Goal: Task Accomplishment & Management: Use online tool/utility

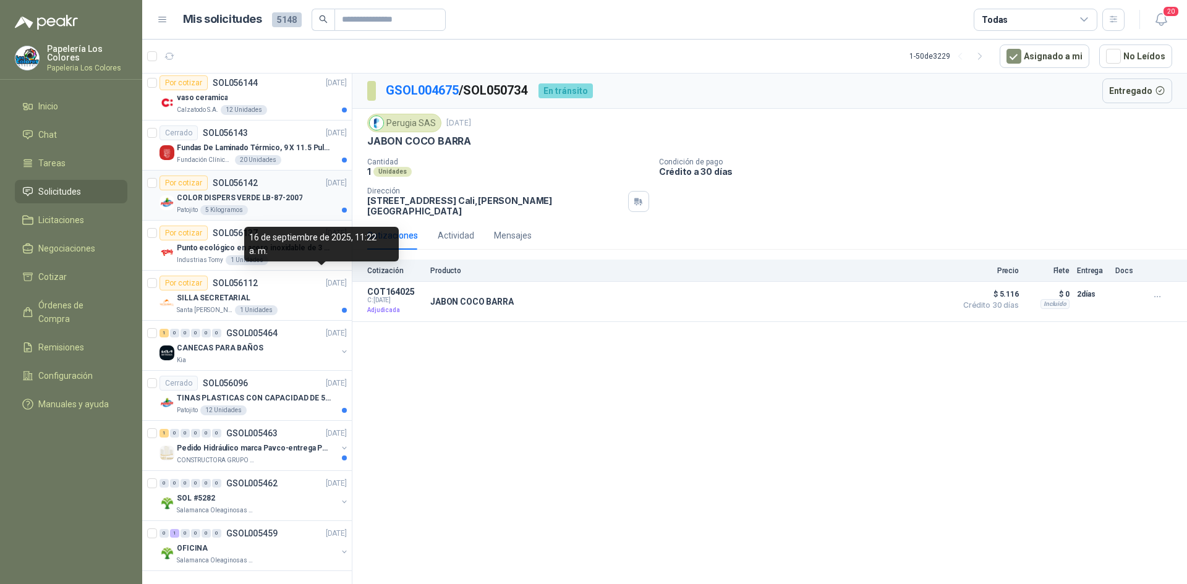
scroll to position [2016, 0]
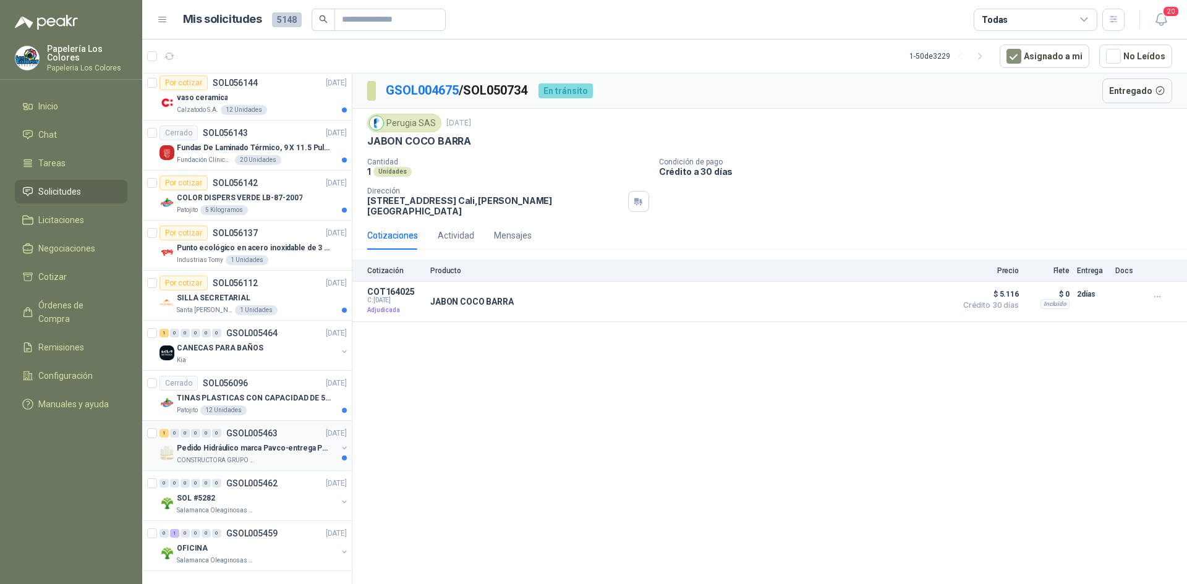
click at [297, 426] on div "1 0 0 0 0 0 GSOL005463 [DATE]" at bounding box center [254, 433] width 190 height 15
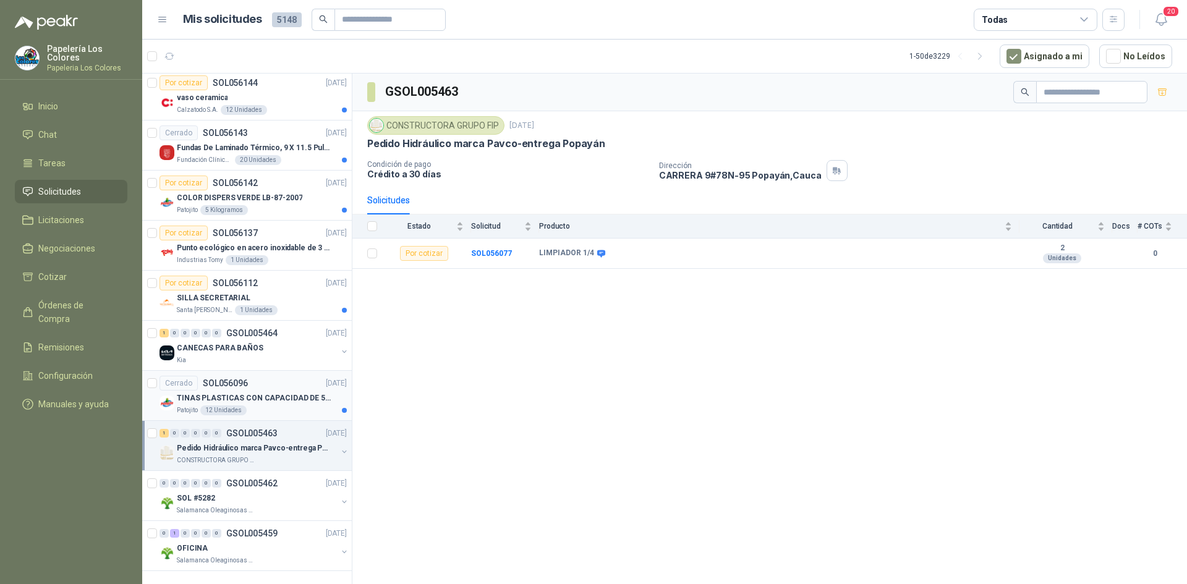
click at [278, 376] on div "Cerrado SOL056096 [DATE]" at bounding box center [252, 383] width 187 height 15
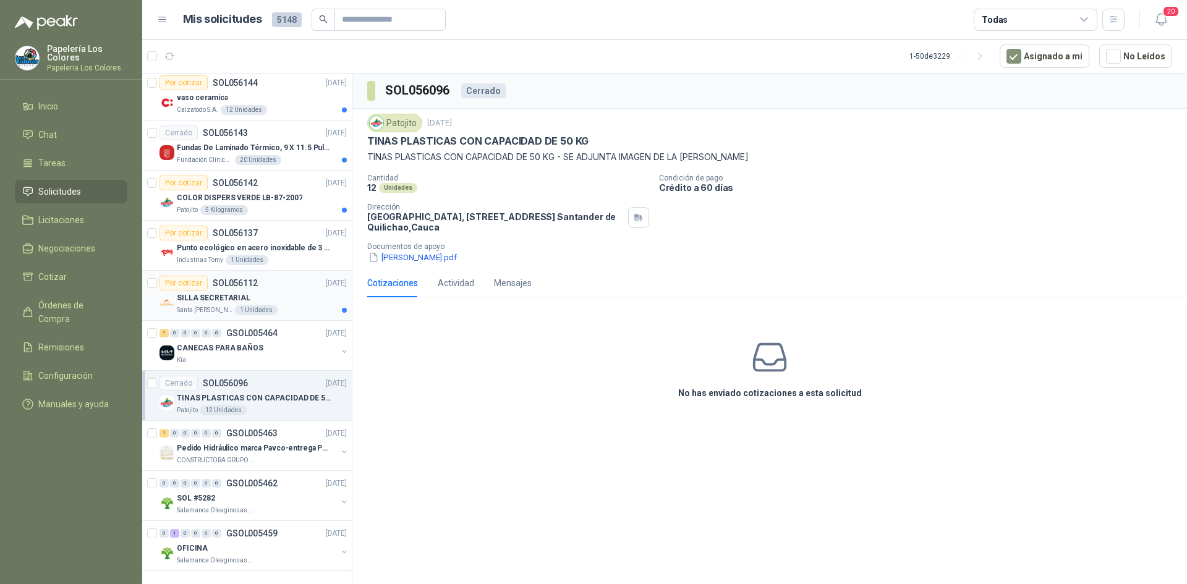
click at [299, 276] on div "Por cotizar SOL056112 [DATE]" at bounding box center [252, 283] width 187 height 15
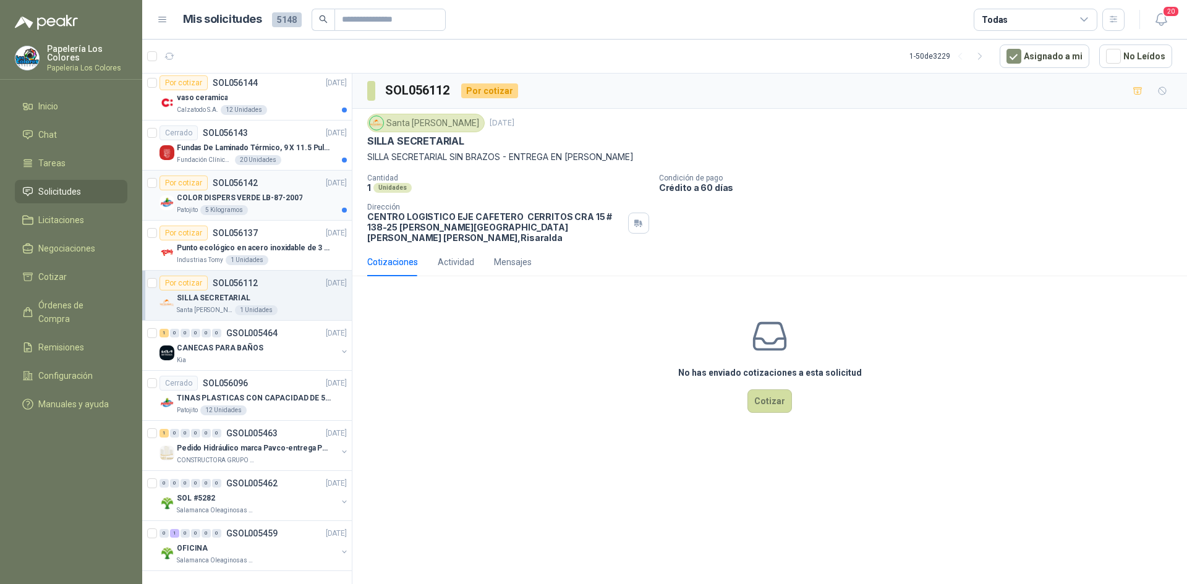
click at [300, 190] on div "COLOR DISPERS VERDE LB-87-2007" at bounding box center [262, 197] width 170 height 15
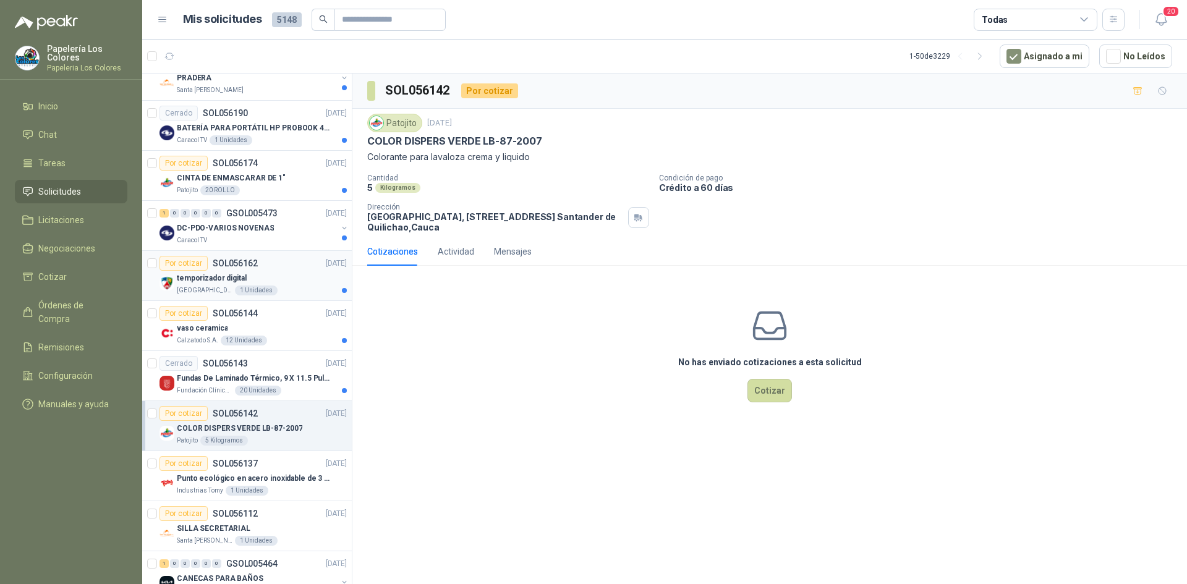
scroll to position [1768, 0]
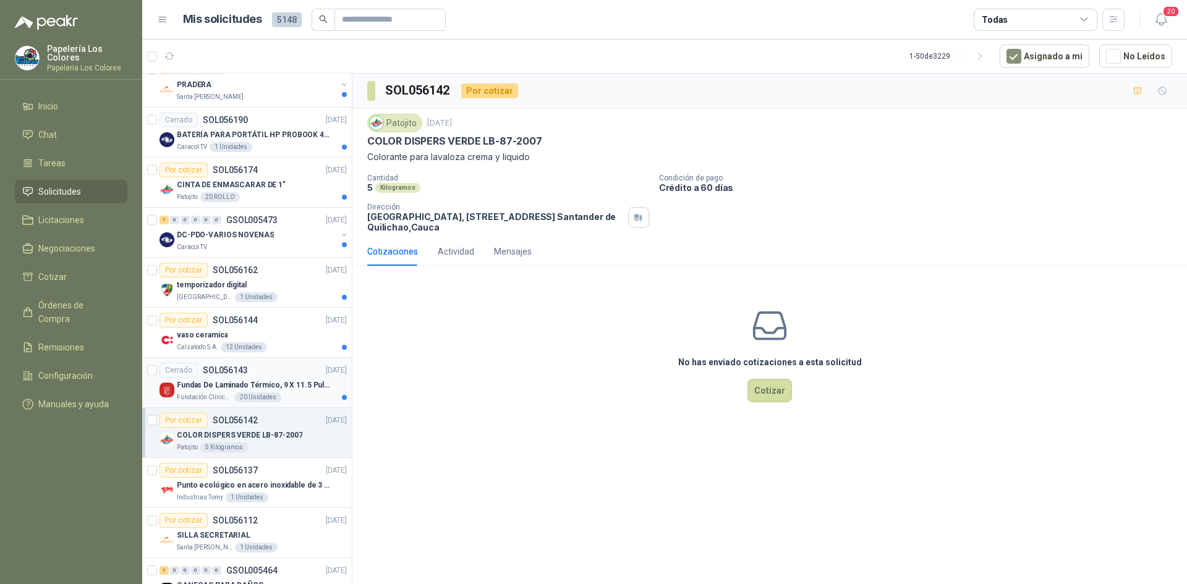
click at [291, 362] on article "Cerrado SOL056143 [DATE] Fundas De Laminado Térmico, 9 X 11.5 Pulgadas Fundació…" at bounding box center [247, 383] width 210 height 50
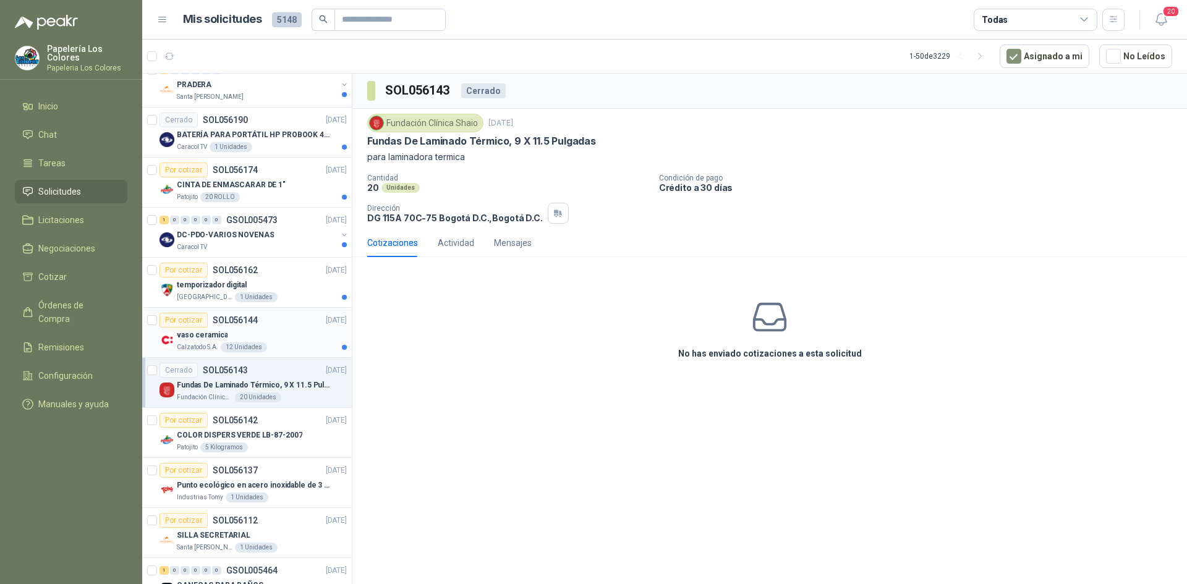
click at [295, 329] on div "vaso ceramica" at bounding box center [262, 335] width 170 height 15
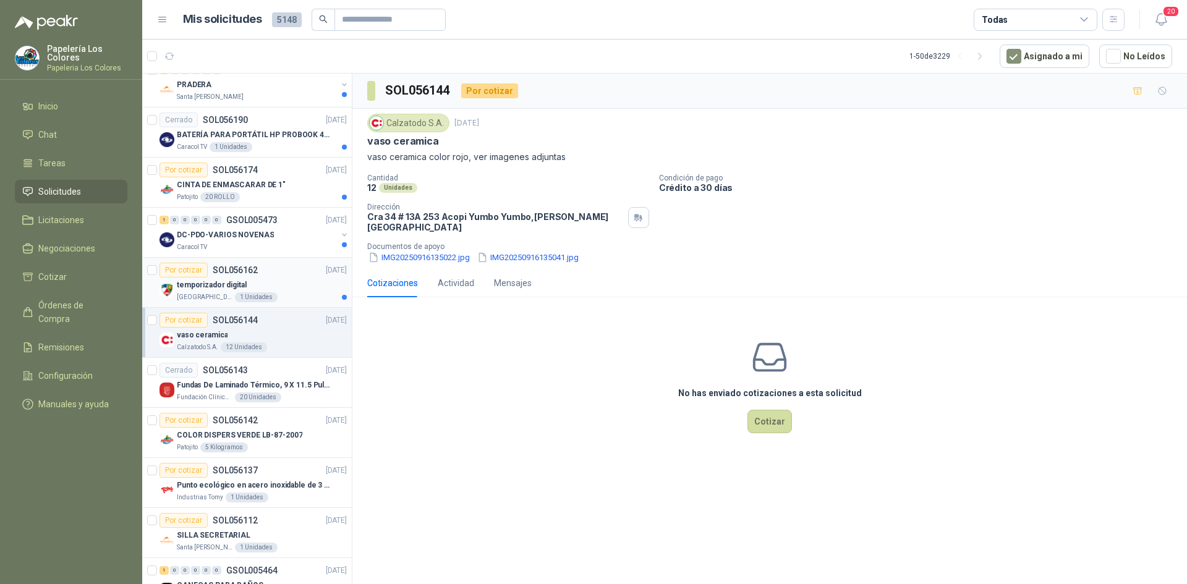
click at [300, 273] on div "Por cotizar SOL056162 [DATE]" at bounding box center [252, 270] width 187 height 15
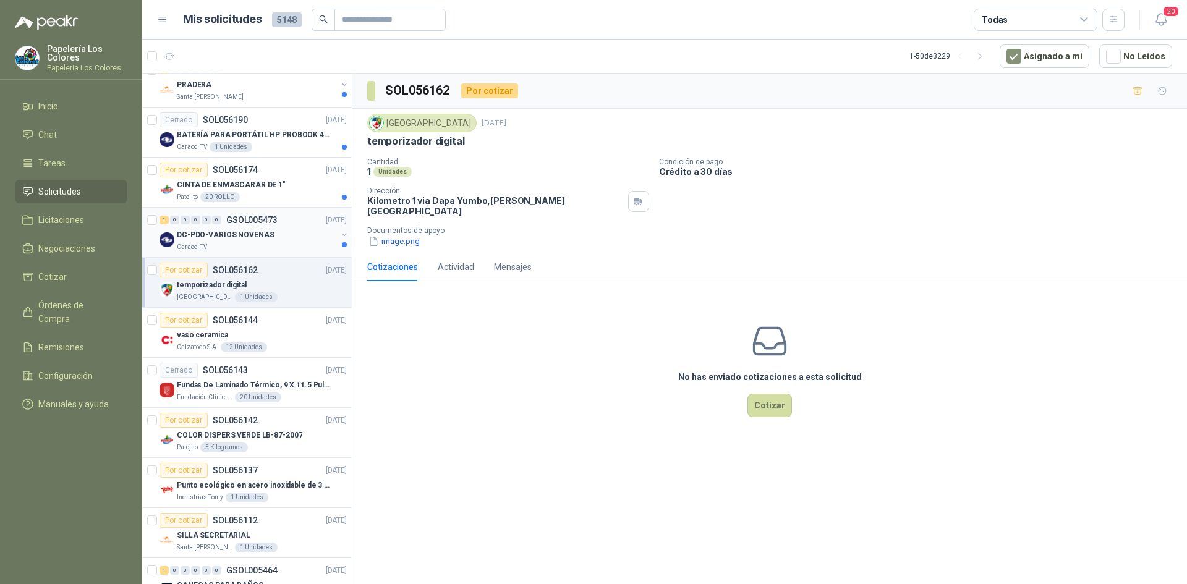
click at [290, 231] on div "DC-PDO-VARIOS NOVENAS" at bounding box center [257, 234] width 160 height 15
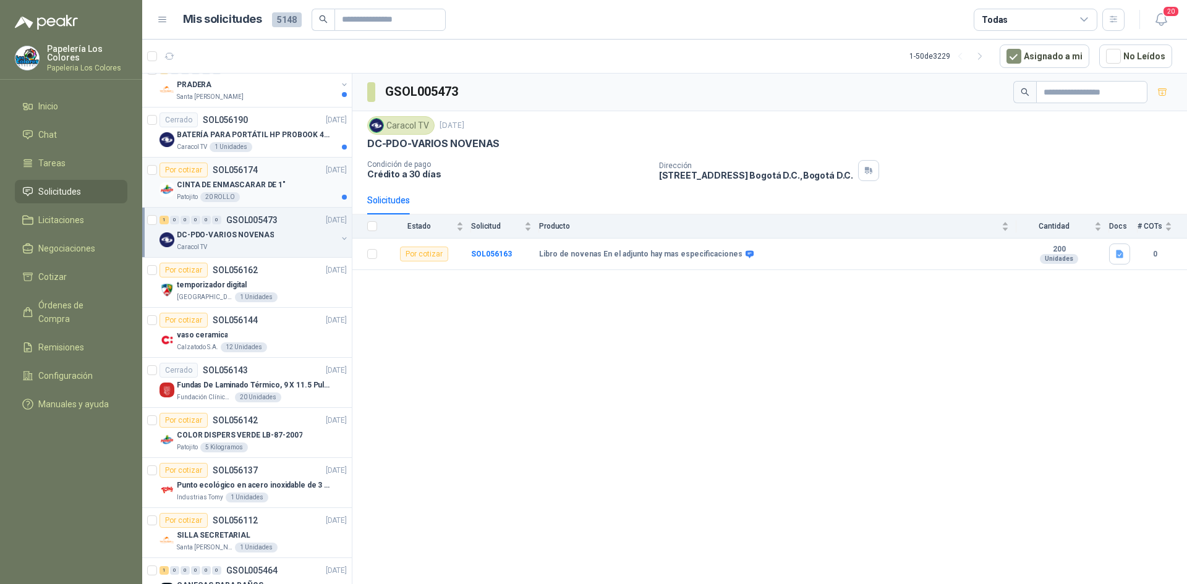
click at [287, 180] on div "CINTA DE ENMASCARAR DE 1"" at bounding box center [262, 184] width 170 height 15
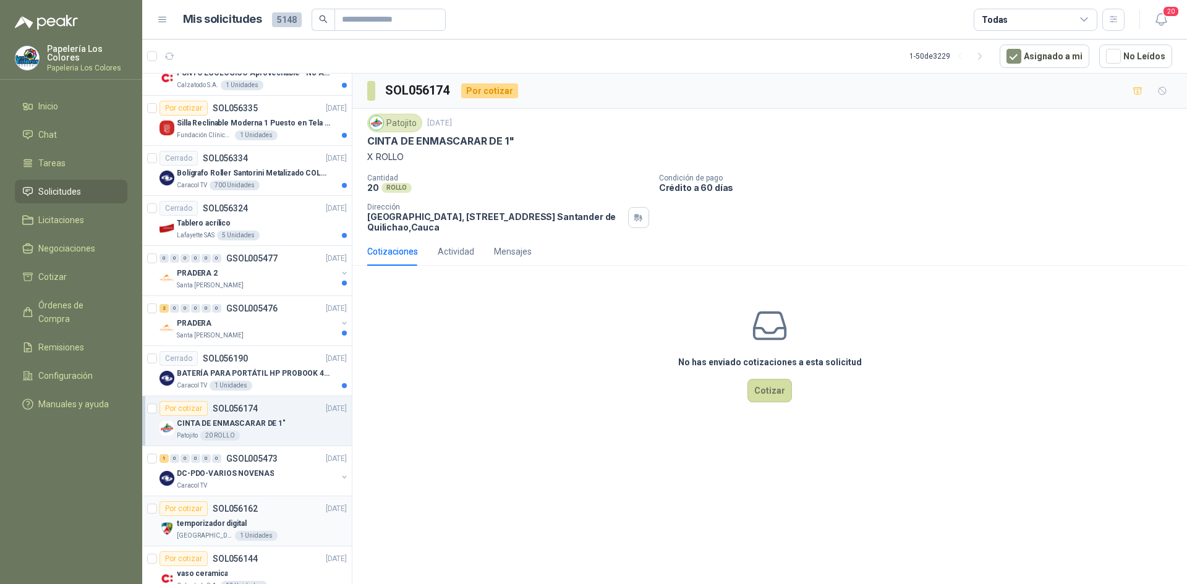
scroll to position [1521, 0]
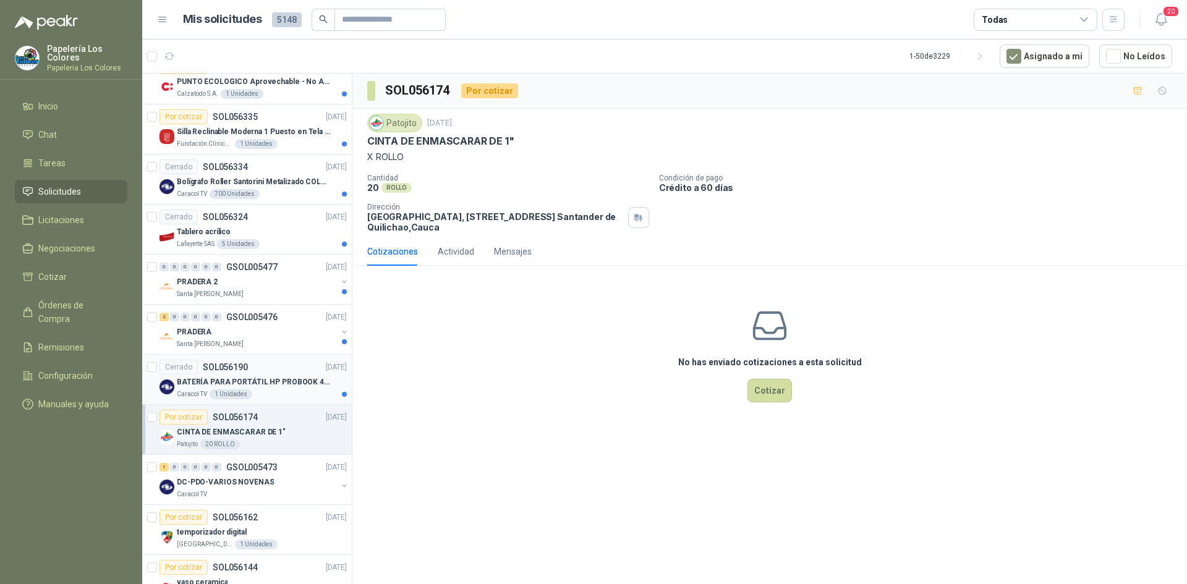
click at [289, 362] on div "Cerrado SOL056190 [DATE]" at bounding box center [252, 367] width 187 height 15
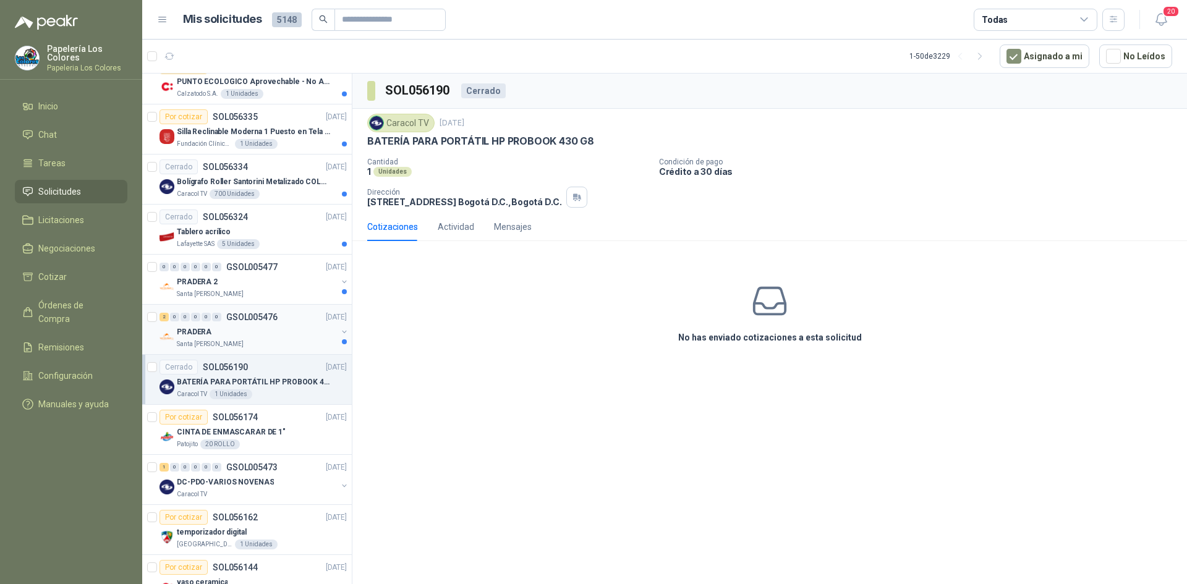
click at [305, 327] on div "PRADERA" at bounding box center [257, 331] width 160 height 15
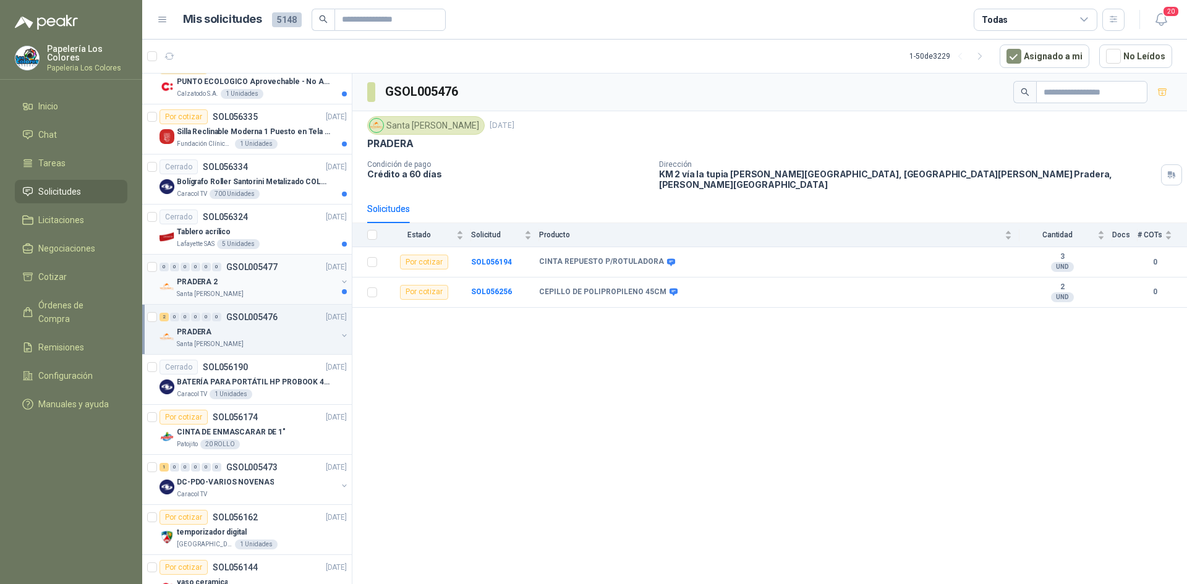
click at [292, 273] on div "0 0 0 0 0 0 GSOL005477 [DATE]" at bounding box center [254, 267] width 190 height 15
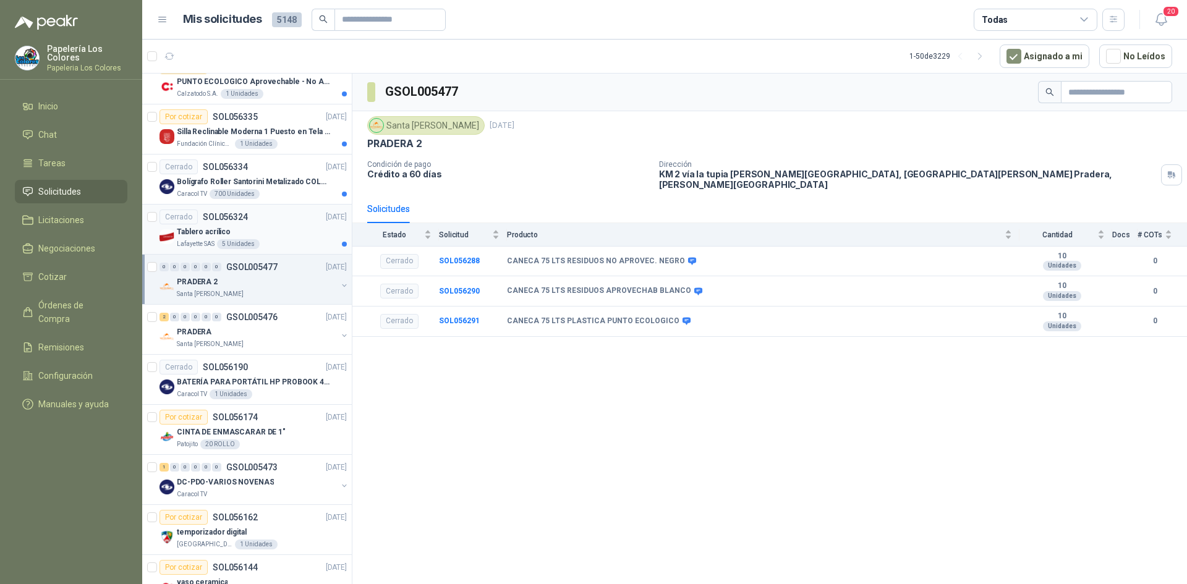
click at [288, 224] on div "Tablero acrílico" at bounding box center [262, 231] width 170 height 15
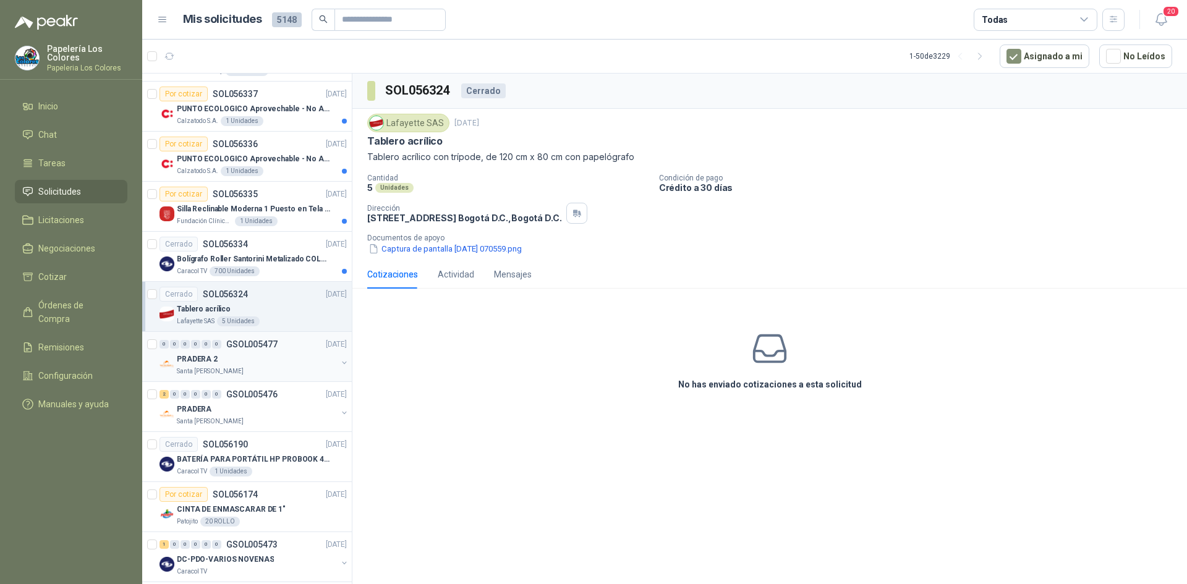
scroll to position [1398, 0]
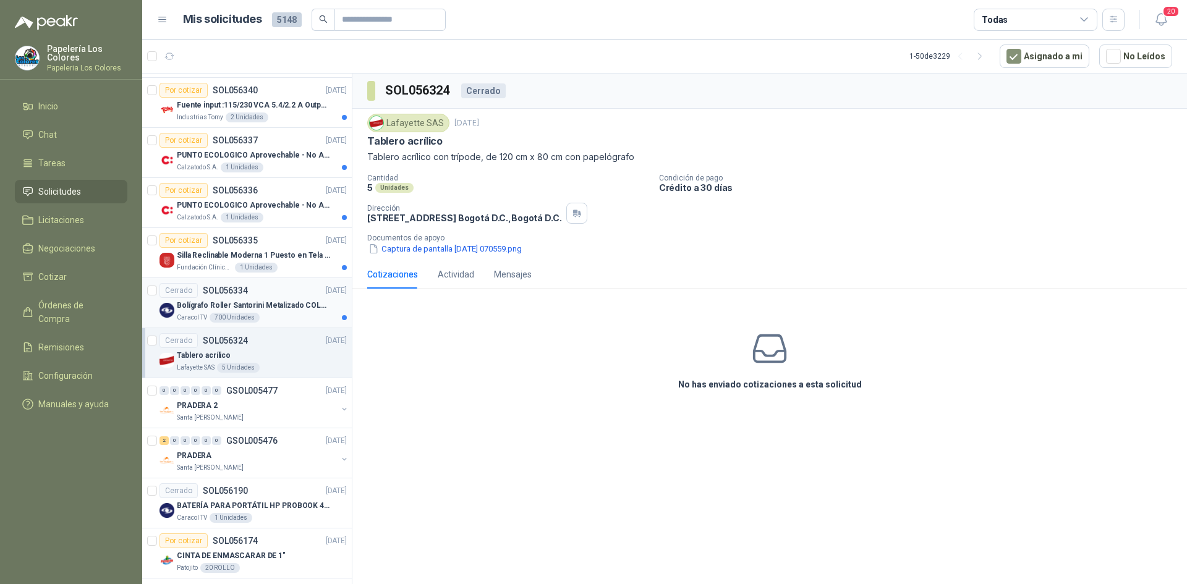
click at [278, 288] on div "Cerrado SOL056334 [DATE]" at bounding box center [252, 290] width 187 height 15
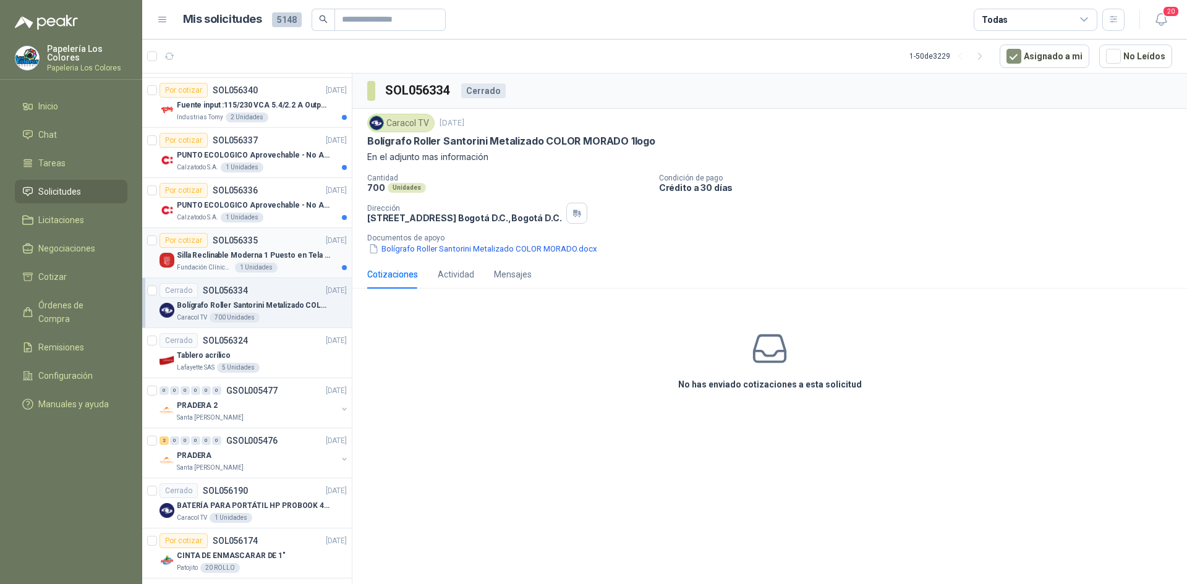
click at [284, 232] on article "Por cotizar SOL056335 [DATE] Silla Reclinable Moderna 1 Puesto en Tela Mecánica…" at bounding box center [247, 253] width 210 height 50
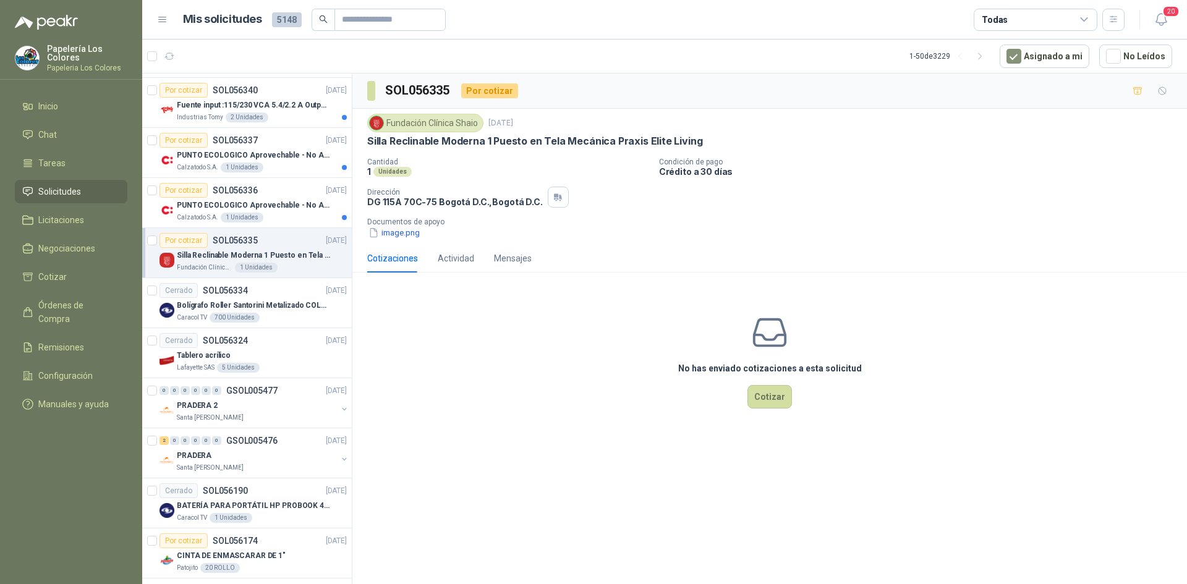
scroll to position [1336, 0]
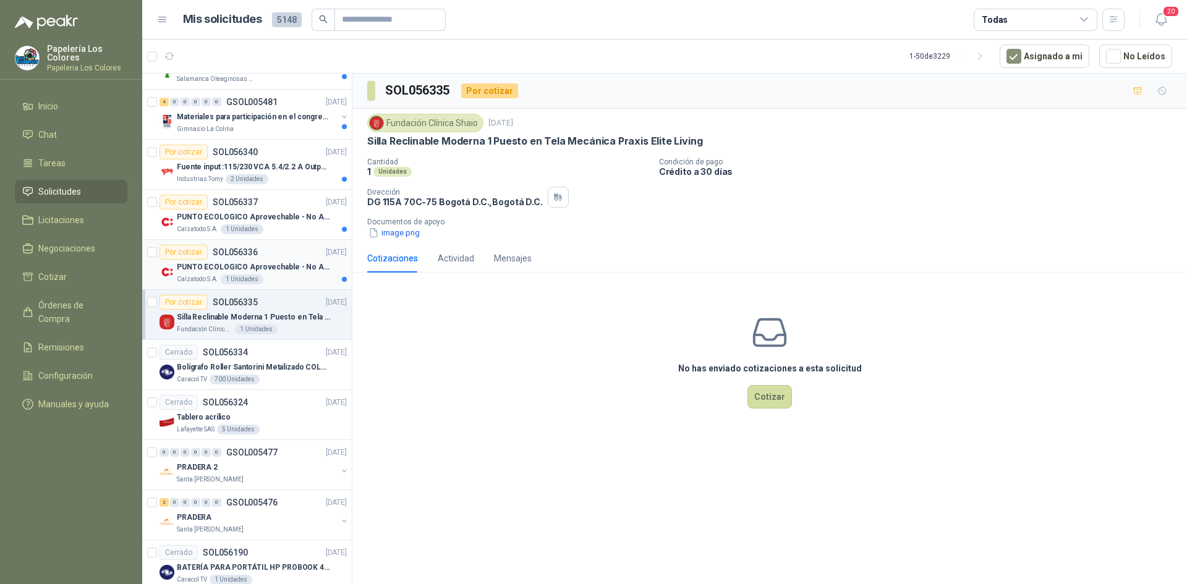
click at [290, 247] on div "Por cotizar SOL056336 [DATE]" at bounding box center [252, 252] width 187 height 15
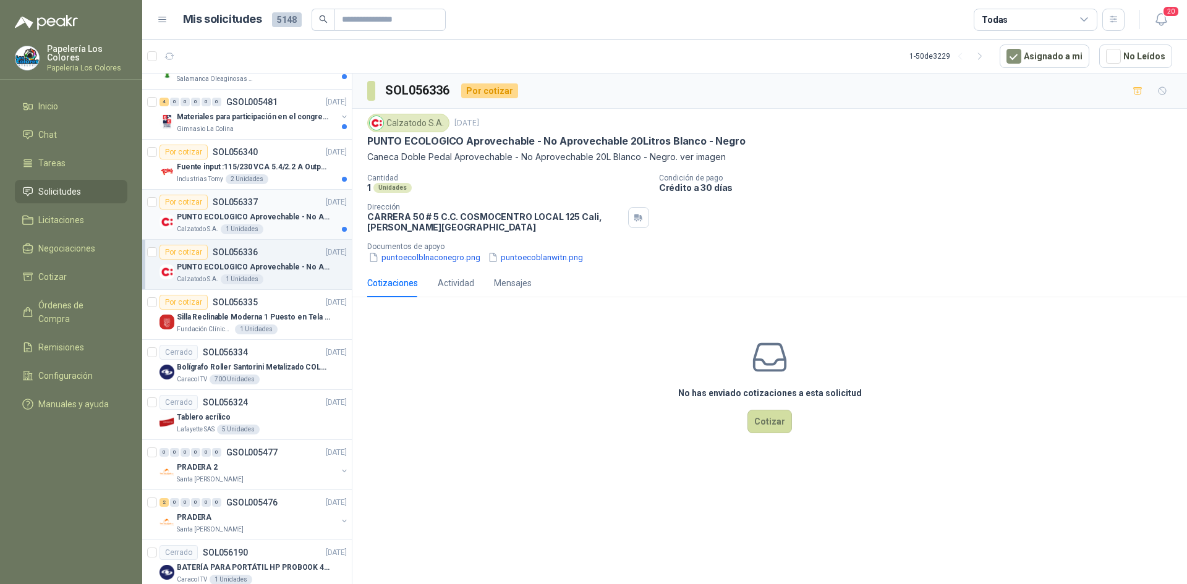
click at [270, 203] on div "Por cotizar SOL056337 [DATE]" at bounding box center [252, 202] width 187 height 15
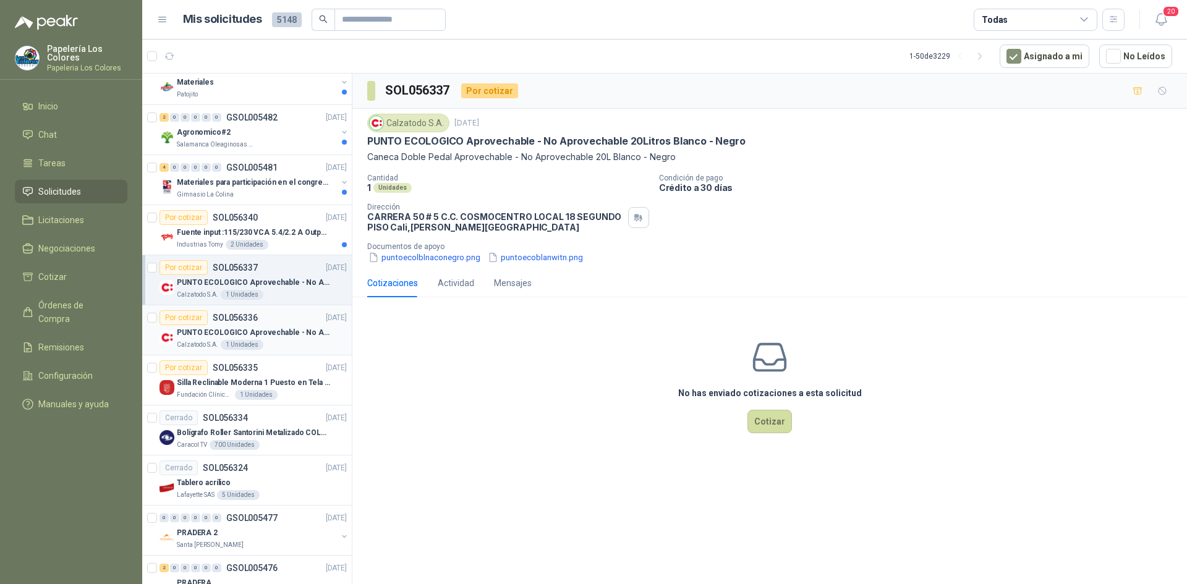
scroll to position [1212, 0]
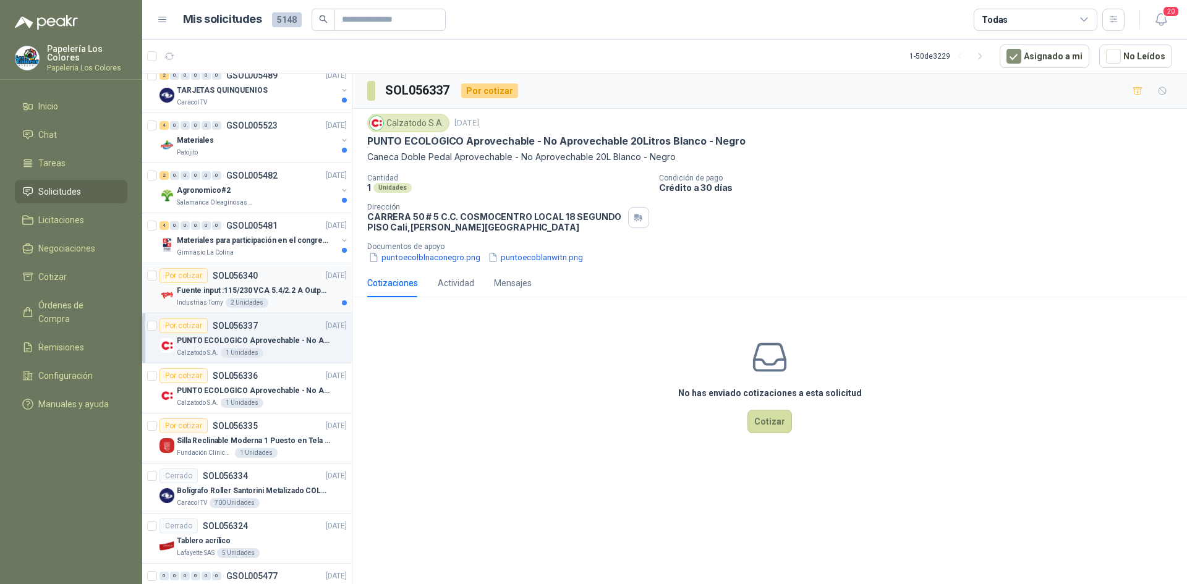
click at [276, 266] on article "Por cotizar SOL056340 [DATE] Fuente input :115/230 VCA 5.4/2.2 A Output: 24 VDC…" at bounding box center [247, 288] width 210 height 50
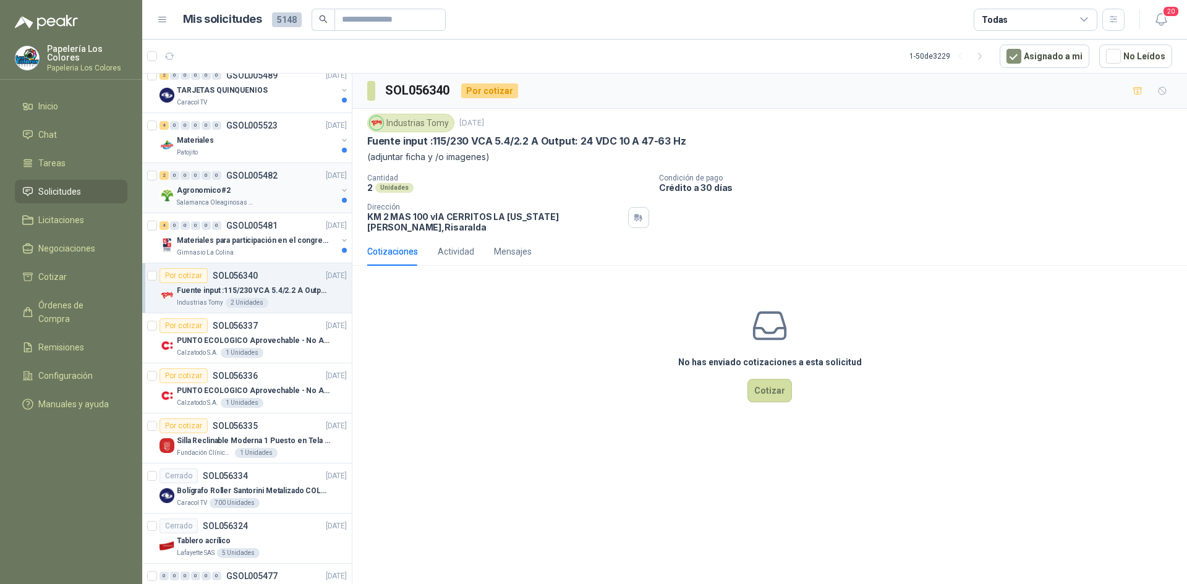
click at [286, 189] on div "Agronomico#2" at bounding box center [257, 190] width 160 height 15
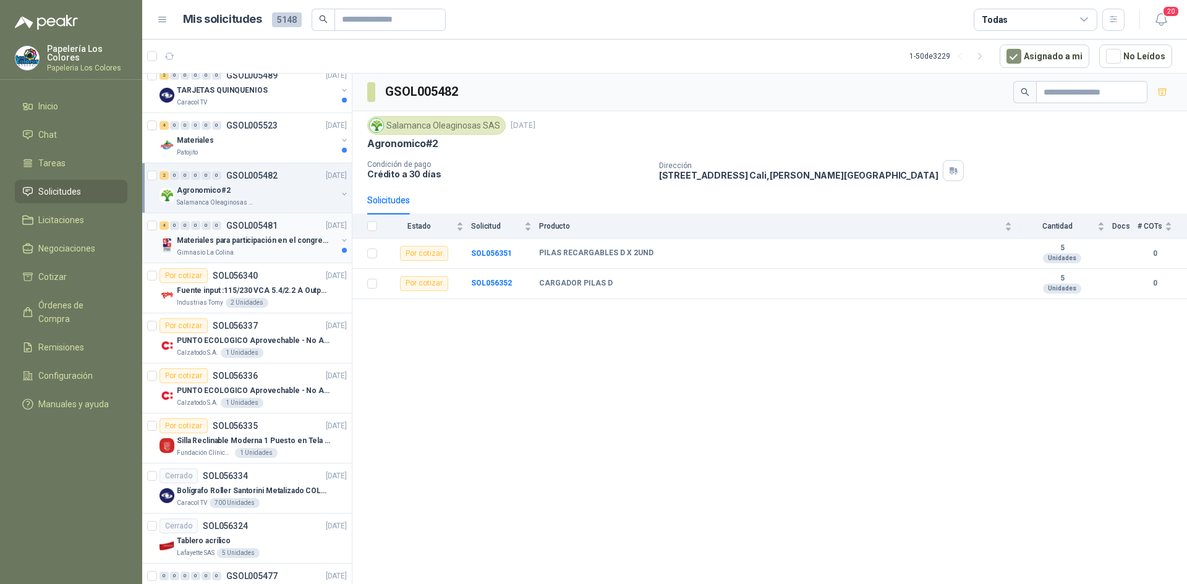
click at [294, 224] on div "4 0 0 0 0 0 GSOL005481 [DATE]" at bounding box center [254, 225] width 190 height 15
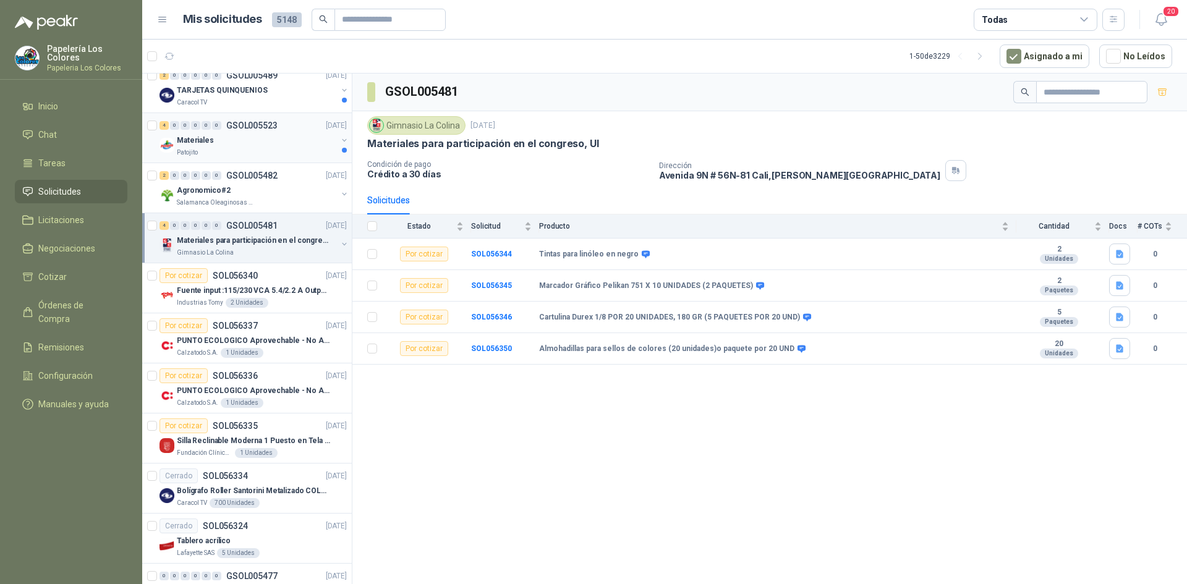
click at [284, 140] on div "Materiales" at bounding box center [257, 140] width 160 height 15
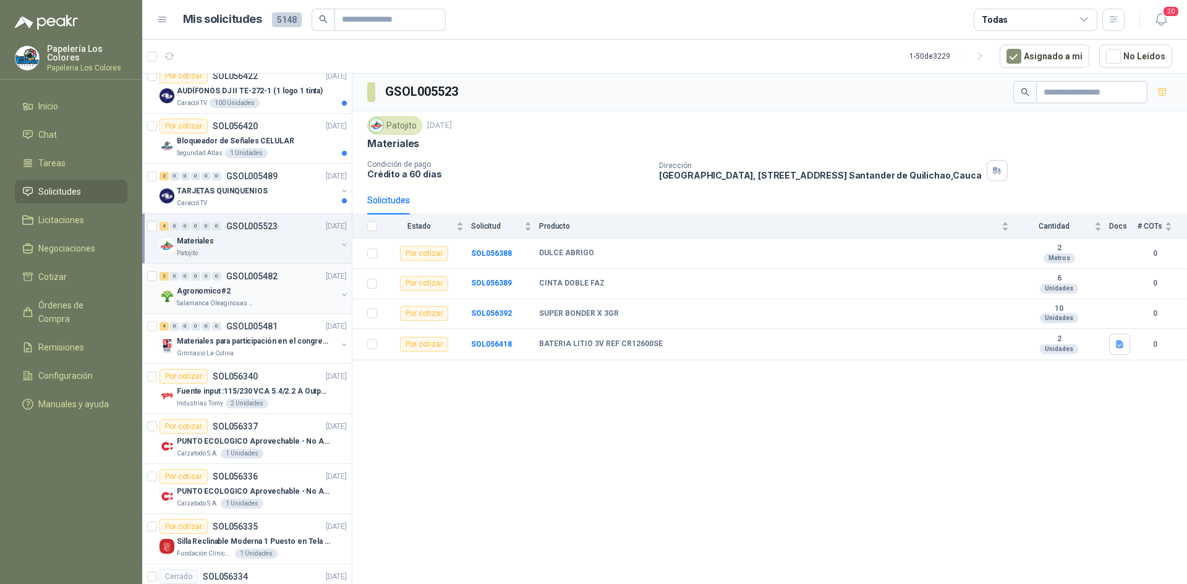
scroll to position [1027, 0]
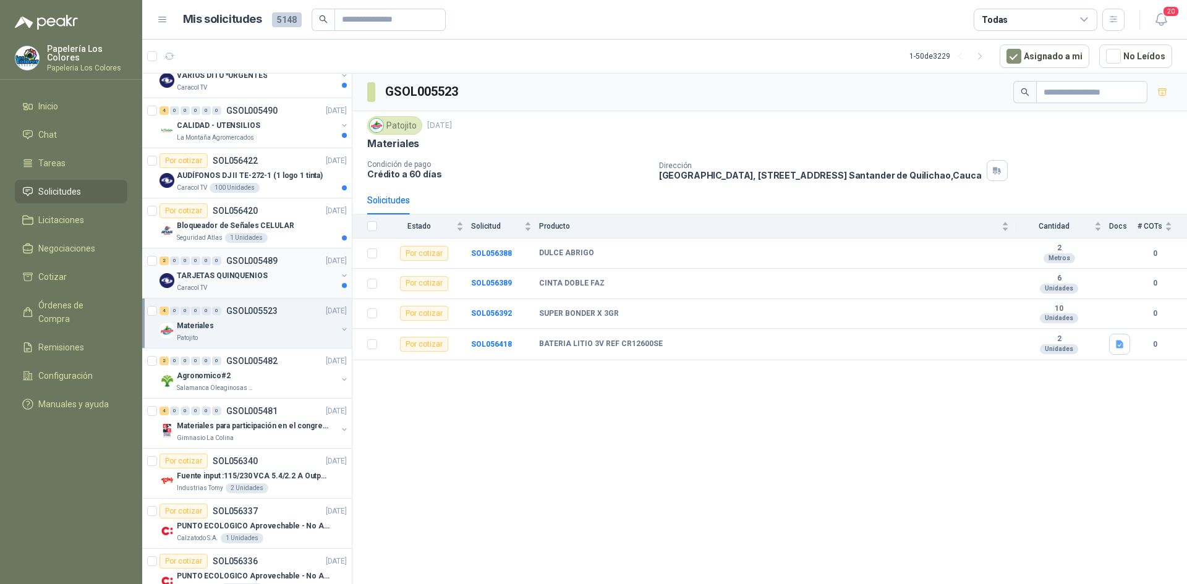
click at [299, 277] on div "TARJETAS QUINQUENIOS" at bounding box center [257, 275] width 160 height 15
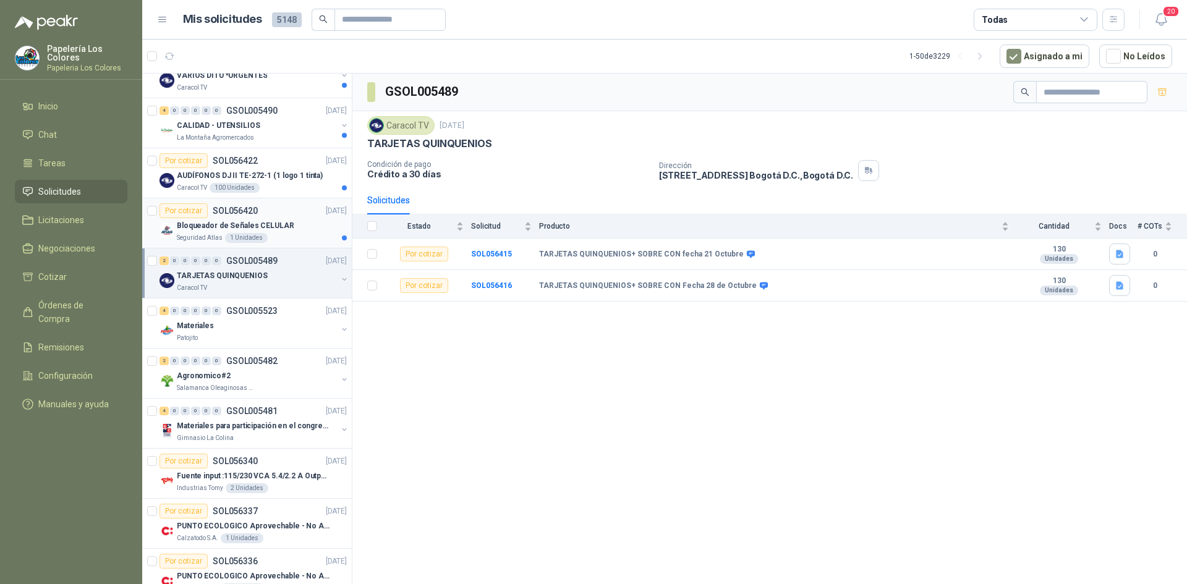
click at [289, 209] on div "Por cotizar SOL056420 [DATE]" at bounding box center [252, 210] width 187 height 15
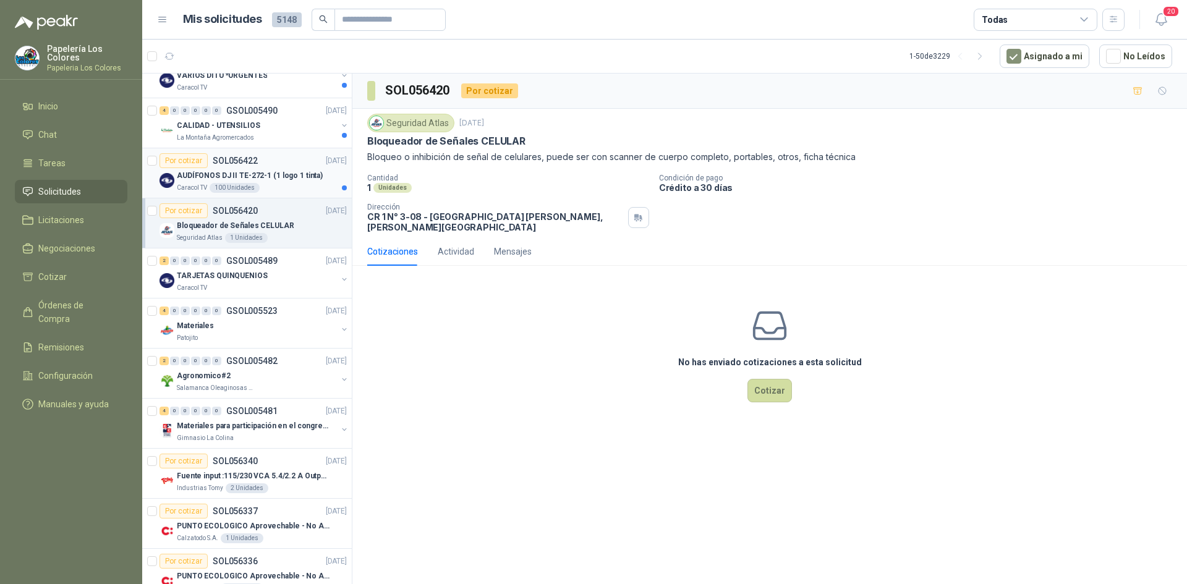
click at [282, 157] on div "Por cotizar SOL056422 [DATE]" at bounding box center [252, 160] width 187 height 15
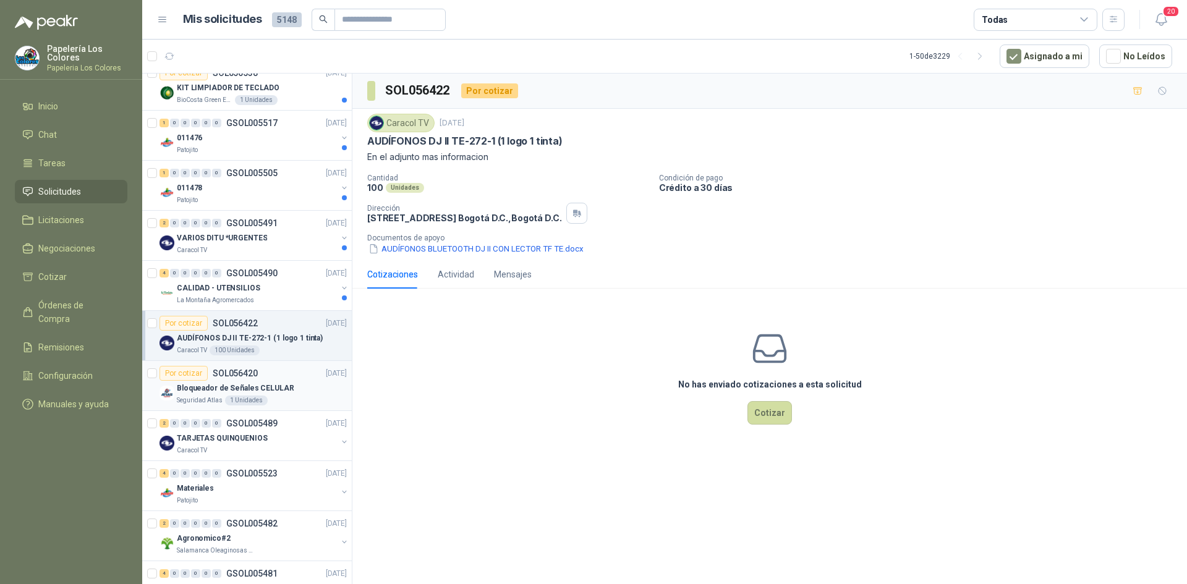
scroll to position [841, 0]
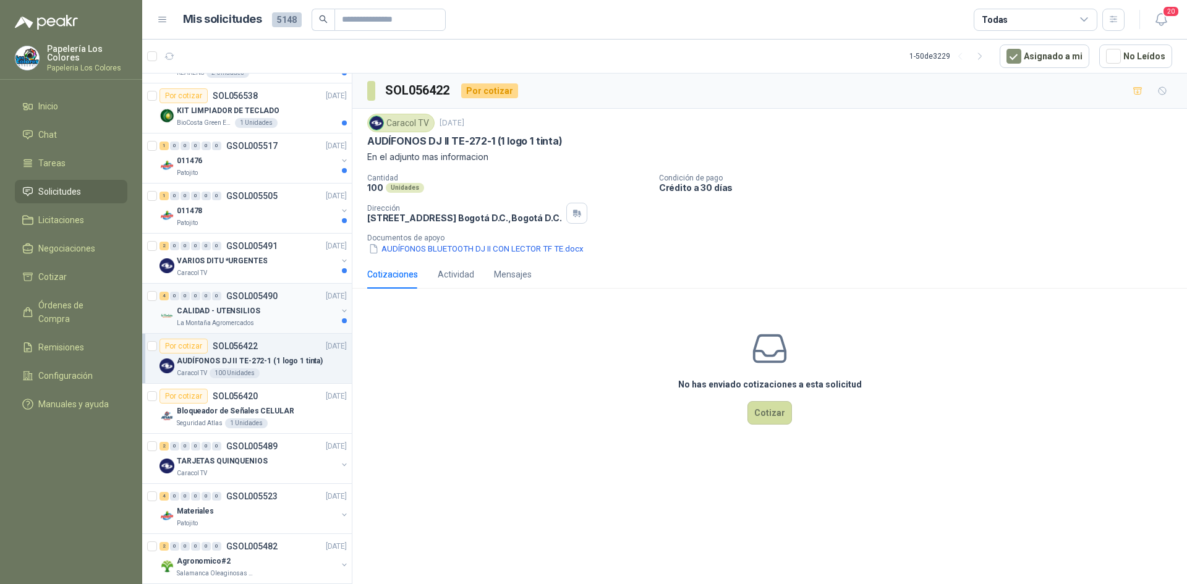
click at [286, 307] on div "CALIDAD - UTENSILIOS" at bounding box center [257, 310] width 160 height 15
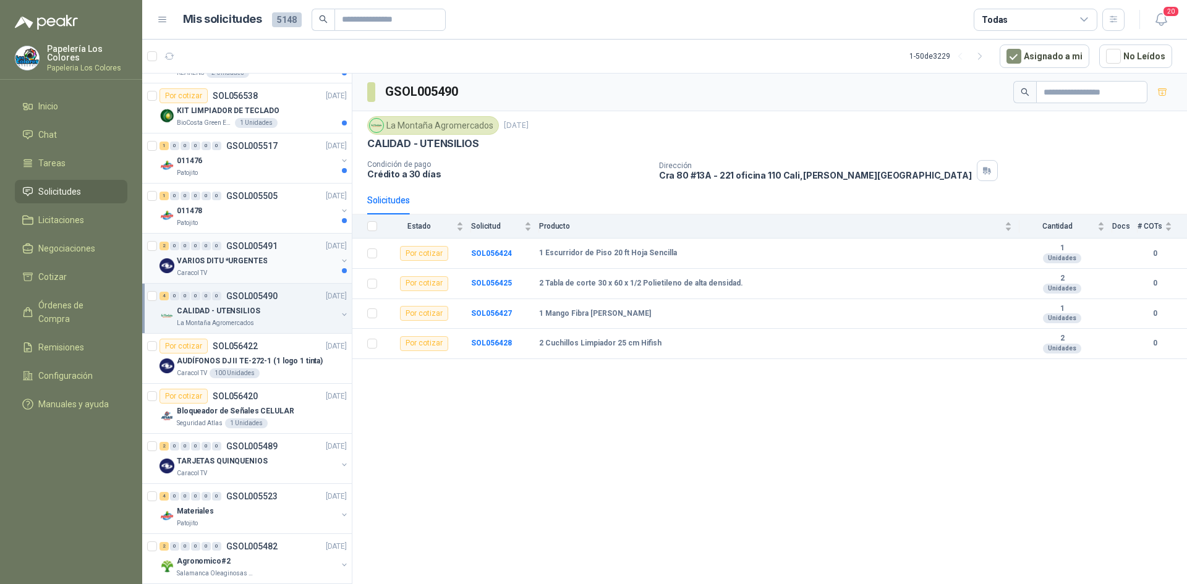
click at [291, 257] on div "VARIOS DITU *URGENTES" at bounding box center [257, 260] width 160 height 15
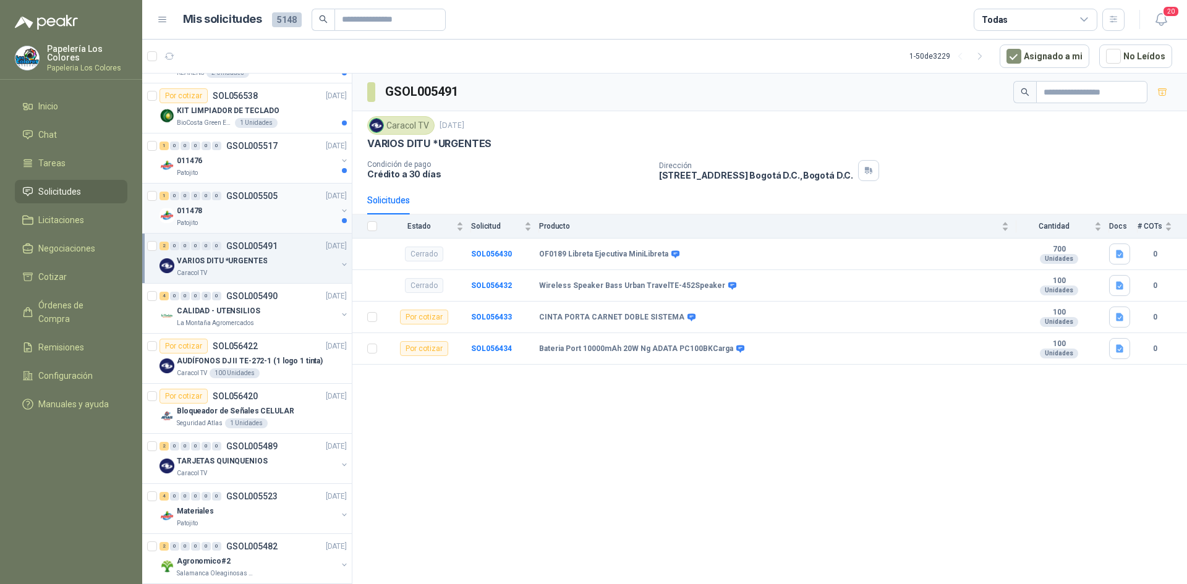
click at [281, 214] on div "011478" at bounding box center [257, 210] width 160 height 15
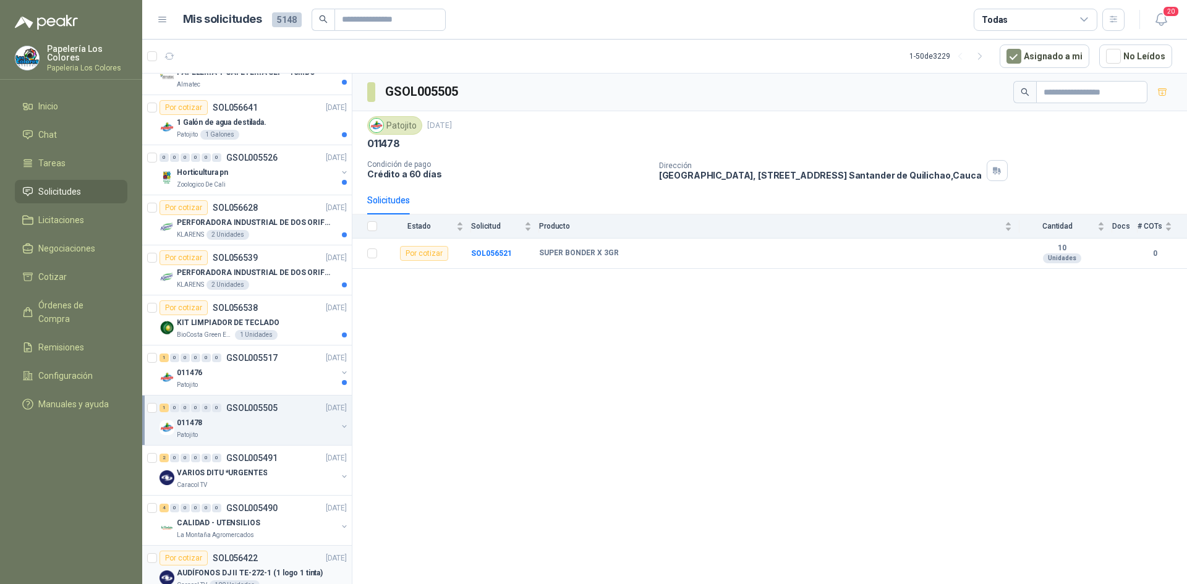
scroll to position [594, 0]
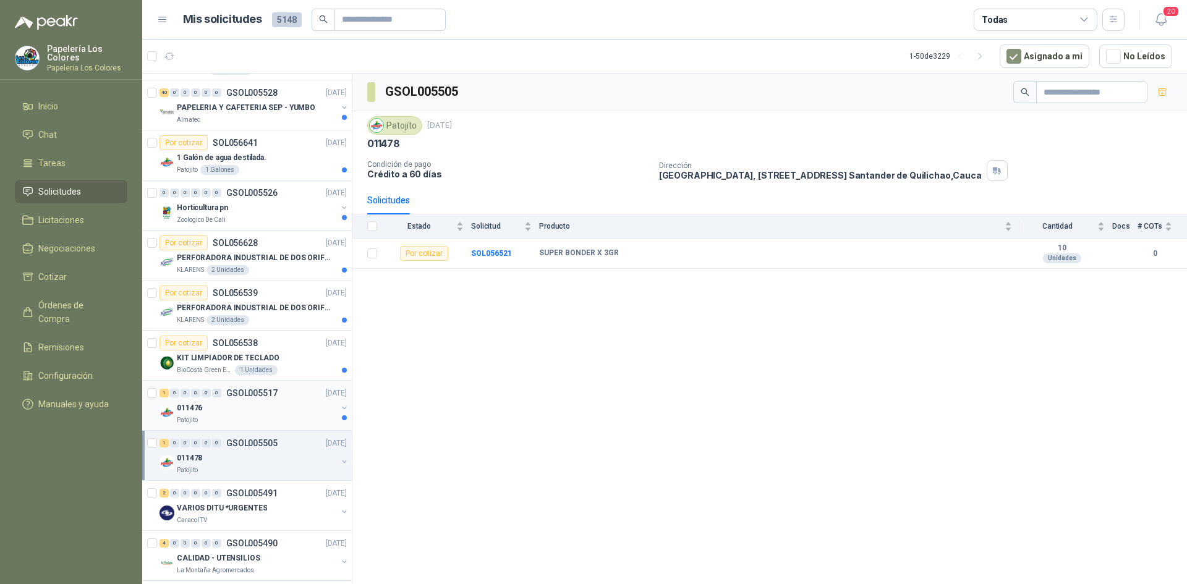
click at [283, 399] on div "1 0 0 0 0 0 GSOL005517 [DATE]" at bounding box center [254, 393] width 190 height 15
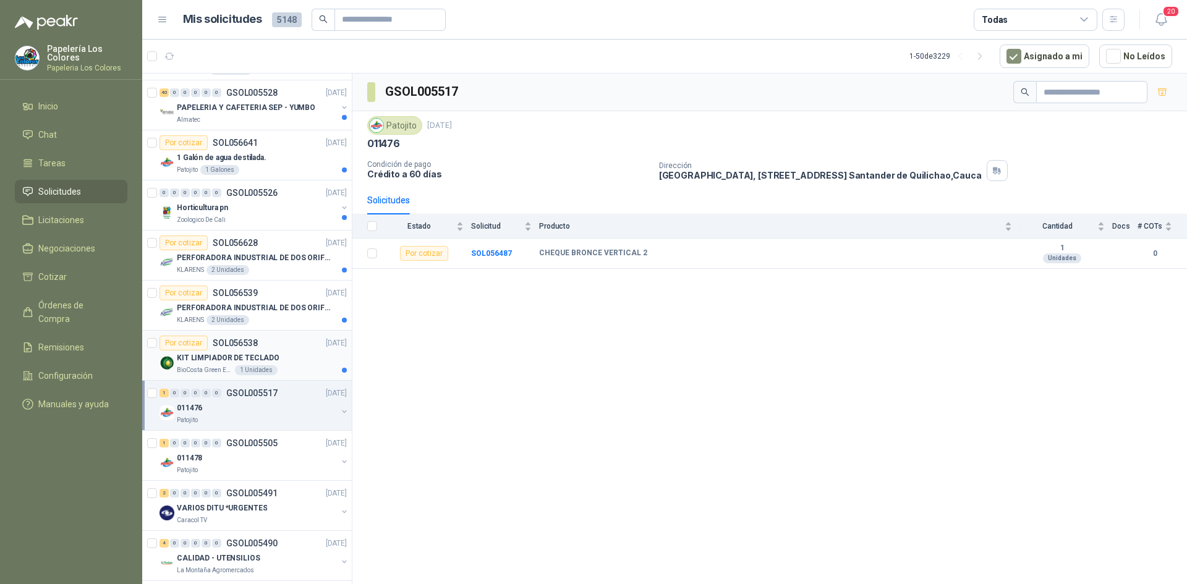
click at [291, 349] on div "Por cotizar SOL056538 [DATE]" at bounding box center [252, 343] width 187 height 15
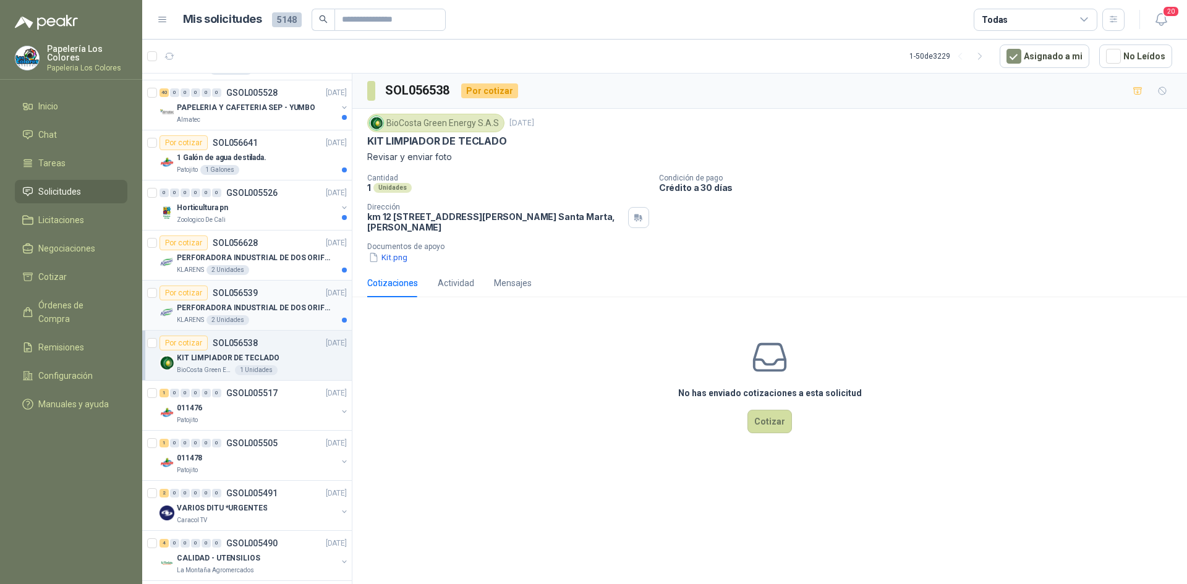
click at [291, 287] on div "Por cotizar SOL056539 [DATE]" at bounding box center [252, 293] width 187 height 15
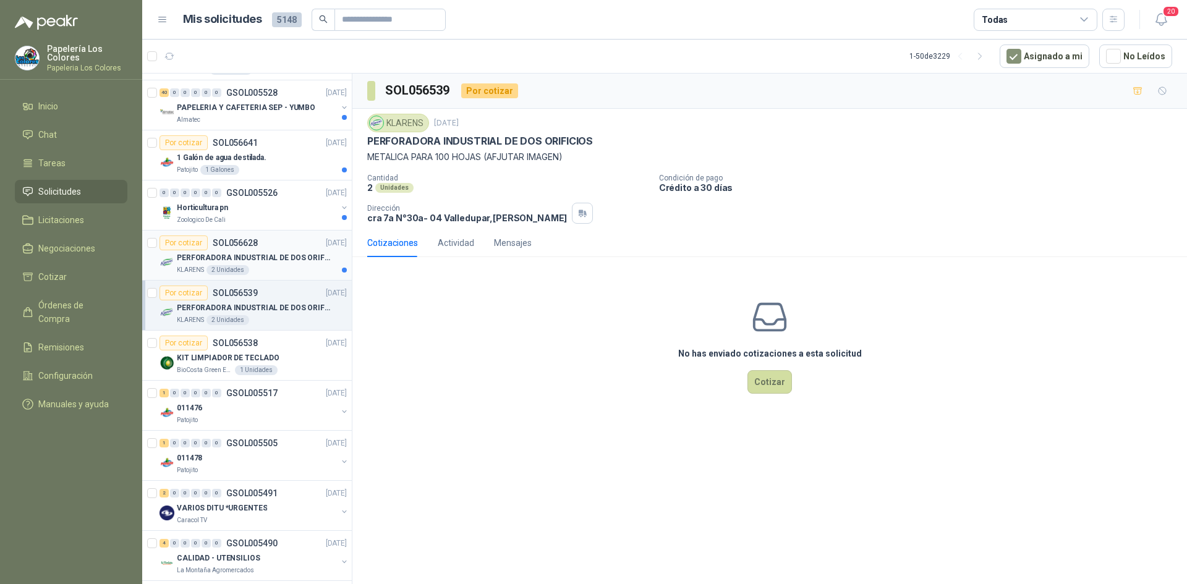
click at [288, 240] on div "Por cotizar SOL056628 [DATE]" at bounding box center [252, 242] width 187 height 15
click at [286, 203] on div "Horticultura pn" at bounding box center [257, 207] width 160 height 15
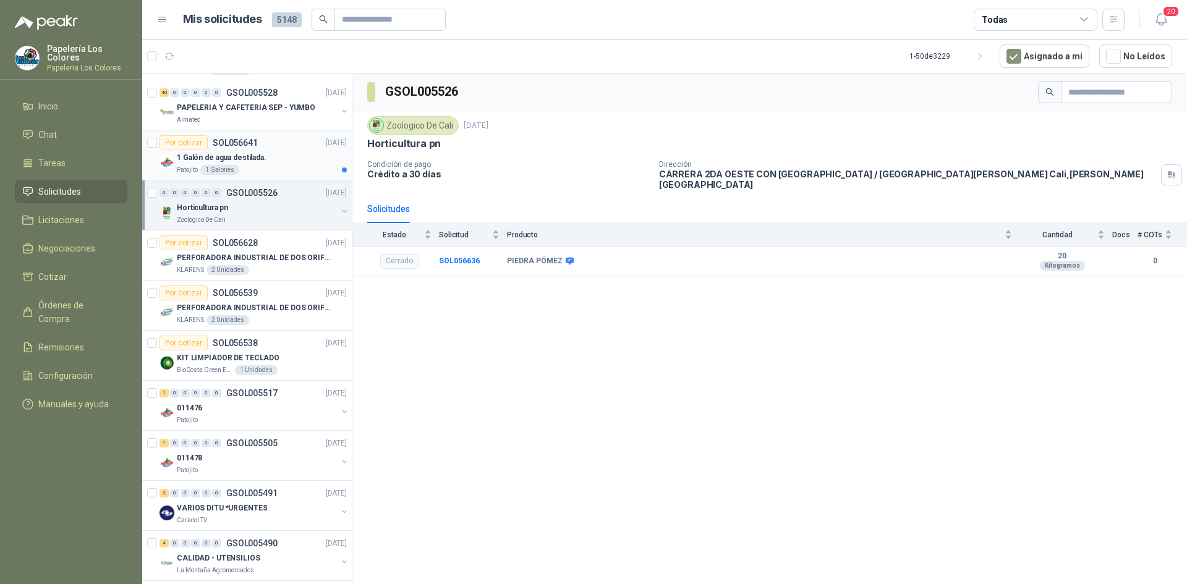
click at [284, 153] on div "1 Galón de agua destilada." at bounding box center [262, 157] width 170 height 15
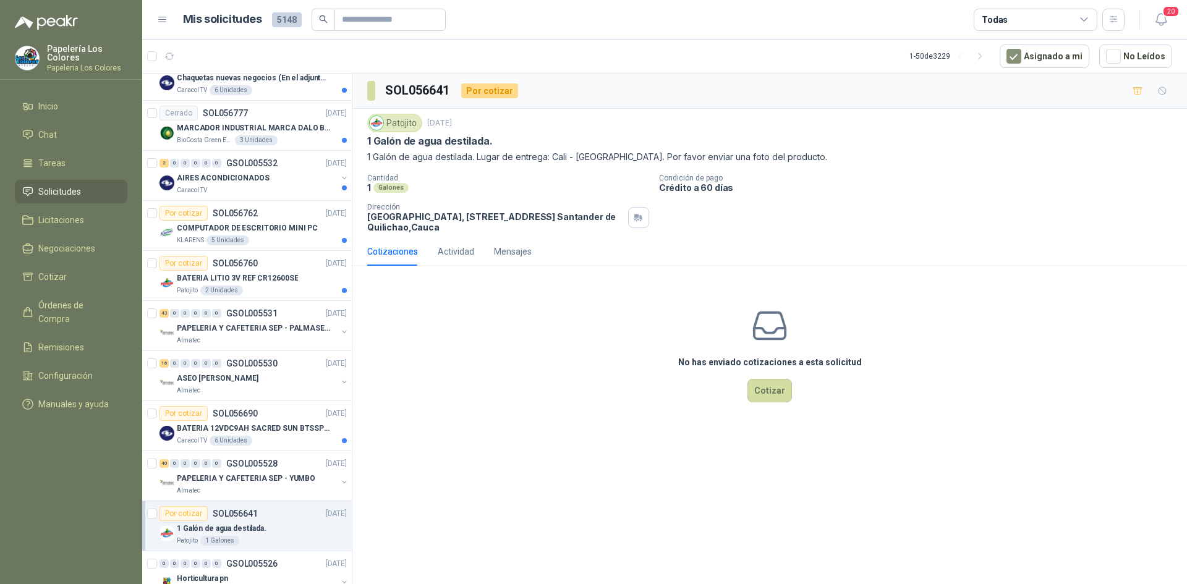
scroll to position [285, 0]
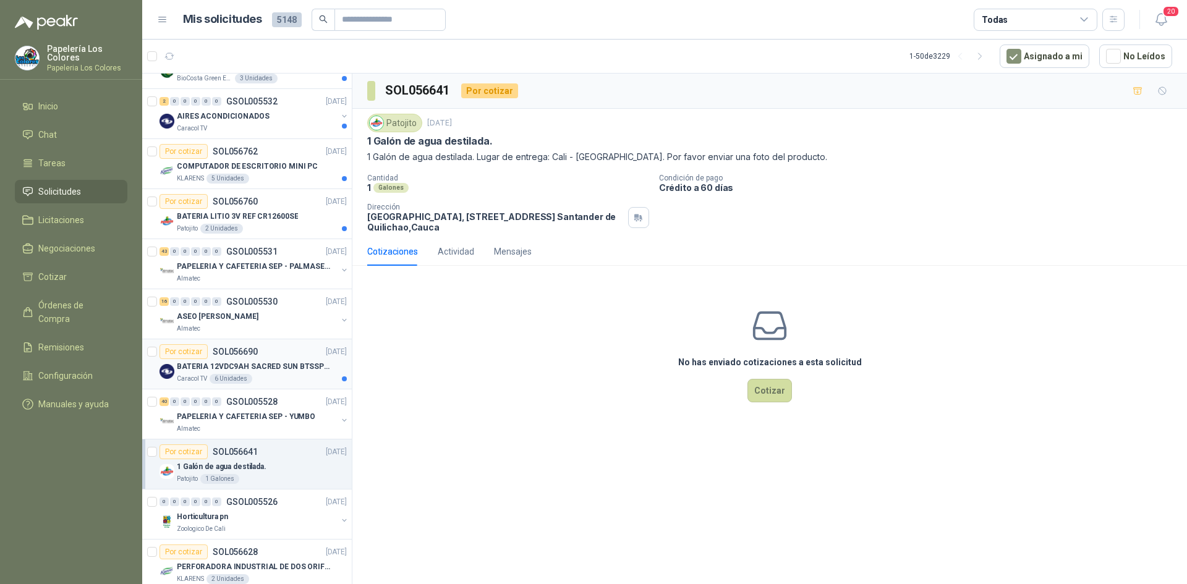
click at [291, 349] on div "Por cotizar SOL056690 [DATE]" at bounding box center [252, 351] width 187 height 15
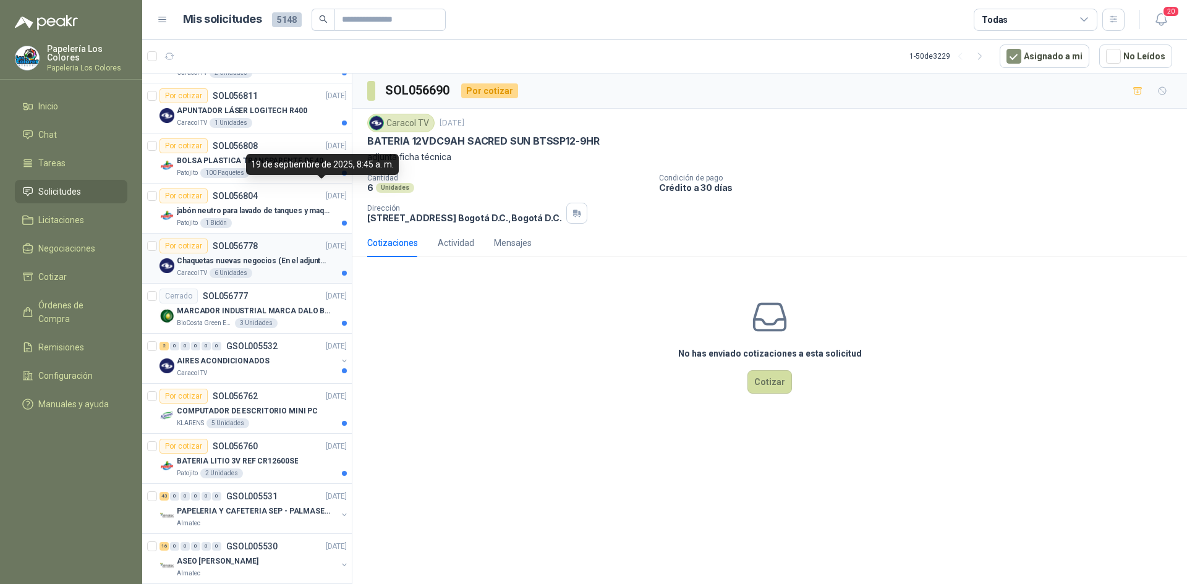
scroll to position [62, 0]
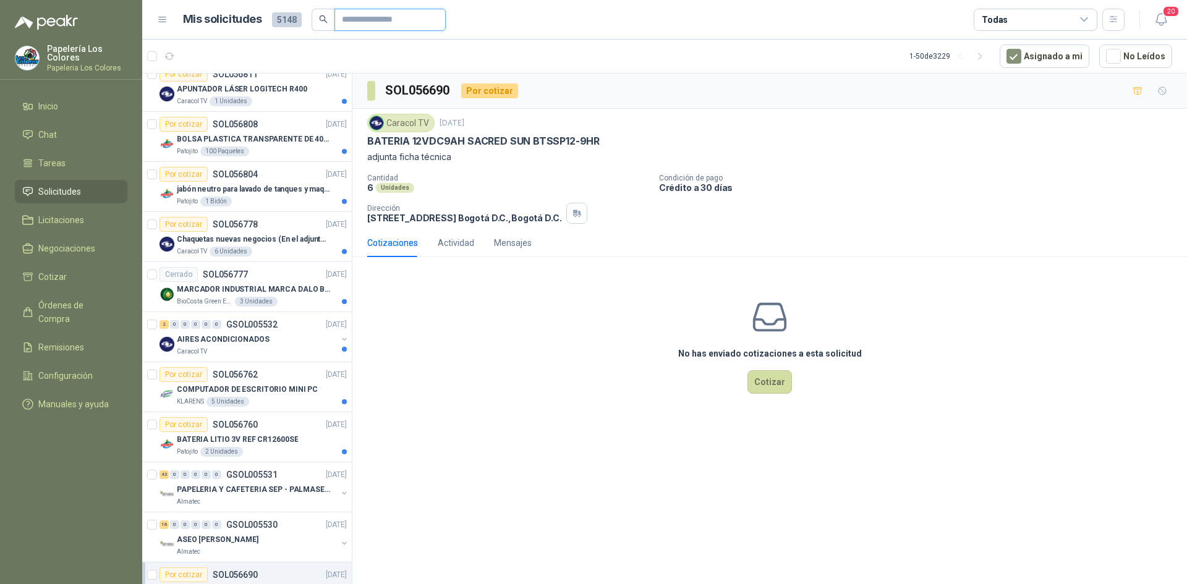
click at [363, 21] on input "text" at bounding box center [385, 19] width 87 height 21
type input "****"
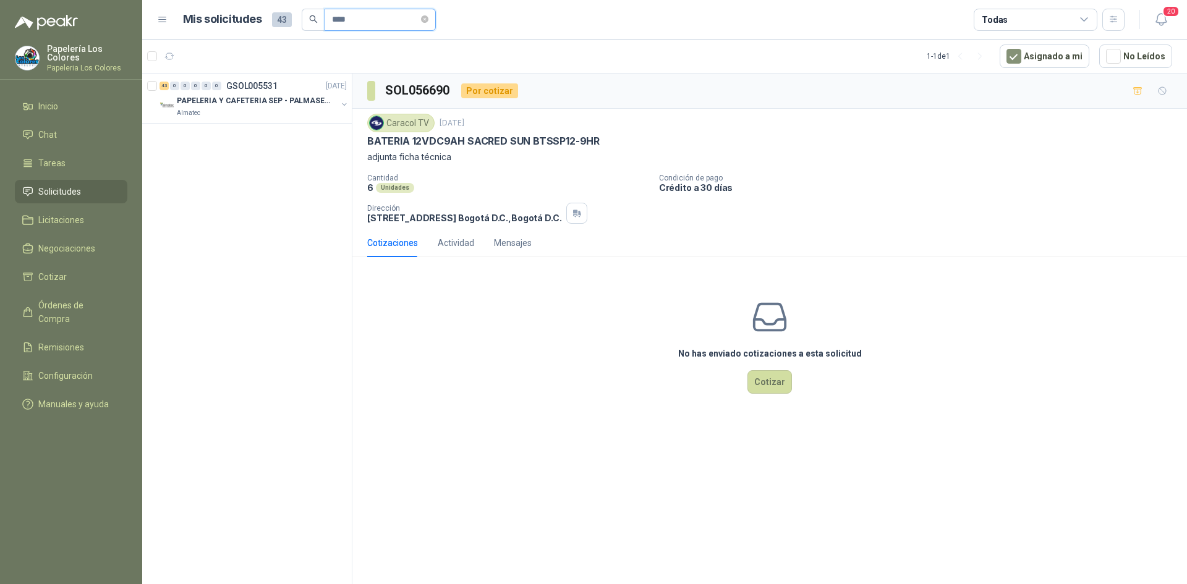
scroll to position [0, 0]
click at [287, 104] on p "PAPELERIA Y CAFETERIA SEP - PALMASECA" at bounding box center [254, 101] width 154 height 12
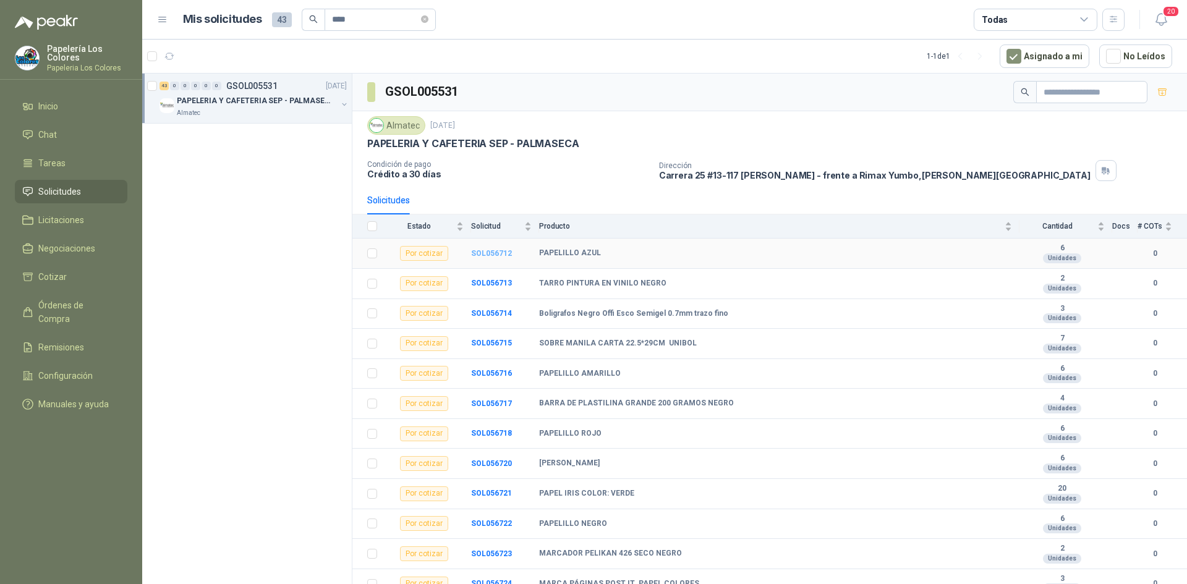
click at [494, 250] on b "SOL056712" at bounding box center [491, 253] width 41 height 9
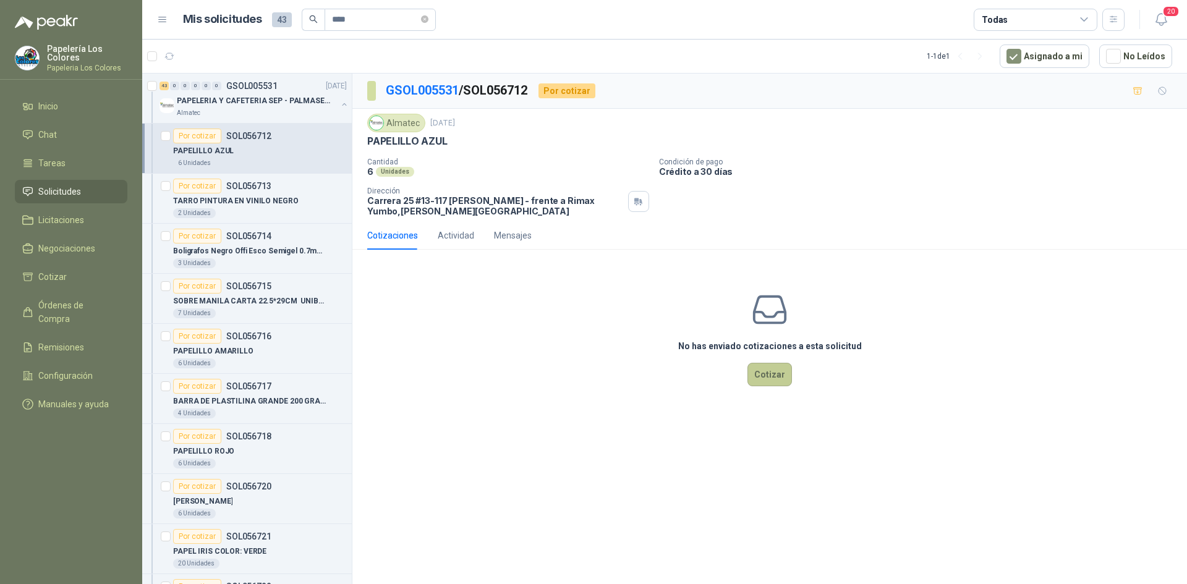
click at [761, 372] on button "Cotizar" at bounding box center [769, 374] width 45 height 23
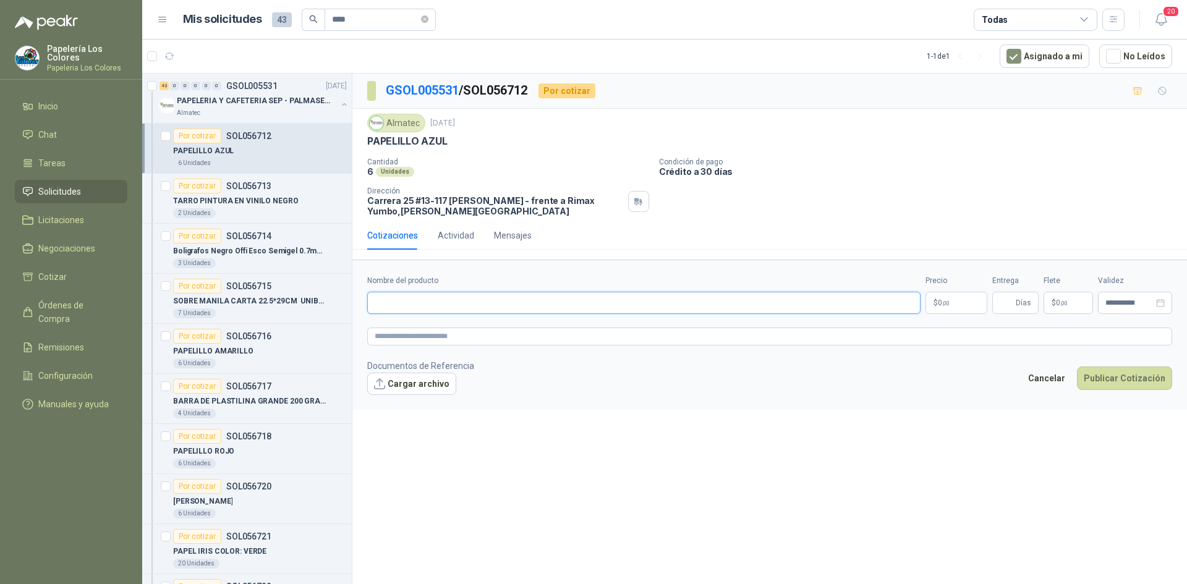
click at [483, 310] on input "Nombre del producto" at bounding box center [643, 303] width 553 height 22
paste input "**********"
type input "**********"
click at [964, 294] on body "Papelería Los Colores Papeleria Los Colores Inicio Chat Tareas Solicitudes Lici…" at bounding box center [593, 292] width 1187 height 584
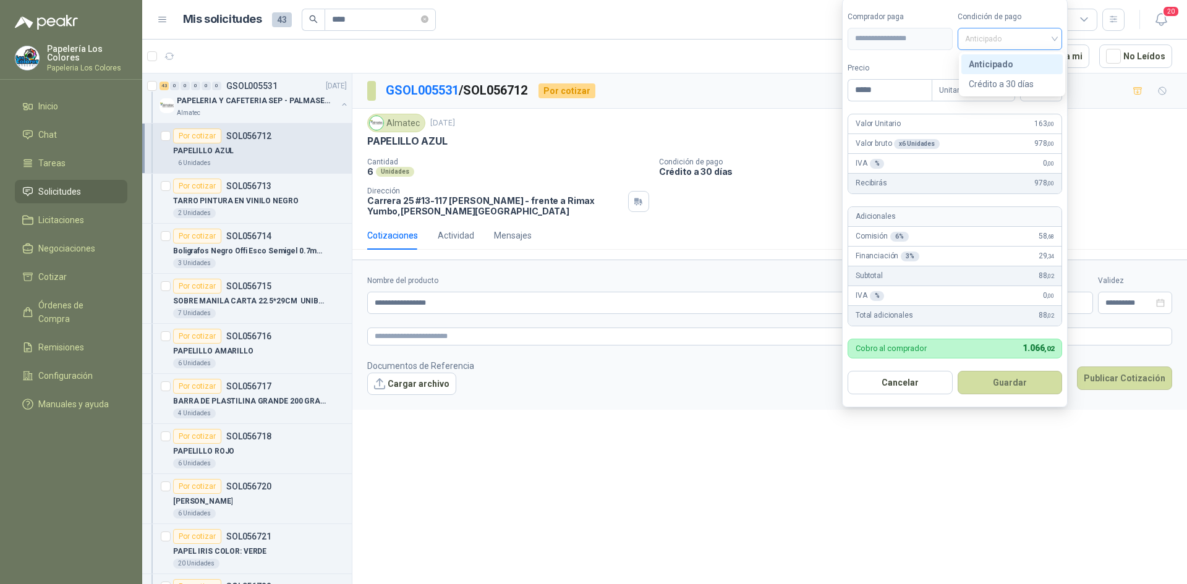
click at [999, 38] on span "Anticipado" at bounding box center [1010, 39] width 90 height 19
type input "*****"
click at [999, 78] on div "Crédito a 30 días" at bounding box center [1012, 84] width 87 height 14
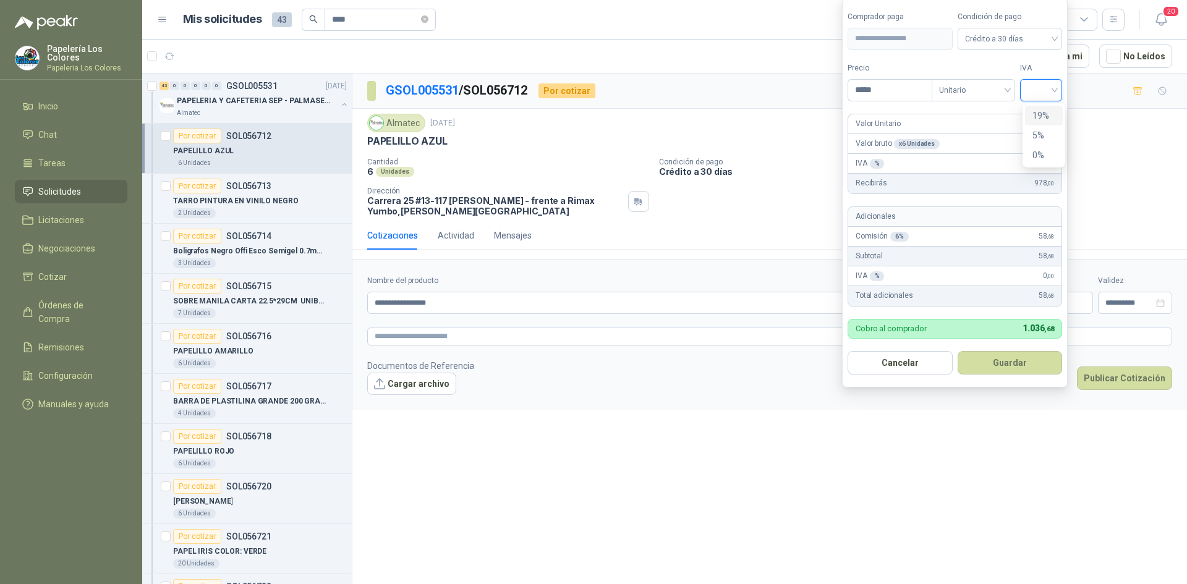
click at [1036, 91] on input "search" at bounding box center [1040, 89] width 27 height 19
click at [1037, 114] on div "19%" at bounding box center [1043, 116] width 23 height 14
click at [987, 358] on button "Guardar" at bounding box center [1012, 362] width 106 height 23
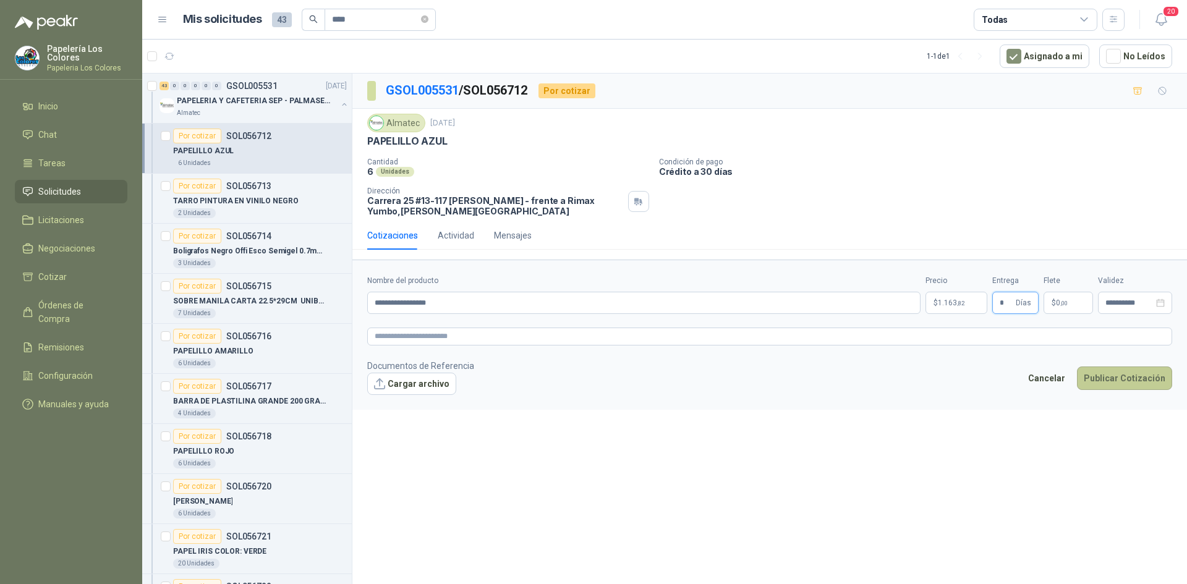
type input "*"
click at [1114, 378] on button "Publicar Cotización" at bounding box center [1124, 378] width 95 height 23
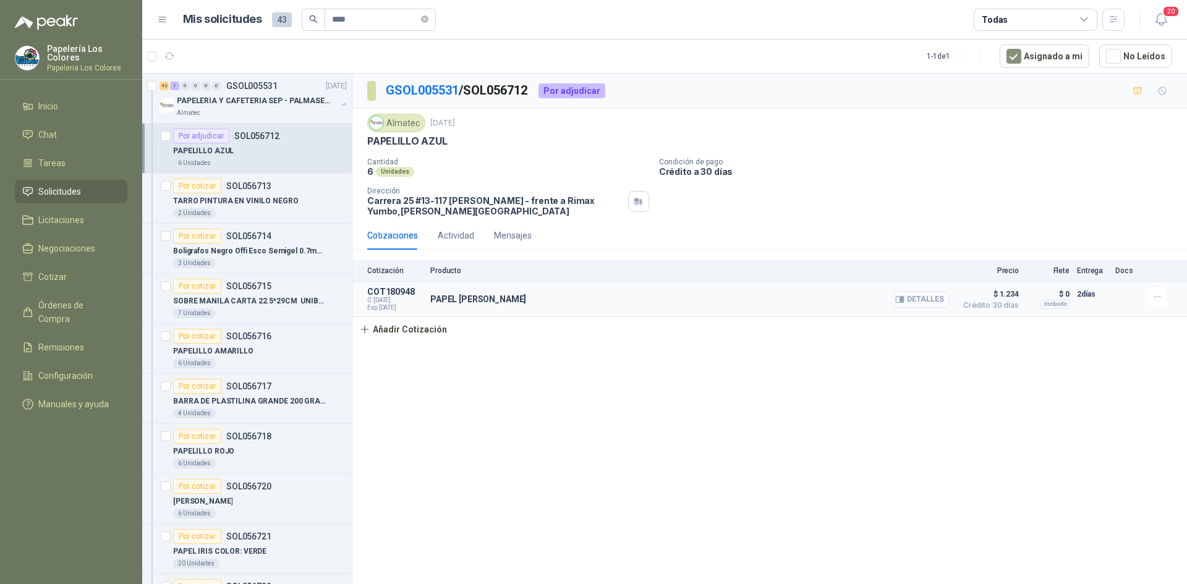
click at [932, 297] on button "Detalles" at bounding box center [920, 299] width 58 height 17
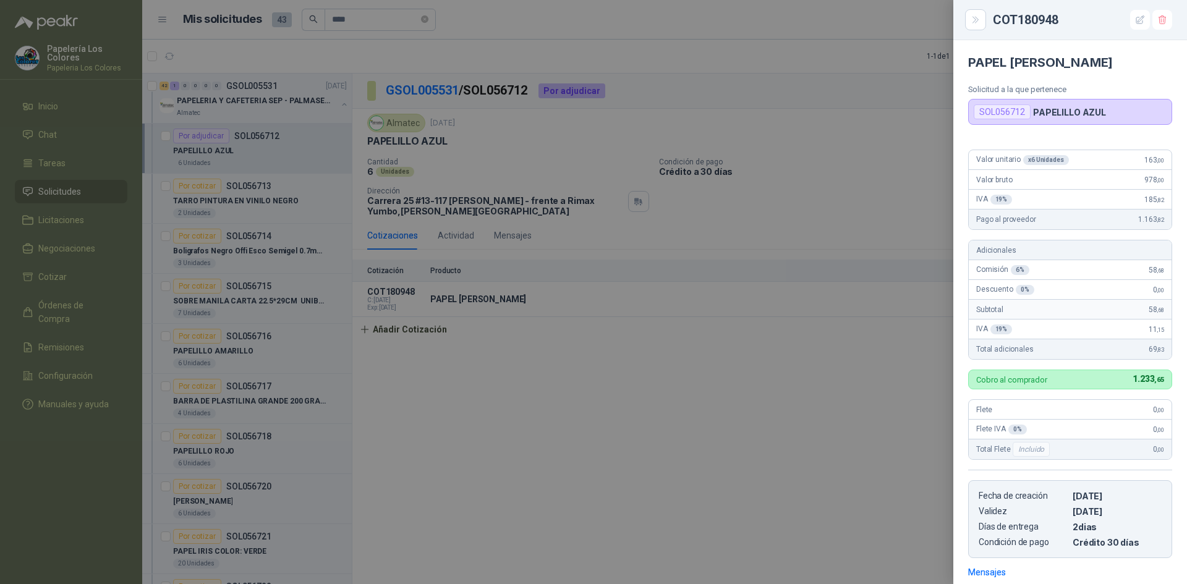
click at [886, 185] on div at bounding box center [593, 292] width 1187 height 584
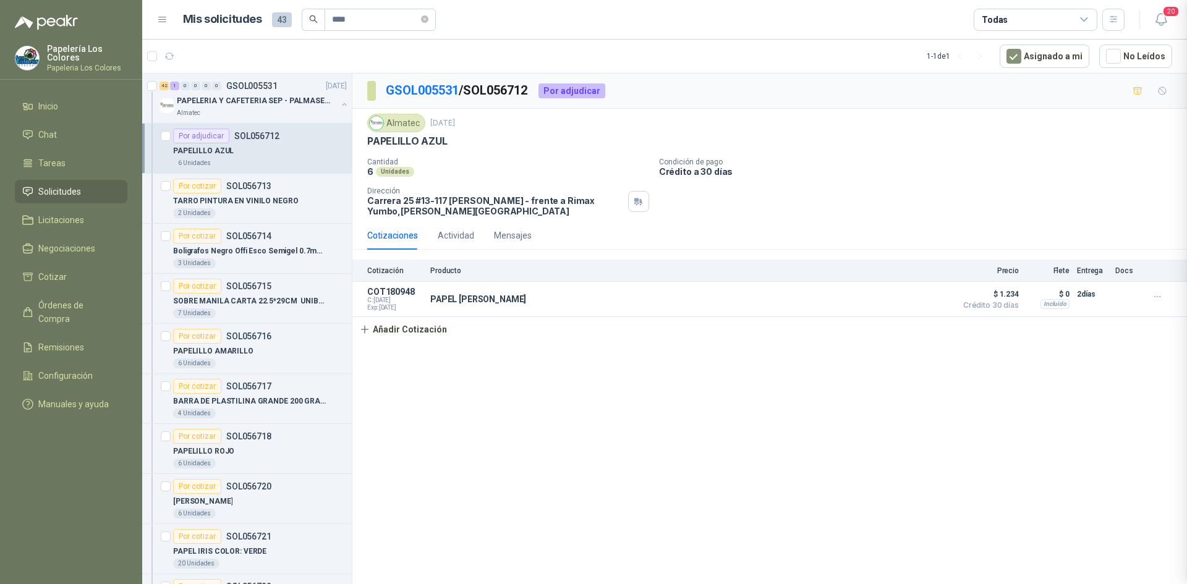
scroll to position [179, 0]
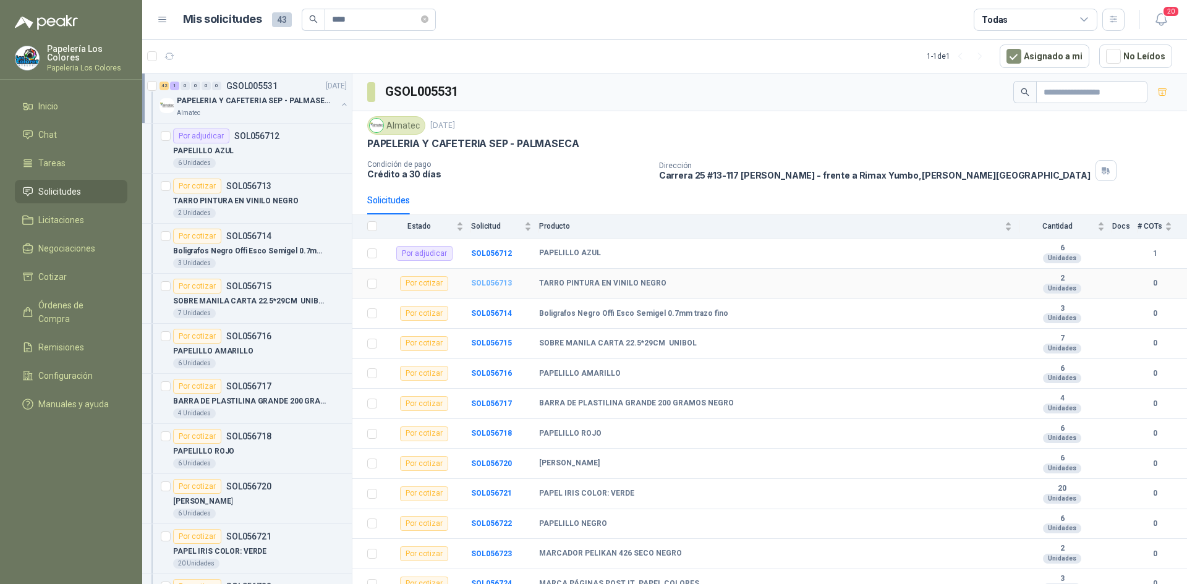
click at [475, 280] on b "SOL056713" at bounding box center [491, 283] width 41 height 9
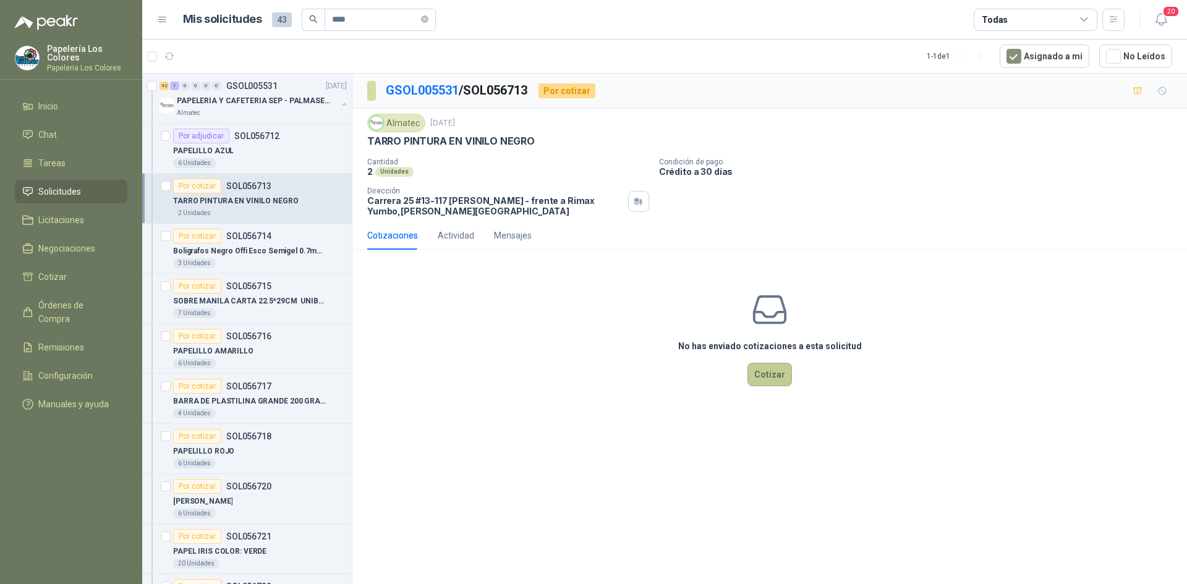
click at [766, 380] on button "Cotizar" at bounding box center [769, 374] width 45 height 23
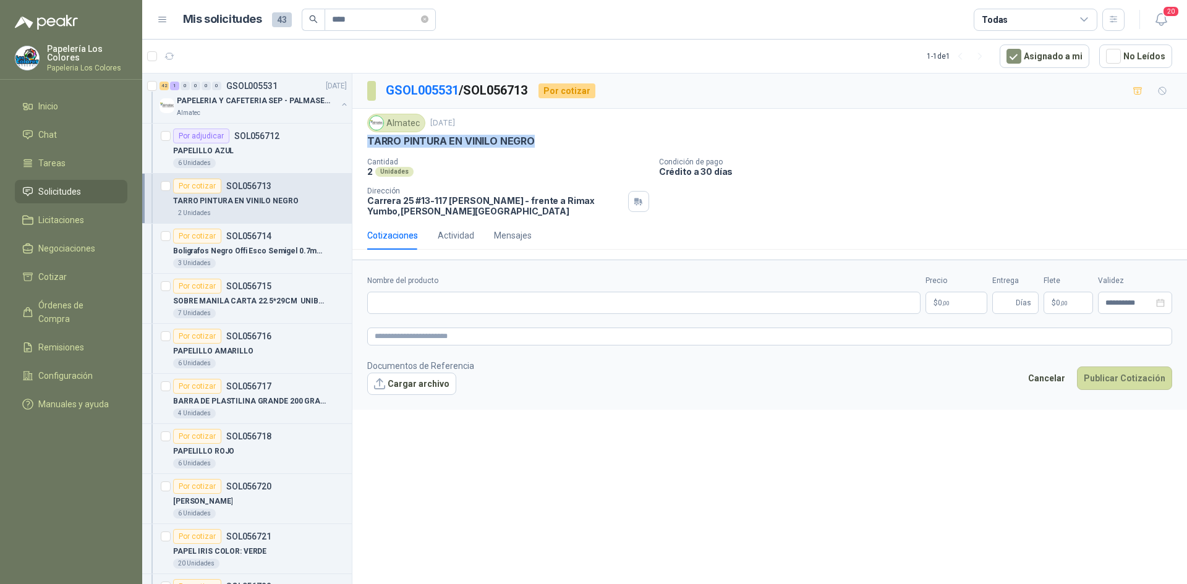
drag, startPoint x: 368, startPoint y: 141, endPoint x: 535, endPoint y: 146, distance: 166.4
click at [535, 146] on div "TARRO PINTURA EN VINILO NEGRO" at bounding box center [769, 141] width 805 height 13
copy p "TARRO PINTURA EN VINILO NEGRO"
click at [465, 308] on input "Nombre del producto" at bounding box center [643, 303] width 553 height 22
paste input "**********"
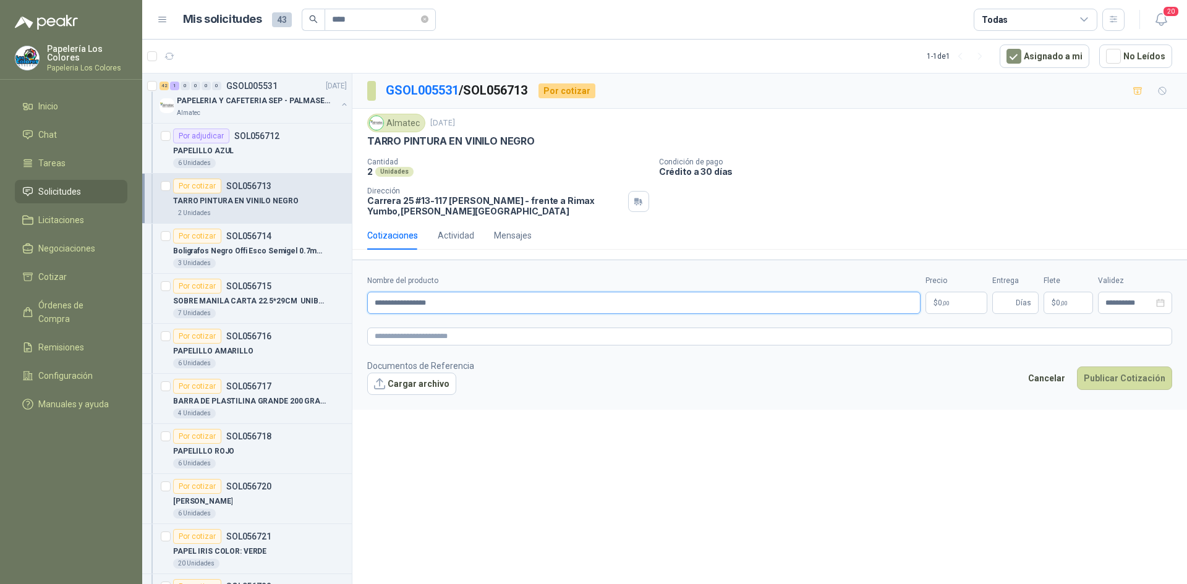
type input "**********"
click at [951, 303] on body "Papelería Los Colores Papeleria Los Colores Inicio Chat Tareas Solicitudes Lici…" at bounding box center [593, 292] width 1187 height 584
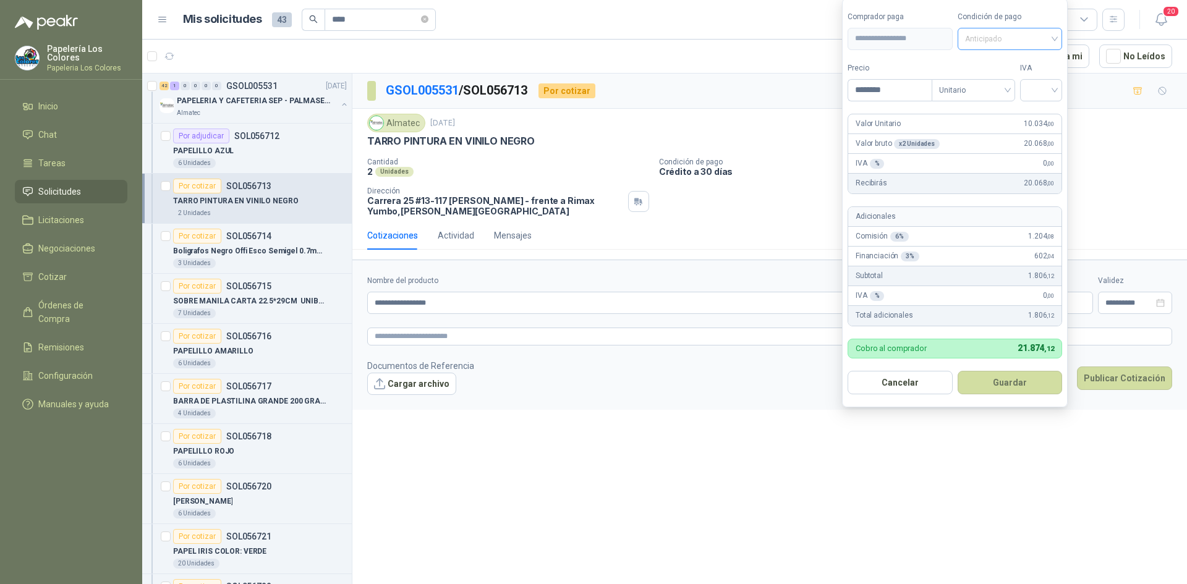
click at [1024, 38] on span "Anticipado" at bounding box center [1010, 39] width 90 height 19
type input "********"
click at [1011, 78] on div "Crédito a 30 días" at bounding box center [1012, 84] width 87 height 14
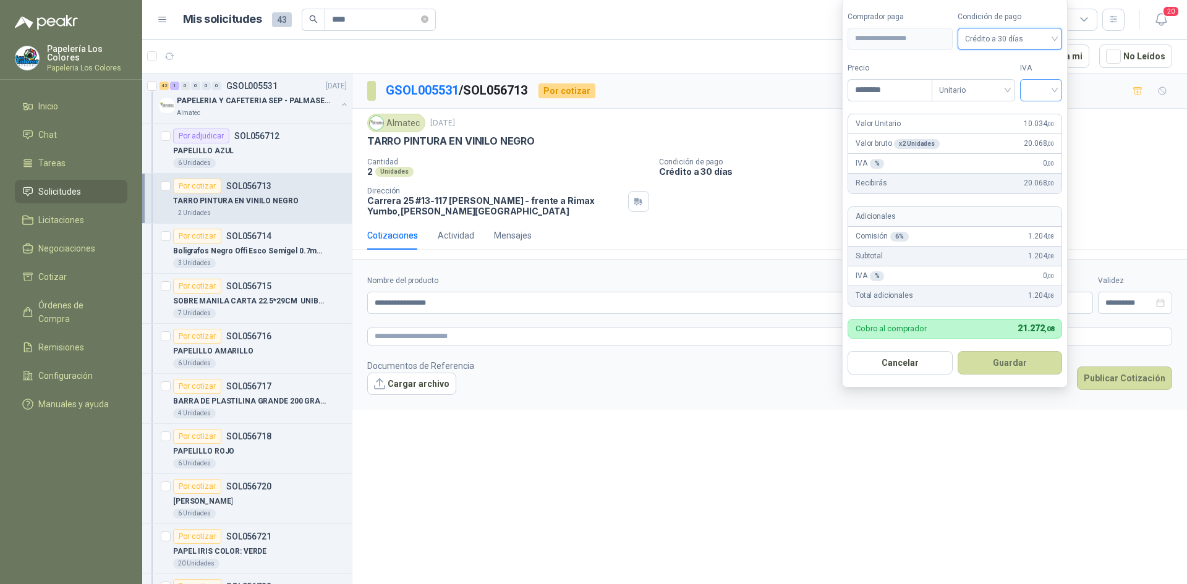
click at [1035, 91] on input "search" at bounding box center [1040, 89] width 27 height 19
click at [1037, 112] on div "19%" at bounding box center [1043, 116] width 23 height 14
click at [995, 360] on button "Guardar" at bounding box center [1012, 362] width 106 height 23
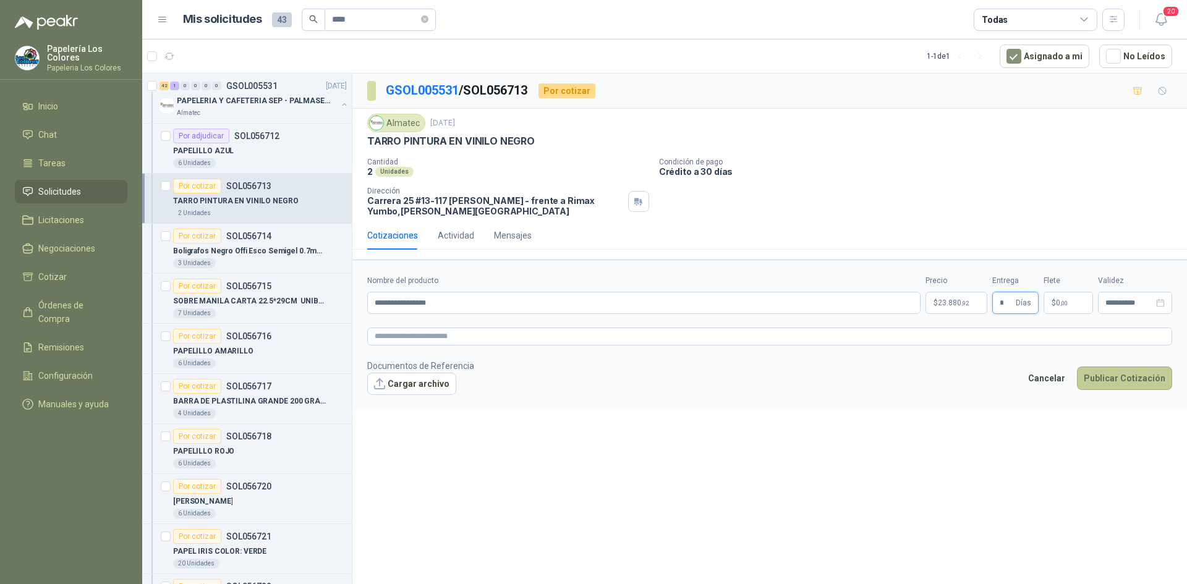
type input "*"
click at [1158, 380] on button "Publicar Cotización" at bounding box center [1124, 378] width 95 height 23
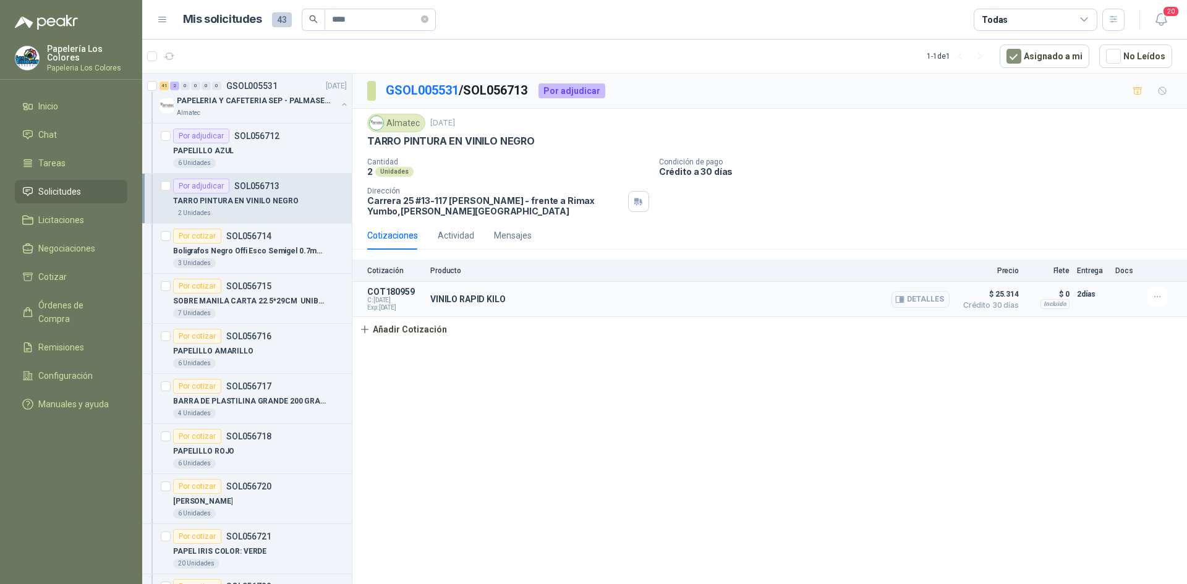
click at [929, 300] on button "Detalles" at bounding box center [920, 299] width 58 height 17
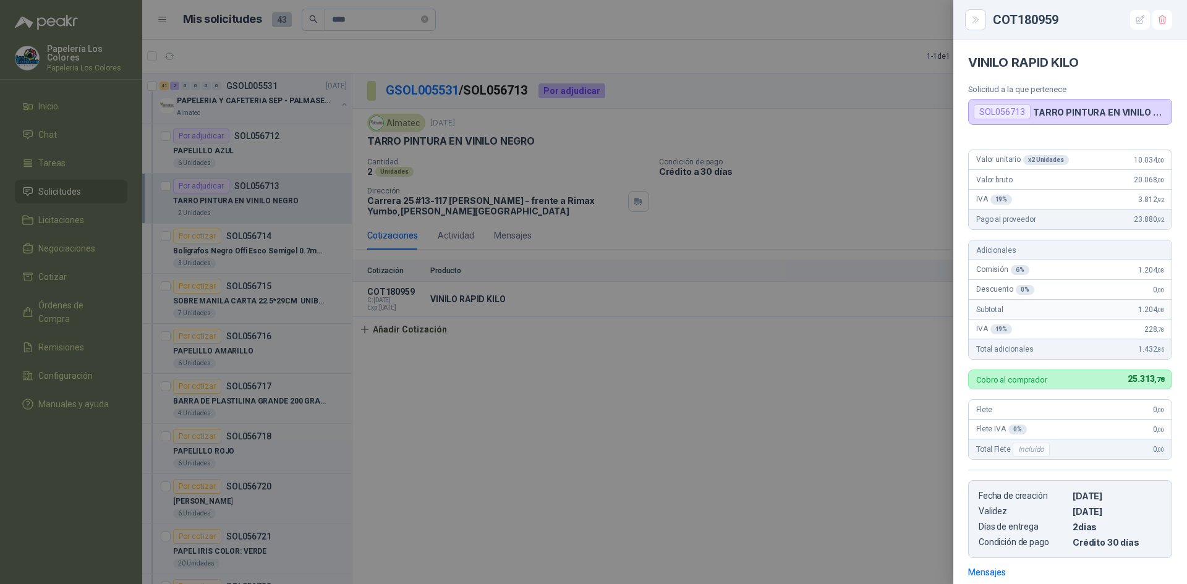
click at [769, 386] on div at bounding box center [593, 292] width 1187 height 584
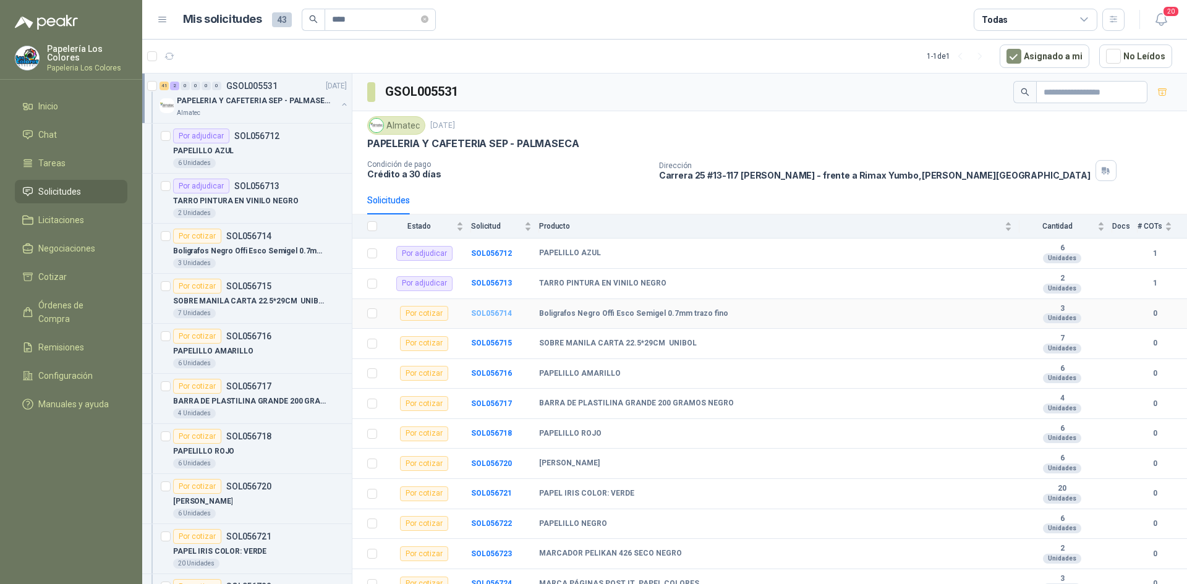
click at [485, 313] on b "SOL056714" at bounding box center [491, 313] width 41 height 9
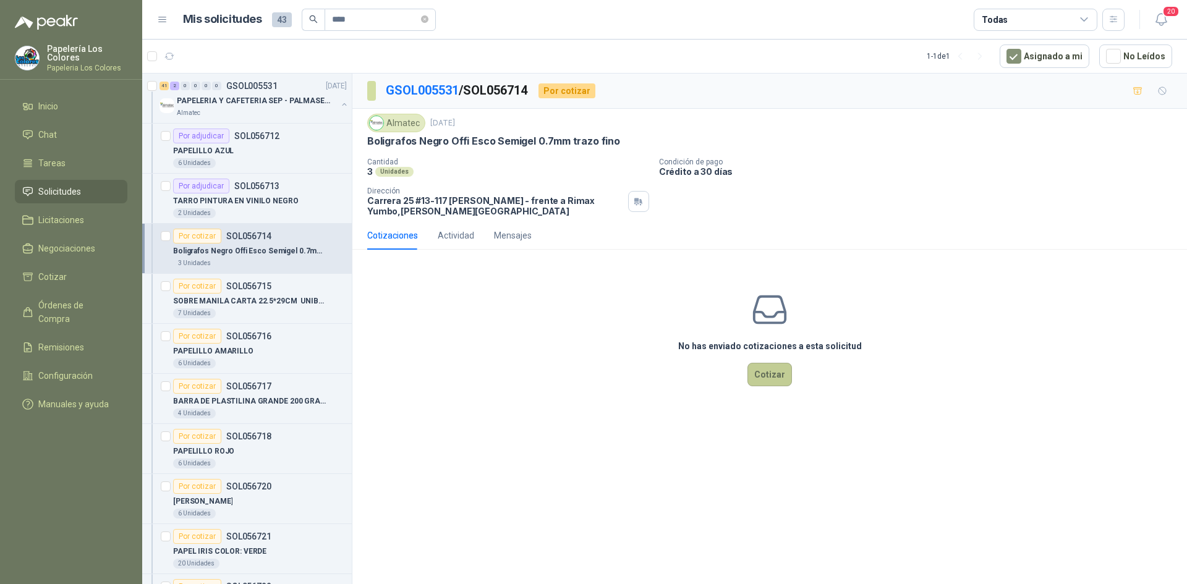
click at [778, 371] on button "Cotizar" at bounding box center [769, 374] width 45 height 23
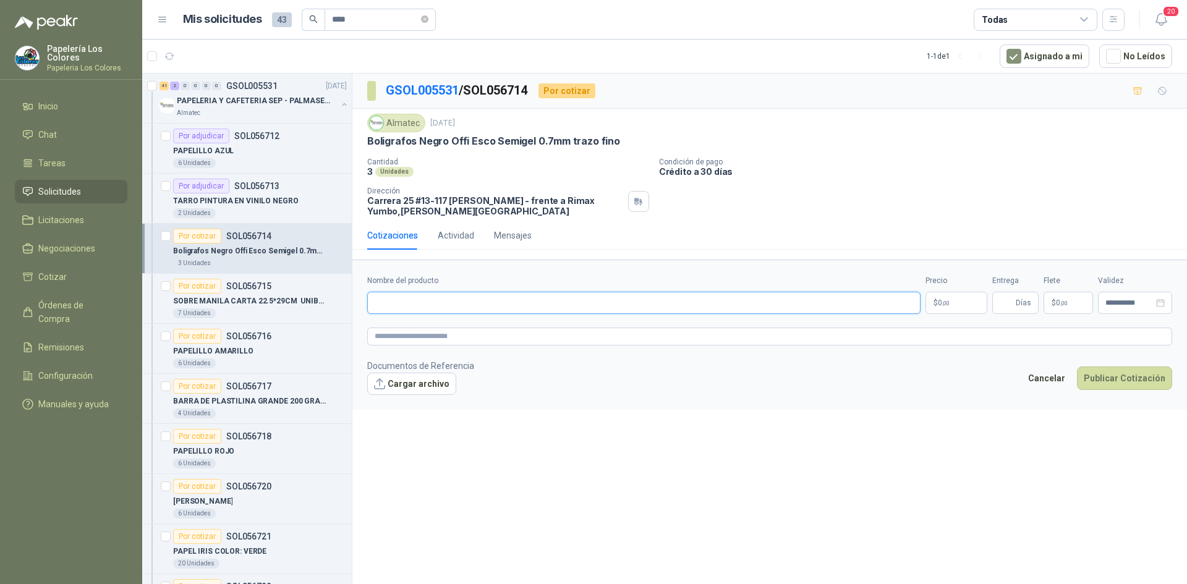
click at [622, 295] on input "Nombre del producto" at bounding box center [643, 303] width 553 height 22
paste input "**********"
type input "**********"
click at [936, 298] on body "Papelería Los Colores Papeleria Los Colores Inicio Chat Tareas Solicitudes Lici…" at bounding box center [593, 292] width 1187 height 584
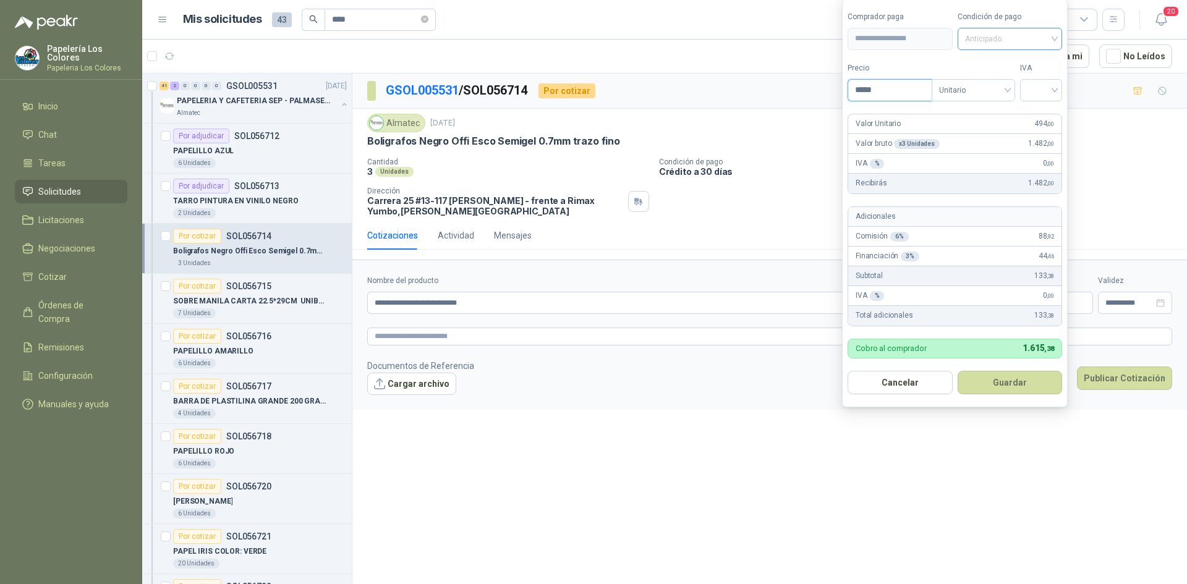
click at [1020, 41] on span "Anticipado" at bounding box center [1010, 39] width 90 height 19
type input "*****"
click at [997, 82] on div "Crédito a 30 días" at bounding box center [1012, 84] width 87 height 14
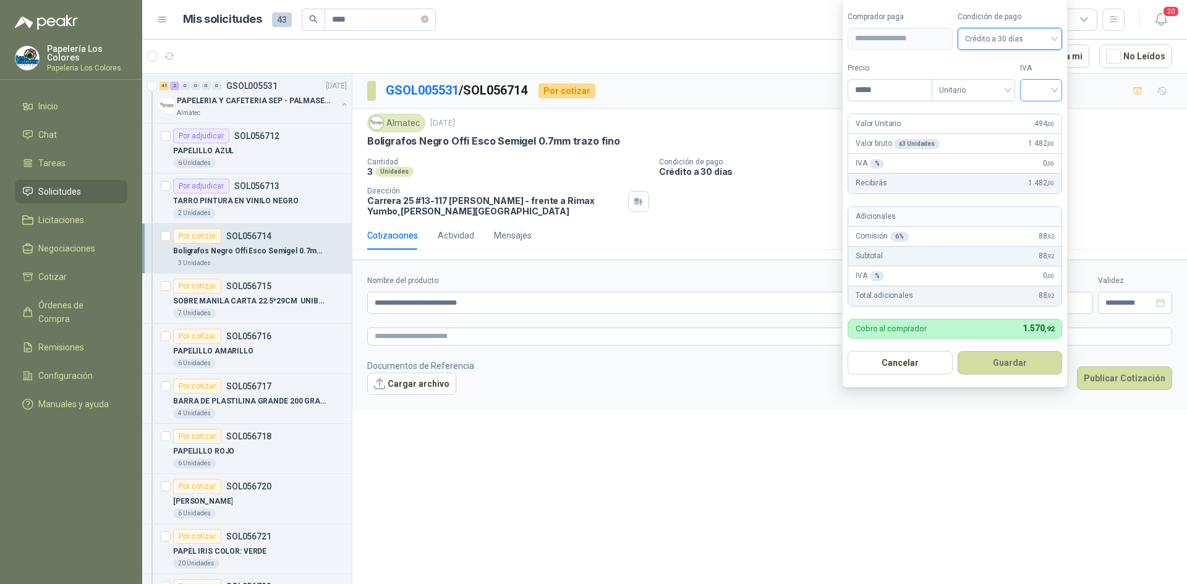
click at [1045, 84] on input "search" at bounding box center [1040, 89] width 27 height 19
click at [1043, 114] on div "19%" at bounding box center [1043, 116] width 23 height 14
click at [1006, 359] on button "Guardar" at bounding box center [1012, 362] width 106 height 23
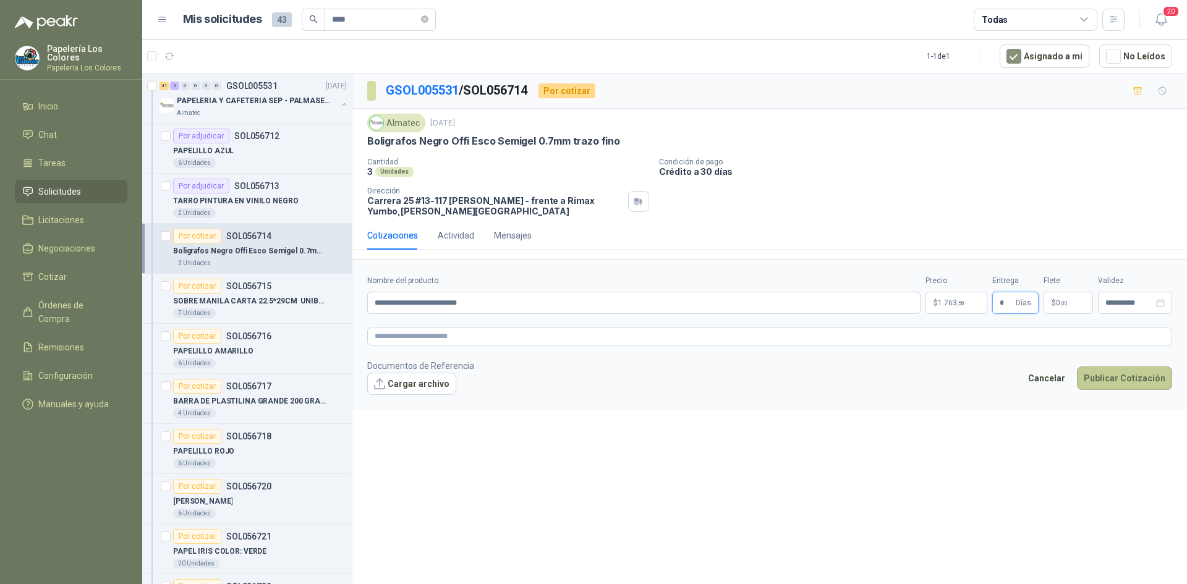
type input "*"
click at [1116, 375] on button "Publicar Cotización" at bounding box center [1124, 378] width 95 height 23
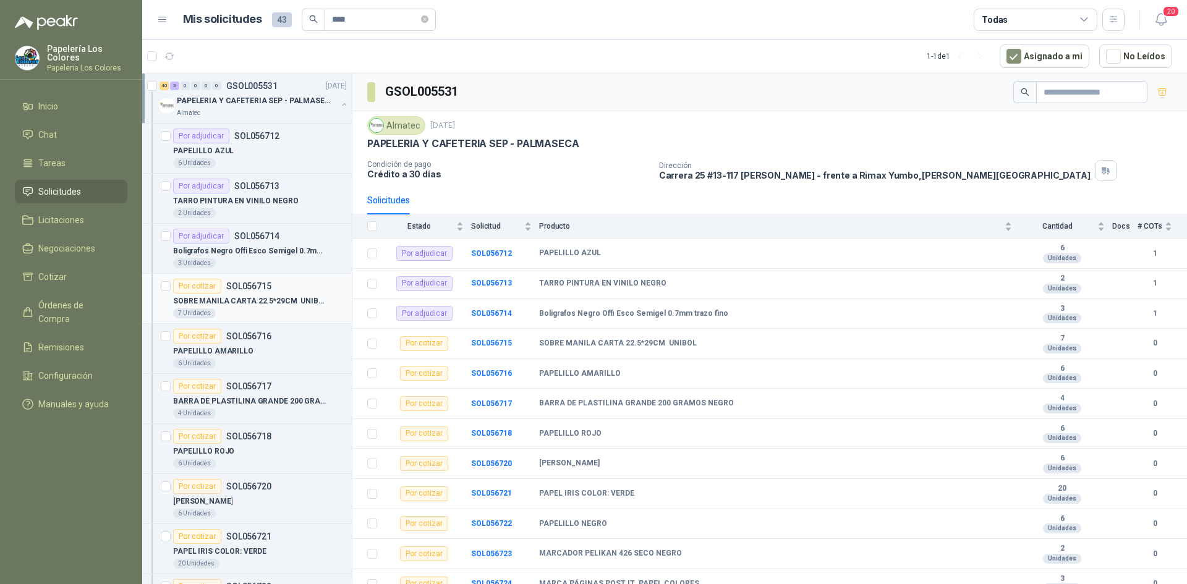
click at [205, 286] on div "Por cotizar" at bounding box center [197, 286] width 48 height 15
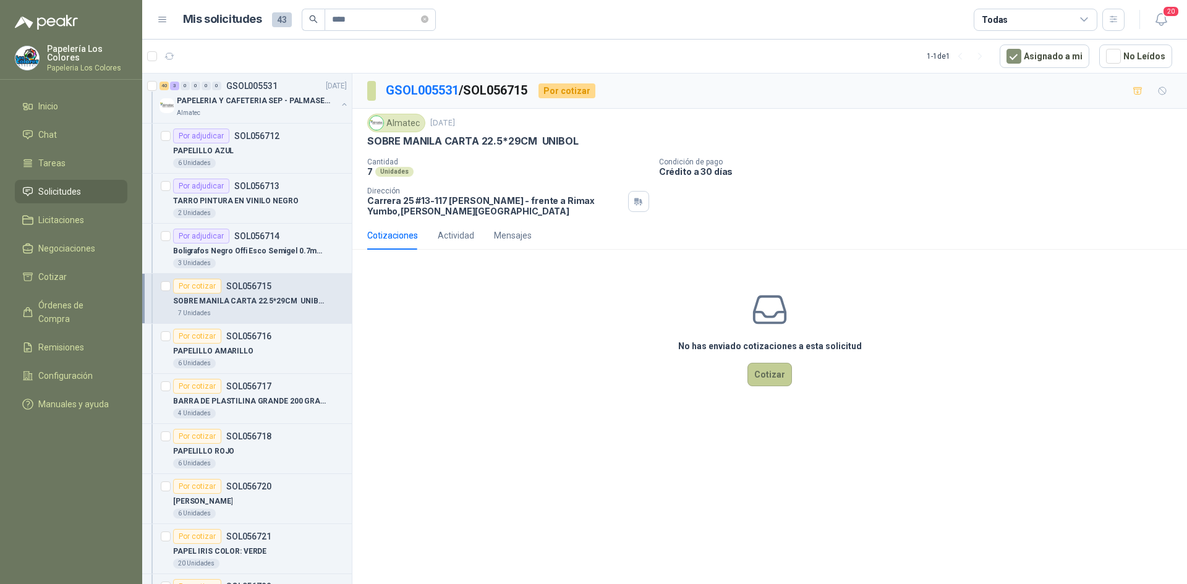
click at [766, 369] on button "Cotizar" at bounding box center [769, 374] width 45 height 23
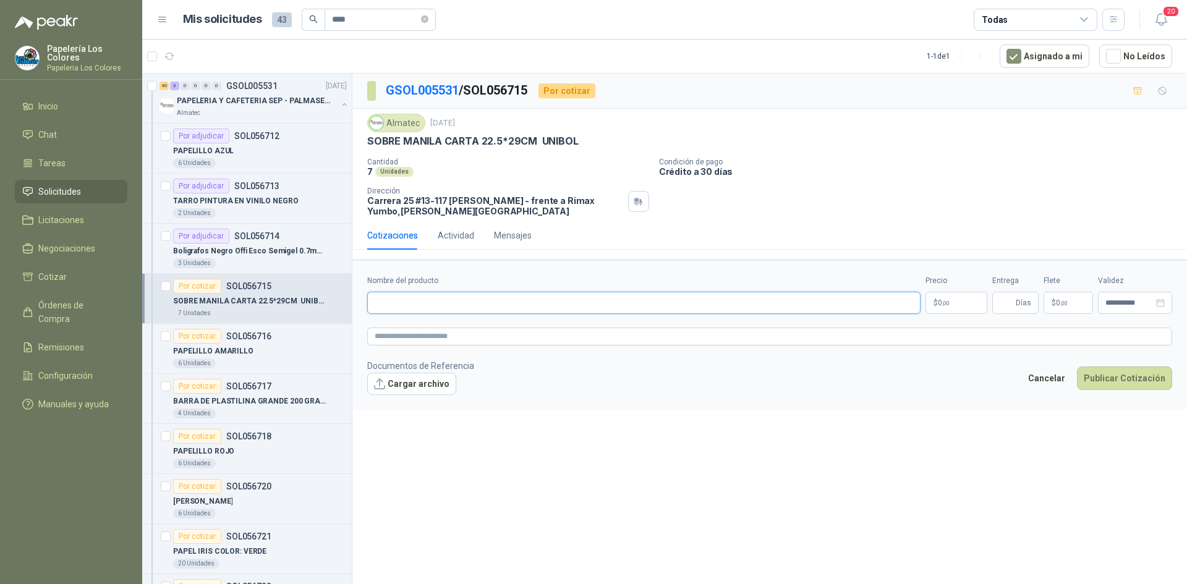
click at [473, 296] on input "Nombre del producto" at bounding box center [643, 303] width 553 height 22
paste input "**********"
type input "**********"
click at [943, 298] on body "Papelería Los Colores Papeleria Los Colores Inicio Chat Tareas Solicitudes Lici…" at bounding box center [593, 292] width 1187 height 584
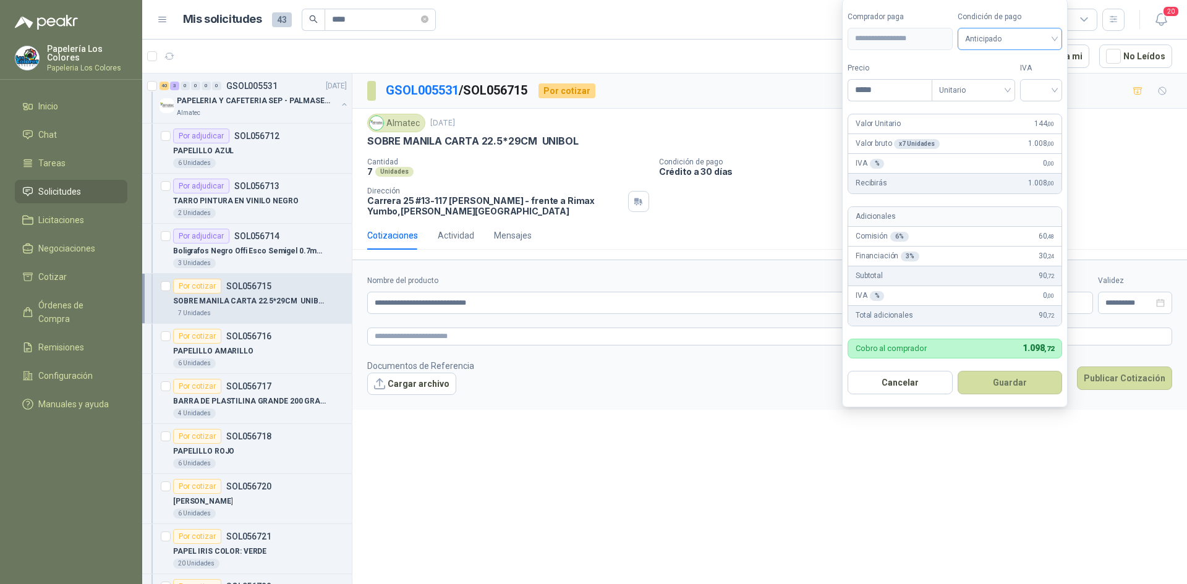
click at [979, 34] on span "Anticipado" at bounding box center [1010, 39] width 90 height 19
type input "*****"
click at [1011, 79] on div "Crédito a 30 días" at bounding box center [1012, 84] width 87 height 14
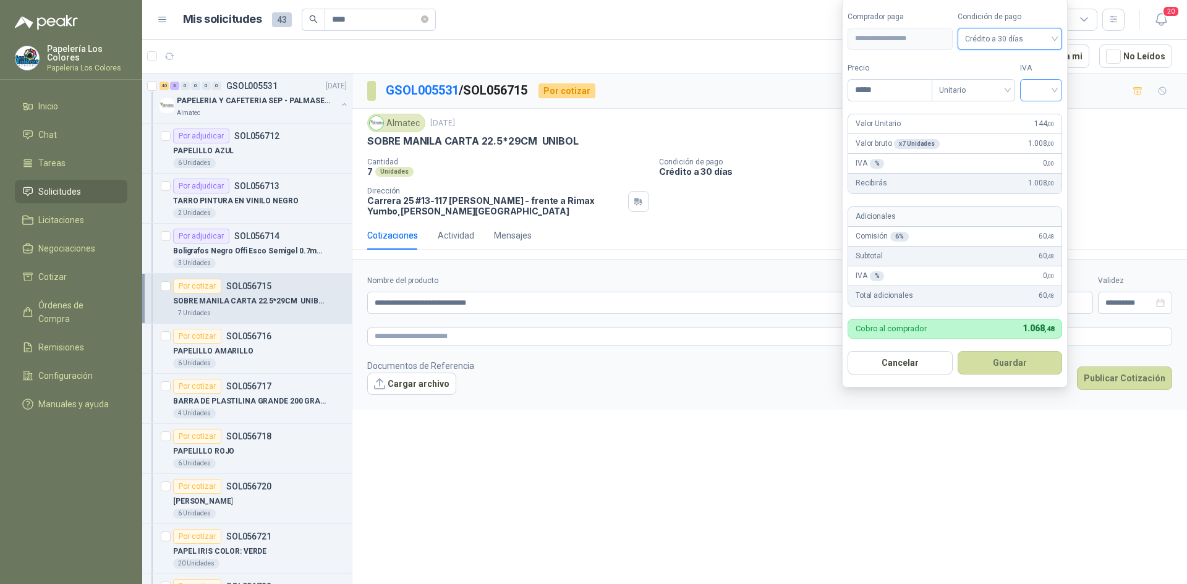
click at [1031, 93] on input "search" at bounding box center [1040, 89] width 27 height 19
click at [1041, 116] on div "19%" at bounding box center [1043, 116] width 23 height 14
click at [1001, 362] on button "Guardar" at bounding box center [1012, 362] width 106 height 23
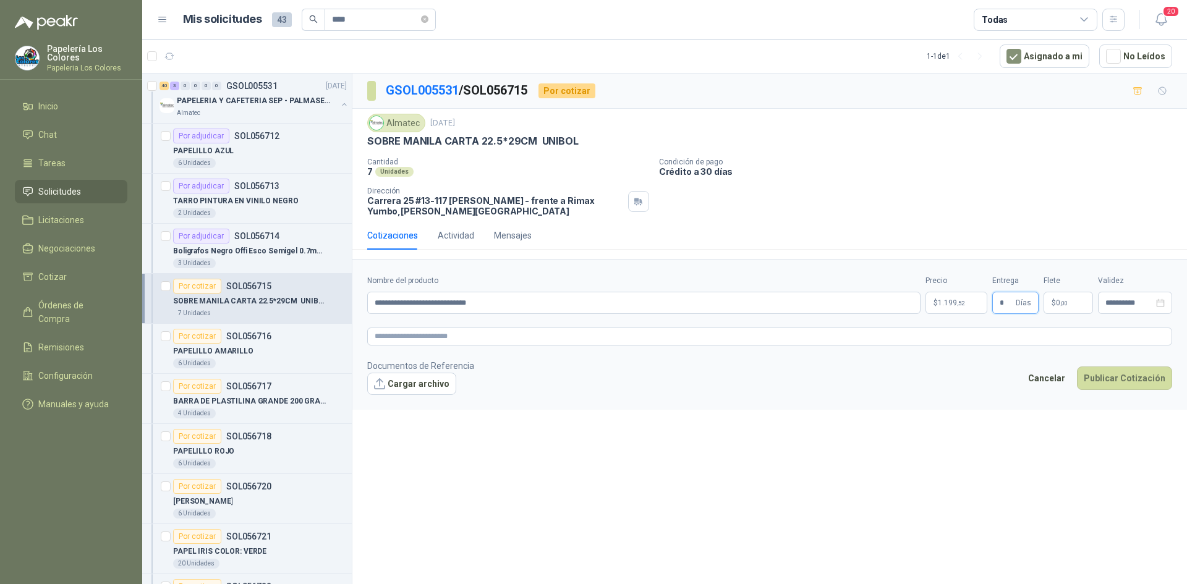
type input "*"
click at [1122, 378] on button "Publicar Cotización" at bounding box center [1124, 378] width 95 height 23
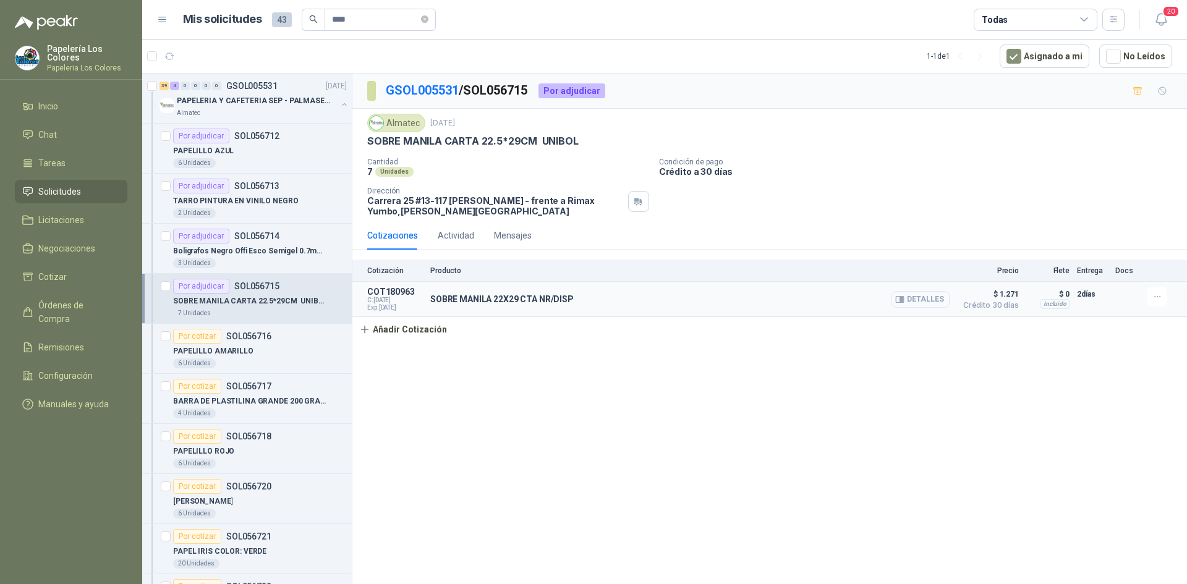
click at [923, 302] on button "Detalles" at bounding box center [920, 299] width 58 height 17
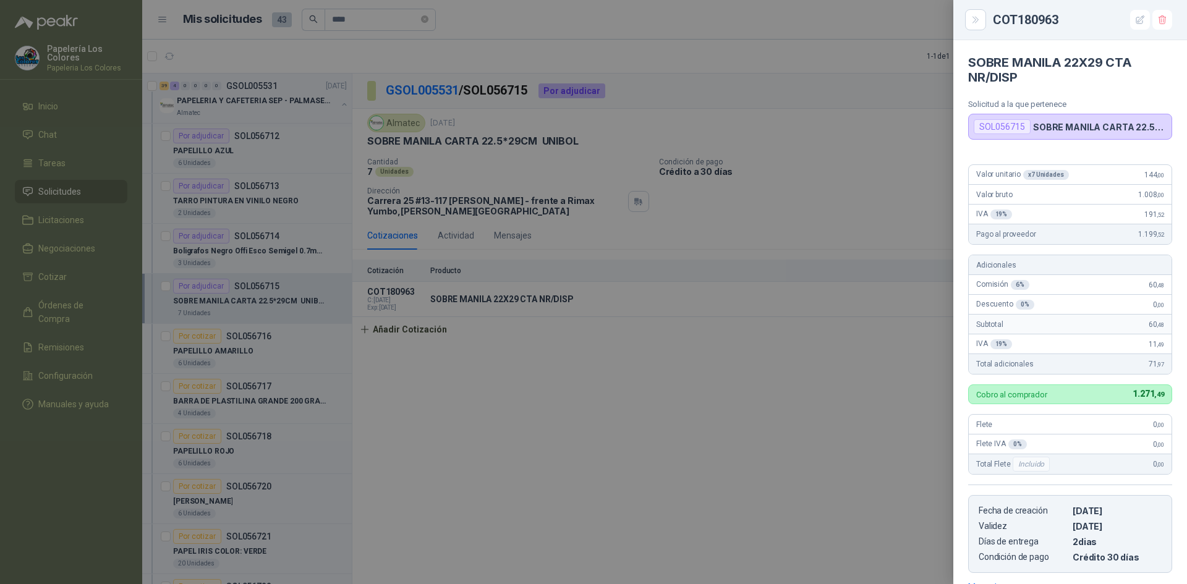
click at [786, 367] on div at bounding box center [593, 292] width 1187 height 584
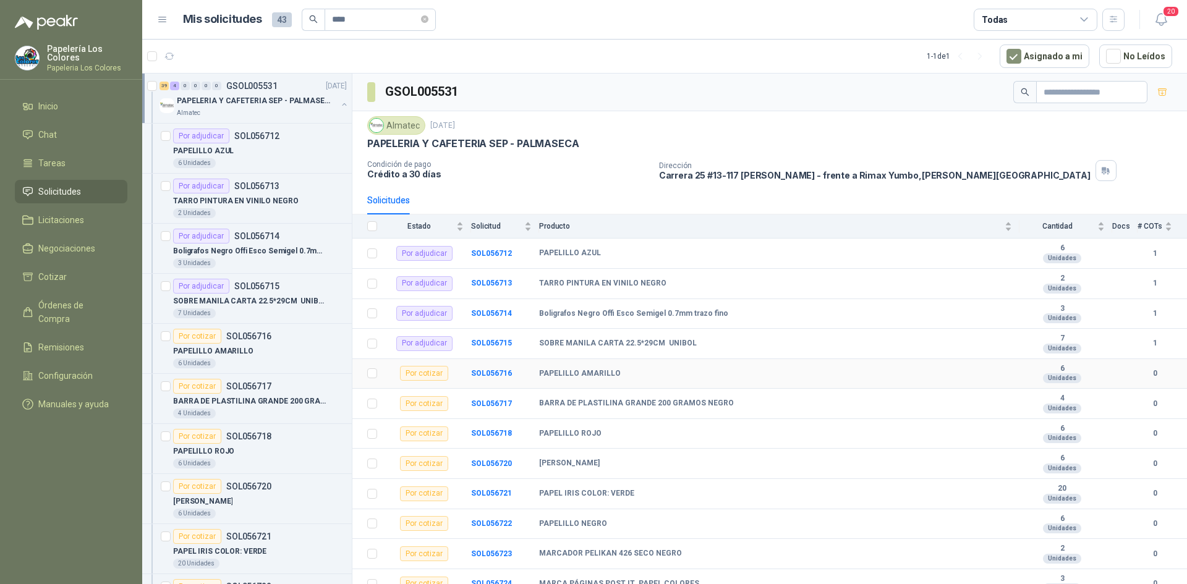
click at [419, 372] on div "Por cotizar" at bounding box center [424, 373] width 48 height 15
click at [486, 373] on b "SOL056716" at bounding box center [491, 373] width 41 height 9
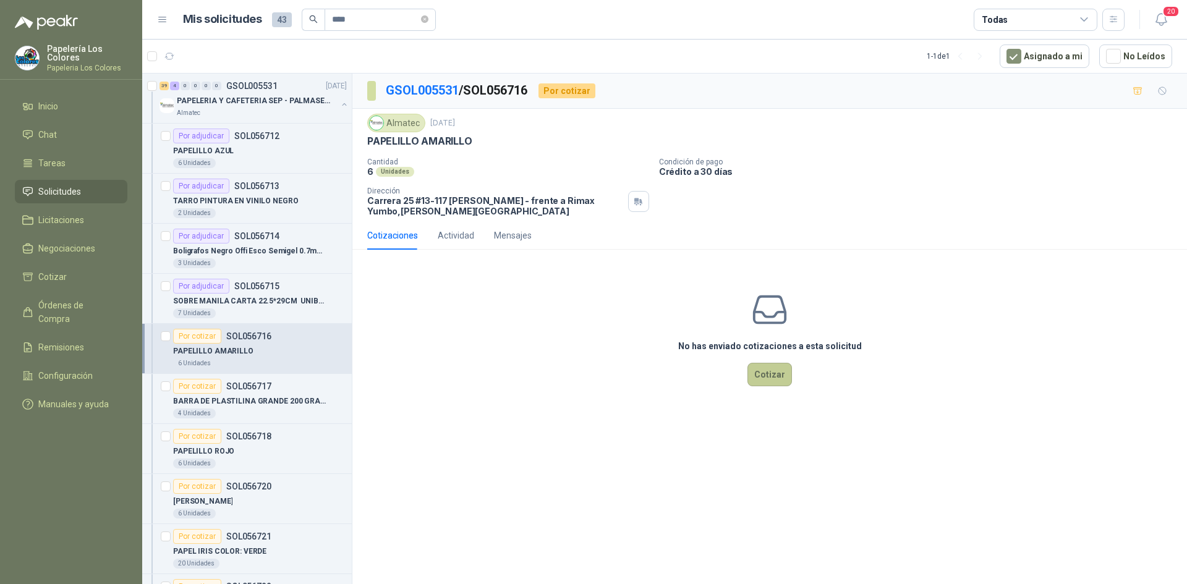
click at [773, 375] on button "Cotizar" at bounding box center [769, 374] width 45 height 23
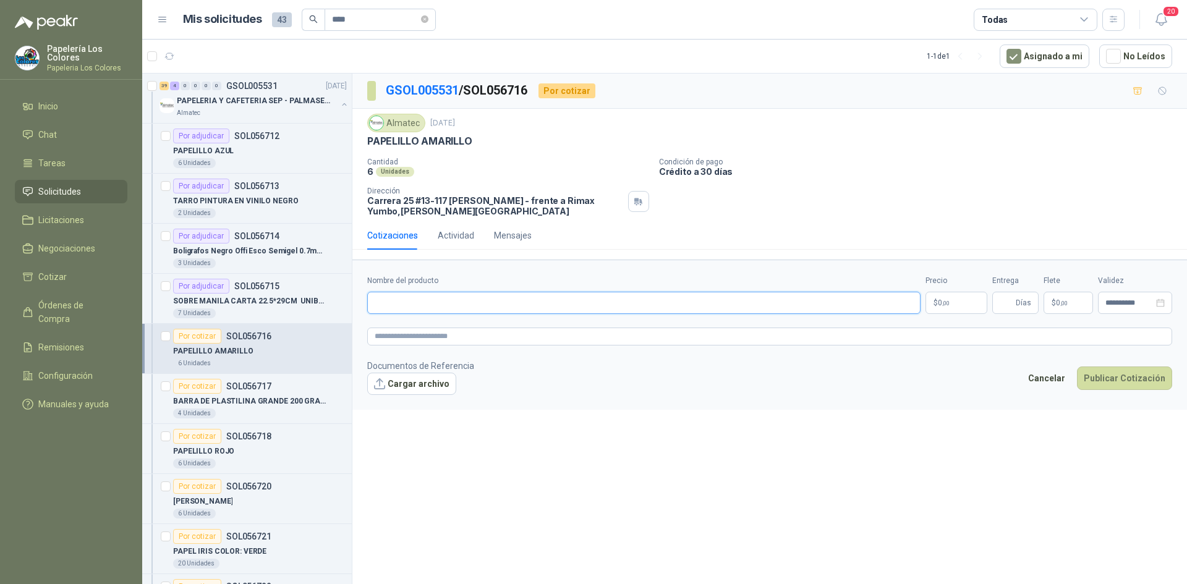
click at [443, 298] on input "Nombre del producto" at bounding box center [643, 303] width 553 height 22
click at [517, 304] on input "Nombre del producto" at bounding box center [643, 303] width 553 height 22
paste input "**********"
type input "**********"
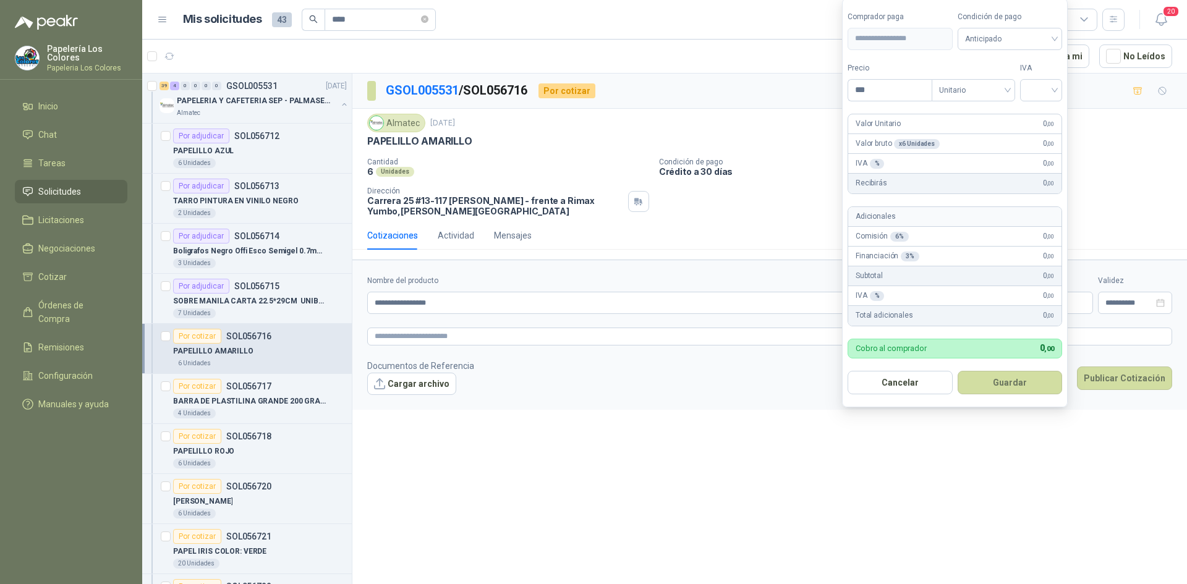
click at [954, 302] on body "Papelería Los Colores Papeleria Los Colores Inicio Chat Tareas Solicitudes Lici…" at bounding box center [593, 292] width 1187 height 584
click at [1043, 41] on span "Anticipado" at bounding box center [1010, 39] width 90 height 19
type input "*****"
click at [1023, 79] on div "Crédito a 30 días" at bounding box center [1012, 84] width 87 height 14
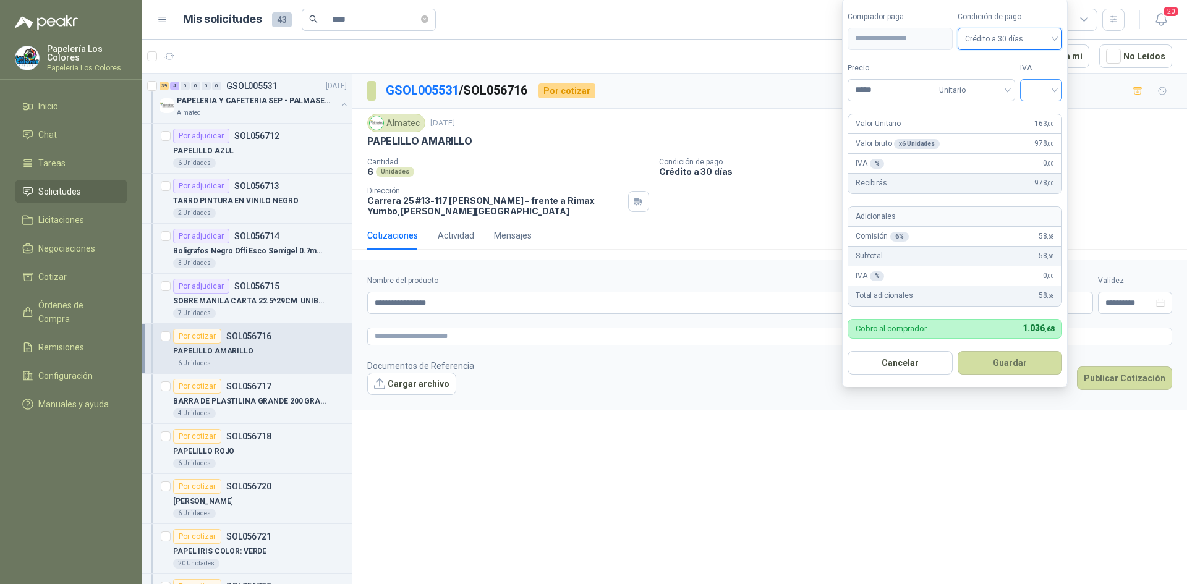
click at [1034, 91] on input "search" at bounding box center [1040, 89] width 27 height 19
drag, startPoint x: 1035, startPoint y: 118, endPoint x: 1034, endPoint y: 138, distance: 19.8
click at [1035, 119] on div "19%" at bounding box center [1043, 116] width 23 height 14
click at [1003, 365] on button "Guardar" at bounding box center [1012, 362] width 106 height 23
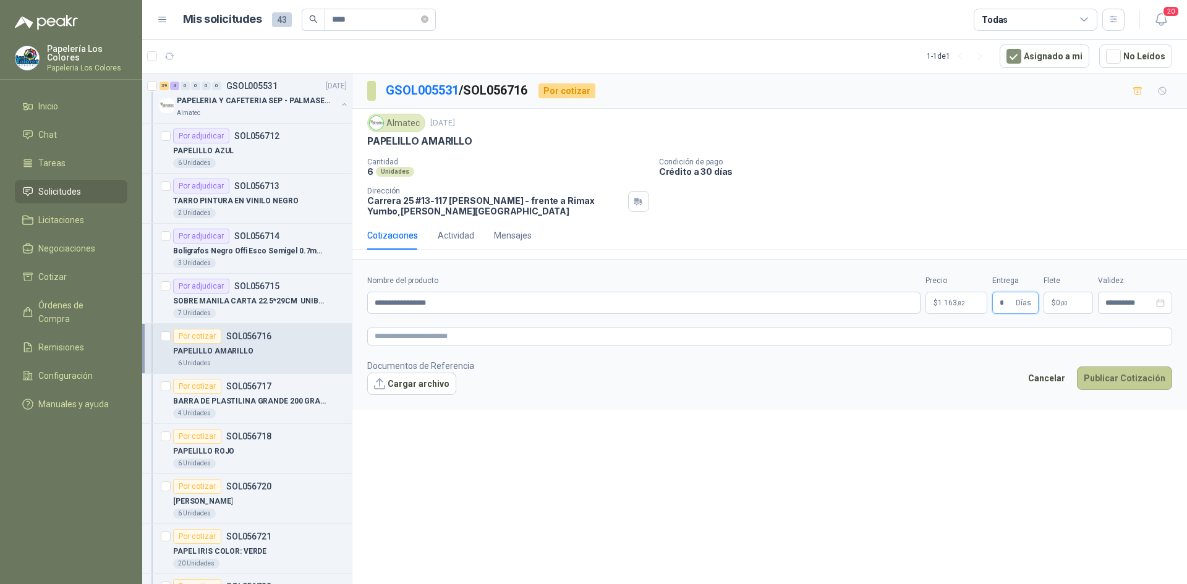
type input "*"
click at [1137, 376] on button "Publicar Cotización" at bounding box center [1124, 378] width 95 height 23
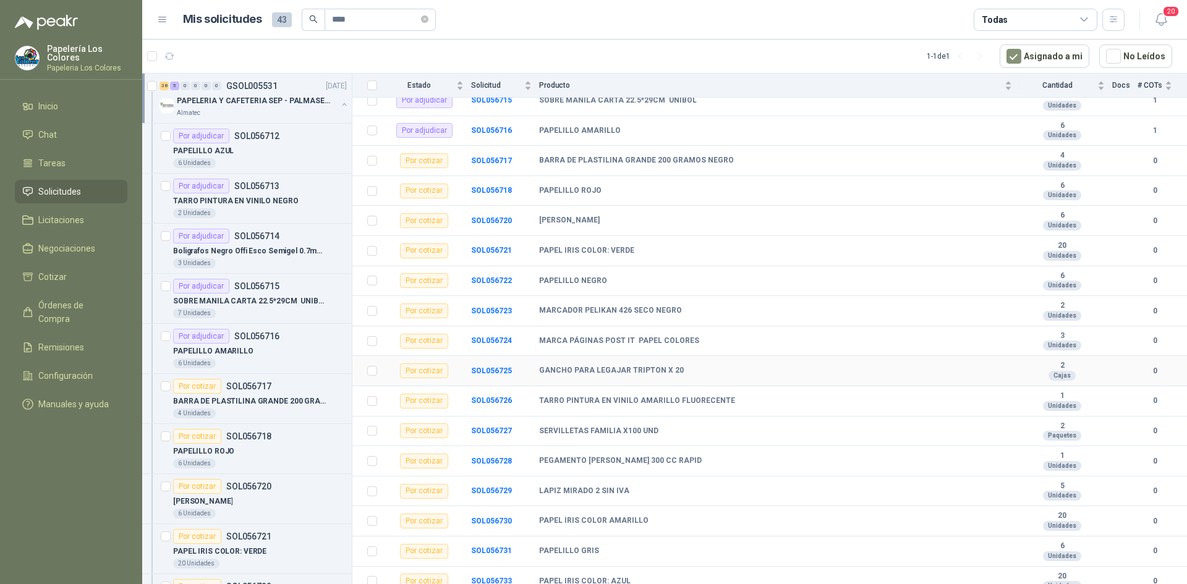
scroll to position [247, 0]
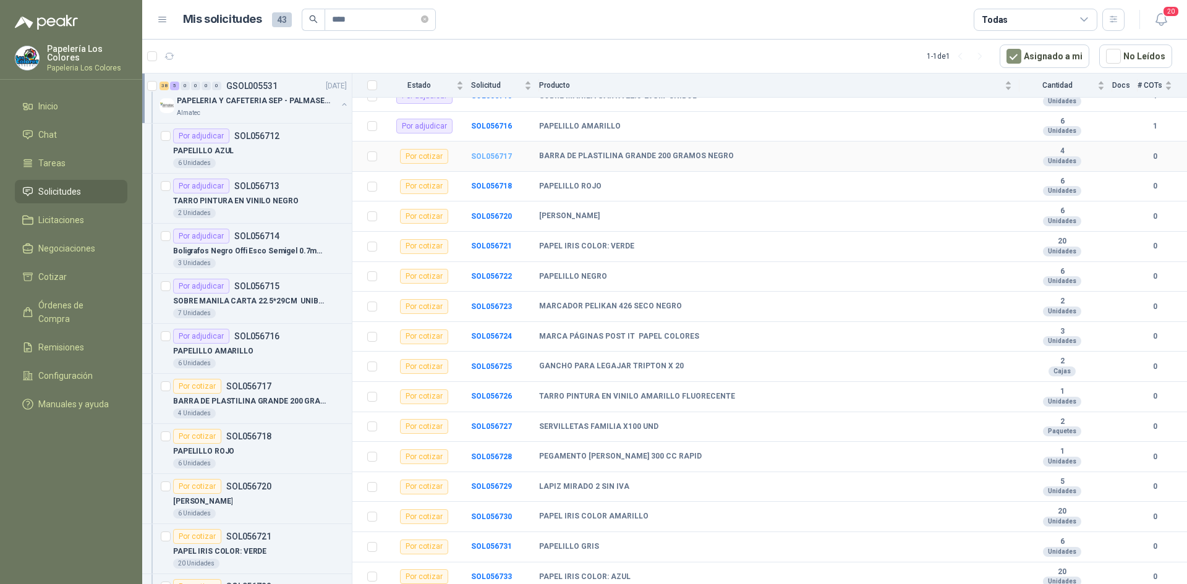
click at [489, 155] on b "SOL056717" at bounding box center [491, 156] width 41 height 9
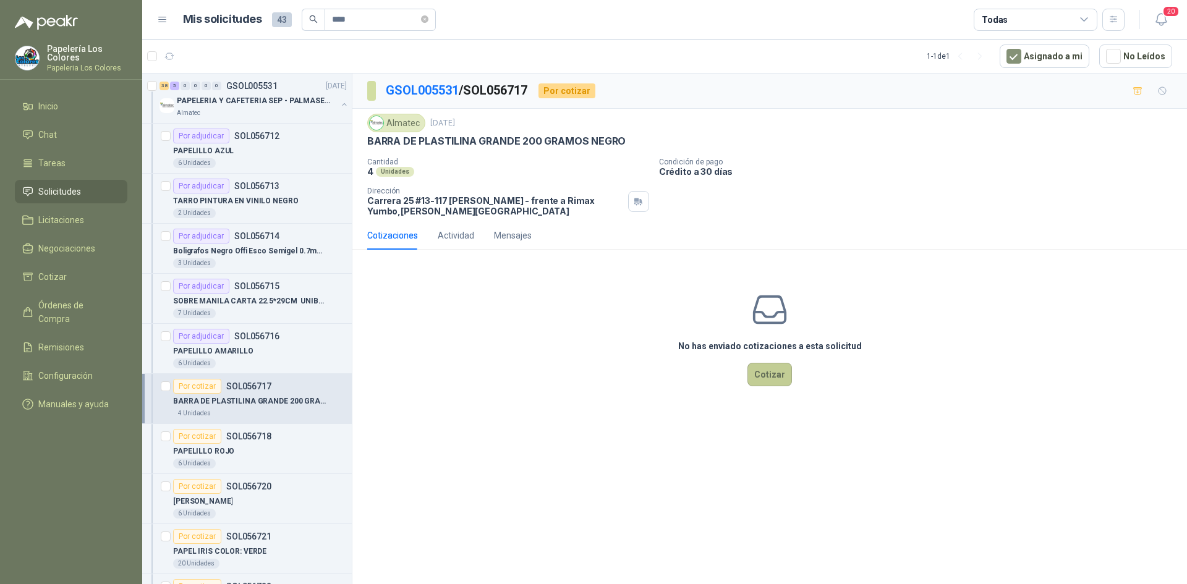
click at [768, 381] on button "Cotizar" at bounding box center [769, 374] width 45 height 23
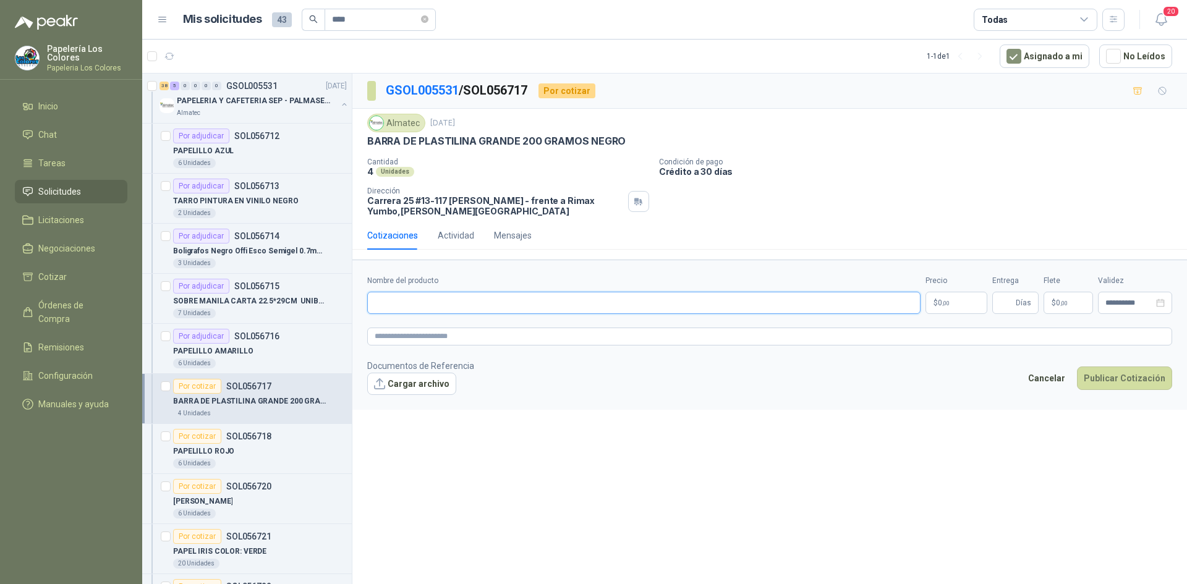
click at [702, 300] on input "Nombre del producto" at bounding box center [643, 303] width 553 height 22
paste input "**********"
type input "**********"
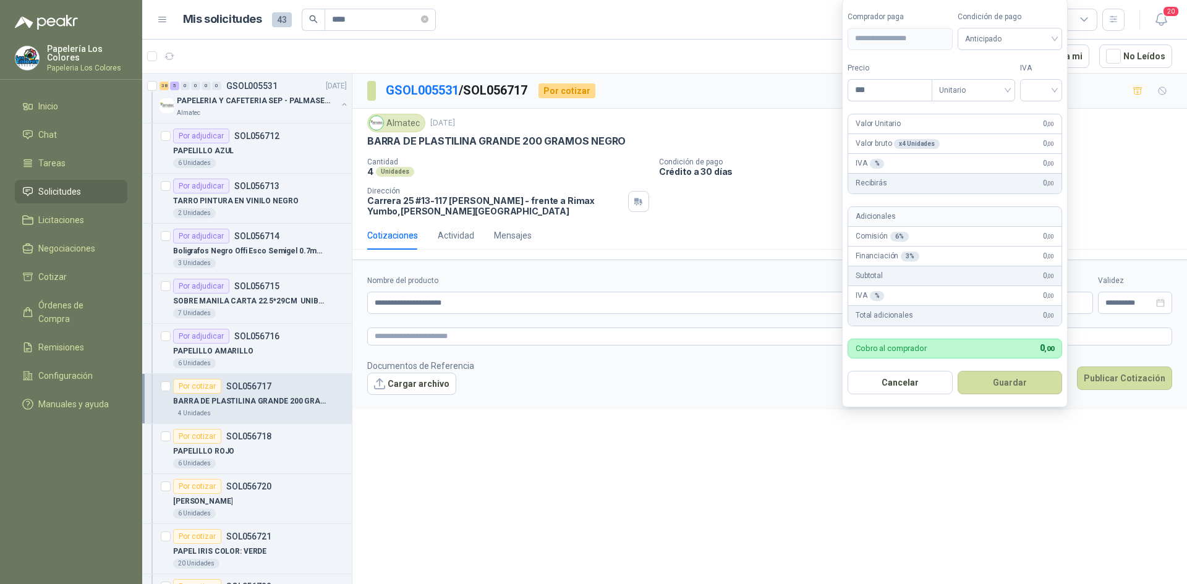
click at [955, 298] on body "Papelería Los Colores Papeleria Los Colores Inicio Chat Tareas Solicitudes Lici…" at bounding box center [593, 292] width 1187 height 584
click at [1033, 42] on span "Anticipado" at bounding box center [1010, 39] width 90 height 19
type input "*******"
click at [1022, 78] on div "Crédito a 30 días" at bounding box center [1012, 84] width 87 height 14
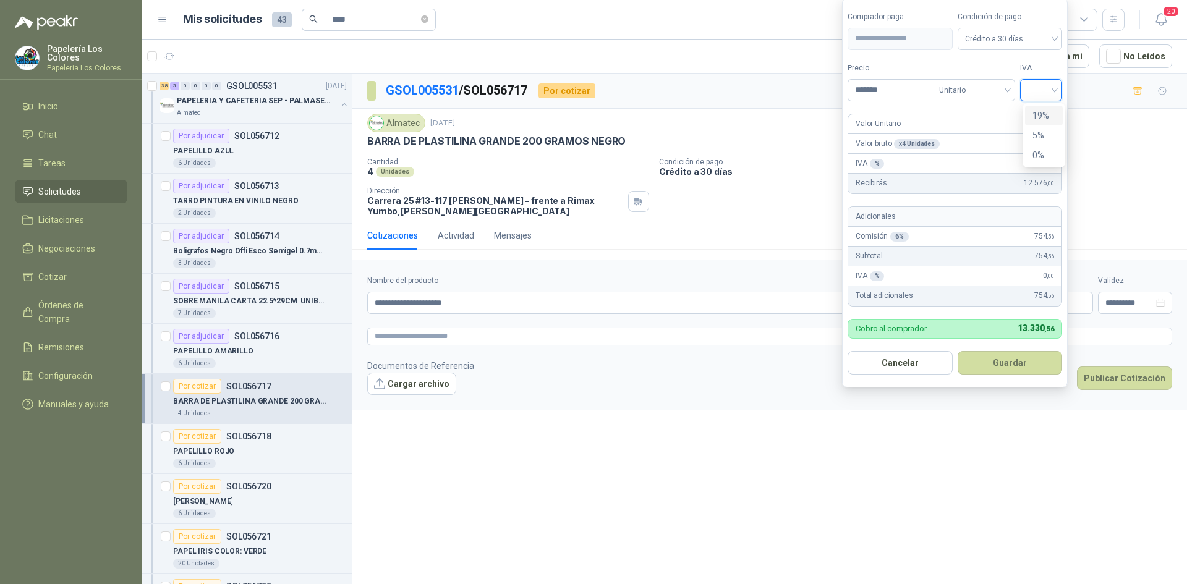
click at [1032, 90] on input "search" at bounding box center [1040, 89] width 27 height 19
click at [1032, 114] on div "19%" at bounding box center [1044, 116] width 38 height 20
click at [998, 363] on button "Guardar" at bounding box center [1012, 362] width 106 height 23
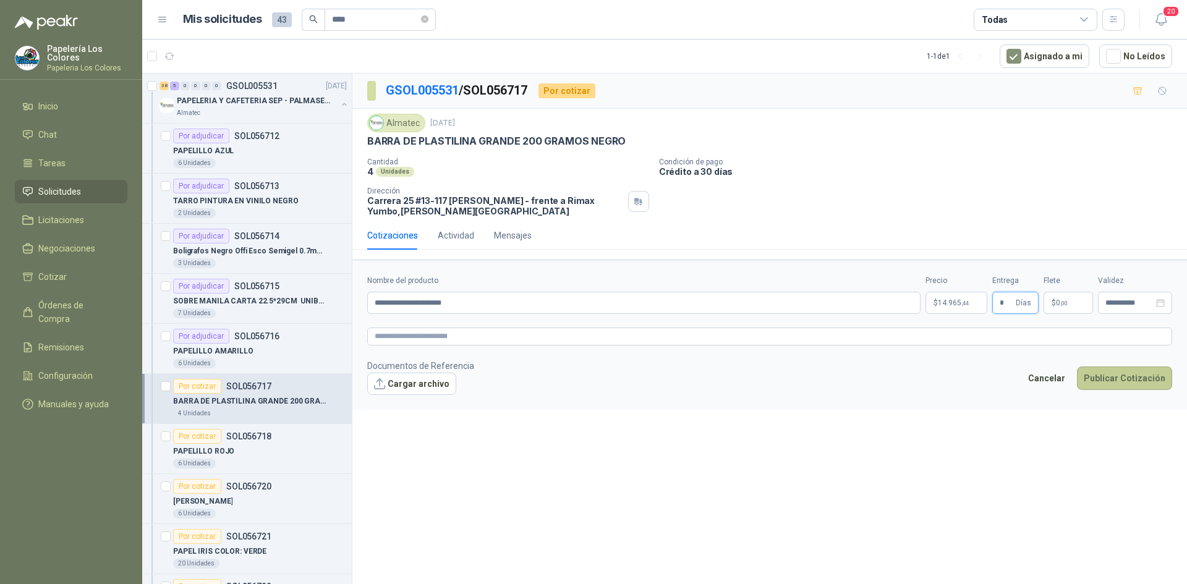
type input "*"
click at [1137, 378] on button "Publicar Cotización" at bounding box center [1124, 378] width 95 height 23
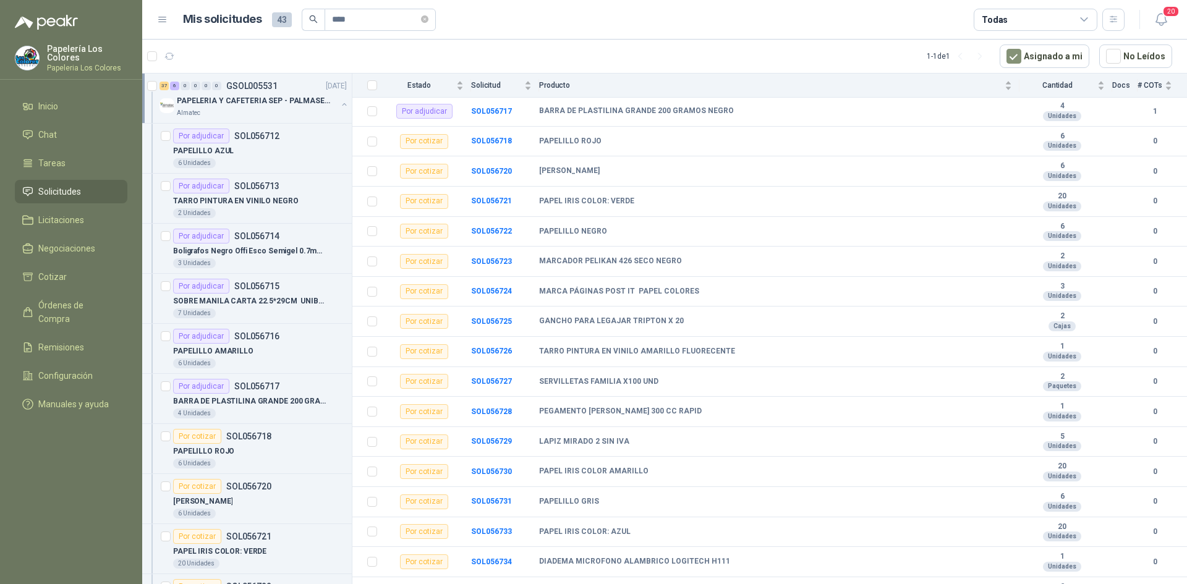
scroll to position [309, 0]
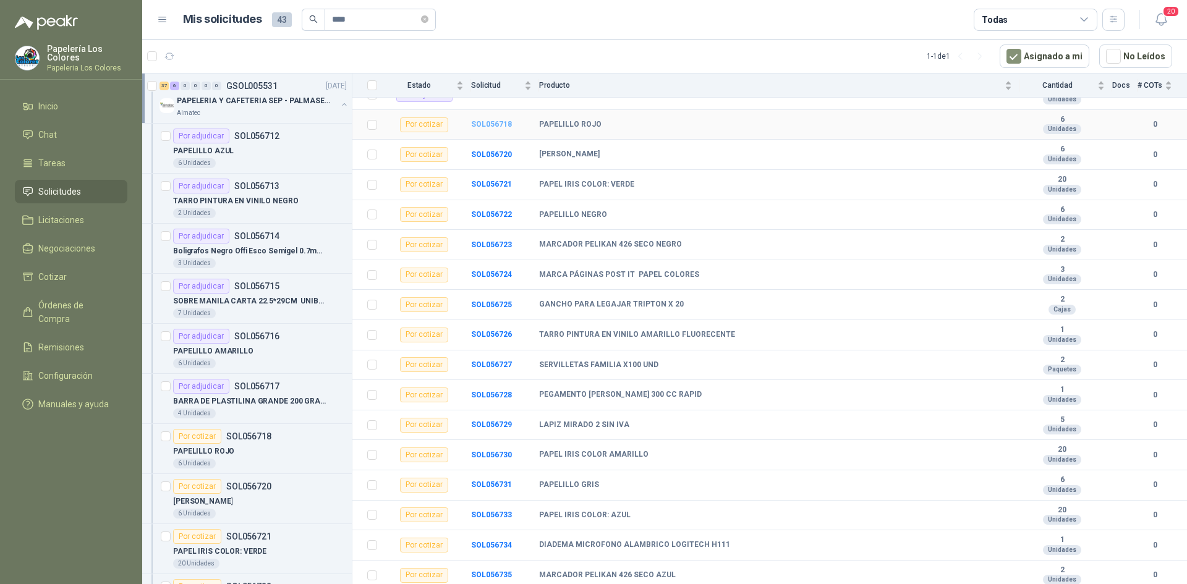
click at [494, 120] on b "SOL056718" at bounding box center [491, 124] width 41 height 9
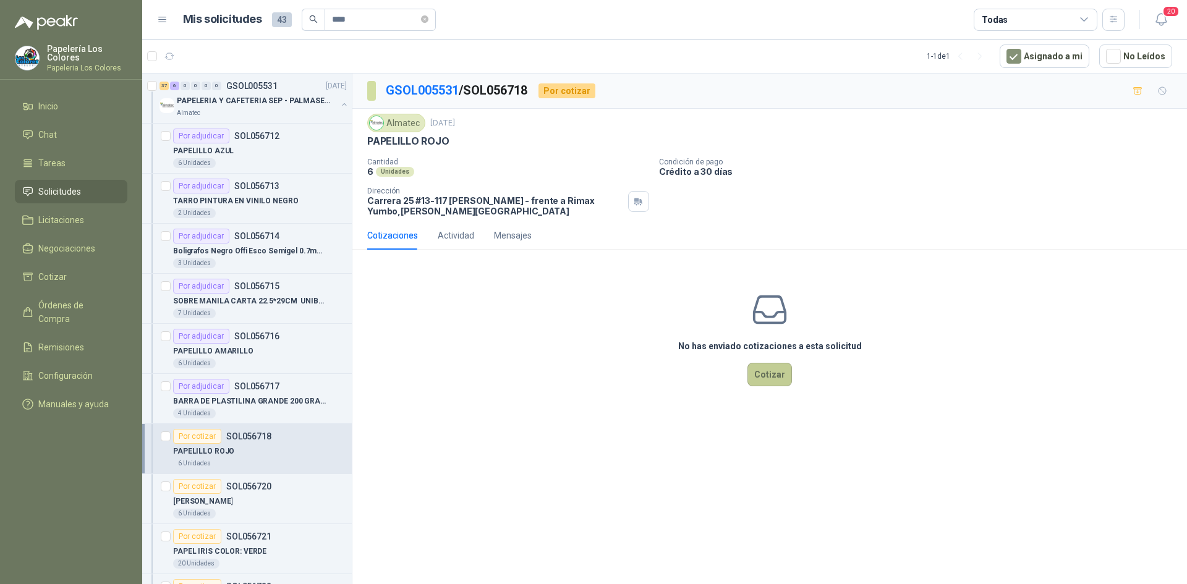
click at [765, 376] on button "Cotizar" at bounding box center [769, 374] width 45 height 23
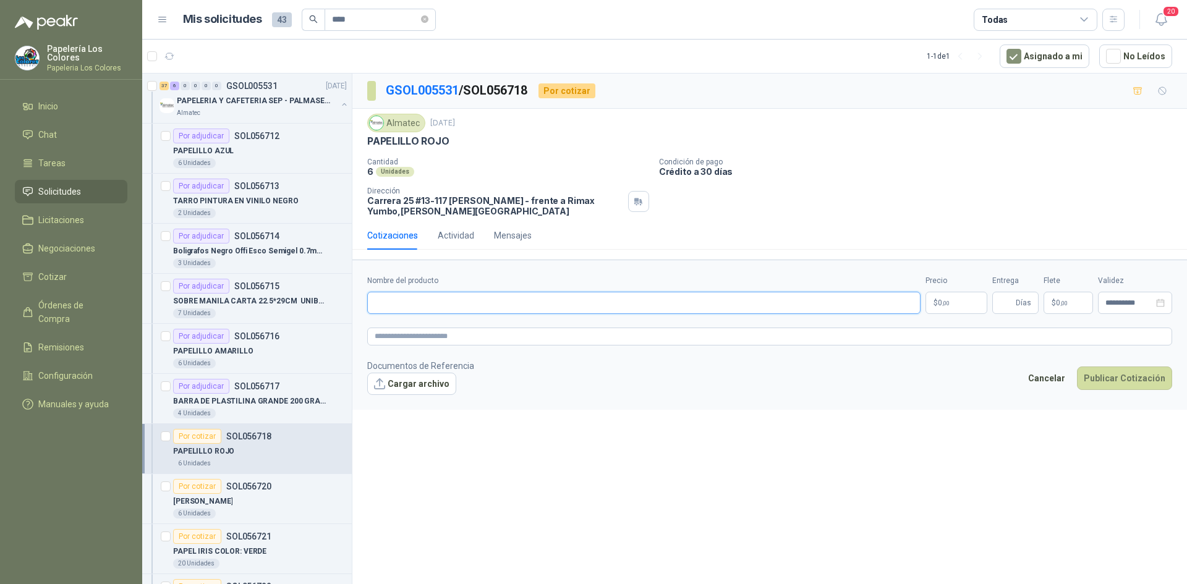
click at [470, 300] on input "Nombre del producto" at bounding box center [643, 303] width 553 height 22
click at [486, 302] on input "Nombre del producto" at bounding box center [643, 303] width 553 height 22
paste input "**********"
type input "**********"
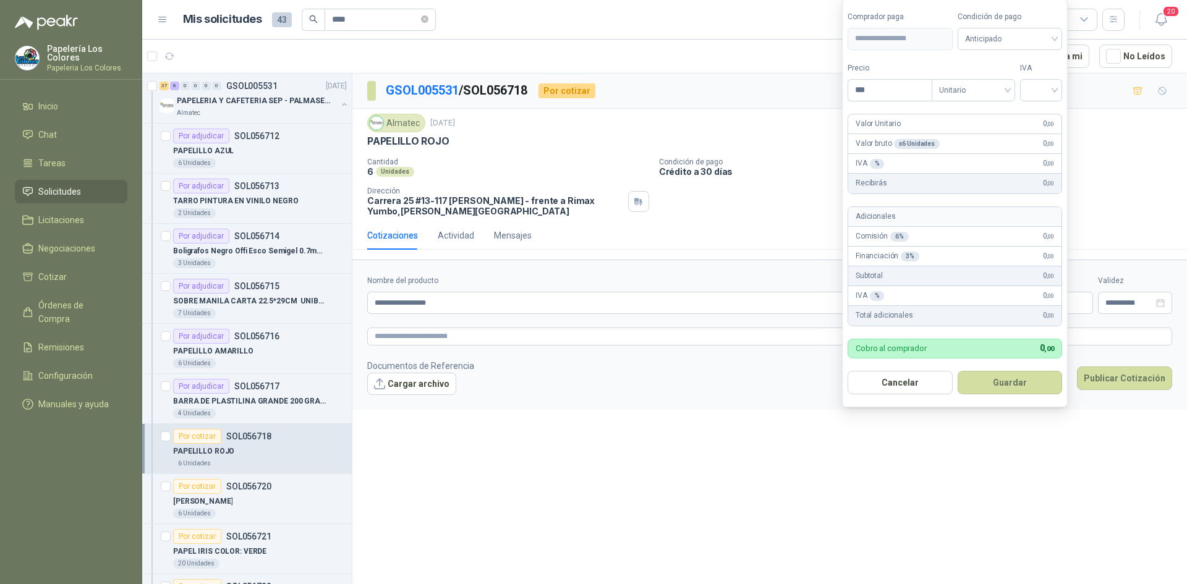
click at [940, 300] on body "Papelería Los Colores Papeleria Los Colores Inicio Chat Tareas Solicitudes Lici…" at bounding box center [593, 292] width 1187 height 584
click at [1020, 38] on span "Anticipado" at bounding box center [1010, 39] width 90 height 19
type input "*****"
click at [1005, 80] on div "Crédito a 30 días" at bounding box center [1012, 84] width 87 height 14
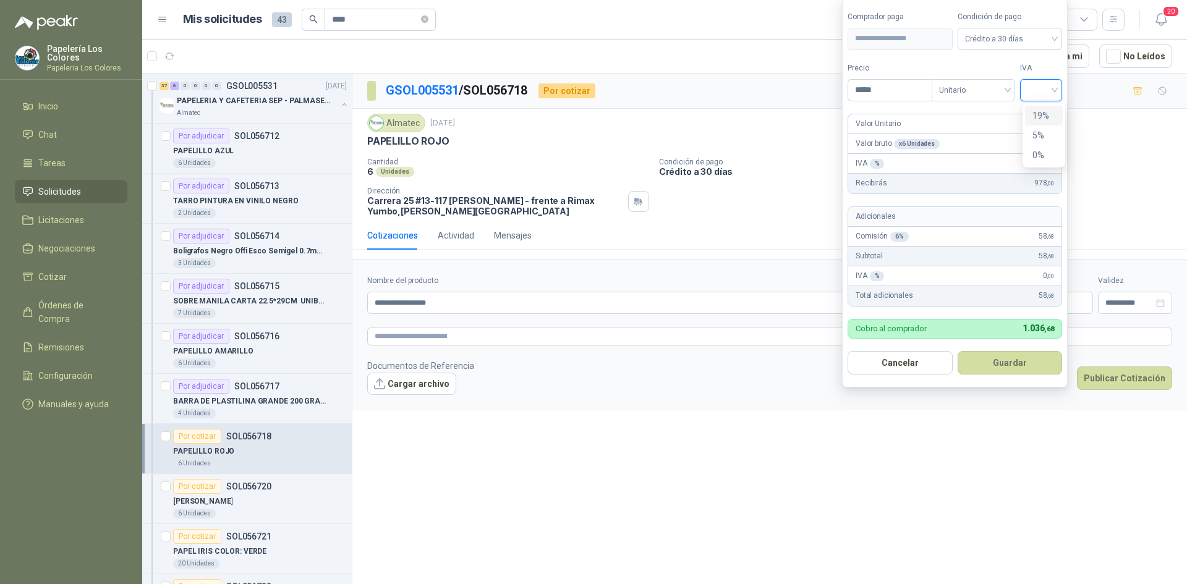
click at [1037, 87] on input "search" at bounding box center [1040, 89] width 27 height 19
click at [1033, 112] on div "19%" at bounding box center [1043, 116] width 23 height 14
click at [997, 365] on button "Guardar" at bounding box center [1012, 362] width 106 height 23
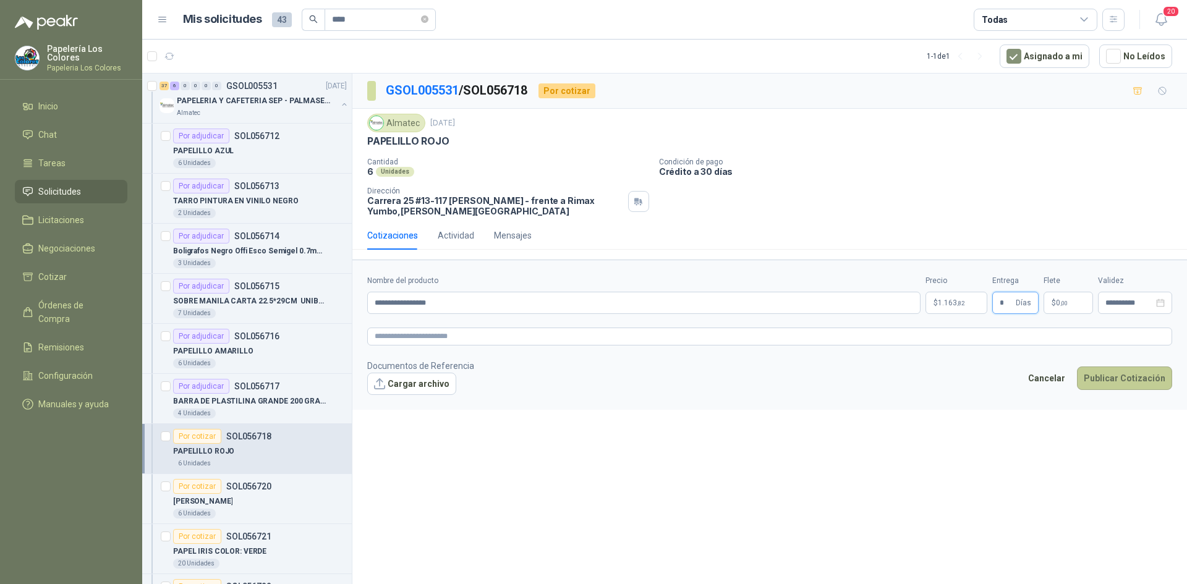
type input "*"
click at [1121, 377] on button "Publicar Cotización" at bounding box center [1124, 378] width 95 height 23
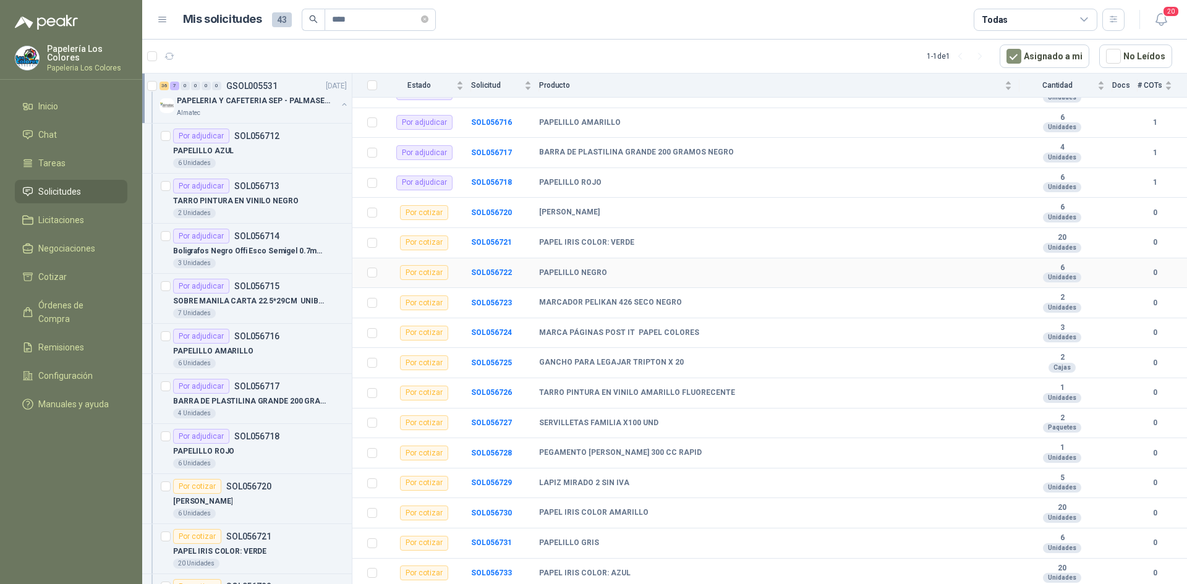
scroll to position [309, 0]
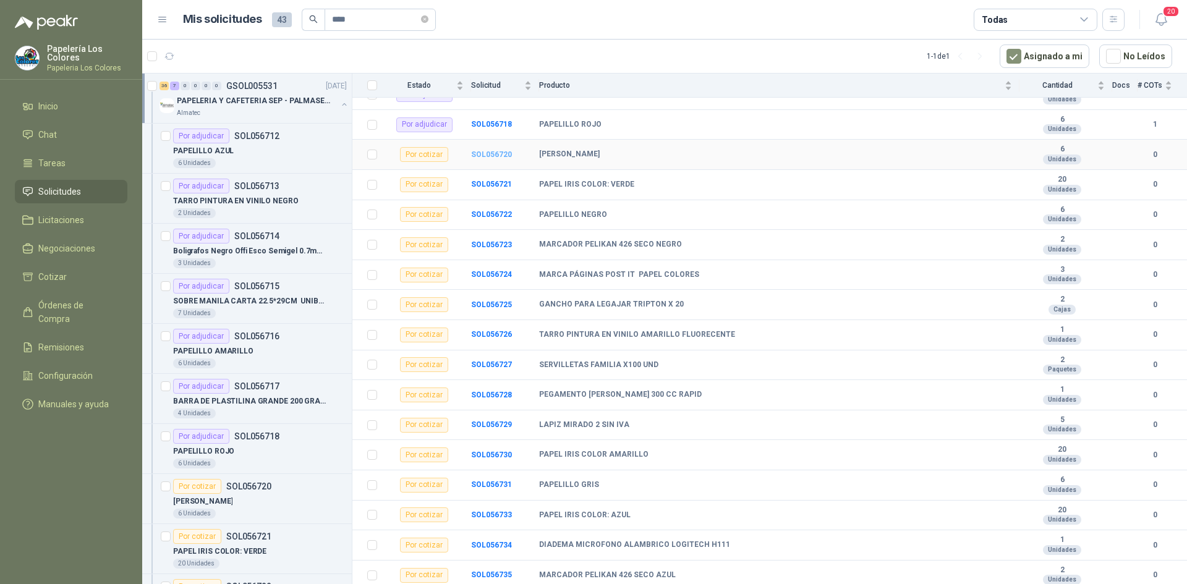
click at [490, 150] on b "SOL056720" at bounding box center [491, 154] width 41 height 9
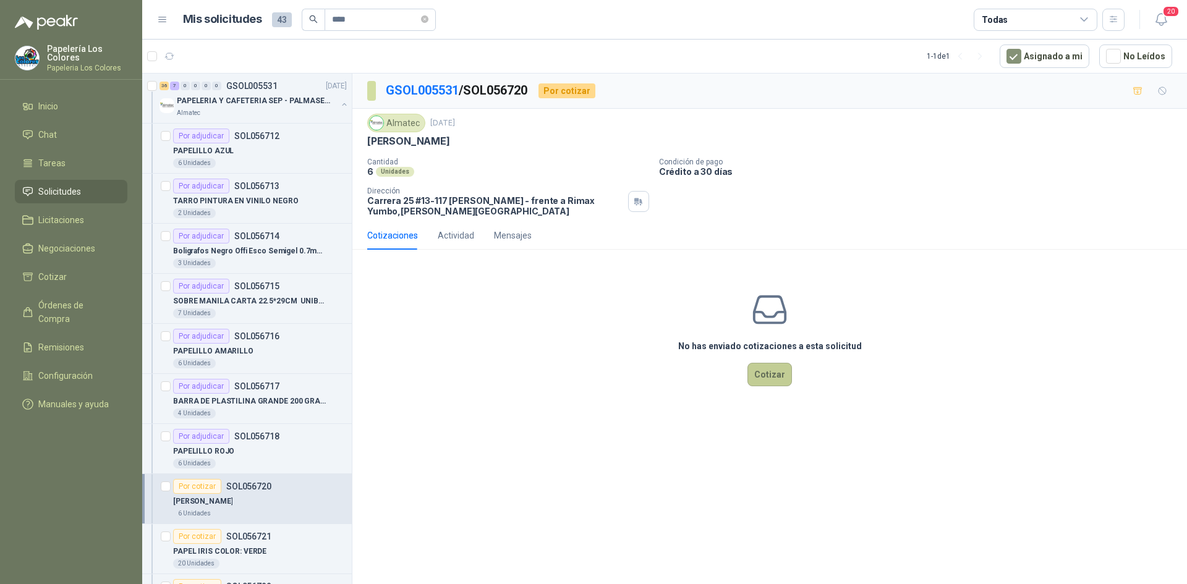
click at [773, 374] on button "Cotizar" at bounding box center [769, 374] width 45 height 23
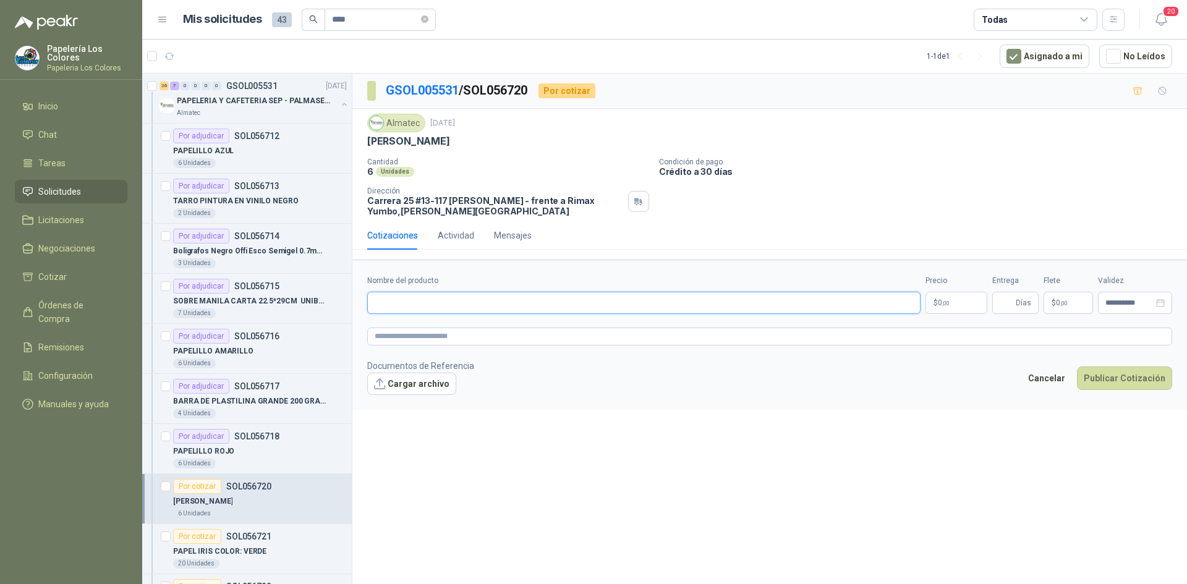
click at [495, 297] on input "Nombre del producto" at bounding box center [643, 303] width 553 height 22
paste input "**********"
type input "**********"
click at [973, 299] on body "Papelería Los Colores Papeleria Los Colores Inicio Chat Tareas Solicitudes Lici…" at bounding box center [593, 292] width 1187 height 584
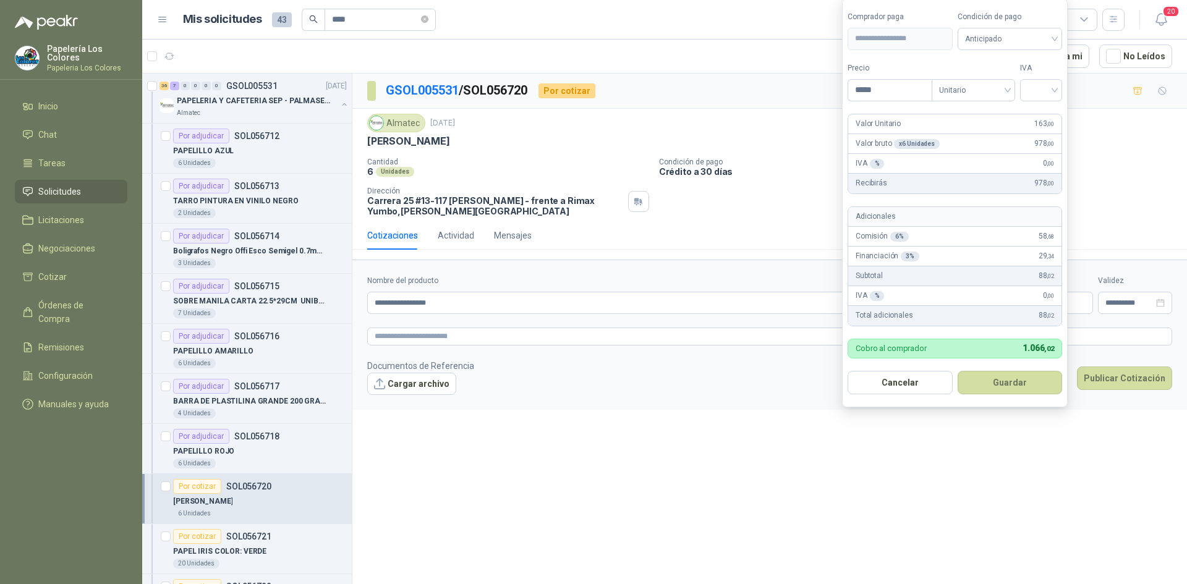
type input "*****"
click at [1003, 39] on span "Anticipado" at bounding box center [1010, 39] width 90 height 19
click at [984, 81] on div "Crédito a 30 días" at bounding box center [1012, 84] width 87 height 14
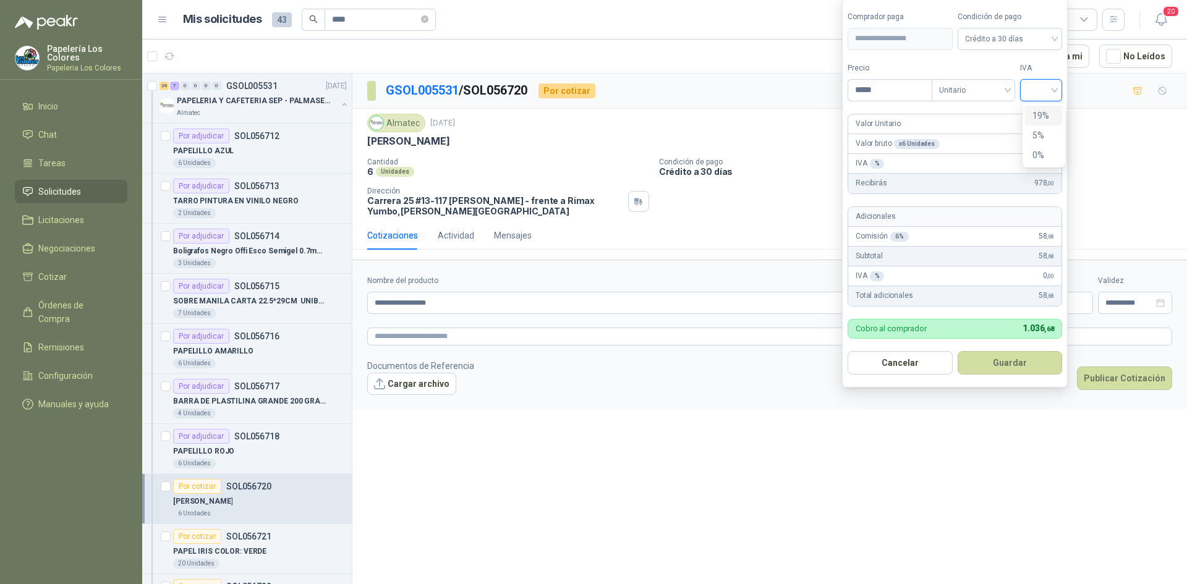
click at [1045, 90] on input "search" at bounding box center [1040, 89] width 27 height 19
click at [1043, 104] on div "19 5 19% 5% 0%" at bounding box center [1043, 135] width 43 height 64
click at [1040, 112] on div "19%" at bounding box center [1043, 116] width 23 height 14
click at [1003, 363] on button "Guardar" at bounding box center [1012, 362] width 106 height 23
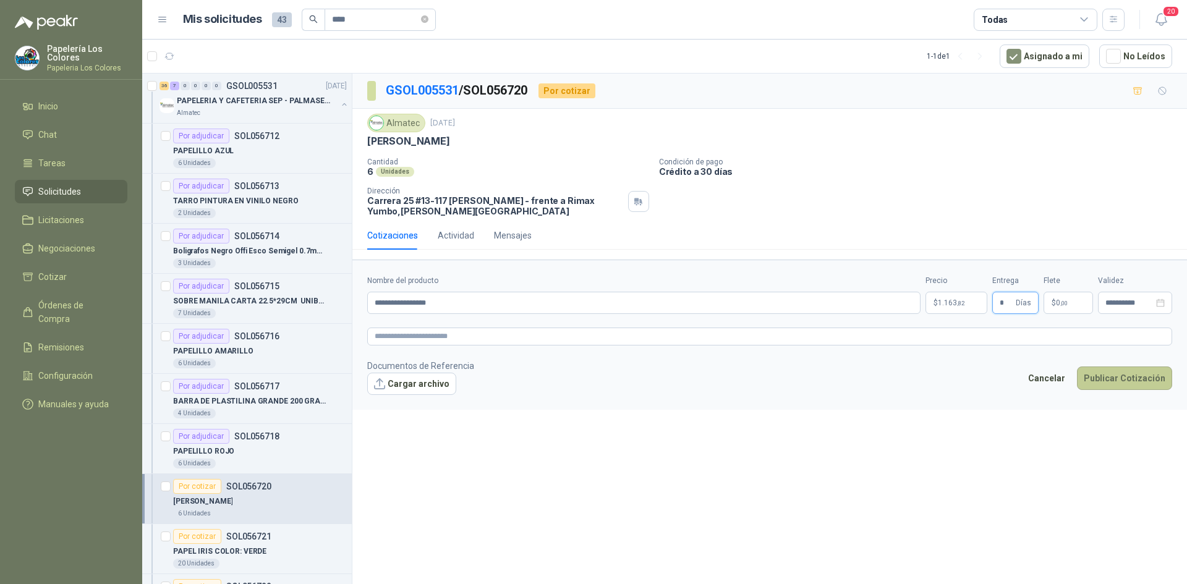
type input "*"
click at [1117, 376] on button "Publicar Cotización" at bounding box center [1124, 378] width 95 height 23
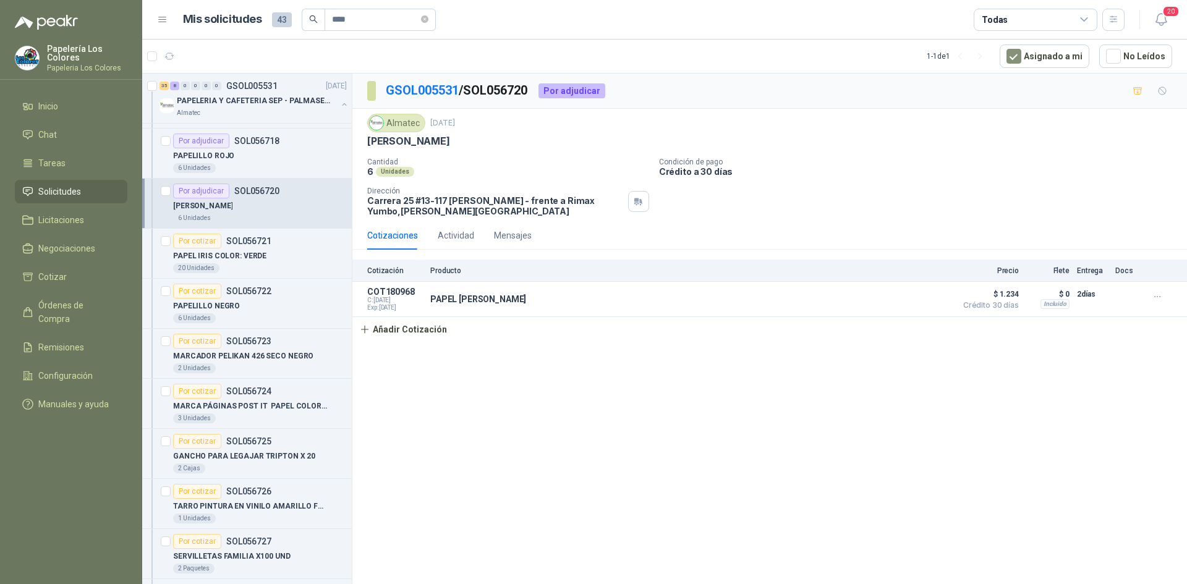
scroll to position [344, 0]
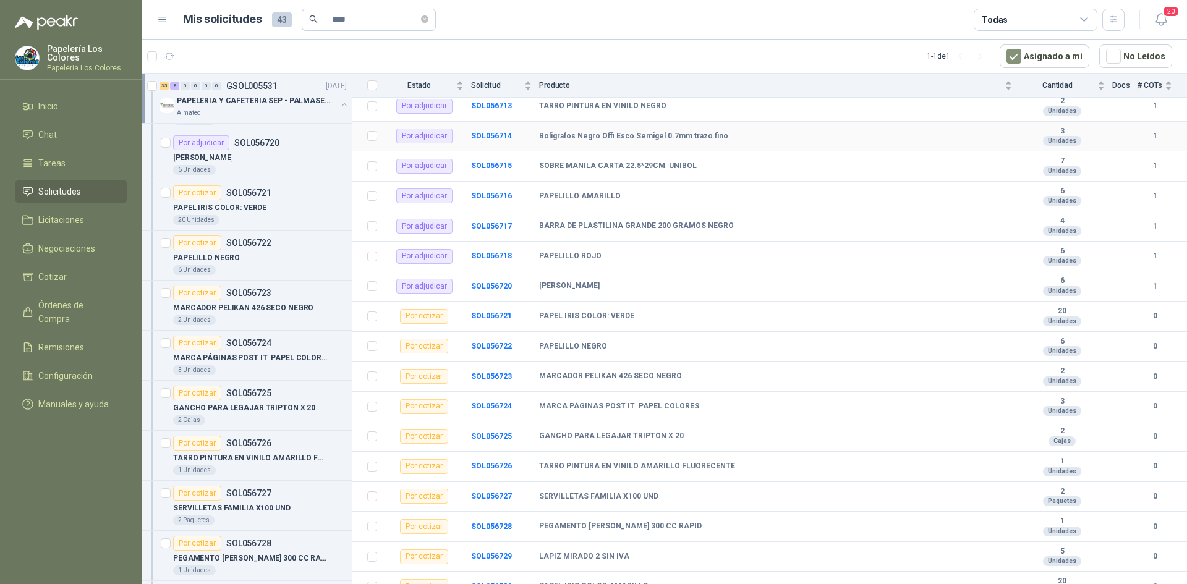
scroll to position [247, 0]
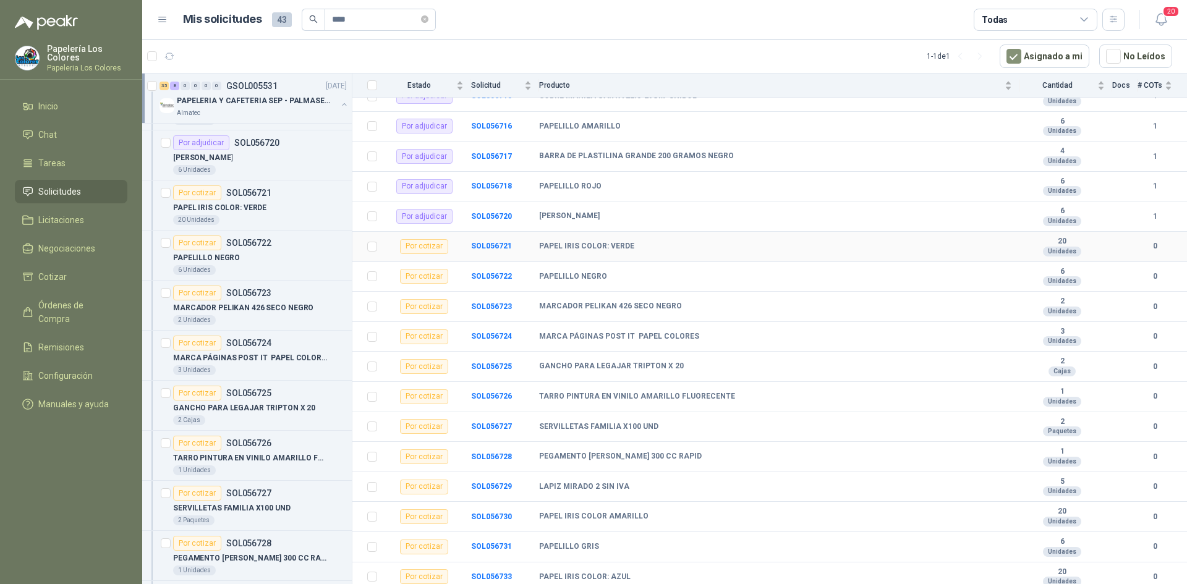
click at [493, 240] on td "SOL056721" at bounding box center [505, 247] width 68 height 30
click at [491, 247] on b "SOL056721" at bounding box center [491, 246] width 41 height 9
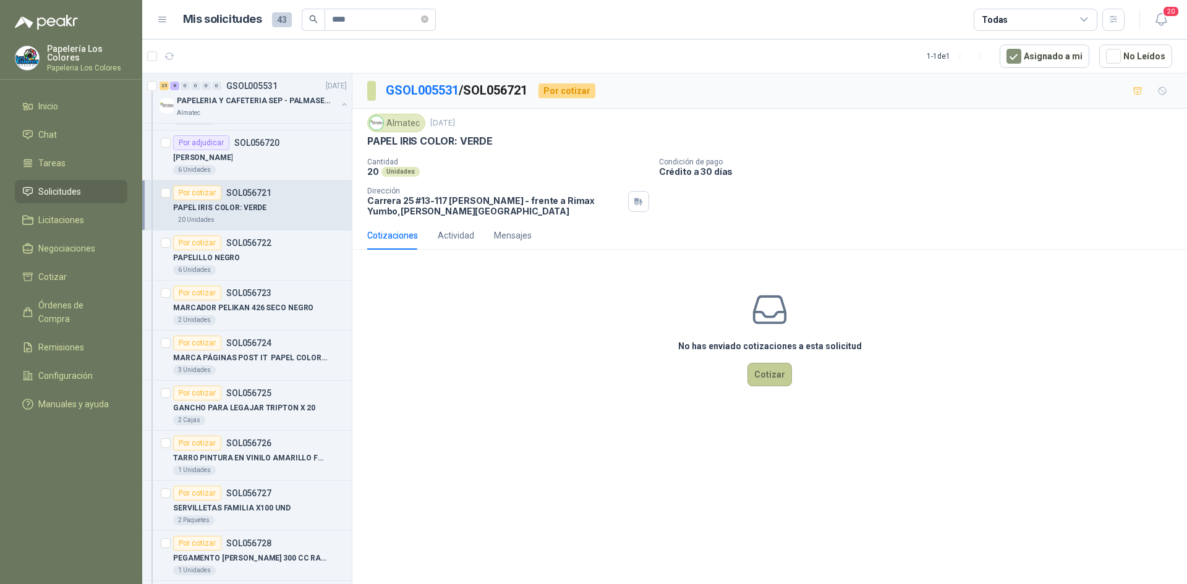
click at [760, 368] on button "Cotizar" at bounding box center [769, 374] width 45 height 23
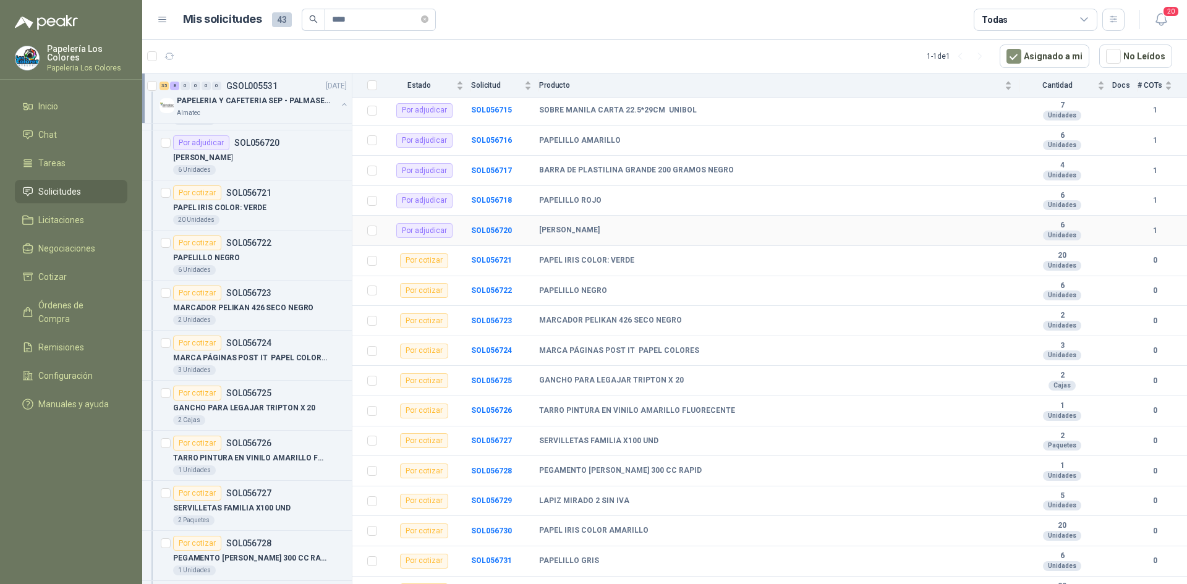
scroll to position [309, 0]
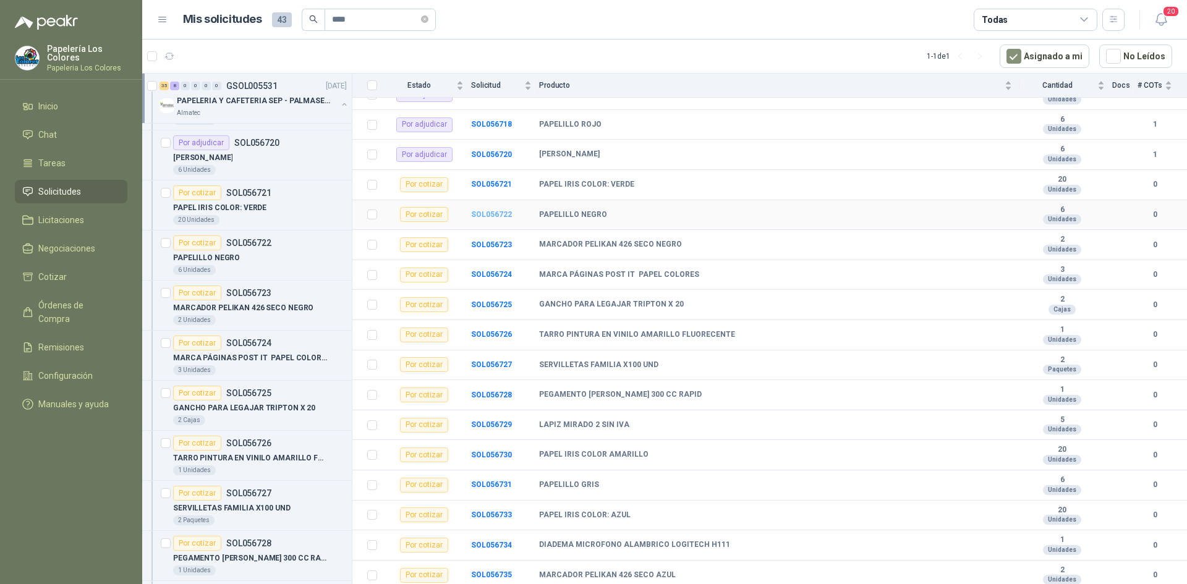
click at [495, 213] on b "SOL056722" at bounding box center [491, 214] width 41 height 9
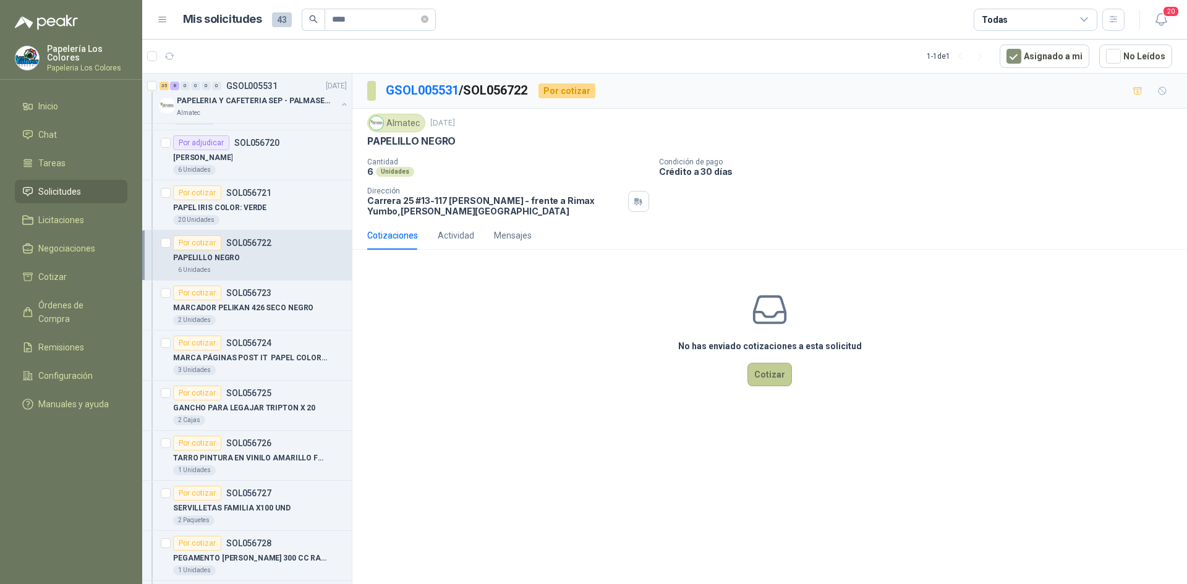
click at [760, 372] on button "Cotizar" at bounding box center [769, 374] width 45 height 23
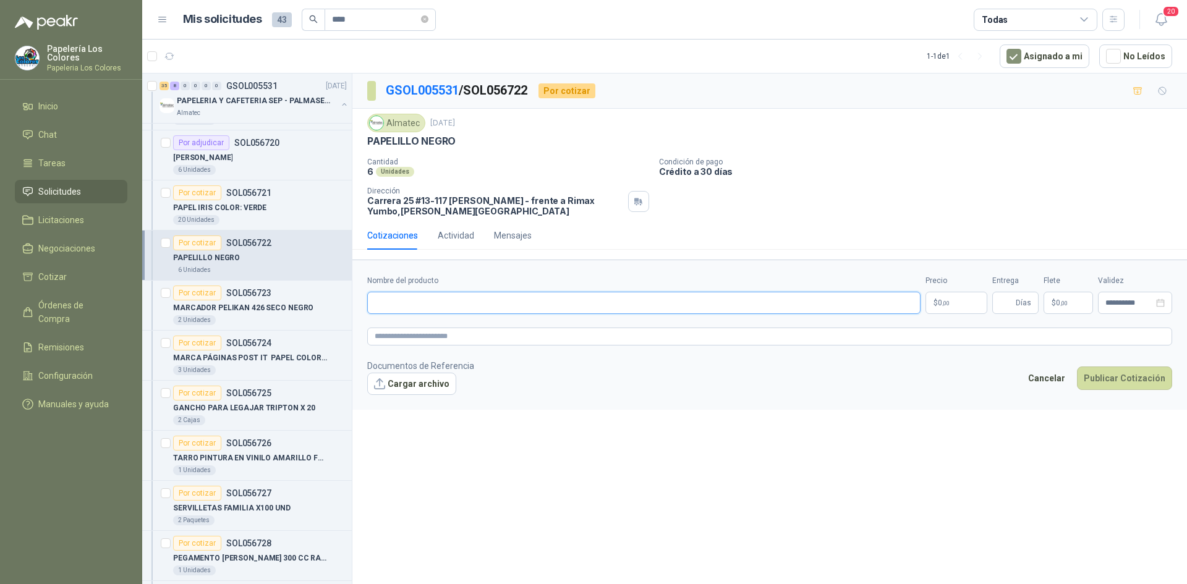
click at [412, 302] on input "Nombre del producto" at bounding box center [643, 303] width 553 height 22
paste input "**********"
type input "**********"
click at [962, 309] on body "Papelería Los Colores Papeleria Los Colores Inicio Chat Tareas Solicitudes Lici…" at bounding box center [593, 292] width 1187 height 584
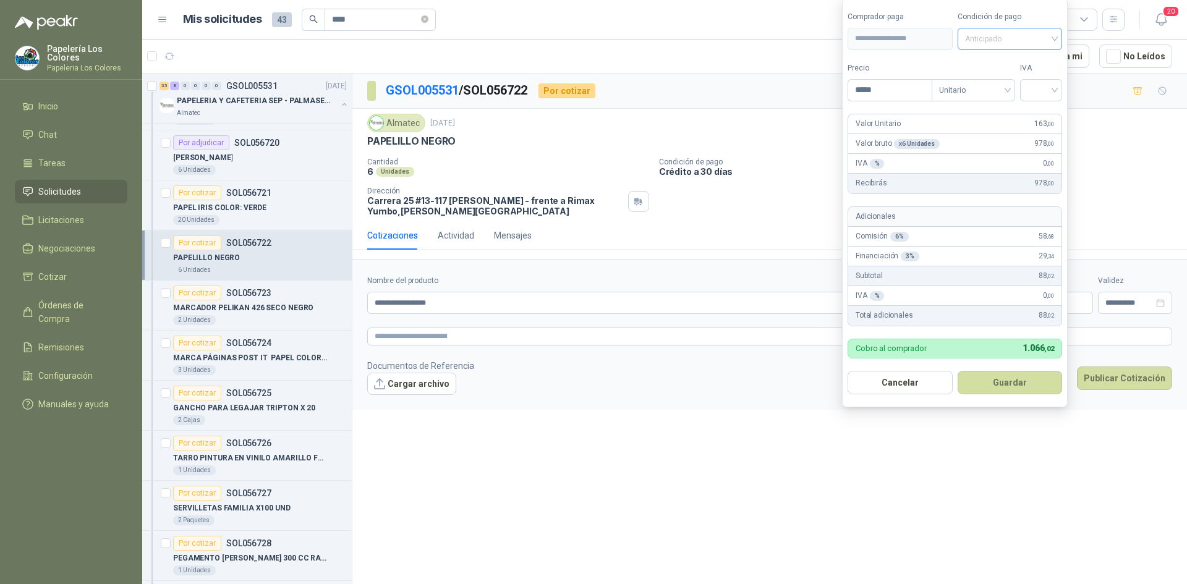
click at [1021, 31] on span "Anticipado" at bounding box center [1010, 39] width 90 height 19
type input "*****"
click at [997, 81] on div "Crédito a 30 días" at bounding box center [1012, 84] width 87 height 14
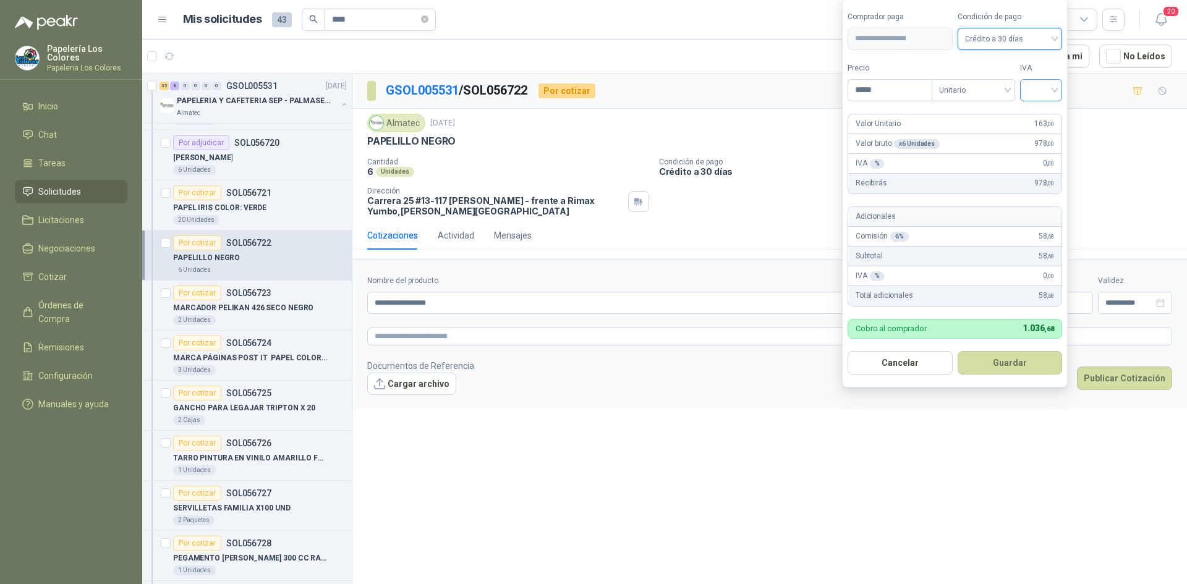
click at [1058, 95] on div at bounding box center [1041, 90] width 42 height 22
click at [1043, 114] on div "19%" at bounding box center [1043, 116] width 23 height 14
click at [1024, 353] on button "Guardar" at bounding box center [1012, 362] width 106 height 23
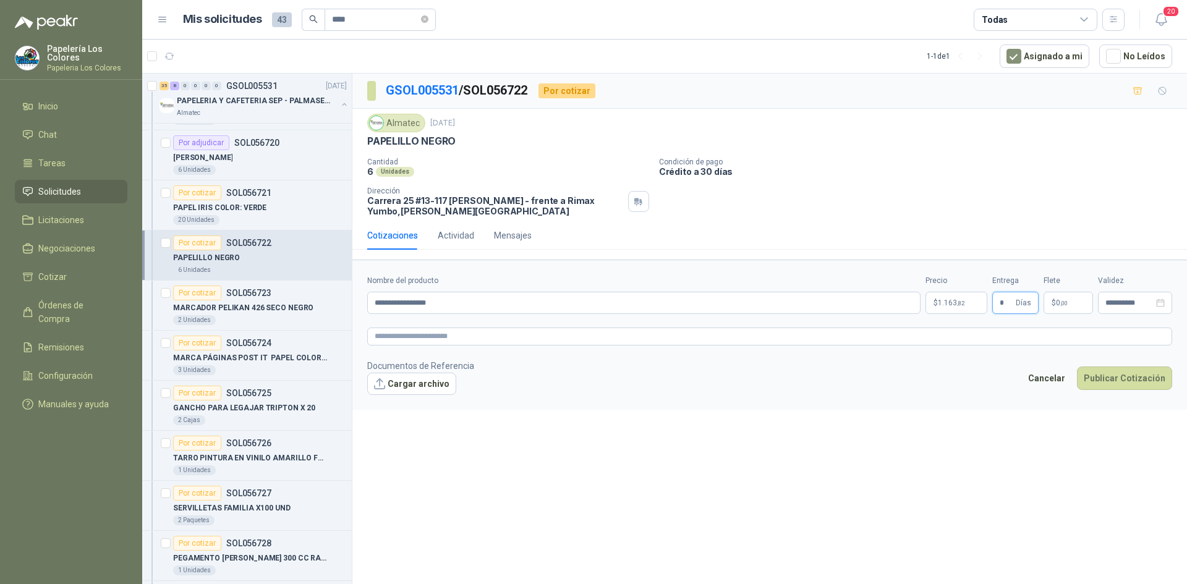
type input "*"
click at [1121, 377] on button "Publicar Cotización" at bounding box center [1124, 378] width 95 height 23
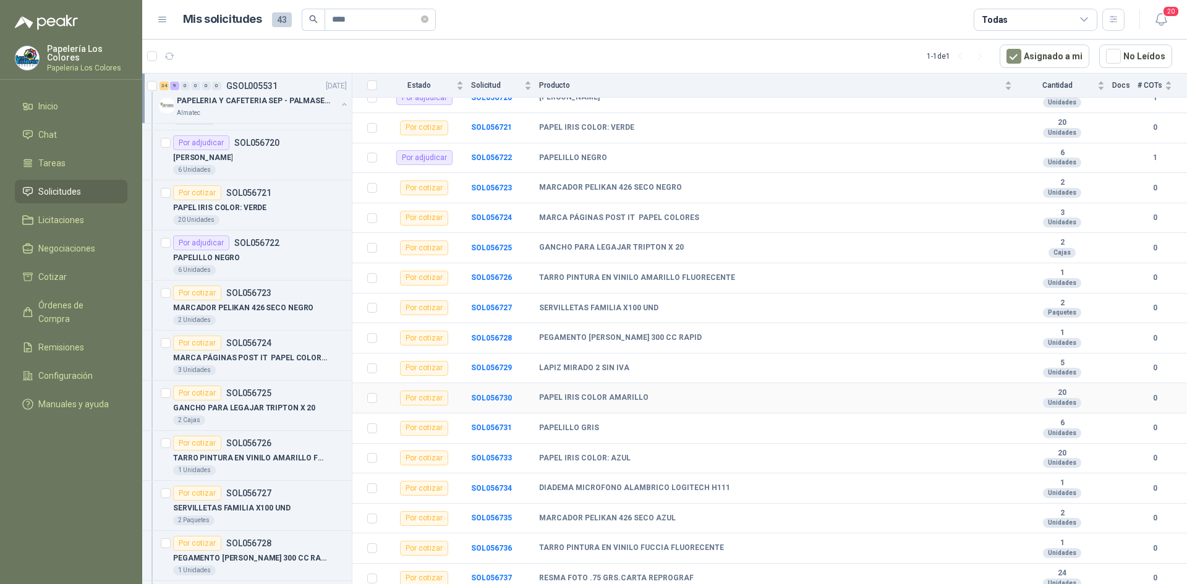
scroll to position [371, 0]
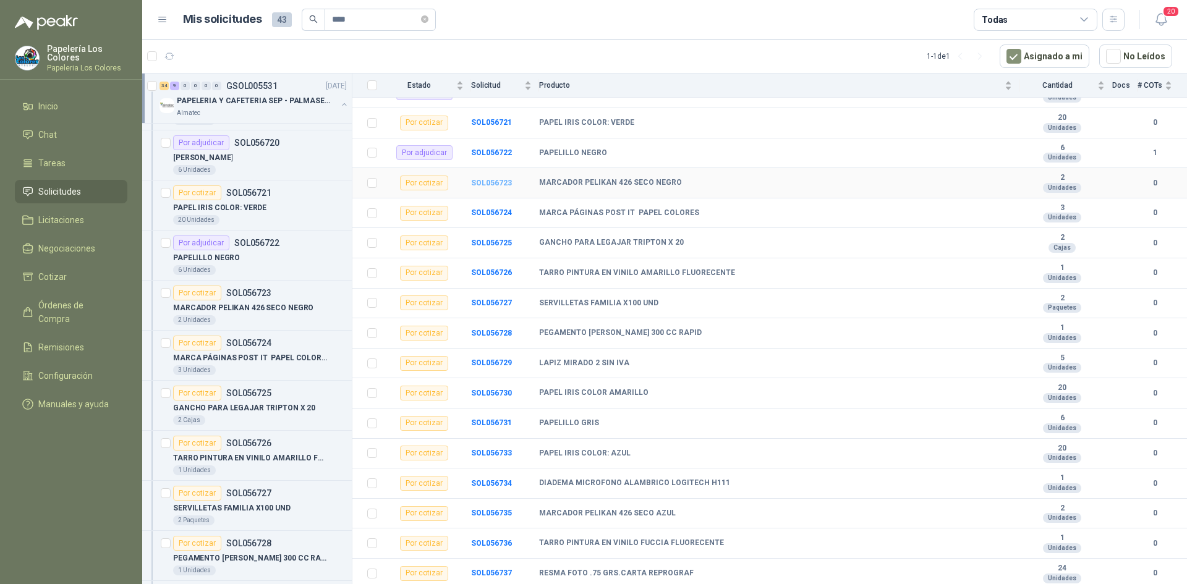
click at [483, 185] on b "SOL056723" at bounding box center [491, 183] width 41 height 9
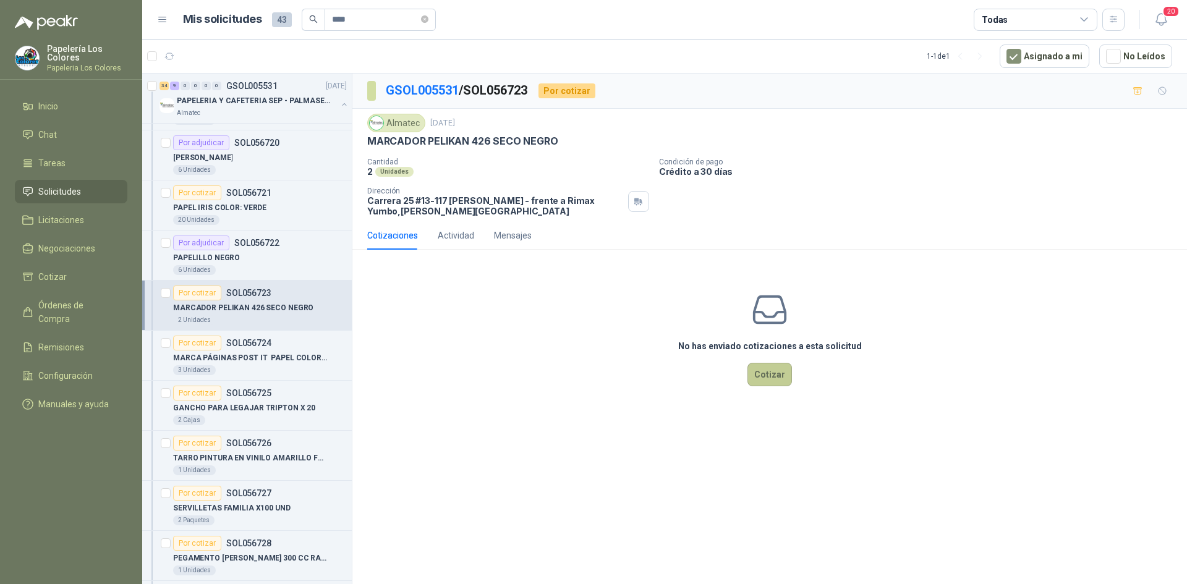
click at [770, 380] on button "Cotizar" at bounding box center [769, 374] width 45 height 23
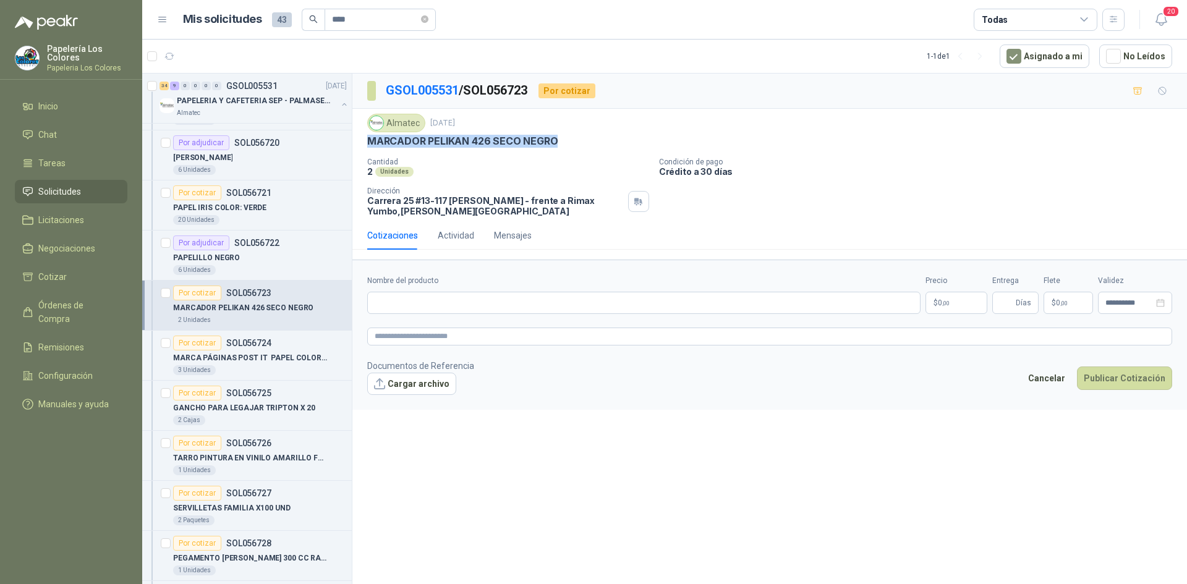
drag, startPoint x: 368, startPoint y: 138, endPoint x: 562, endPoint y: 136, distance: 194.1
click at [562, 136] on div "MARCADOR PELIKAN 426 SECO NEGRO" at bounding box center [769, 141] width 805 height 13
copy p "MARCADOR PELIKAN 426 SECO NEGRO"
click at [647, 310] on input "Nombre del producto" at bounding box center [643, 303] width 553 height 22
paste input "**********"
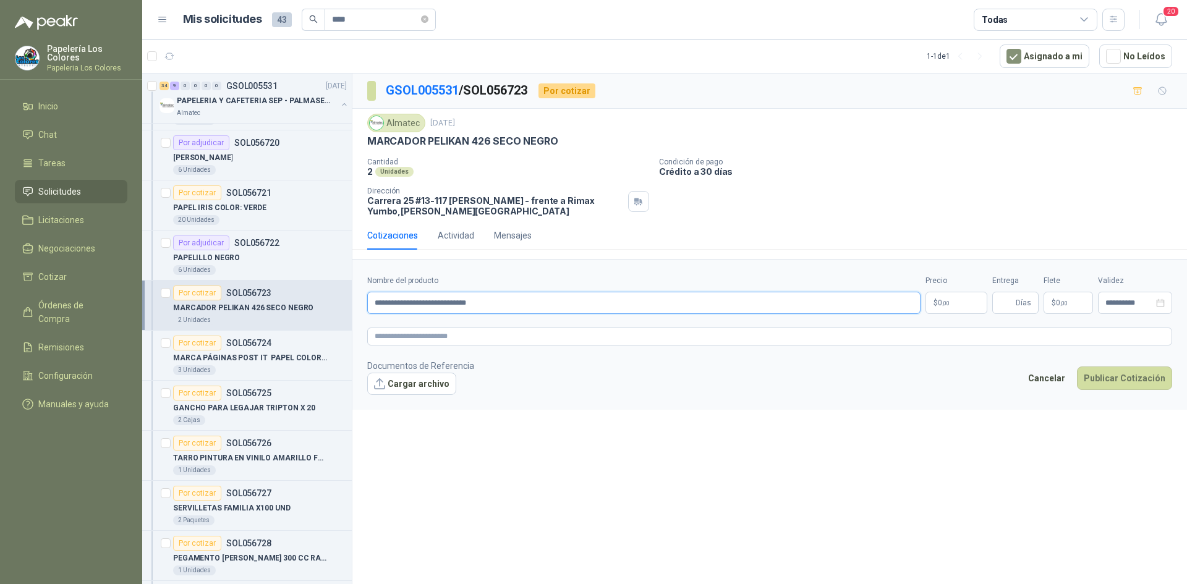
type input "**********"
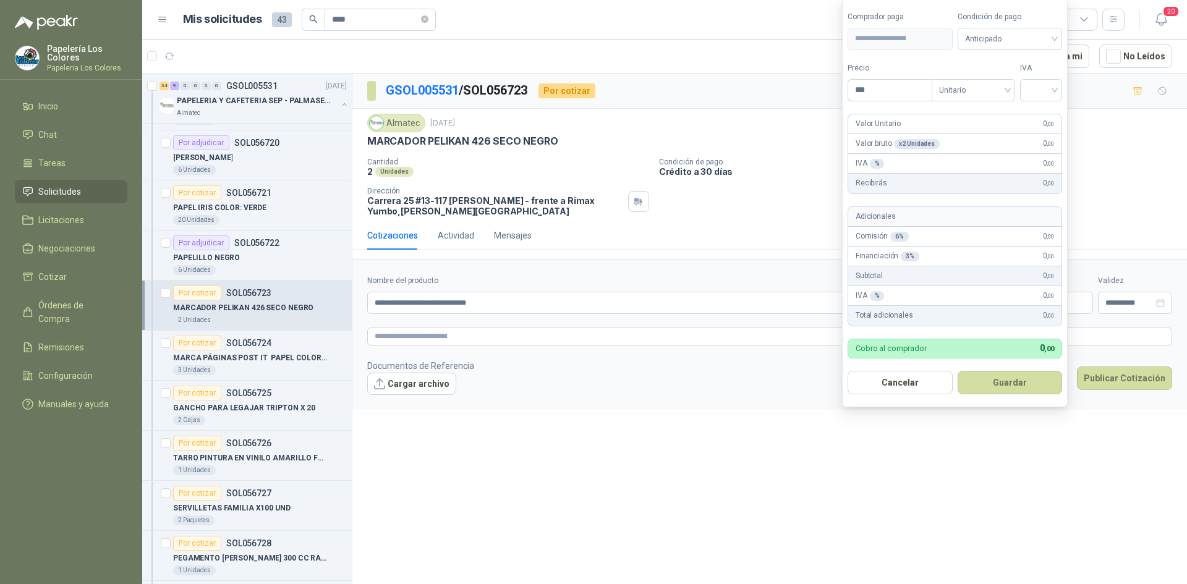
click at [956, 299] on body "Papelería Los Colores Papeleria Los Colores Inicio Chat Tareas Solicitudes Lici…" at bounding box center [593, 292] width 1187 height 584
click at [1037, 39] on span "Anticipado" at bounding box center [1010, 39] width 90 height 19
type input "*******"
click at [1012, 82] on div "Crédito a 30 días" at bounding box center [1012, 84] width 87 height 14
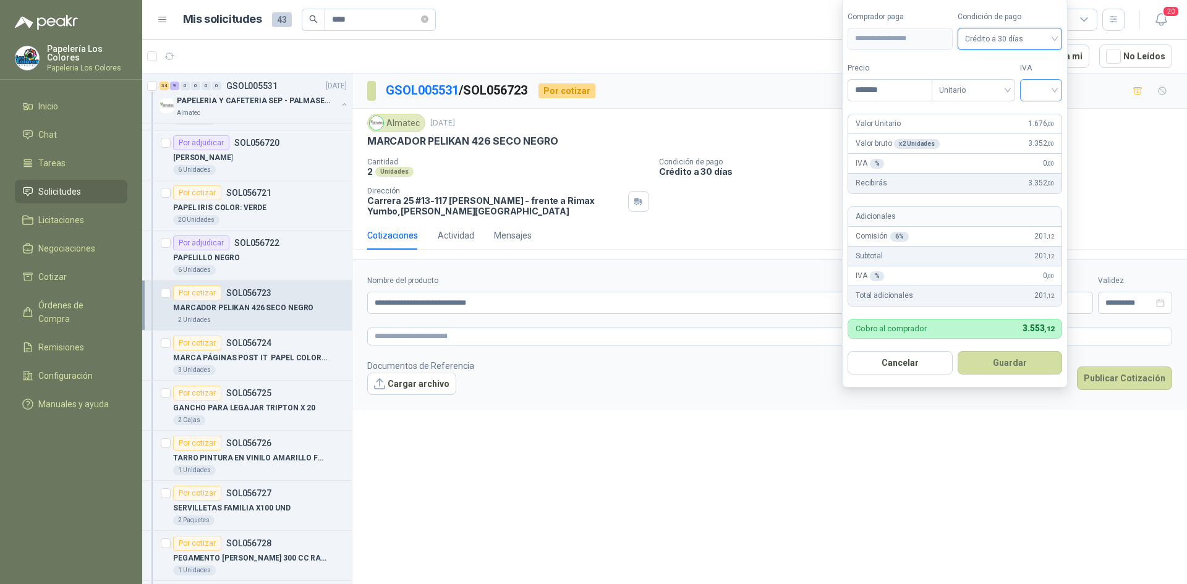
click at [1032, 86] on input "search" at bounding box center [1040, 89] width 27 height 19
click at [1036, 111] on div "19%" at bounding box center [1043, 116] width 23 height 14
click at [1017, 374] on button "Guardar" at bounding box center [1012, 362] width 106 height 23
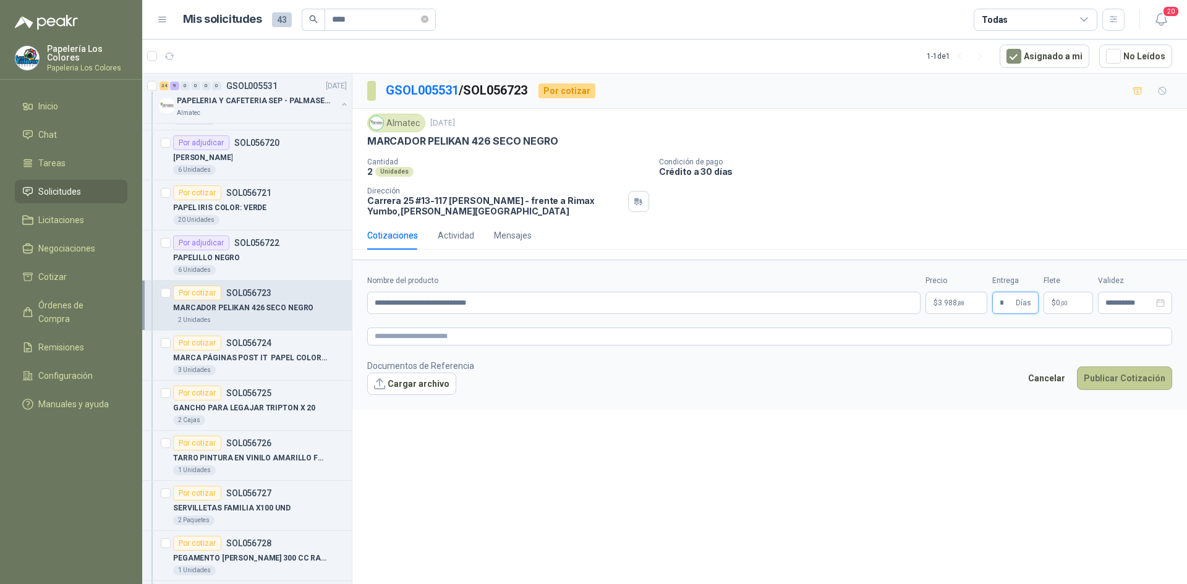
type input "*"
click at [1118, 376] on button "Publicar Cotización" at bounding box center [1124, 378] width 95 height 23
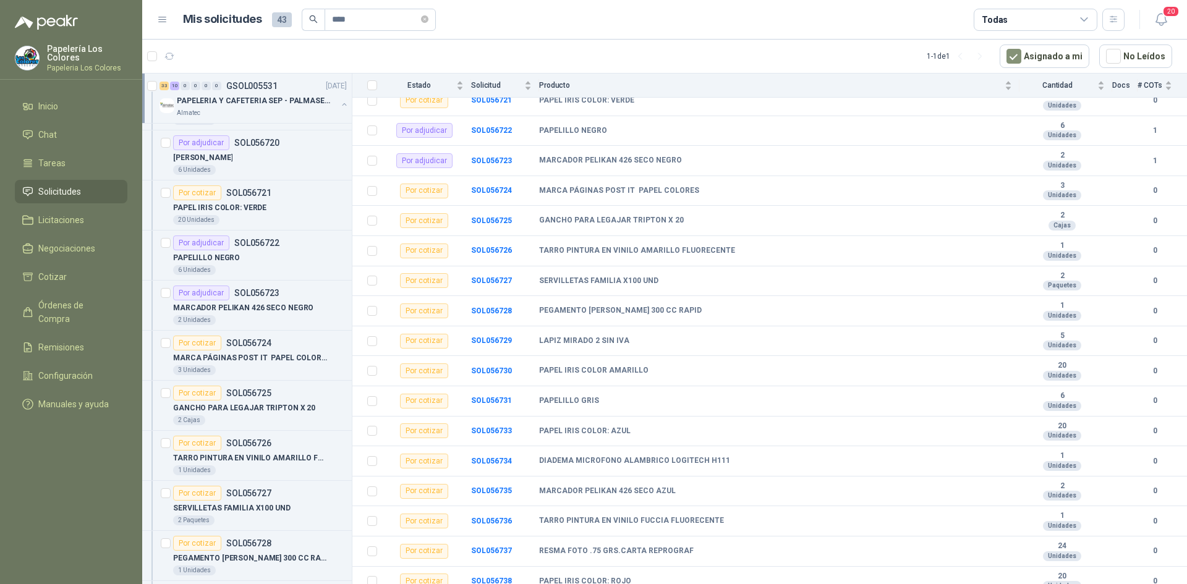
scroll to position [371, 0]
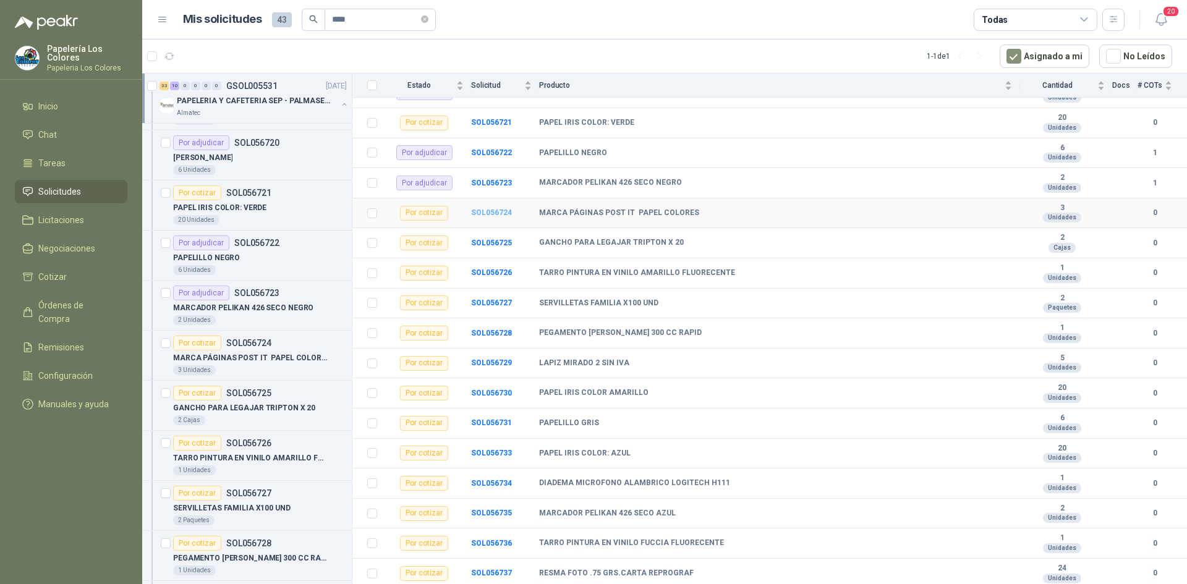
click at [487, 211] on b "SOL056724" at bounding box center [491, 212] width 41 height 9
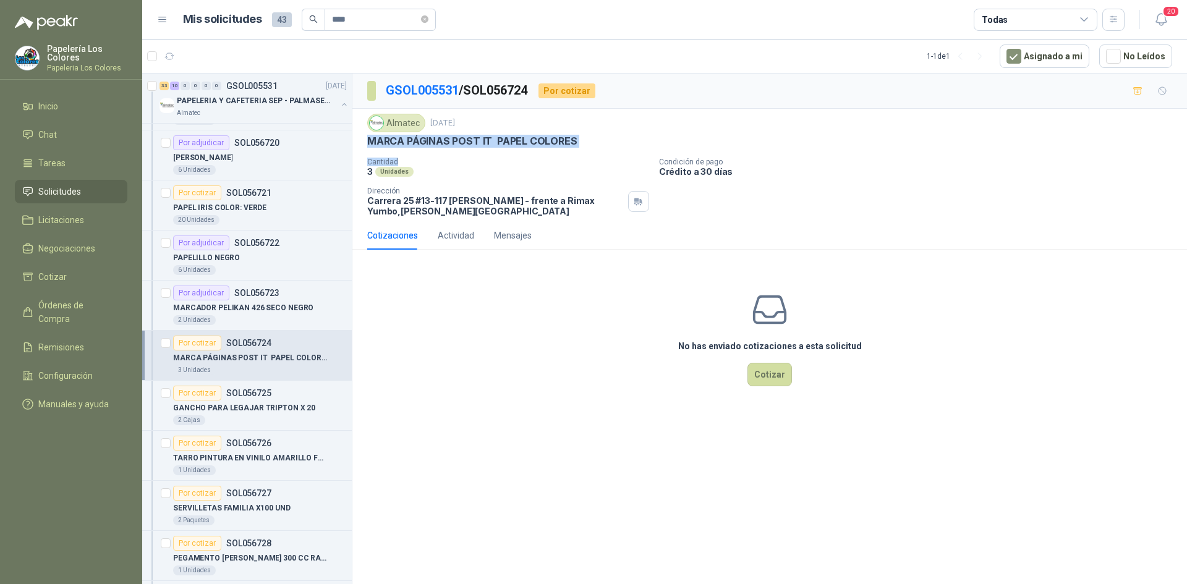
drag, startPoint x: 368, startPoint y: 145, endPoint x: 558, endPoint y: 153, distance: 189.9
click at [558, 153] on div "Almatec [DATE] MARCA PÁGINAS POST IT PAPEL COLORES  Cantidad 3 Unidades Condic…" at bounding box center [769, 165] width 805 height 103
click at [487, 166] on div "3 Unidades" at bounding box center [508, 171] width 282 height 11
drag, startPoint x: 575, startPoint y: 138, endPoint x: 369, endPoint y: 142, distance: 205.9
click at [369, 142] on p "MARCA PÁGINAS POST IT PAPEL COLORES" at bounding box center [472, 141] width 210 height 13
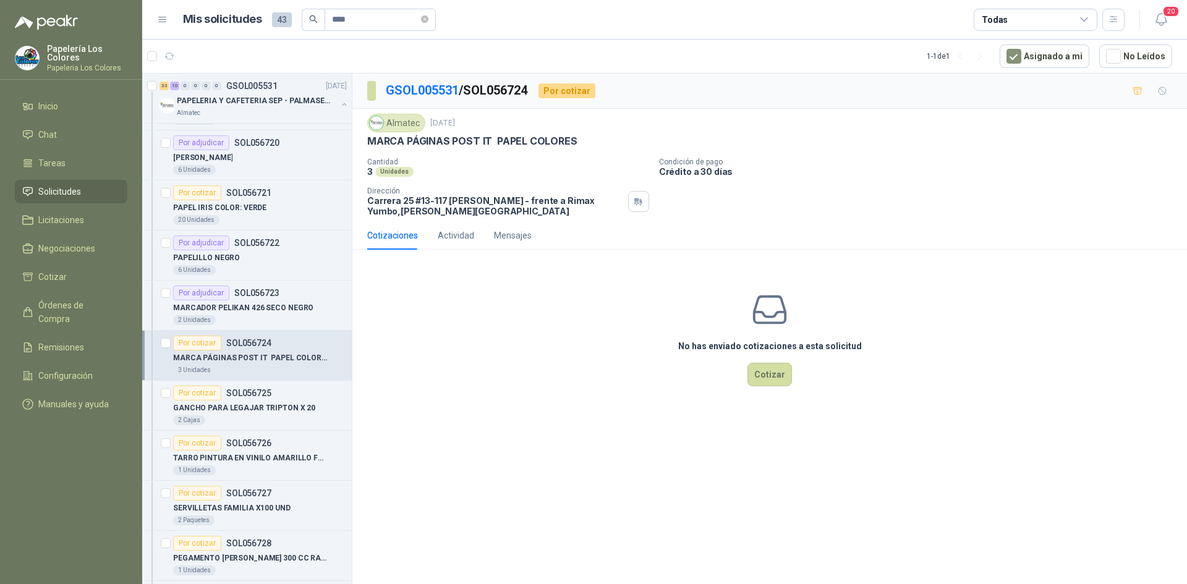
copy p "MARCA PÁGINAS POST IT PAPEL COLORES"
click at [768, 372] on button "Cotizar" at bounding box center [769, 374] width 45 height 23
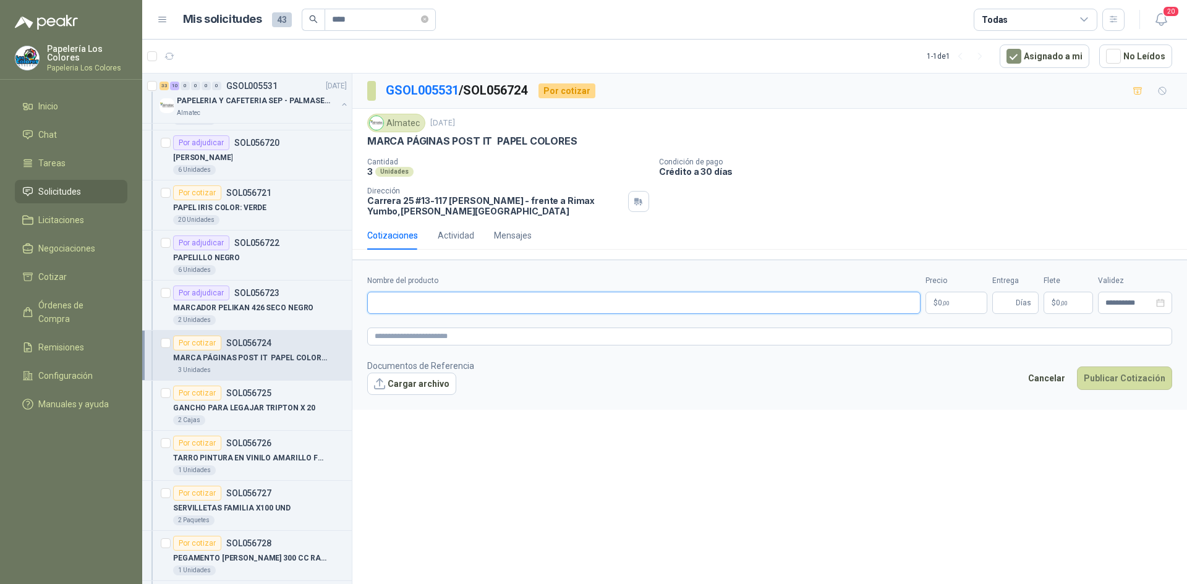
click at [434, 304] on input "Nombre del producto" at bounding box center [643, 303] width 553 height 22
paste input "**********"
type input "**********"
click at [941, 303] on body "Papelería Los Colores Papeleria Los Colores Inicio Chat Tareas Solicitudes Lici…" at bounding box center [593, 292] width 1187 height 584
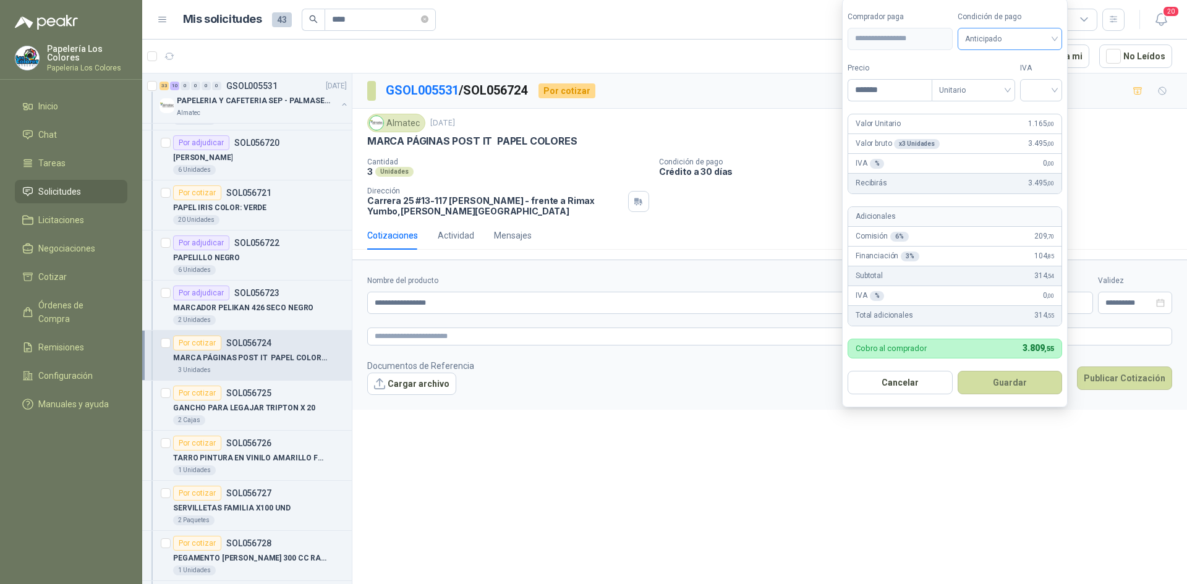
click at [1031, 41] on span "Anticipado" at bounding box center [1010, 39] width 90 height 19
type input "*******"
click at [1002, 86] on div "Crédito a 30 días" at bounding box center [1012, 84] width 87 height 14
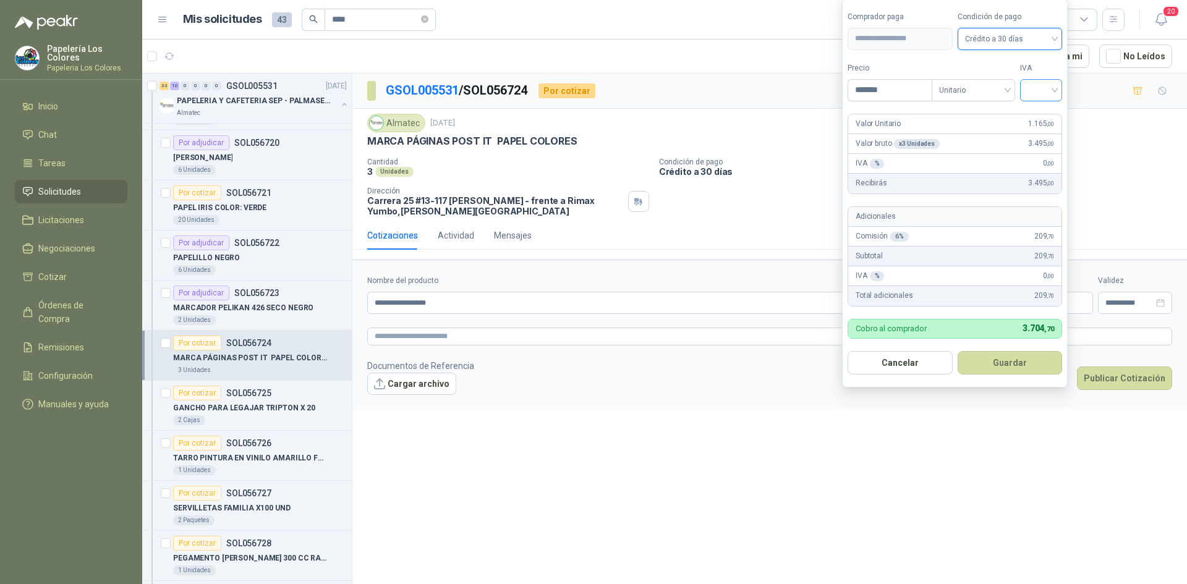
click at [1038, 93] on input "search" at bounding box center [1040, 89] width 27 height 19
click at [1037, 110] on div "19%" at bounding box center [1043, 116] width 23 height 14
click at [1017, 360] on button "Guardar" at bounding box center [1012, 362] width 106 height 23
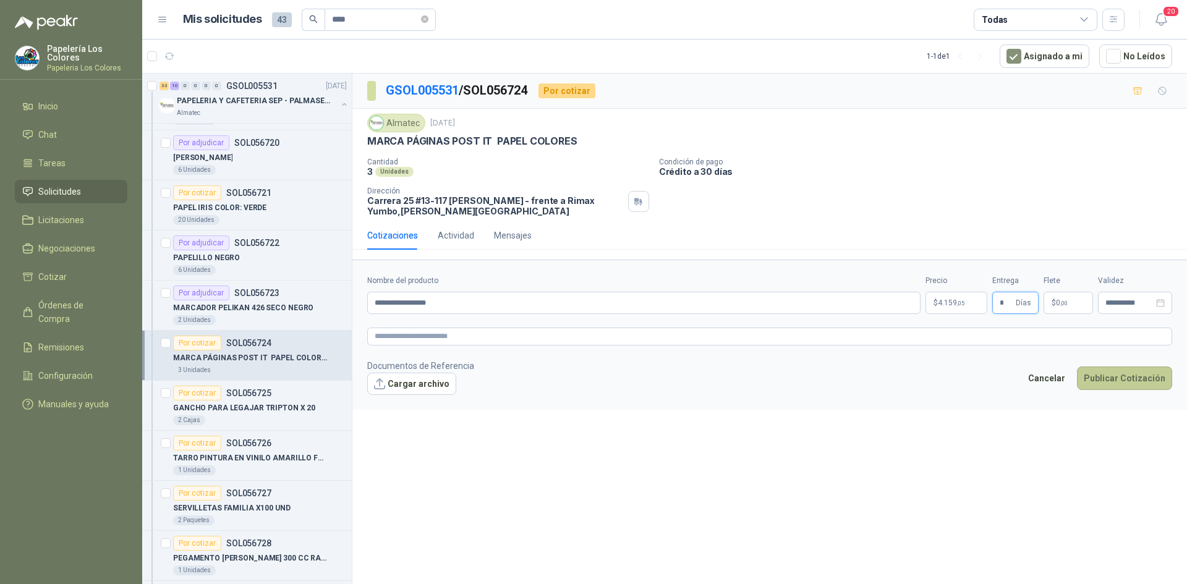
type input "*"
click at [1125, 378] on button "Publicar Cotización" at bounding box center [1124, 378] width 95 height 23
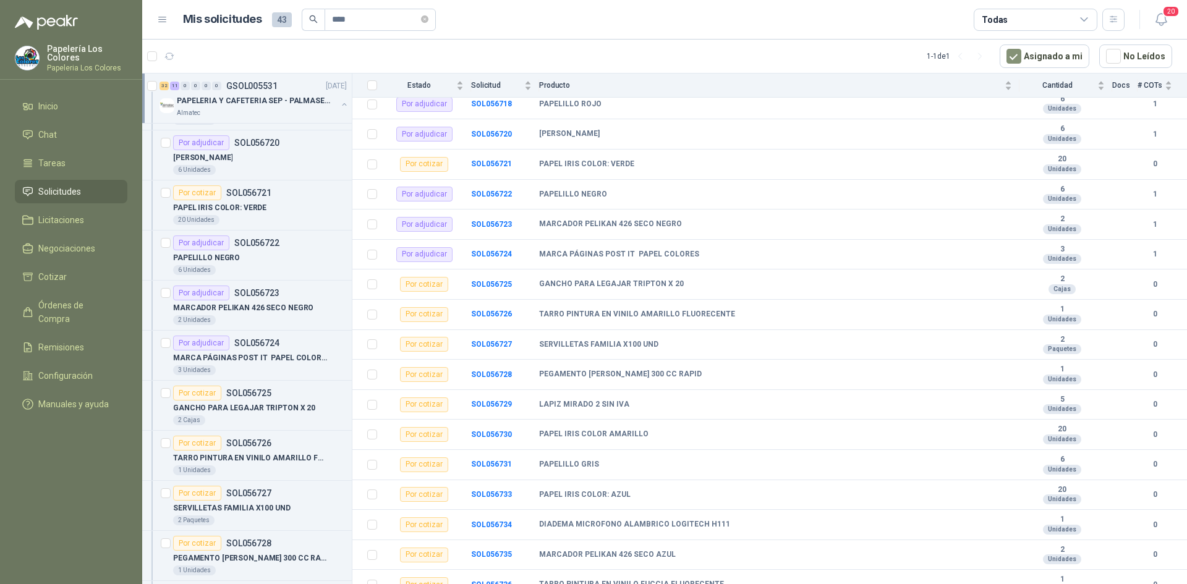
scroll to position [371, 0]
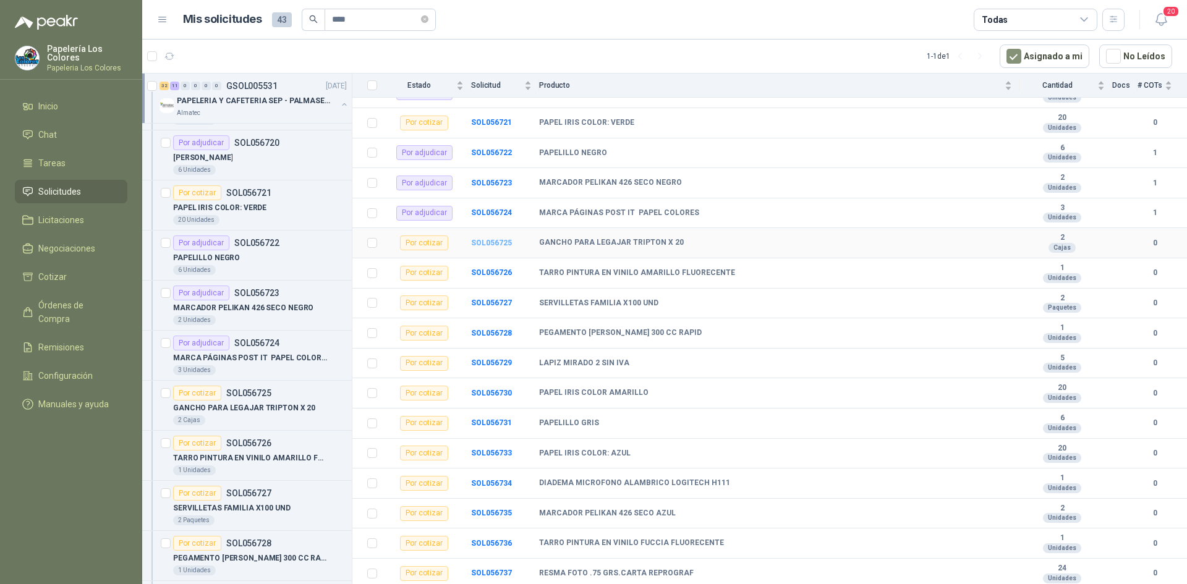
click at [484, 242] on b "SOL056725" at bounding box center [491, 243] width 41 height 9
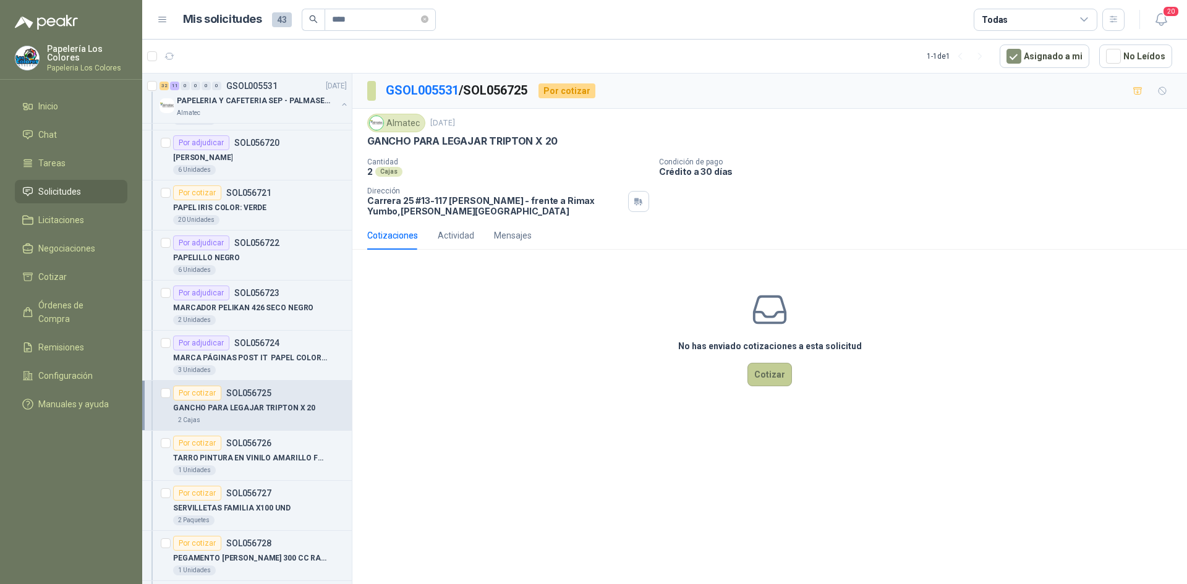
click at [787, 377] on button "Cotizar" at bounding box center [769, 374] width 45 height 23
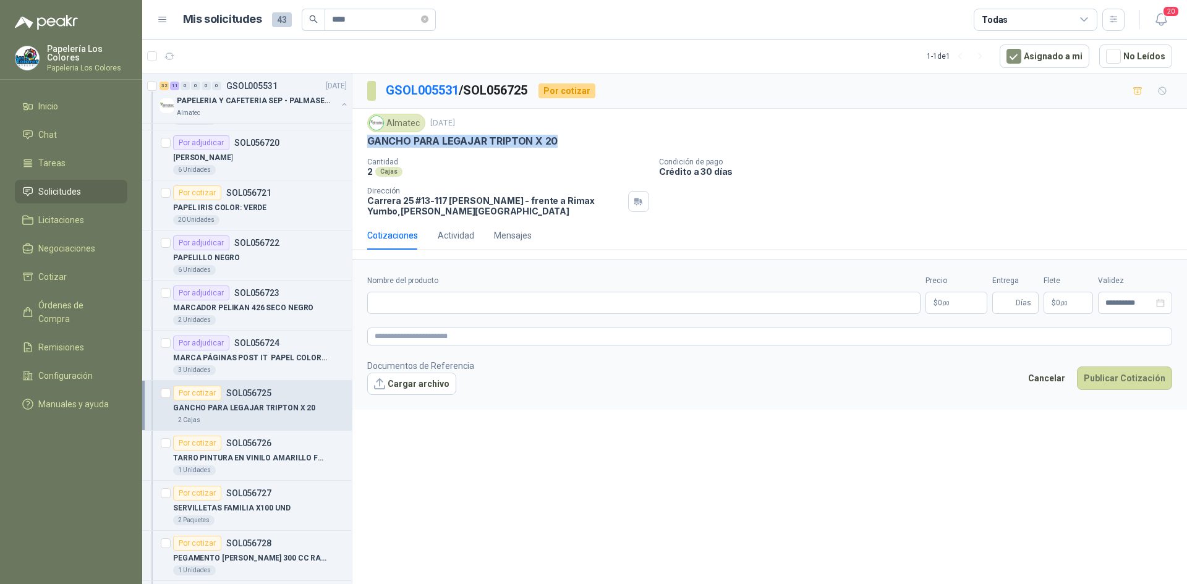
drag, startPoint x: 367, startPoint y: 143, endPoint x: 560, endPoint y: 149, distance: 192.9
click at [560, 149] on div "Almatec [DATE] GANCHO PARA LEGAJAR TRIPTON X 20 Cantidad 2 Cajas Condición de …" at bounding box center [769, 165] width 805 height 103
copy p "GANCHO PARA LEGAJAR TRIPTON X 20"
click at [426, 307] on input "Nombre del producto" at bounding box center [643, 303] width 553 height 22
paste input "**********"
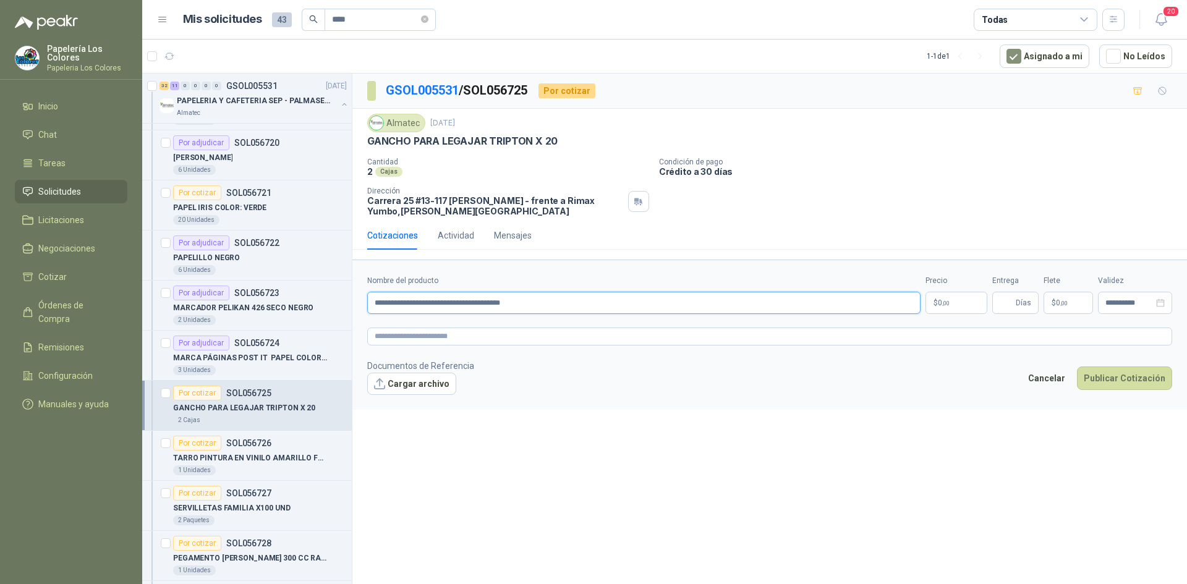
type input "**********"
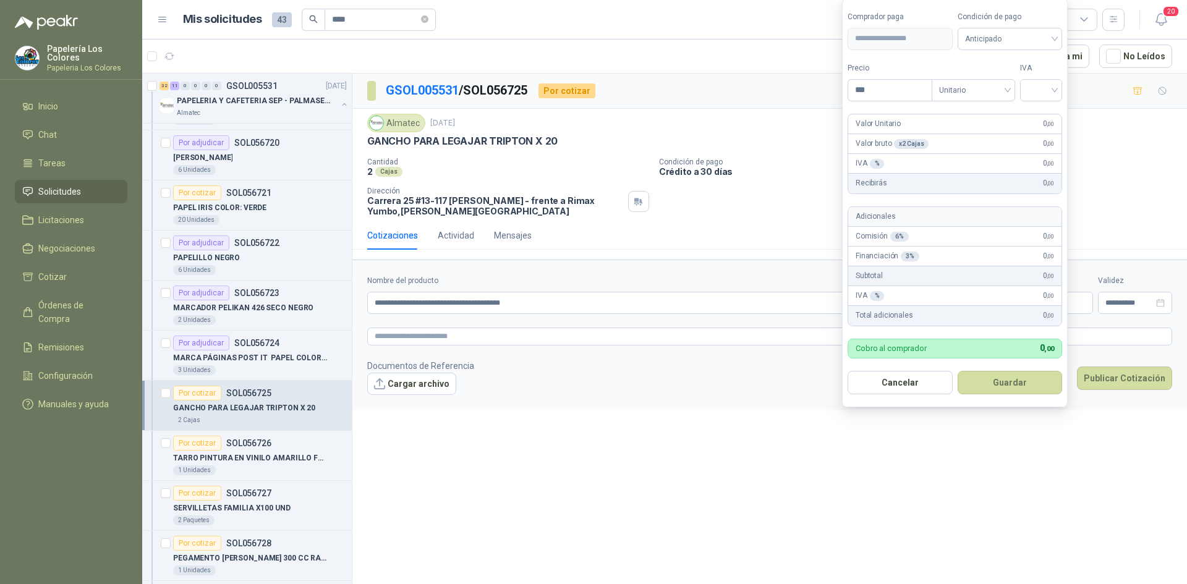
click at [964, 297] on body "Papelería Los Colores Papeleria Los Colores Inicio Chat Tareas Solicitudes Lici…" at bounding box center [593, 292] width 1187 height 584
click at [983, 34] on span "Anticipado" at bounding box center [1010, 39] width 90 height 19
type input "*******"
click at [990, 80] on div "Crédito a 30 días" at bounding box center [1012, 84] width 87 height 14
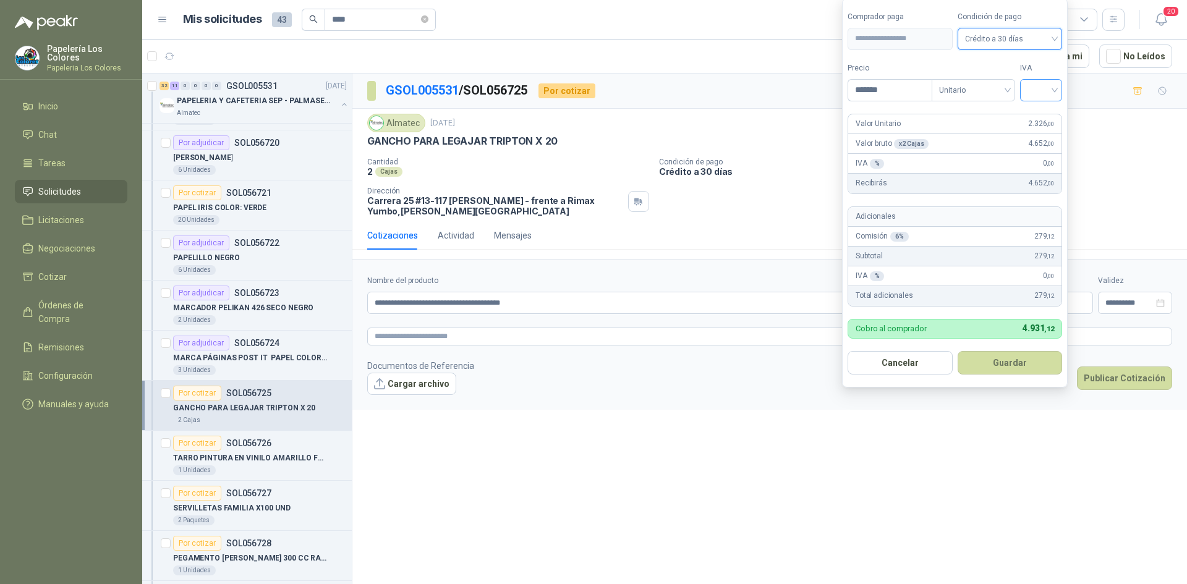
click at [1031, 91] on input "search" at bounding box center [1040, 89] width 27 height 19
click at [1032, 117] on div "19%" at bounding box center [1043, 116] width 23 height 14
click at [1011, 364] on button "Guardar" at bounding box center [1012, 362] width 106 height 23
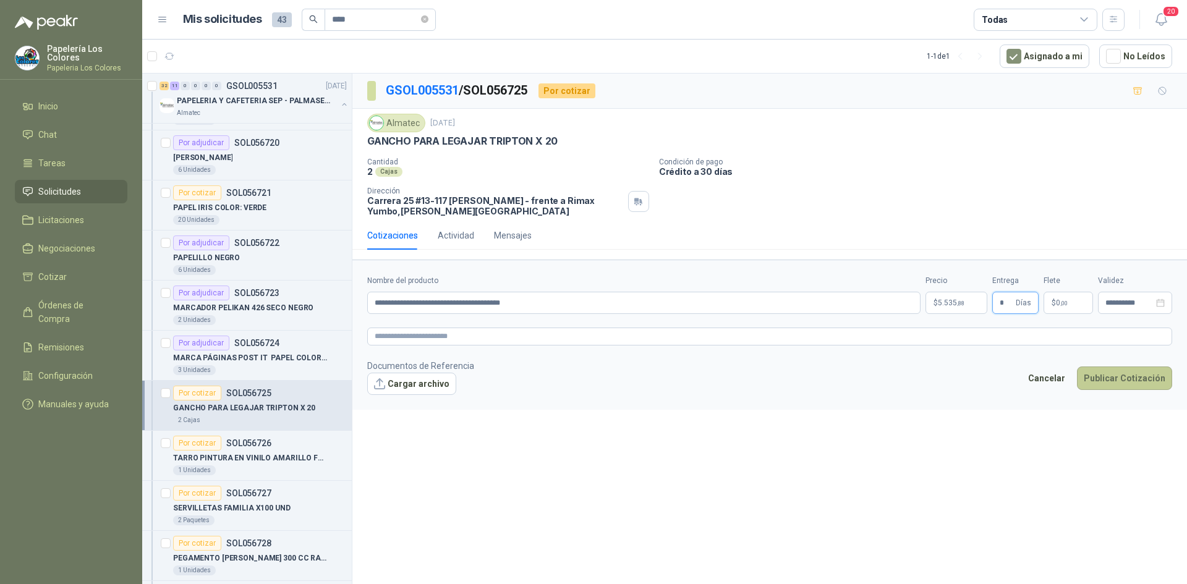
type input "*"
click at [1120, 379] on button "Publicar Cotización" at bounding box center [1124, 378] width 95 height 23
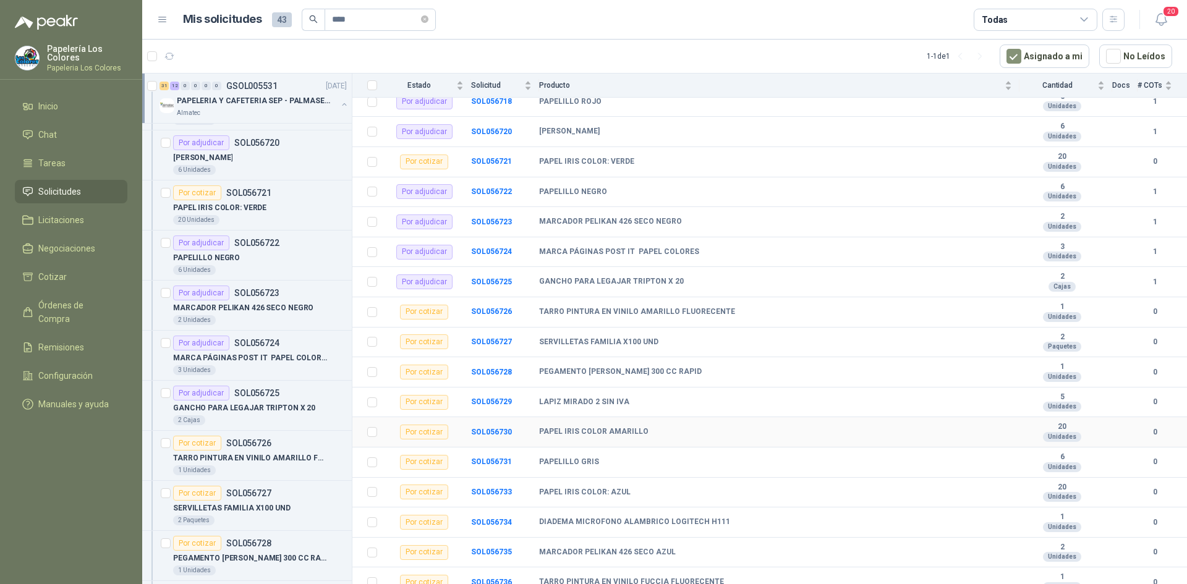
scroll to position [371, 0]
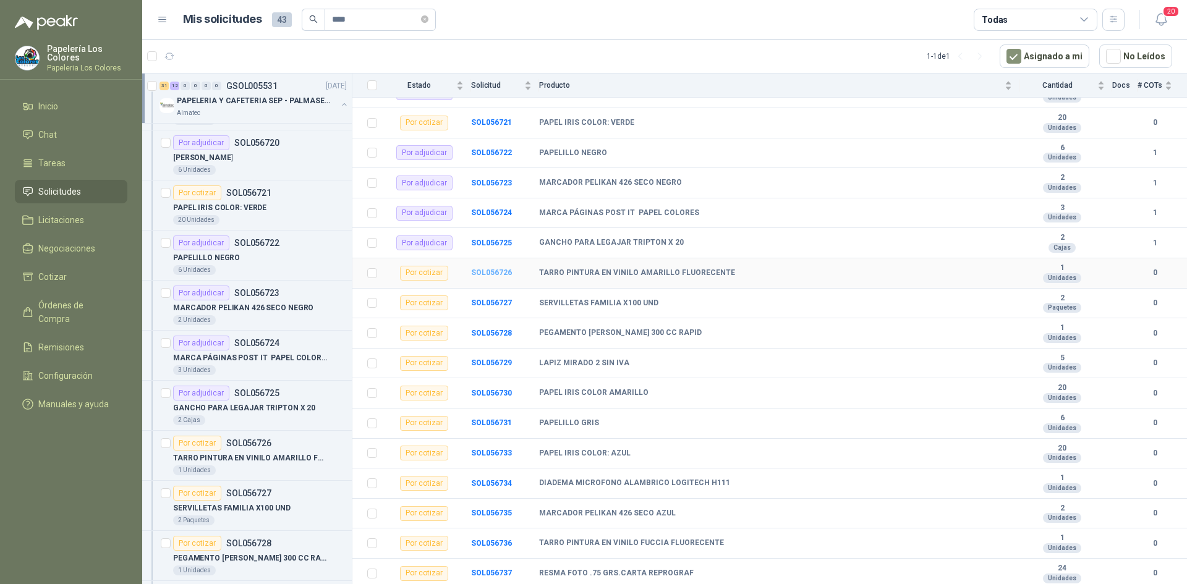
click at [494, 269] on b "SOL056726" at bounding box center [491, 272] width 41 height 9
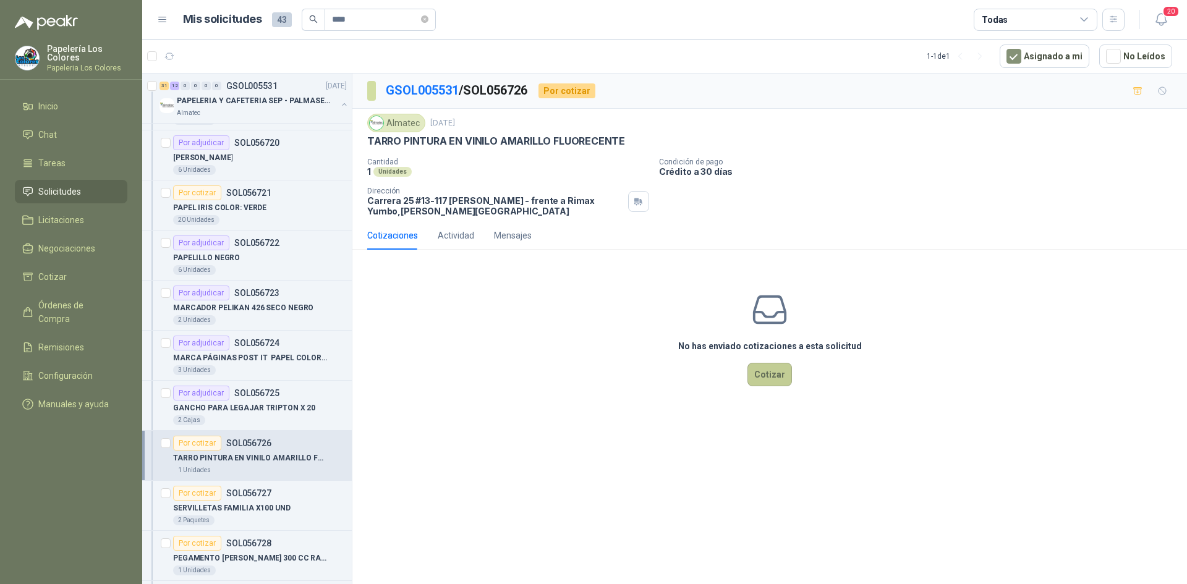
click at [770, 372] on button "Cotizar" at bounding box center [769, 374] width 45 height 23
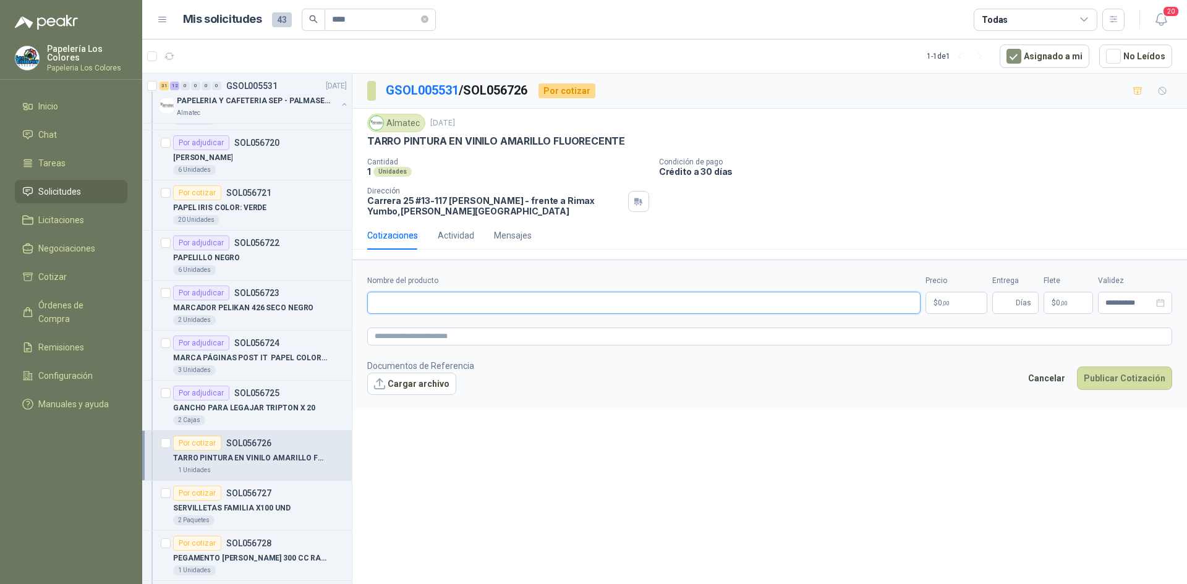
click at [411, 292] on input "Nombre del producto" at bounding box center [643, 303] width 553 height 22
paste input "**********"
type input "**********"
click at [959, 307] on body "Papelería Los Colores Papeleria Los Colores Inicio Chat Tareas Solicitudes Lici…" at bounding box center [593, 292] width 1187 height 584
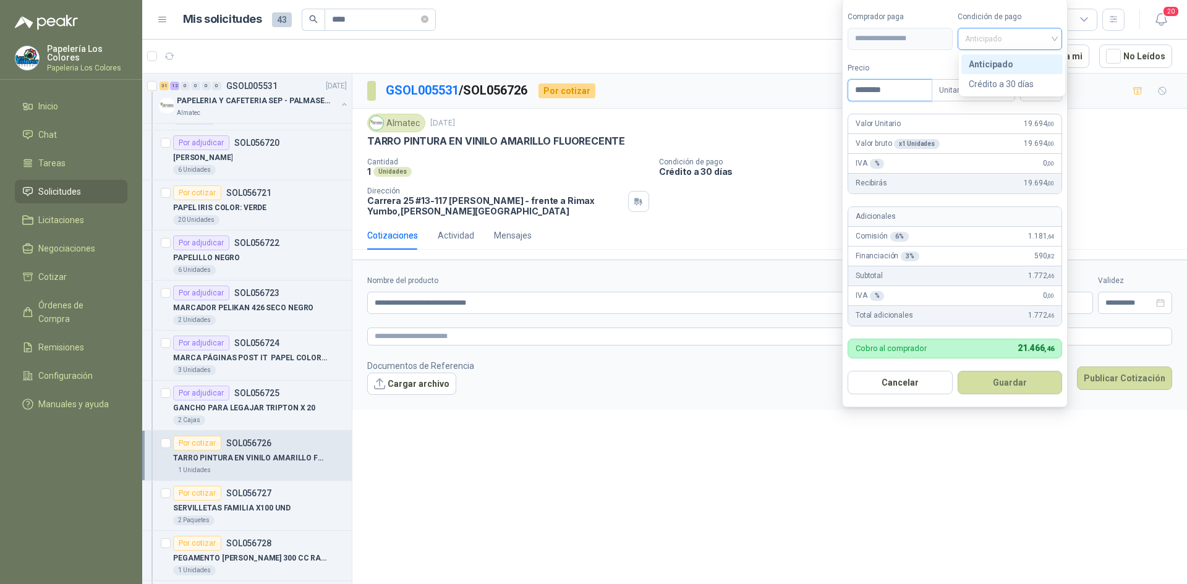
click at [995, 31] on span "Anticipado" at bounding box center [1010, 39] width 90 height 19
type input "********"
click at [995, 83] on div "Crédito a 30 días" at bounding box center [1012, 84] width 87 height 14
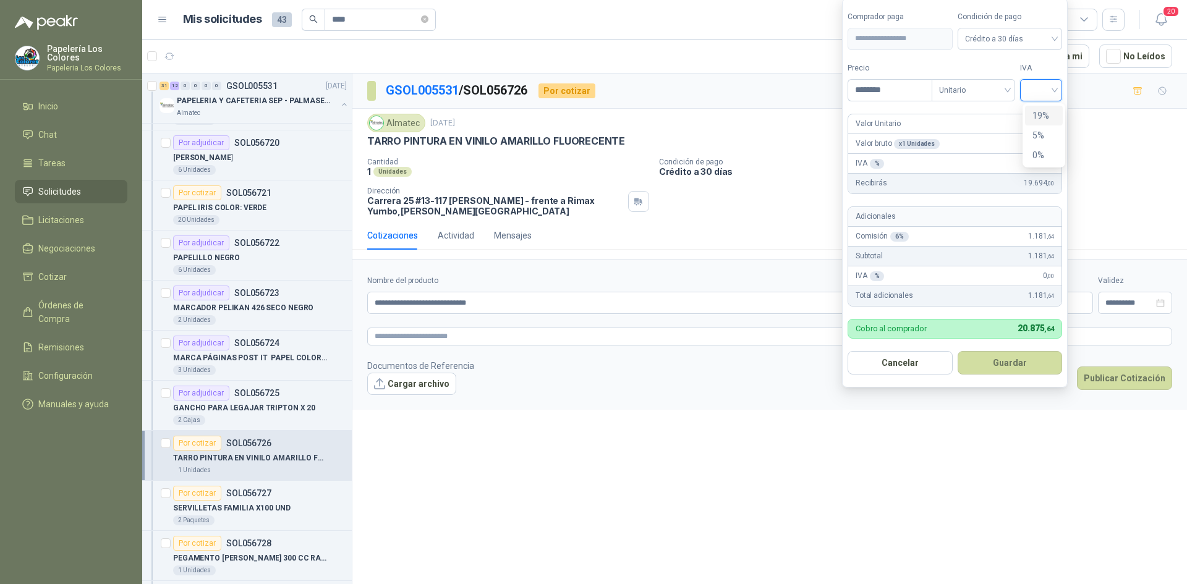
click at [1043, 87] on input "search" at bounding box center [1040, 89] width 27 height 19
click at [1041, 110] on div "19%" at bounding box center [1043, 116] width 23 height 14
click at [1016, 360] on button "Guardar" at bounding box center [1012, 362] width 106 height 23
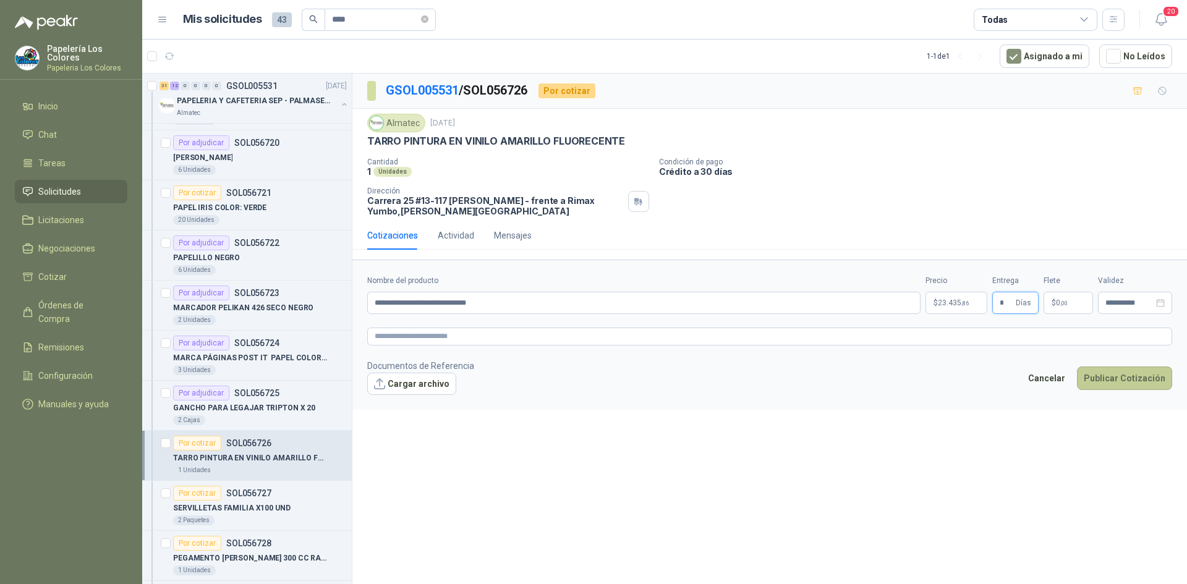
type input "*"
click at [1106, 371] on button "Publicar Cotización" at bounding box center [1124, 378] width 95 height 23
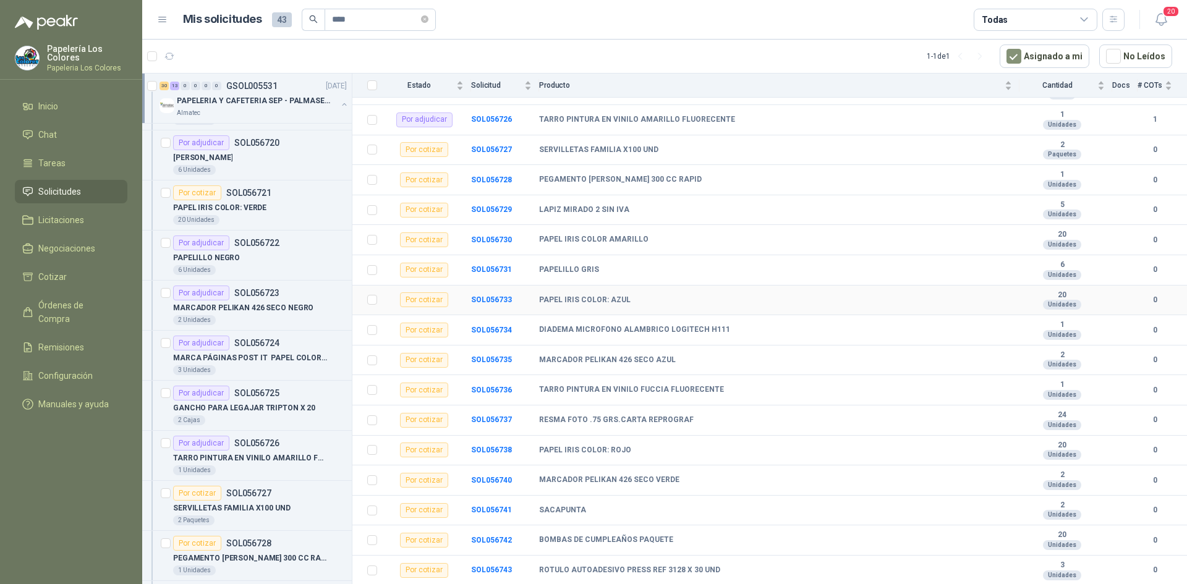
scroll to position [494, 0]
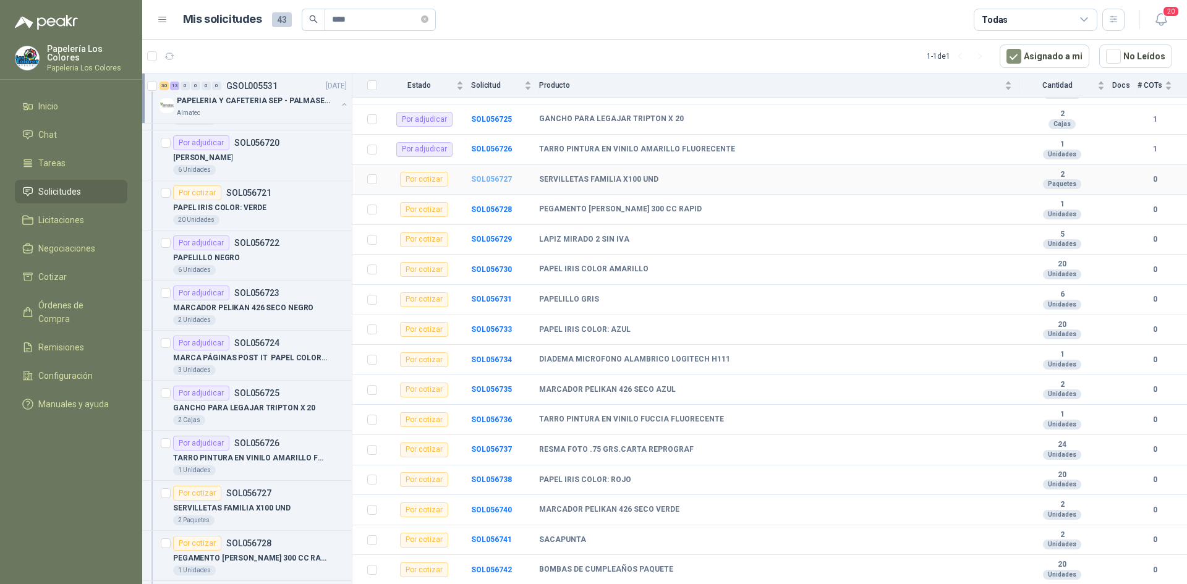
click at [485, 181] on b "SOL056727" at bounding box center [491, 179] width 41 height 9
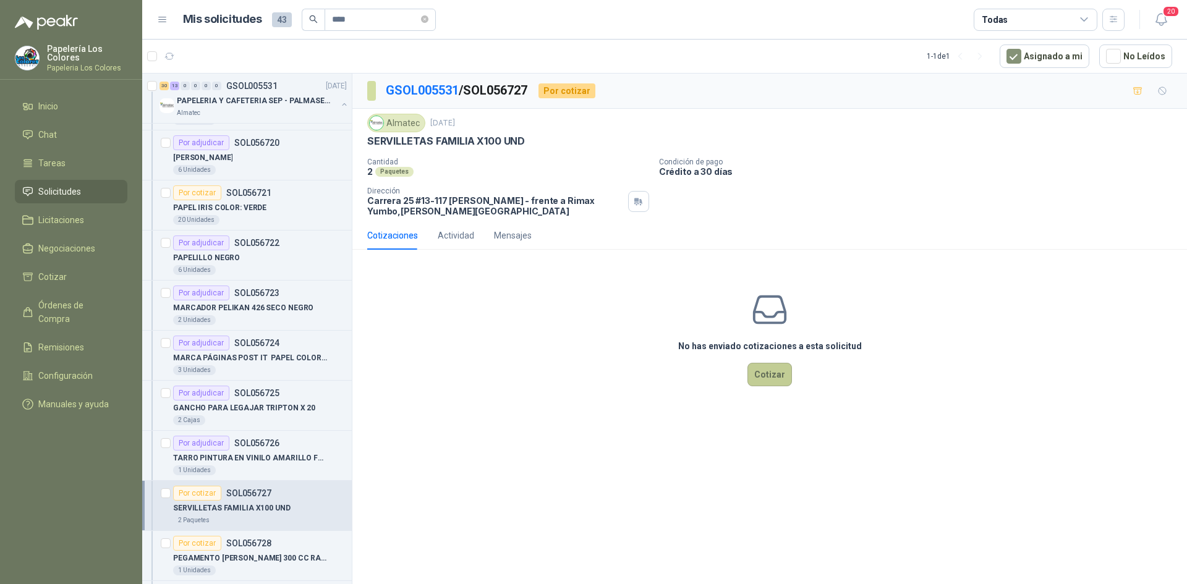
click at [767, 371] on button "Cotizar" at bounding box center [769, 374] width 45 height 23
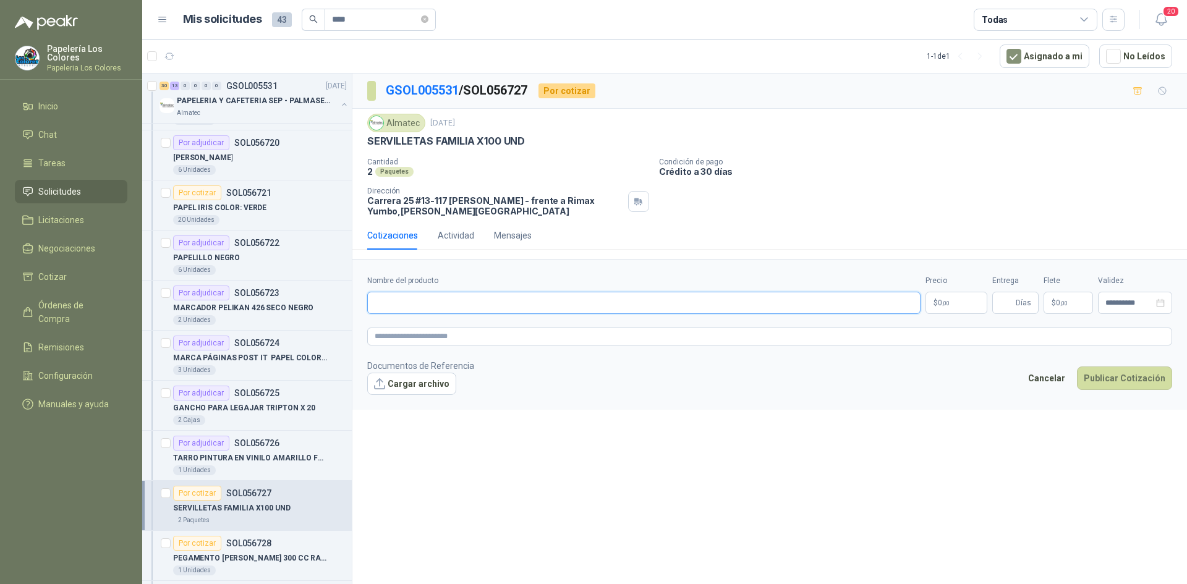
click at [451, 302] on input "Nombre del producto" at bounding box center [643, 303] width 553 height 22
paste input "**********"
type input "**********"
click at [939, 298] on body "Papelería Los Colores Papeleria Los Colores Inicio Chat Tareas Solicitudes Lici…" at bounding box center [593, 292] width 1187 height 584
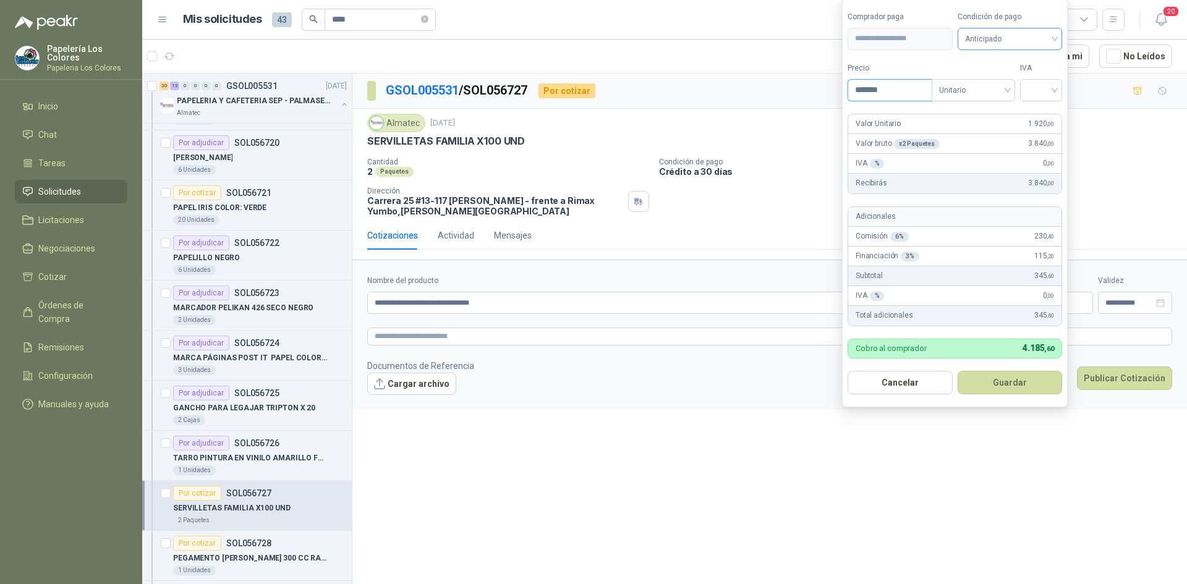
click at [1039, 37] on span "Anticipado" at bounding box center [1010, 39] width 90 height 19
type input "*******"
click at [1011, 78] on div "Crédito a 30 días" at bounding box center [1012, 84] width 87 height 14
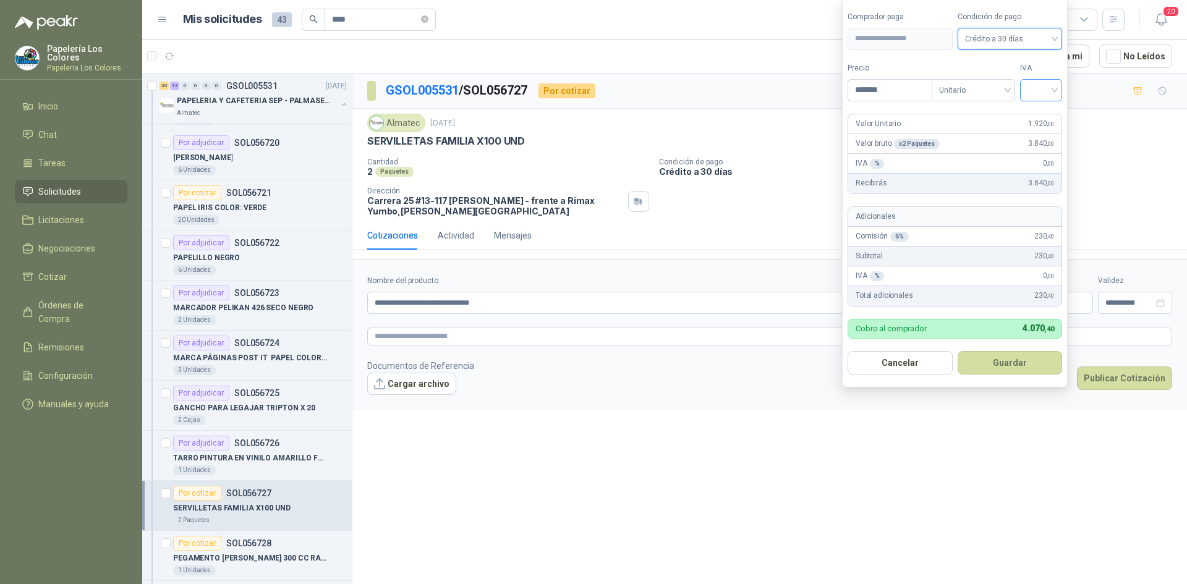
click at [1040, 83] on input "search" at bounding box center [1040, 89] width 27 height 19
click at [1041, 116] on div "19%" at bounding box center [1043, 116] width 23 height 14
click at [1001, 358] on button "Guardar" at bounding box center [1012, 362] width 106 height 23
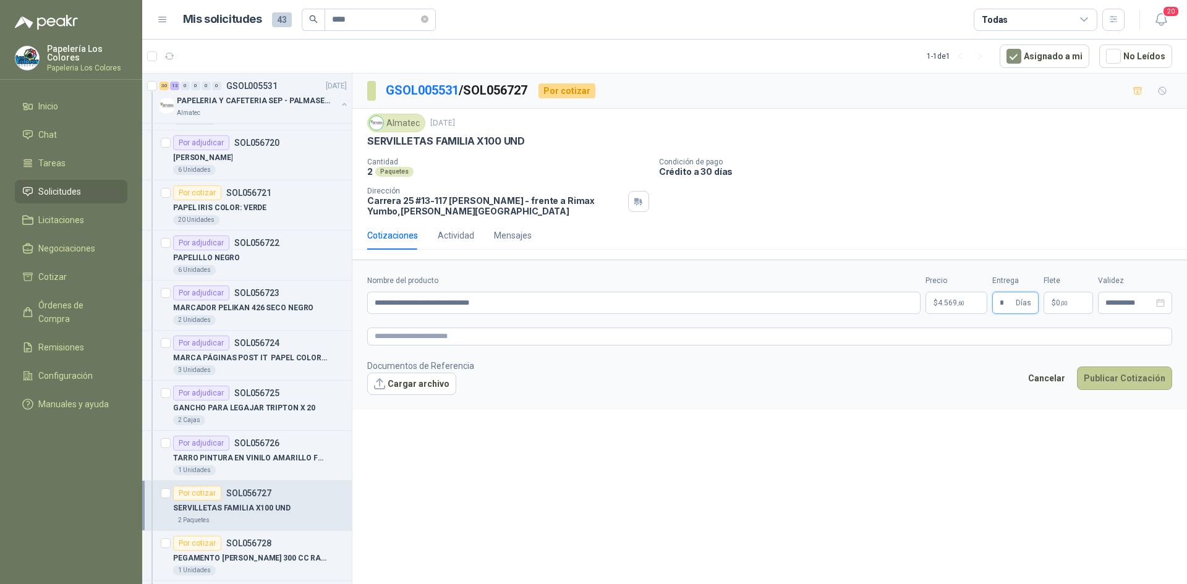
type input "*"
click at [1113, 378] on button "Publicar Cotización" at bounding box center [1124, 378] width 95 height 23
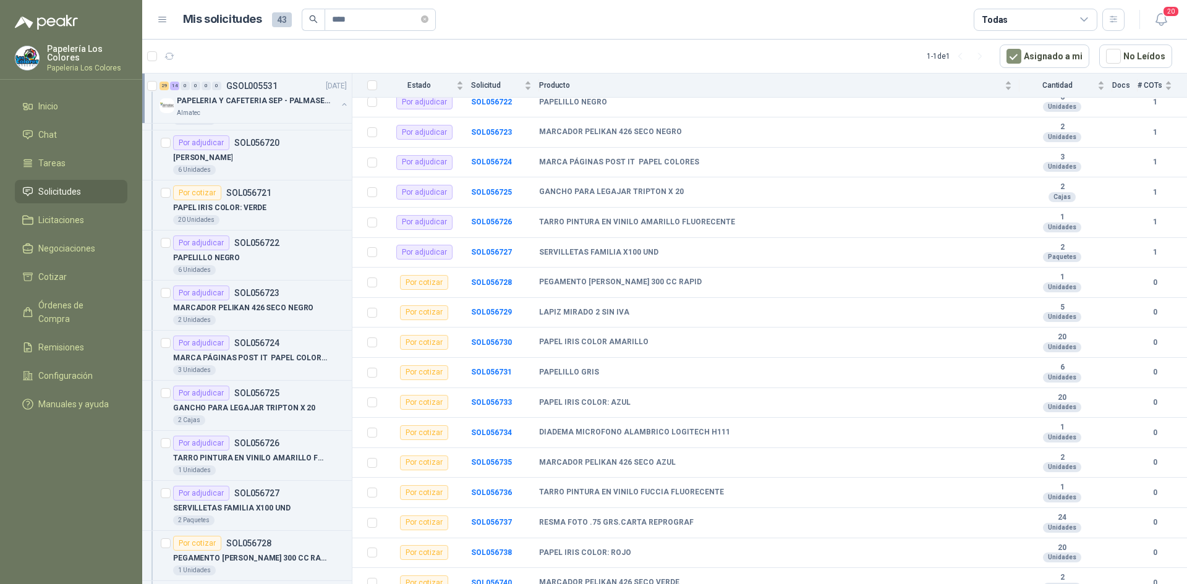
scroll to position [433, 0]
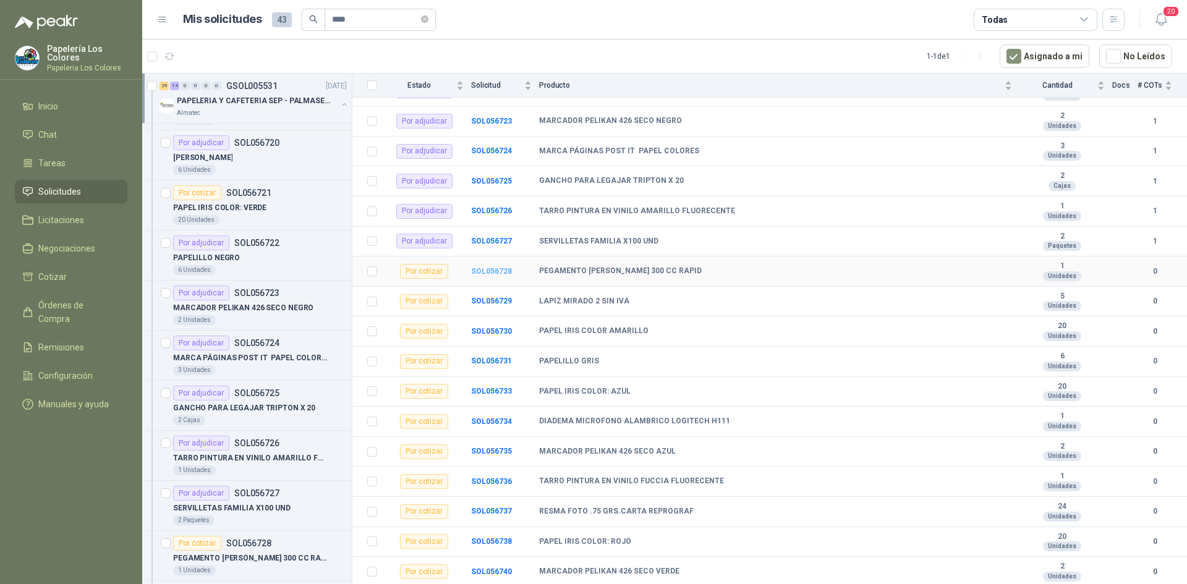
click at [488, 268] on b "SOL056728" at bounding box center [491, 271] width 41 height 9
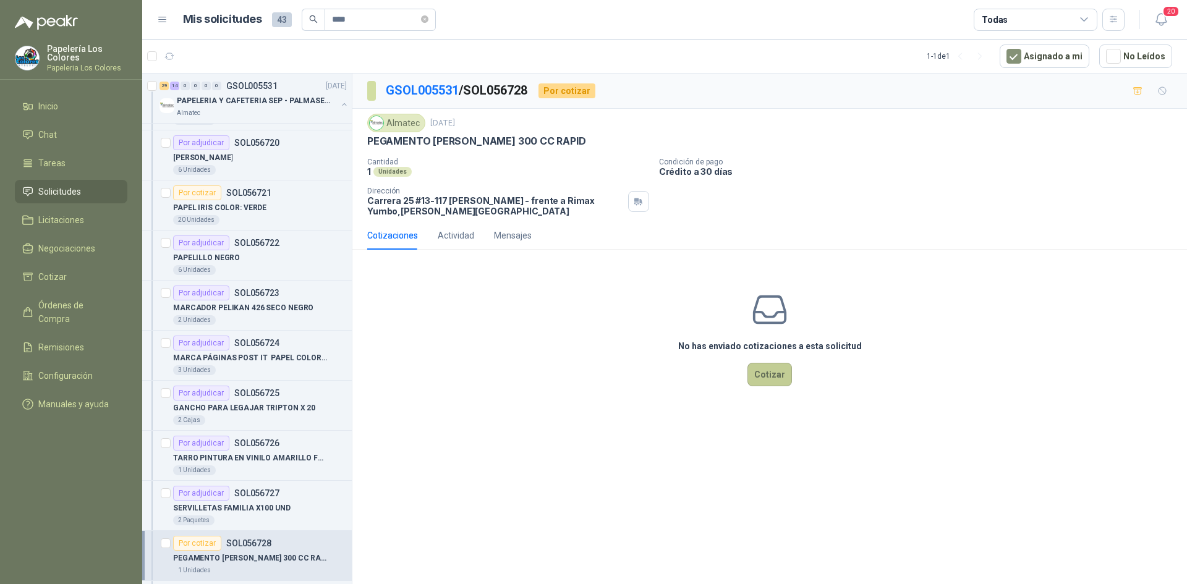
click at [772, 371] on button "Cotizar" at bounding box center [769, 374] width 45 height 23
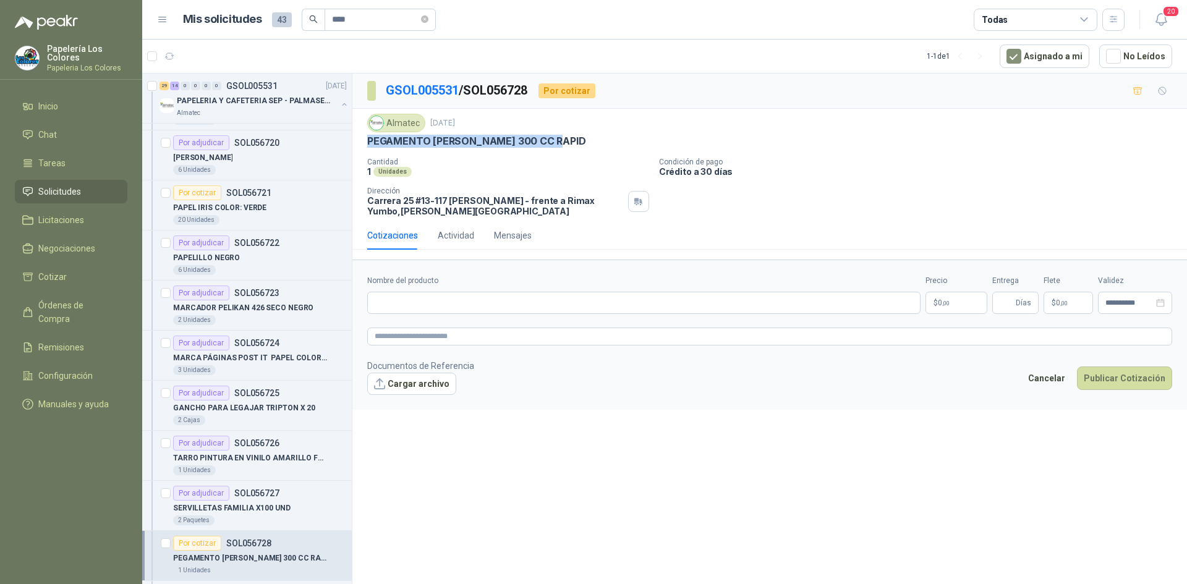
drag, startPoint x: 367, startPoint y: 142, endPoint x: 565, endPoint y: 150, distance: 198.0
click at [565, 150] on div "Almatec [DATE] PEGAMENTO [PERSON_NAME] 300 CC RAPID Cantidad 1 Unidades Condic…" at bounding box center [769, 165] width 805 height 103
copy p "PEGAMENTO [PERSON_NAME] 300 CC RAPID"
click at [491, 305] on input "Nombre del producto" at bounding box center [643, 303] width 553 height 22
click at [423, 304] on input "Nombre del producto" at bounding box center [643, 303] width 553 height 22
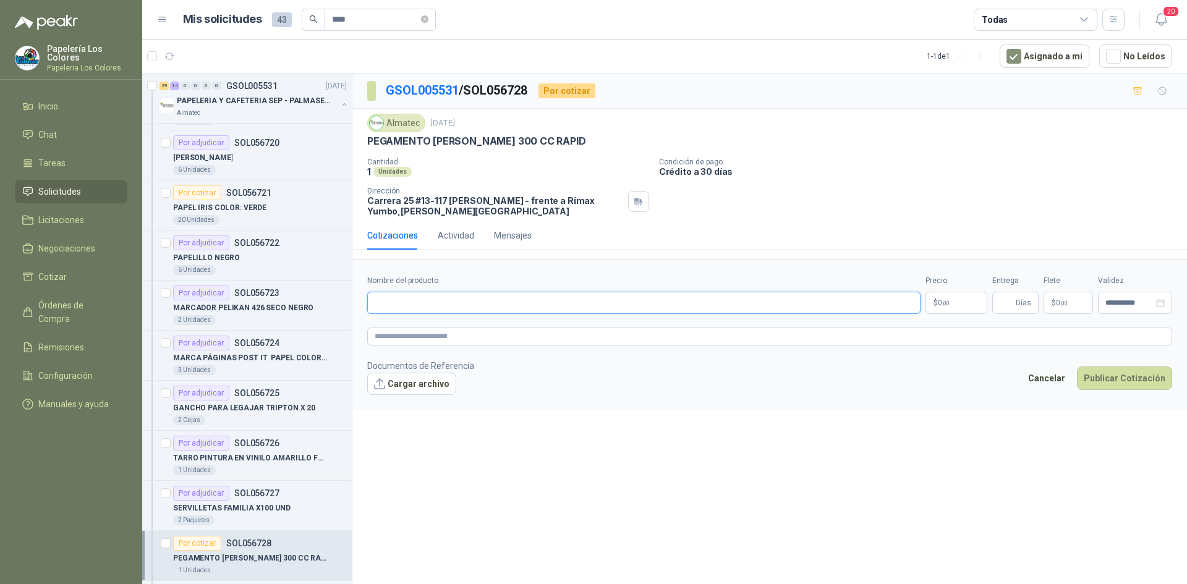
paste input "**********"
type input "**********"
click at [950, 298] on body "Papelería Los Colores Papeleria Los Colores Inicio Chat Tareas Solicitudes Lici…" at bounding box center [593, 292] width 1187 height 584
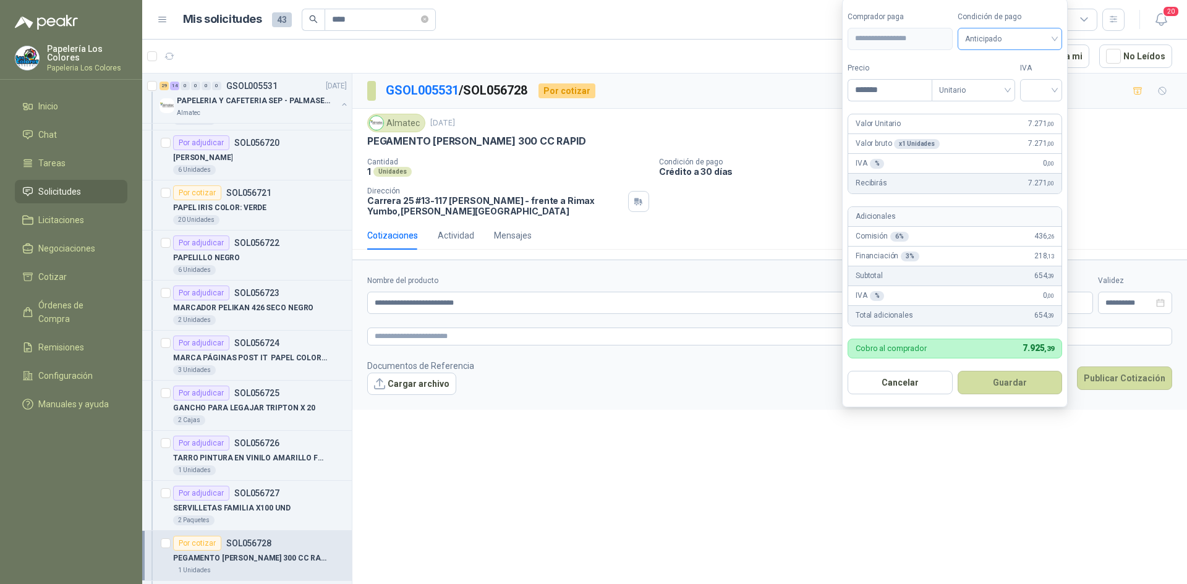
click at [1035, 40] on span "Anticipado" at bounding box center [1010, 39] width 90 height 19
type input "*******"
click at [1009, 78] on div "Crédito a 30 días" at bounding box center [1012, 84] width 87 height 14
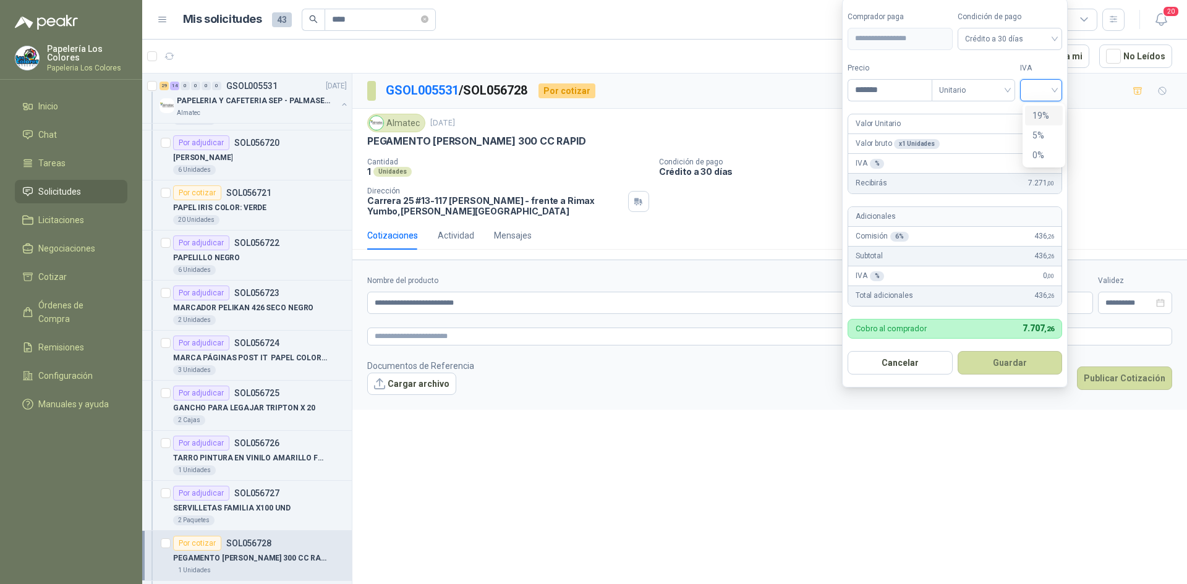
click at [1037, 85] on input "search" at bounding box center [1040, 89] width 27 height 19
click at [1039, 112] on div "19%" at bounding box center [1043, 116] width 23 height 14
click at [1013, 360] on button "Guardar" at bounding box center [1012, 362] width 106 height 23
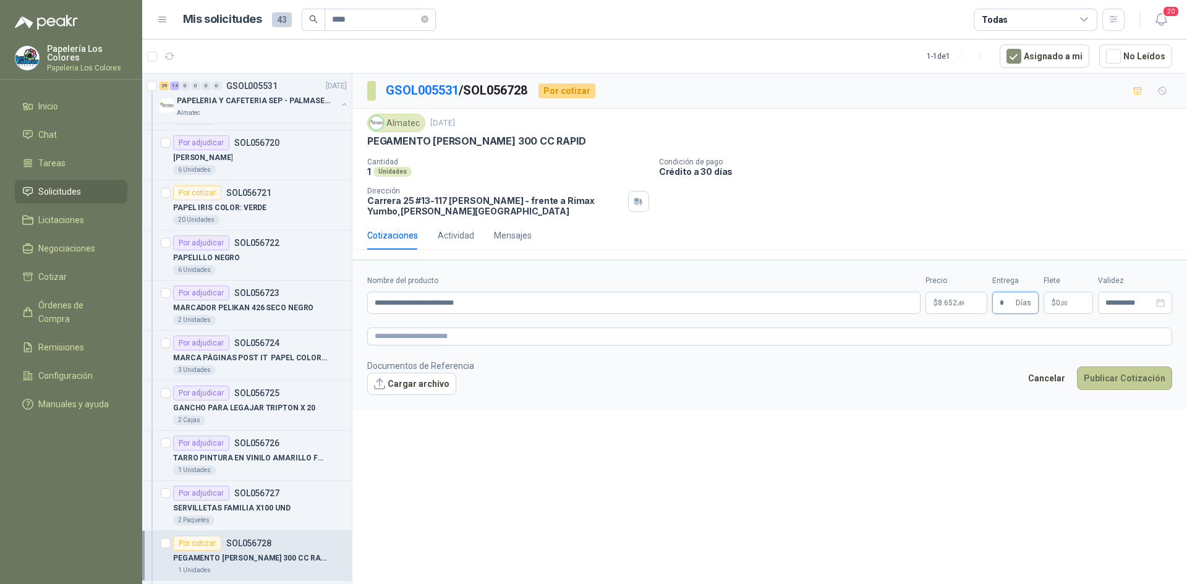
type input "*"
click at [1135, 376] on button "Publicar Cotización" at bounding box center [1124, 378] width 95 height 23
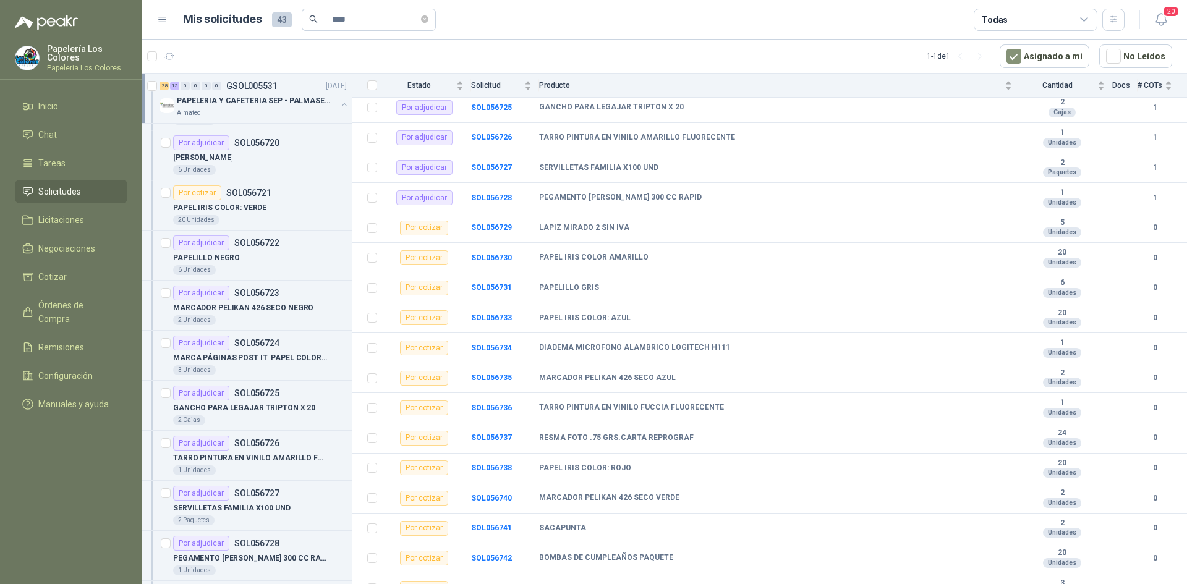
scroll to position [556, 0]
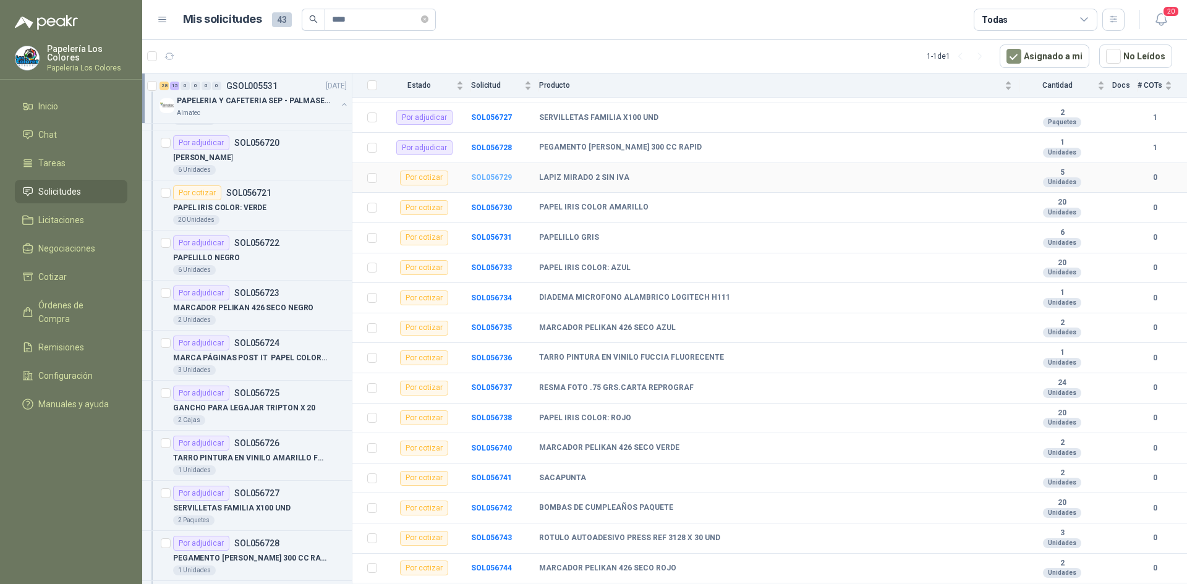
click at [489, 174] on b "SOL056729" at bounding box center [491, 177] width 41 height 9
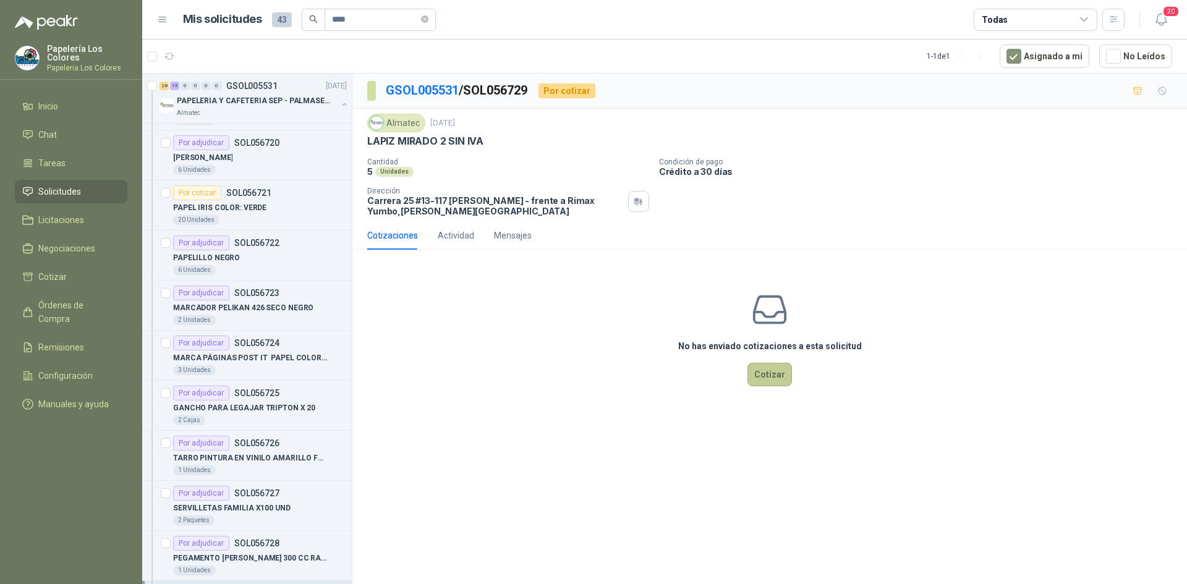
click at [765, 370] on button "Cotizar" at bounding box center [769, 374] width 45 height 23
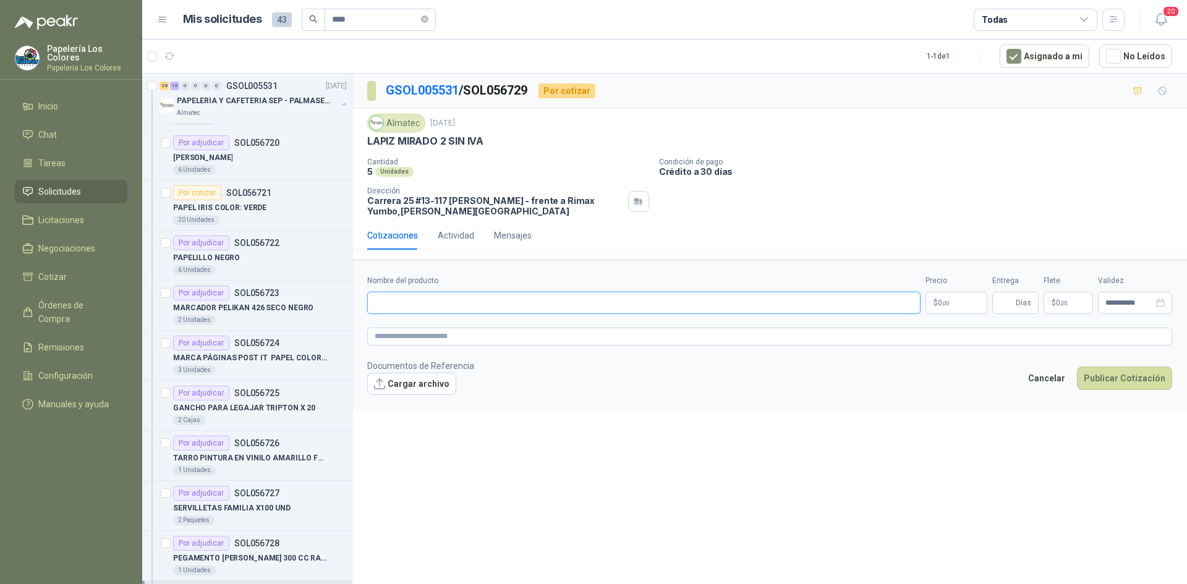
click at [458, 304] on input "Nombre del producto" at bounding box center [643, 303] width 553 height 22
paste input "**********"
type input "**********"
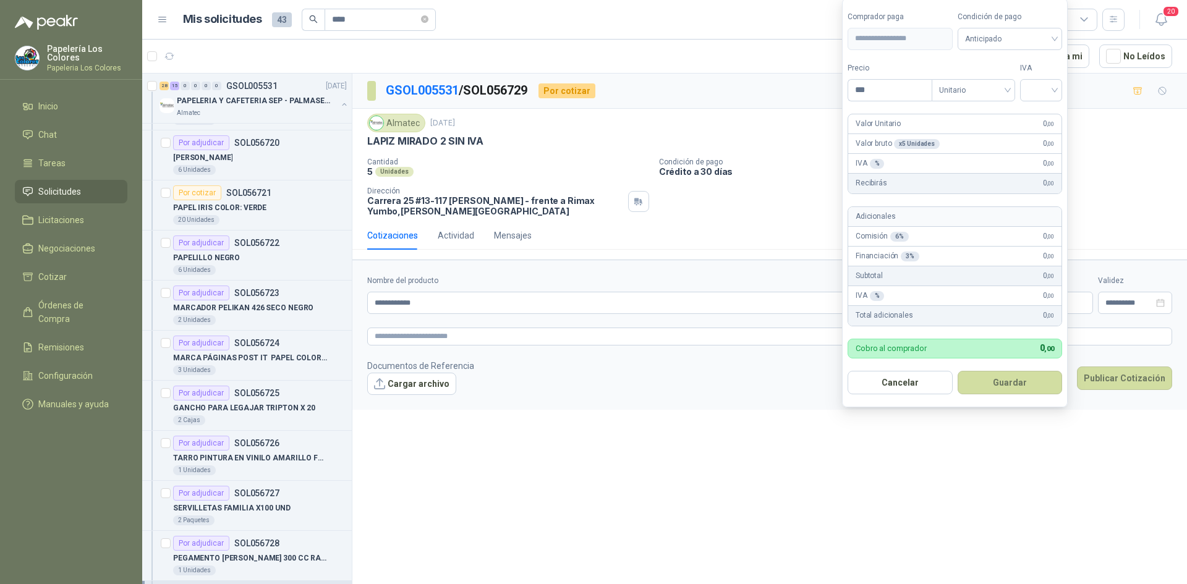
click at [967, 300] on body "Papelería Los Colores Papeleria Los Colores Inicio Chat Tareas Solicitudes Lici…" at bounding box center [593, 292] width 1187 height 584
click at [1000, 36] on span "Anticipado" at bounding box center [1010, 39] width 90 height 19
type input "*****"
click at [999, 77] on div "Crédito a 30 días" at bounding box center [1012, 84] width 87 height 14
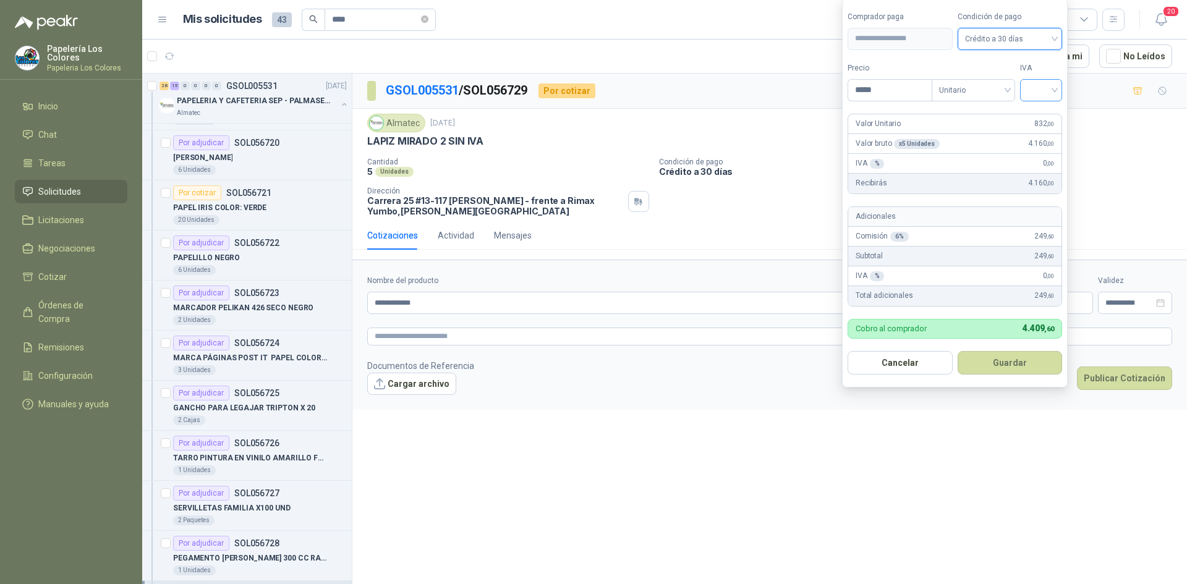
click at [1032, 85] on input "search" at bounding box center [1040, 89] width 27 height 19
click at [1033, 115] on div "19%" at bounding box center [1043, 116] width 23 height 14
click at [999, 363] on button "Guardar" at bounding box center [1012, 362] width 106 height 23
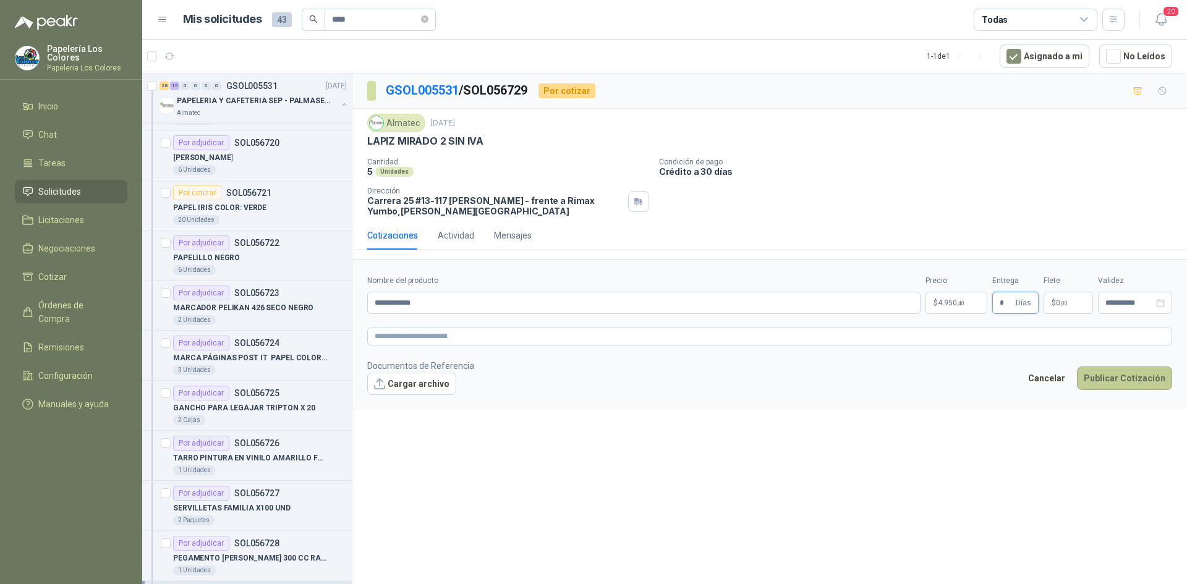
type input "*"
click at [1127, 375] on button "Publicar Cotización" at bounding box center [1124, 378] width 95 height 23
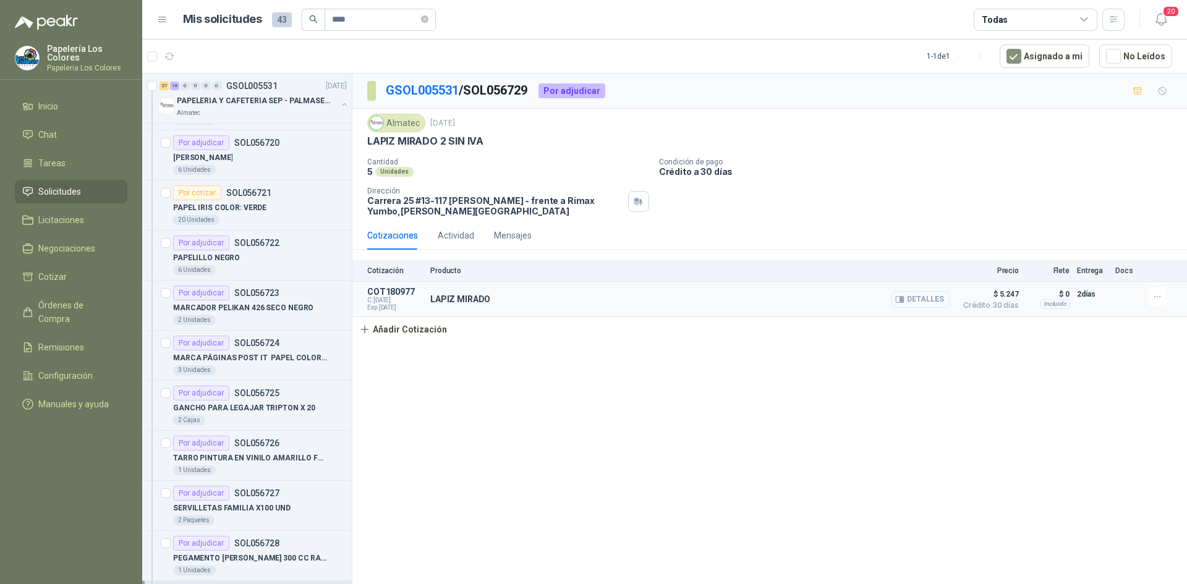
click at [928, 298] on button "Detalles" at bounding box center [920, 299] width 58 height 17
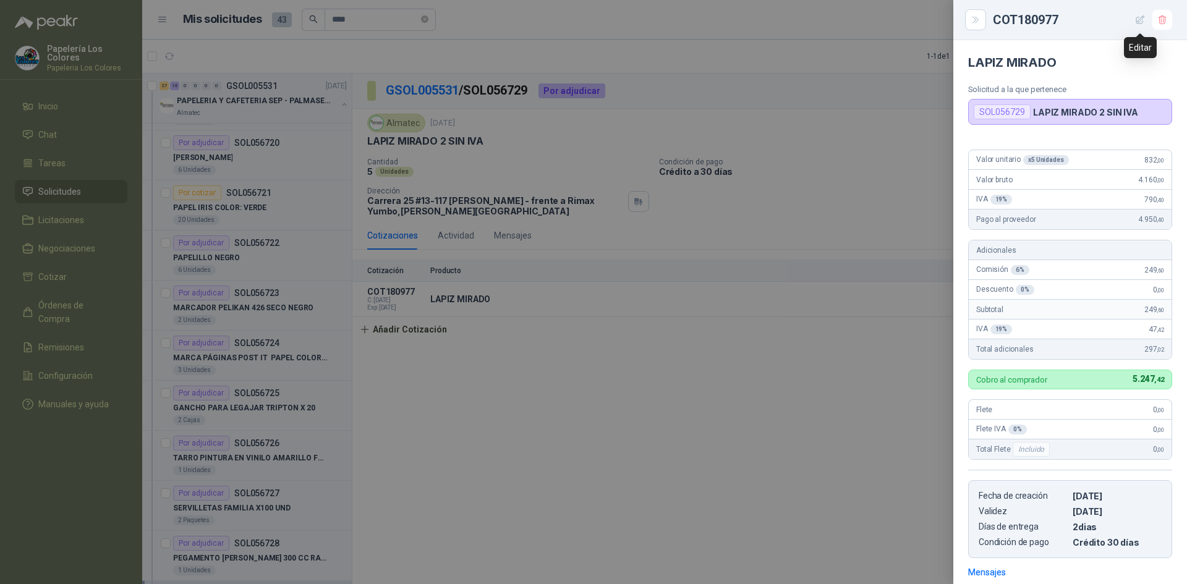
click at [1138, 18] on icon "button" at bounding box center [1140, 20] width 11 height 11
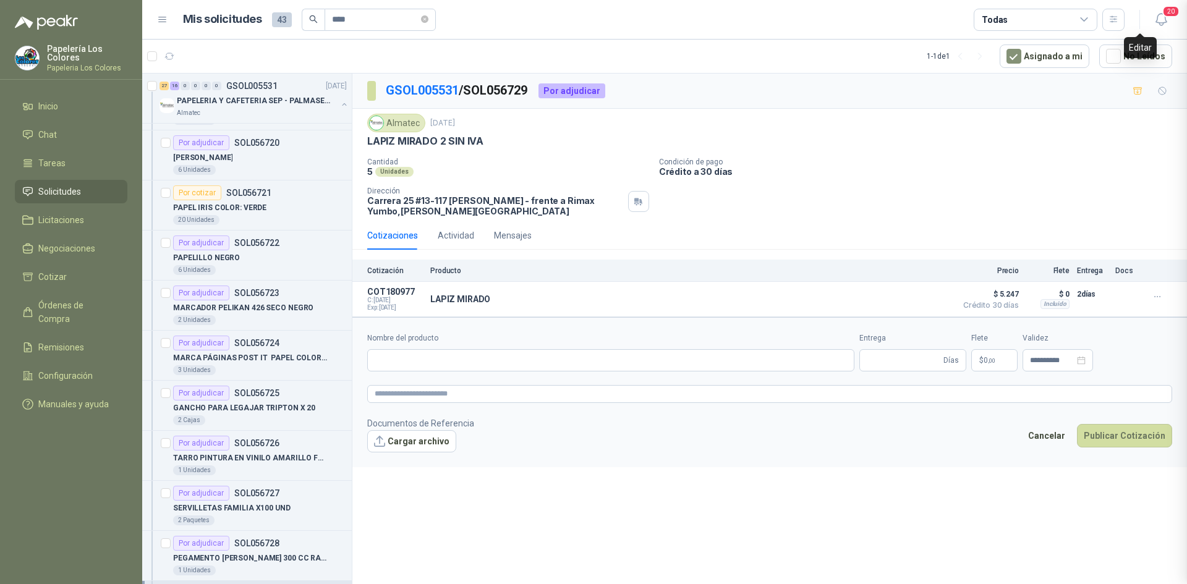
scroll to position [179, 0]
type input "**********"
type input "*"
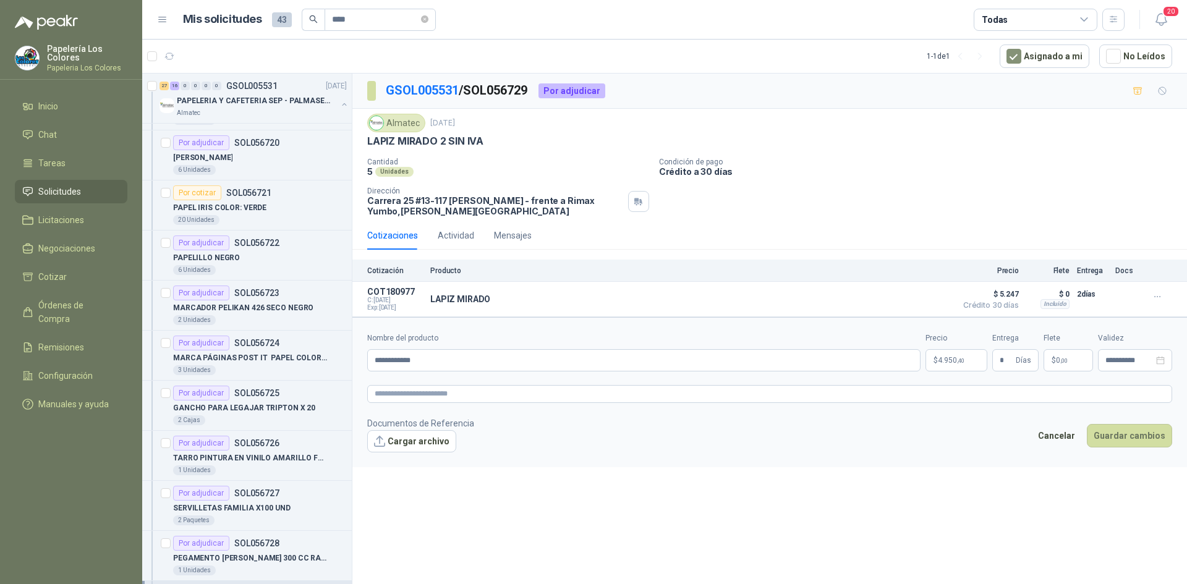
click at [961, 360] on body "Papelería Los Colores Papeleria Los Colores Inicio Chat Tareas Solicitudes Lici…" at bounding box center [593, 292] width 1187 height 584
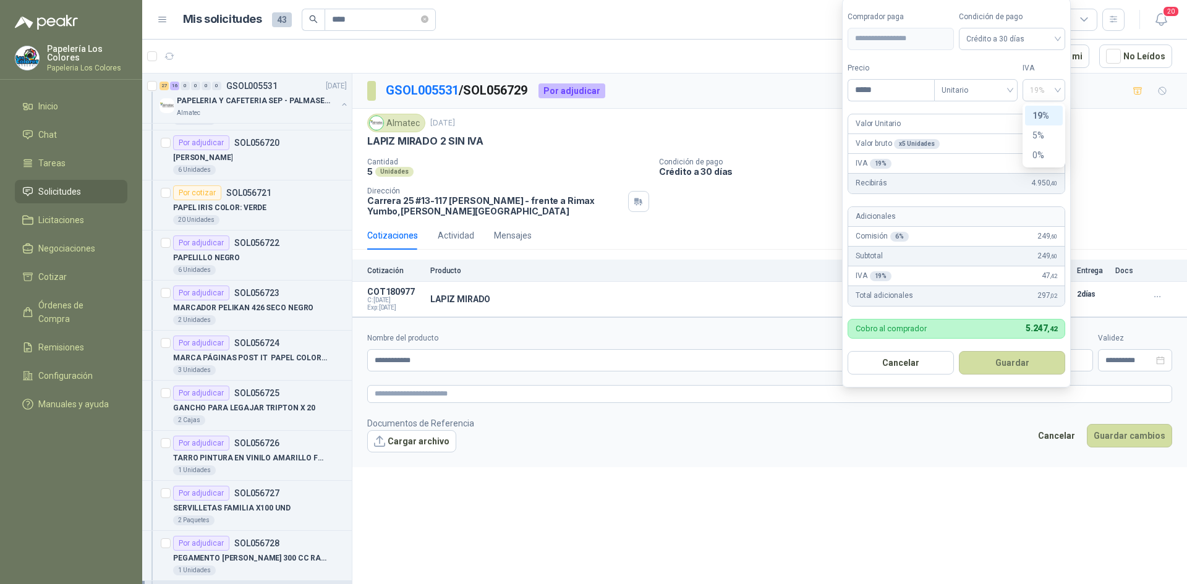
drag, startPoint x: 1051, startPoint y: 89, endPoint x: 1048, endPoint y: 102, distance: 13.5
click at [1051, 89] on span "19%" at bounding box center [1044, 90] width 28 height 19
click at [1040, 151] on div "0%" at bounding box center [1043, 155] width 23 height 14
click at [1011, 365] on button "Guardar" at bounding box center [1012, 362] width 106 height 23
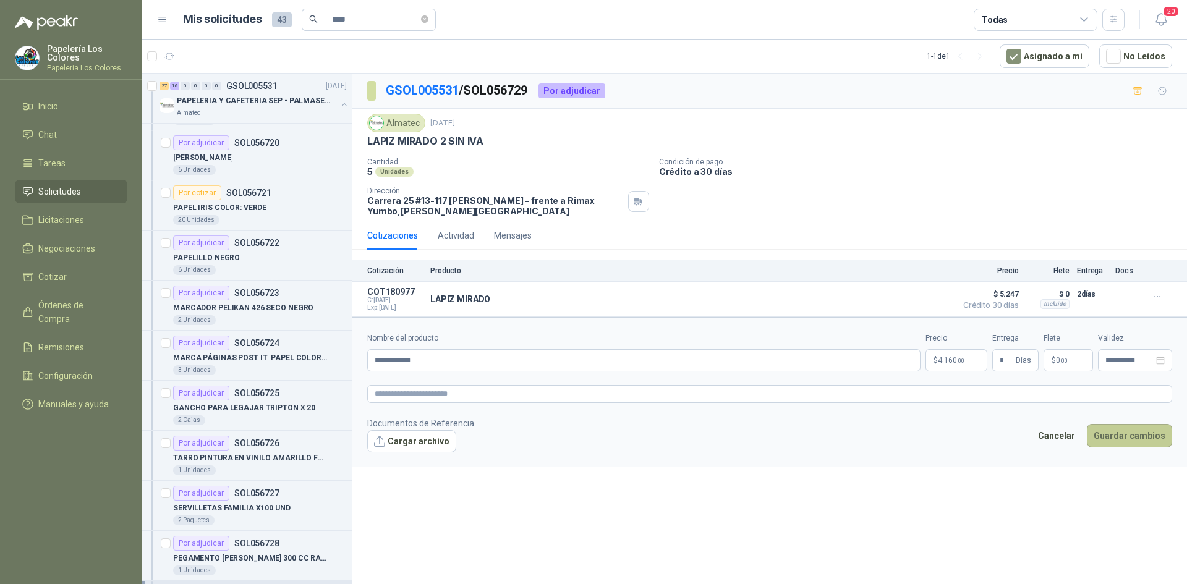
click at [1133, 434] on button "Guardar cambios" at bounding box center [1129, 435] width 85 height 23
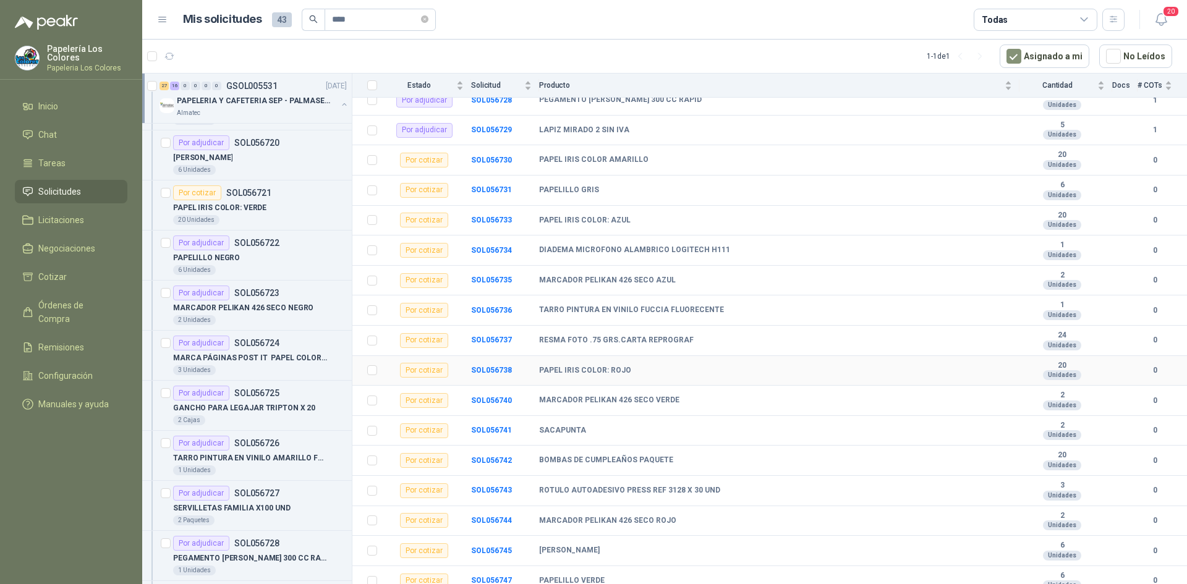
scroll to position [618, 0]
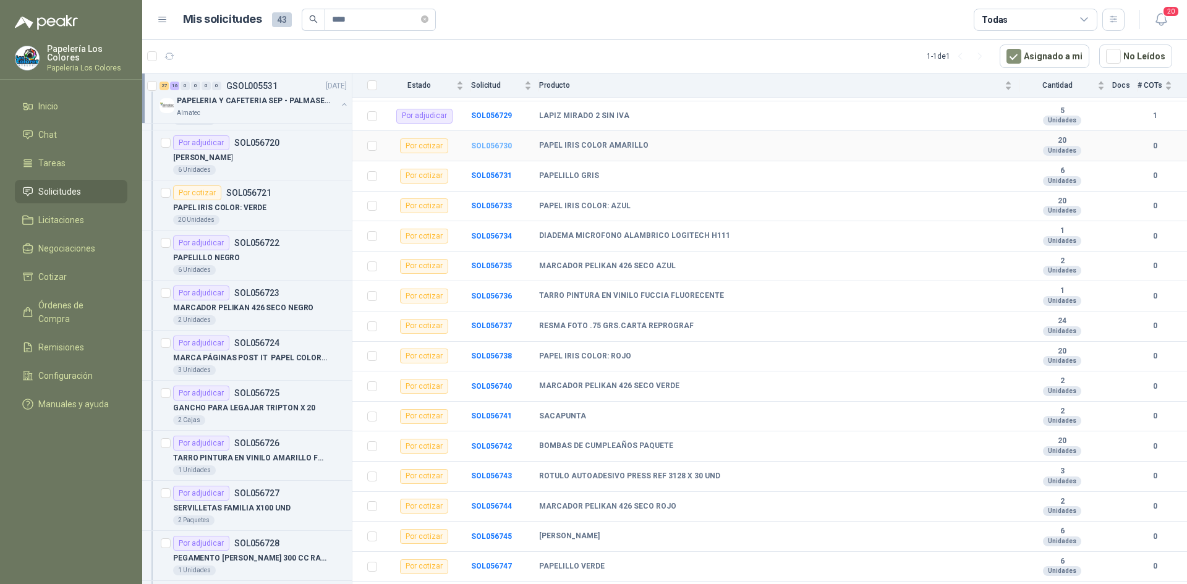
click at [492, 146] on b "SOL056730" at bounding box center [491, 146] width 41 height 9
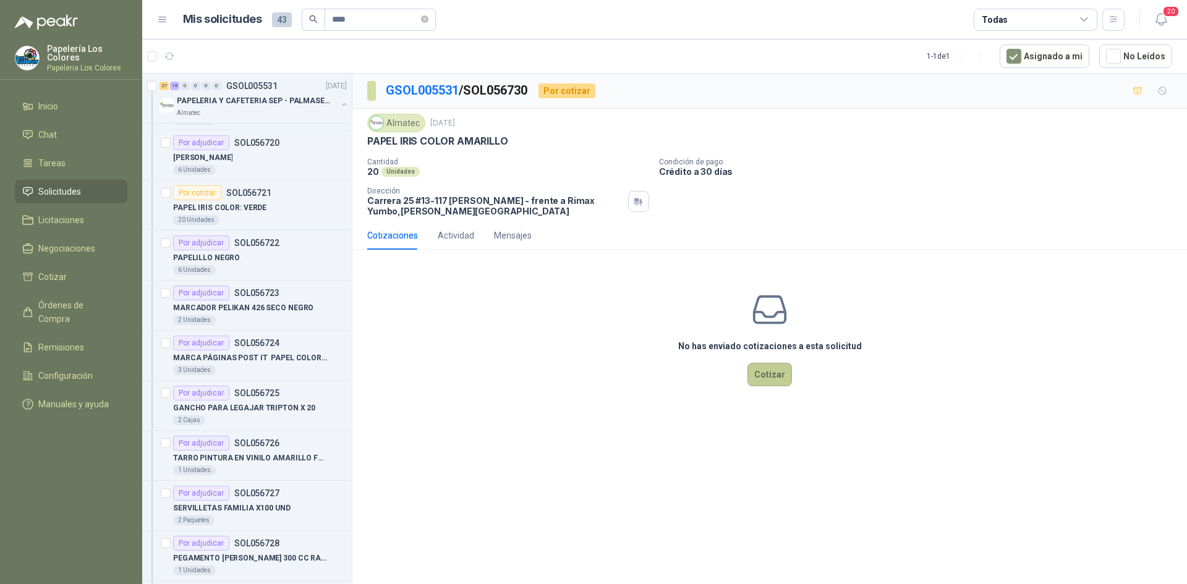
click at [763, 368] on button "Cotizar" at bounding box center [769, 374] width 45 height 23
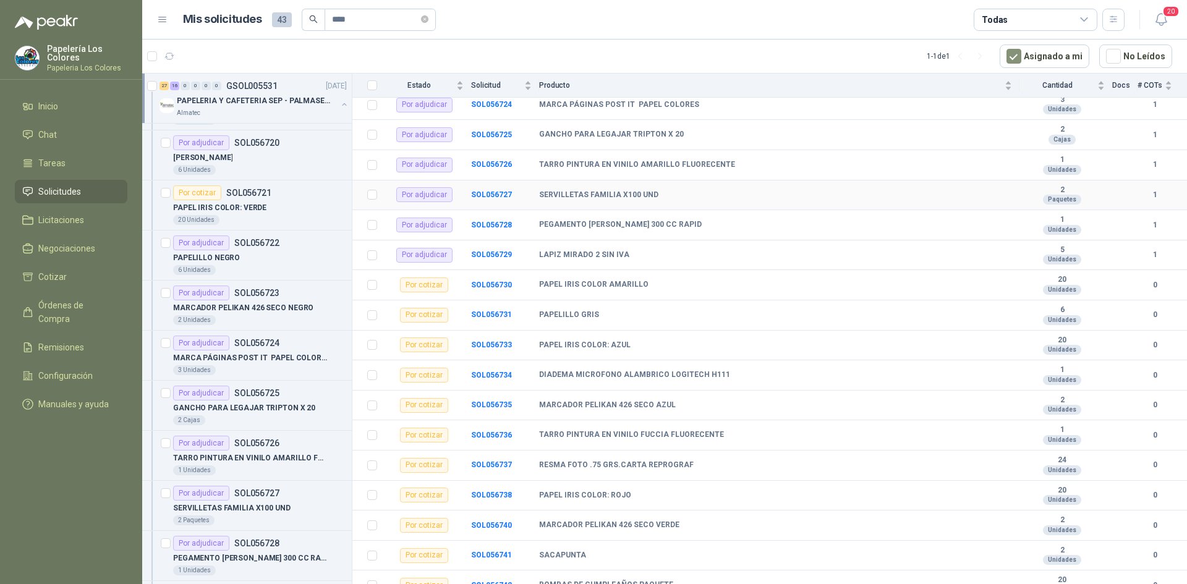
scroll to position [618, 0]
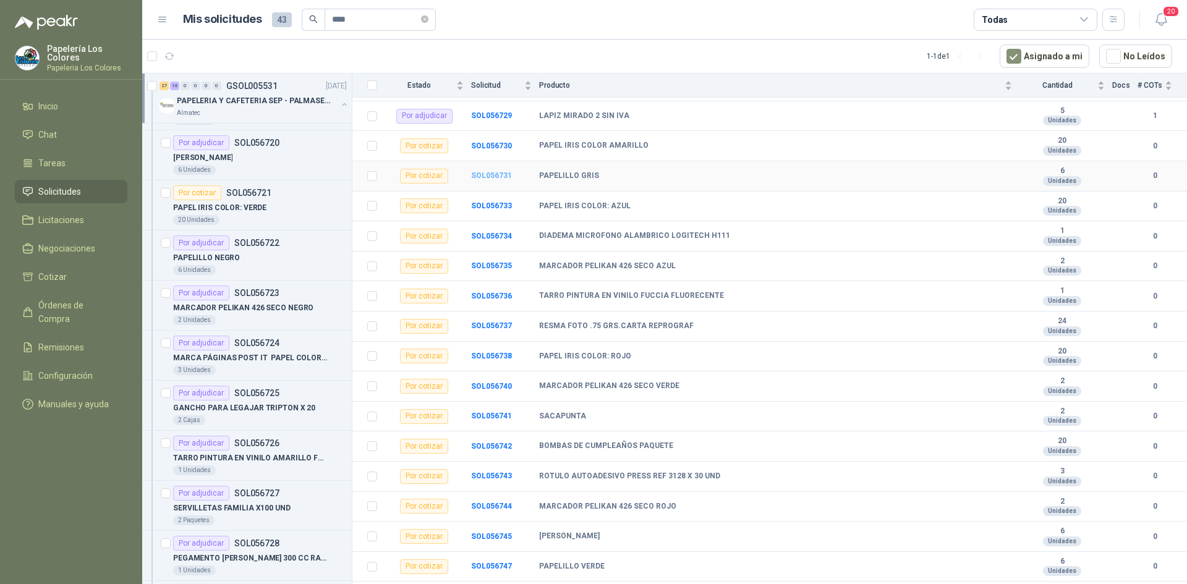
click at [489, 172] on b "SOL056731" at bounding box center [491, 175] width 41 height 9
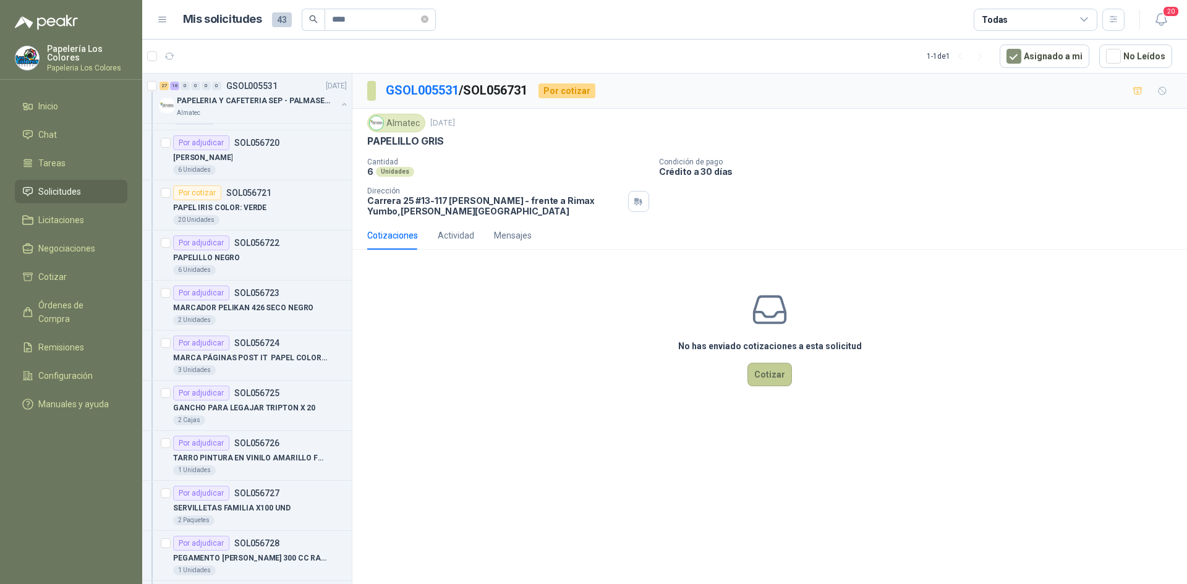
click at [758, 370] on button "Cotizar" at bounding box center [769, 374] width 45 height 23
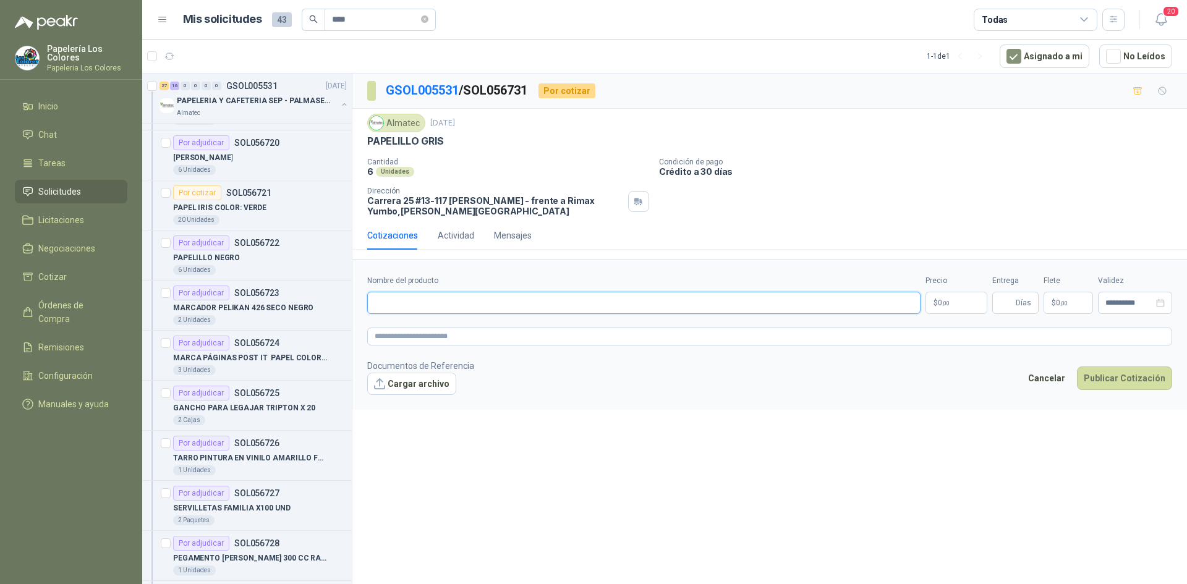
click at [566, 297] on input "Nombre del producto" at bounding box center [643, 303] width 553 height 22
paste input "**********"
type input "**********"
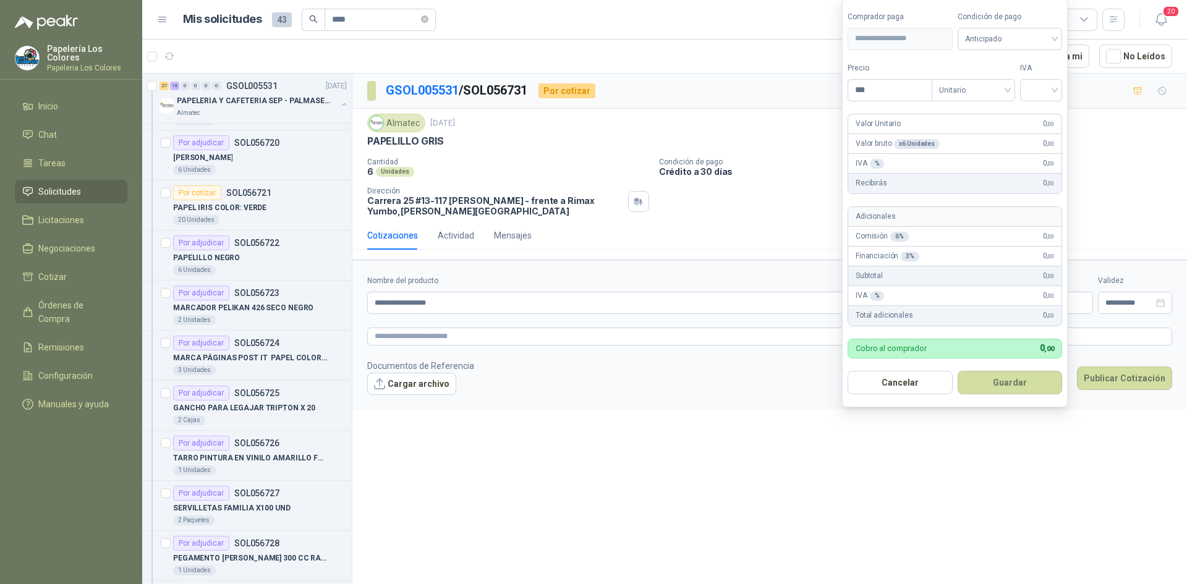
click at [964, 297] on body "Papelería Los Colores Papeleria Los Colores Inicio Chat Tareas Solicitudes Lici…" at bounding box center [593, 292] width 1187 height 584
click at [1022, 42] on span "Anticipado" at bounding box center [1010, 39] width 90 height 19
type input "*****"
click at [1018, 78] on div "Crédito a 30 días" at bounding box center [1012, 84] width 87 height 14
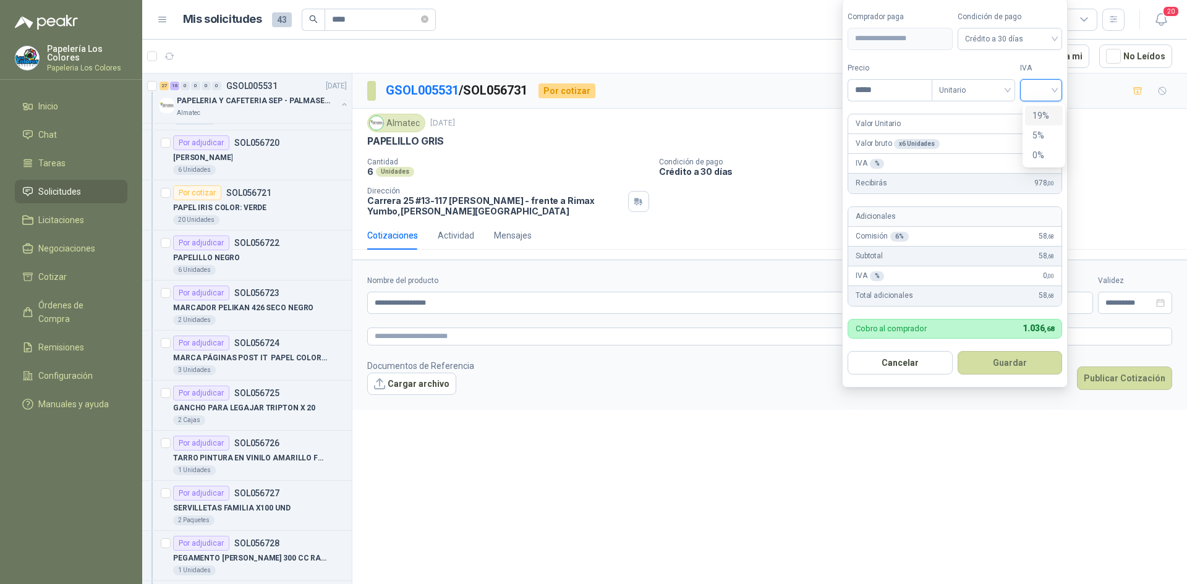
click at [1041, 85] on input "search" at bounding box center [1040, 89] width 27 height 19
click at [1046, 116] on div "19%" at bounding box center [1043, 116] width 23 height 14
click at [1004, 357] on button "Guardar" at bounding box center [1012, 362] width 106 height 23
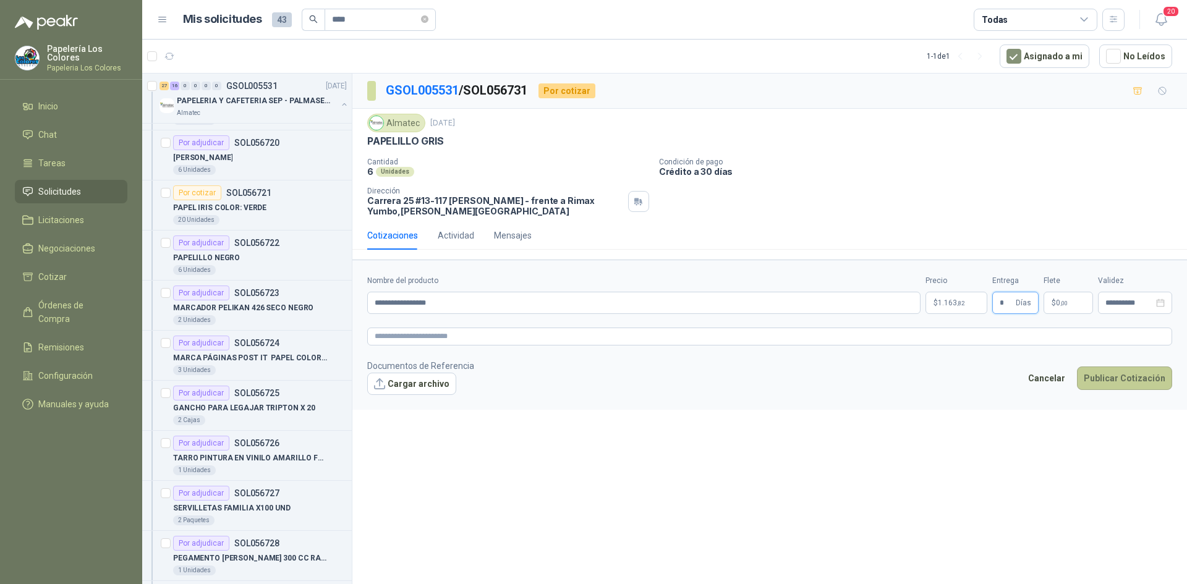
type input "*"
click at [1123, 373] on button "Publicar Cotización" at bounding box center [1124, 378] width 95 height 23
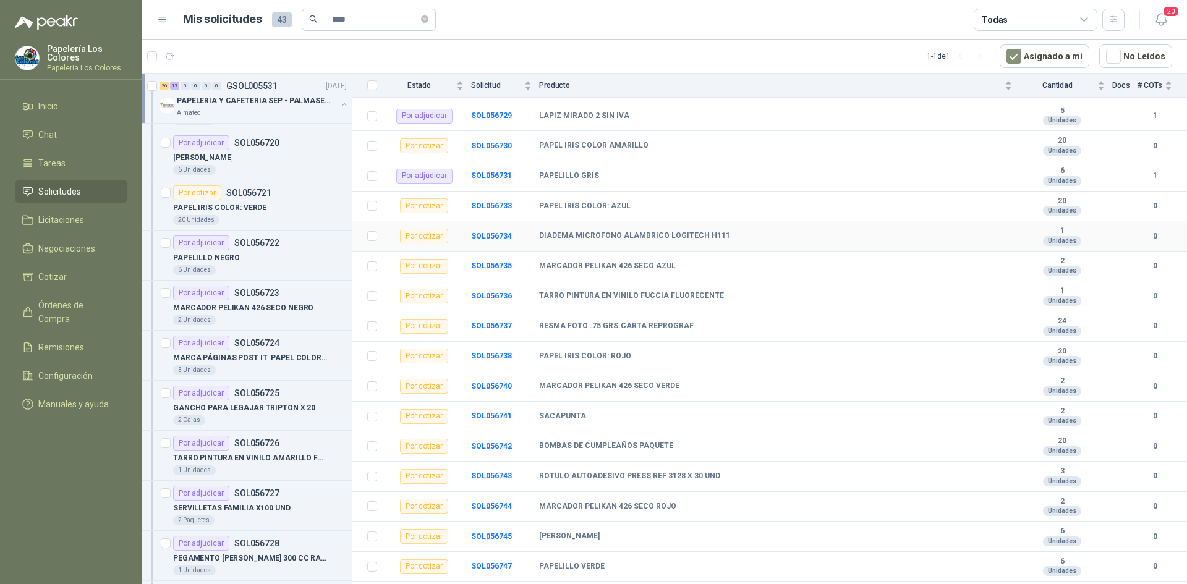
scroll to position [680, 0]
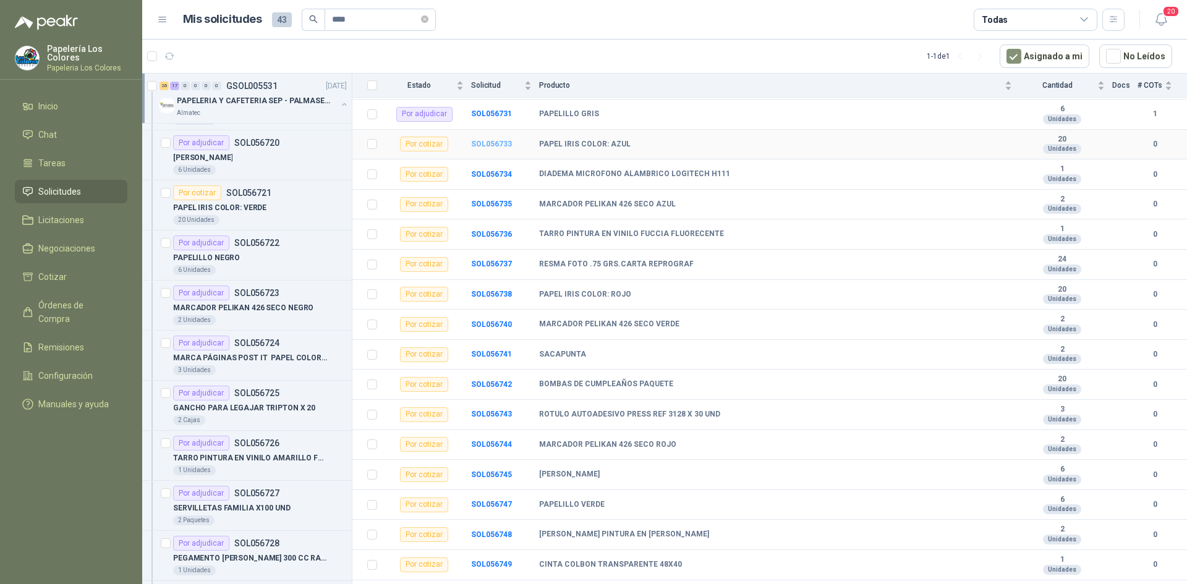
click at [497, 143] on b "SOL056733" at bounding box center [491, 144] width 41 height 9
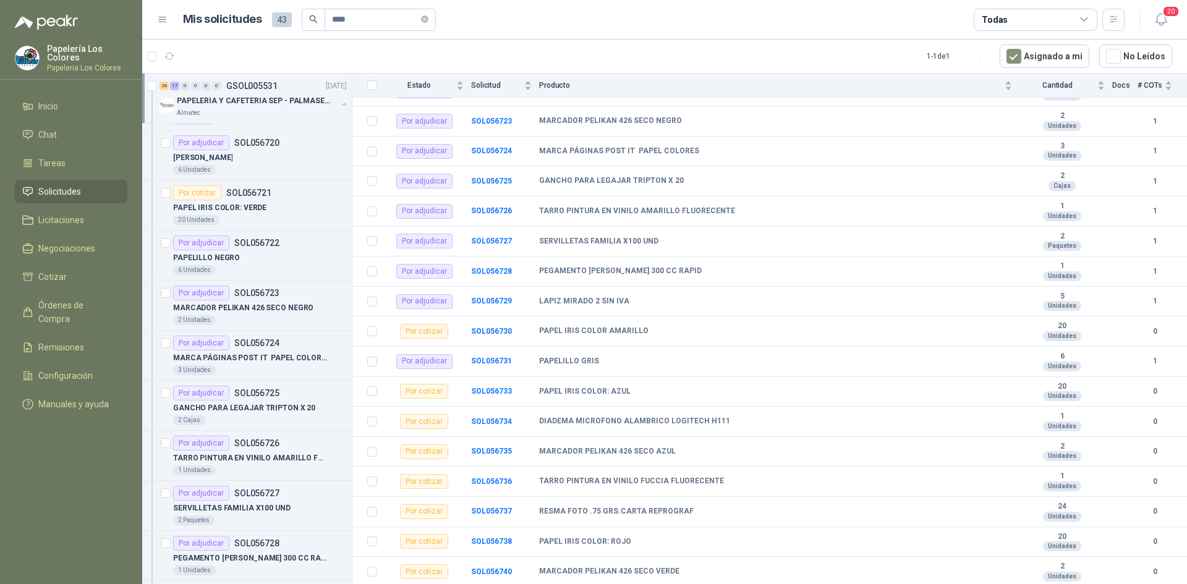
scroll to position [494, 0]
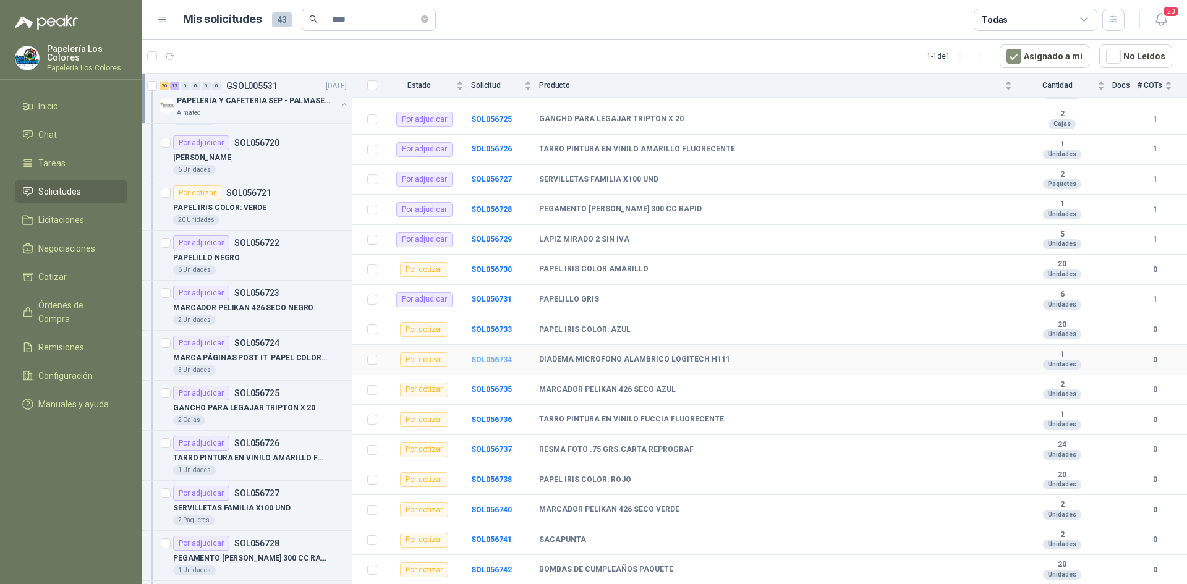
click at [496, 357] on b "SOL056734" at bounding box center [491, 359] width 41 height 9
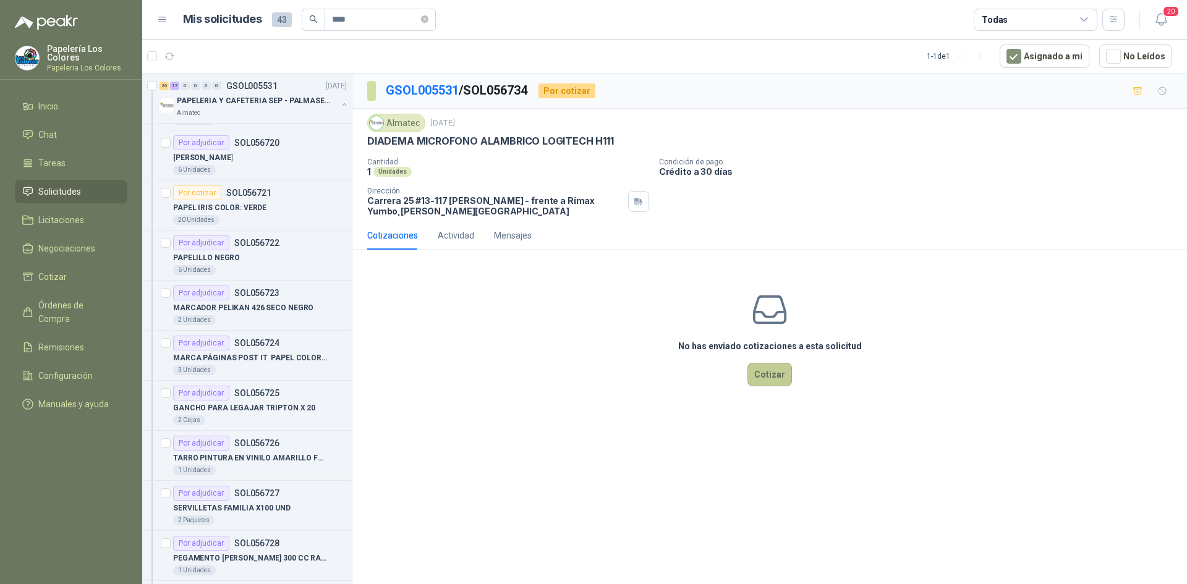
click at [762, 376] on button "Cotizar" at bounding box center [769, 374] width 45 height 23
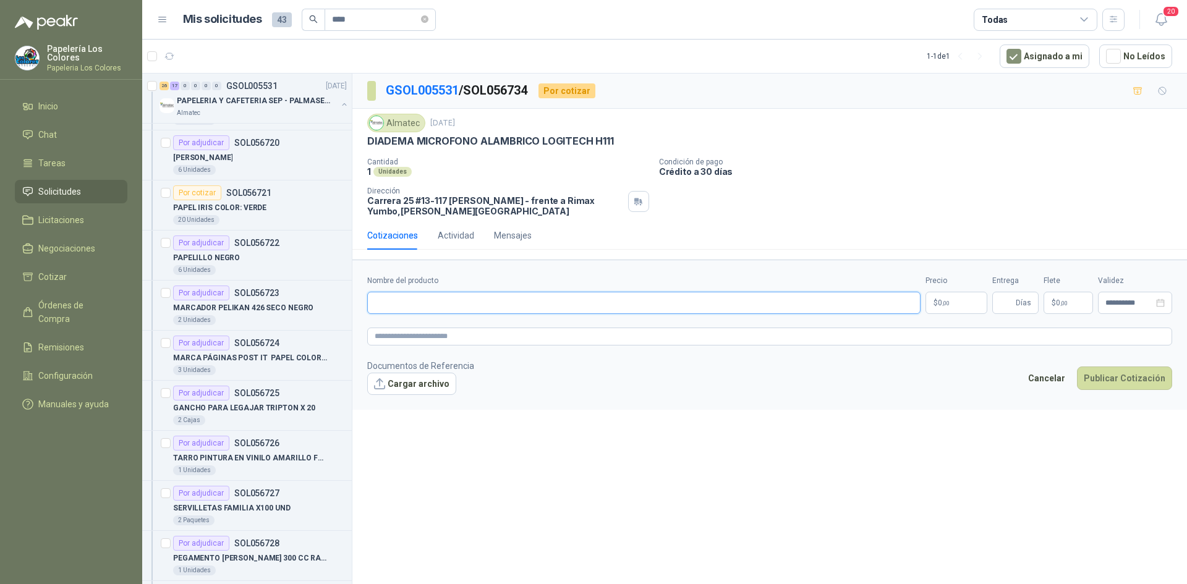
click at [442, 307] on input "Nombre del producto" at bounding box center [643, 303] width 553 height 22
paste input "**********"
type input "**********"
click at [962, 300] on body "Papelería Los Colores Papeleria Los Colores Inicio Chat Tareas Solicitudes Lici…" at bounding box center [593, 292] width 1187 height 584
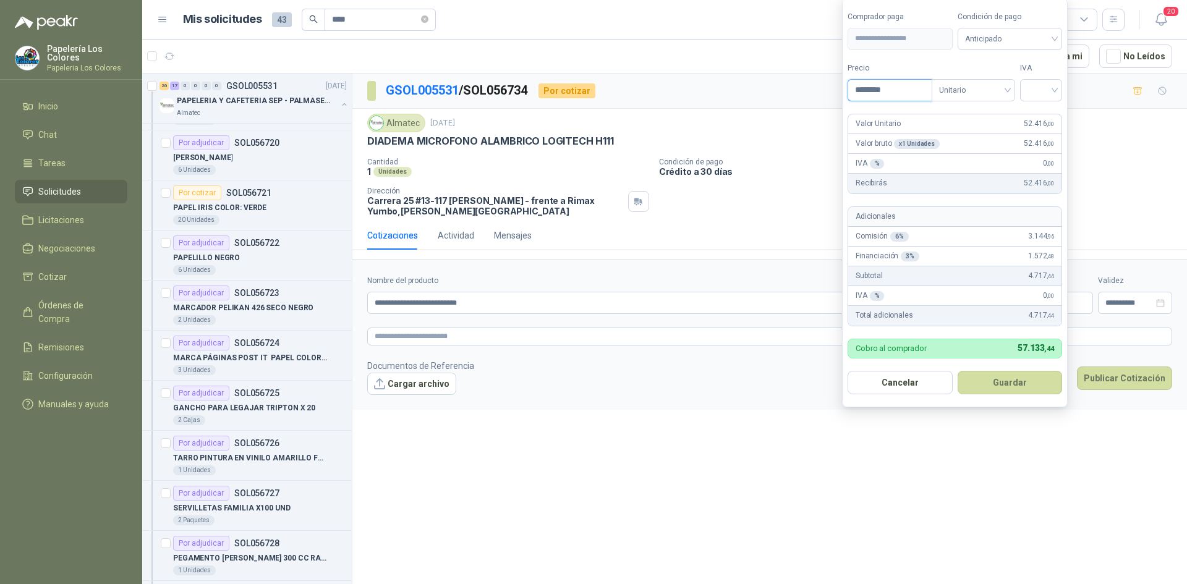
type input "********"
click at [984, 37] on span "Anticipado" at bounding box center [1010, 39] width 90 height 19
click at [985, 83] on div "Crédito a 30 días" at bounding box center [1012, 84] width 87 height 14
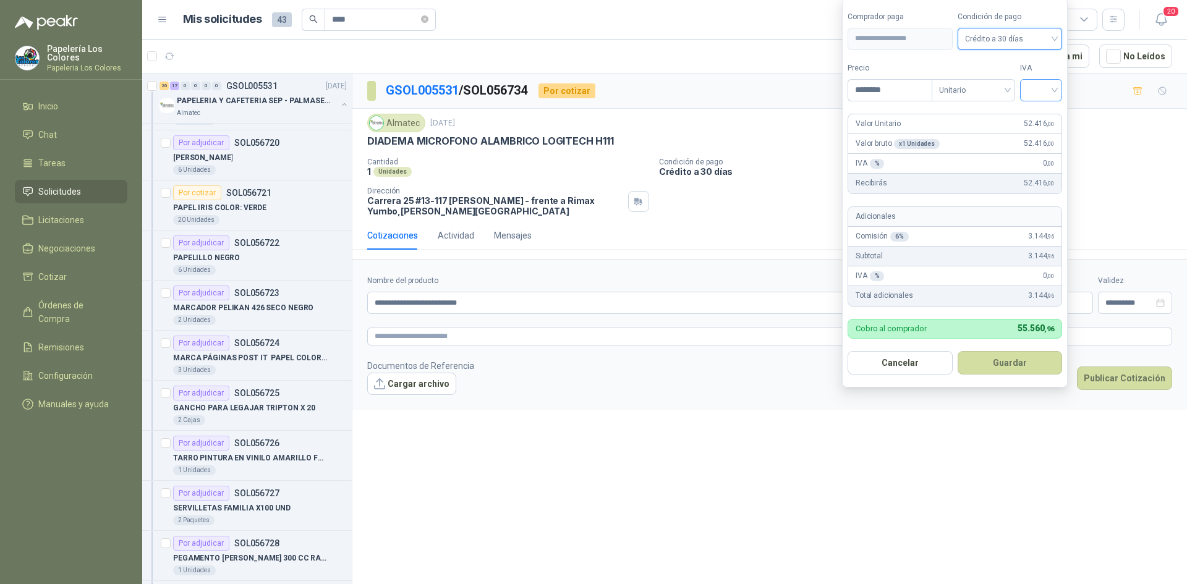
click at [1039, 92] on input "search" at bounding box center [1040, 89] width 27 height 19
click at [1031, 117] on div "19%" at bounding box center [1044, 116] width 38 height 20
click at [1013, 356] on button "Guardar" at bounding box center [1012, 362] width 106 height 23
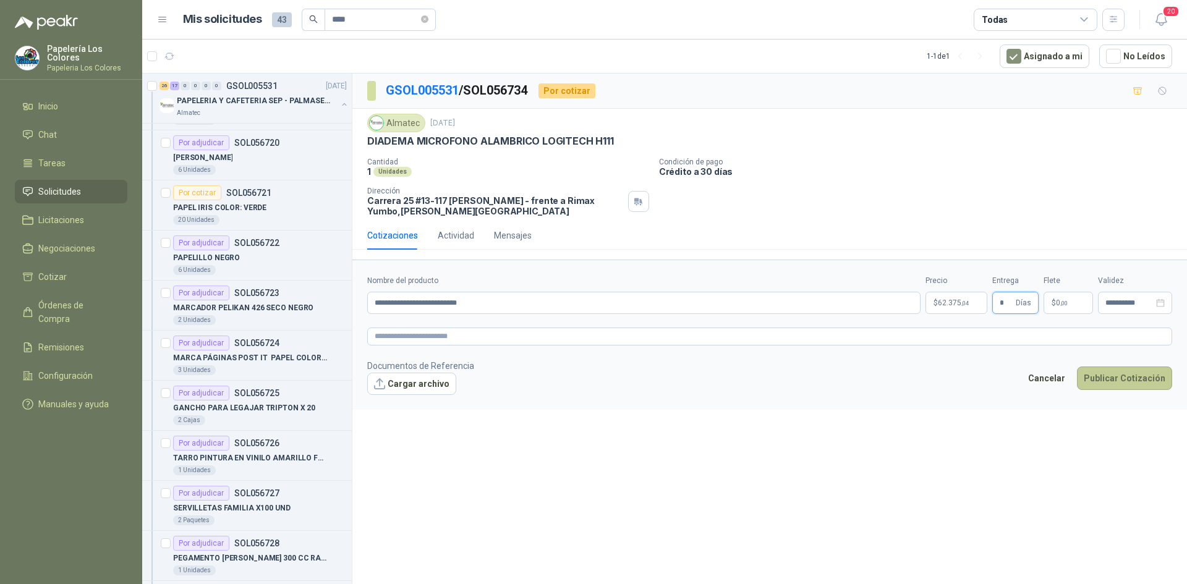
type input "*"
click at [1117, 375] on button "Publicar Cotización" at bounding box center [1124, 378] width 95 height 23
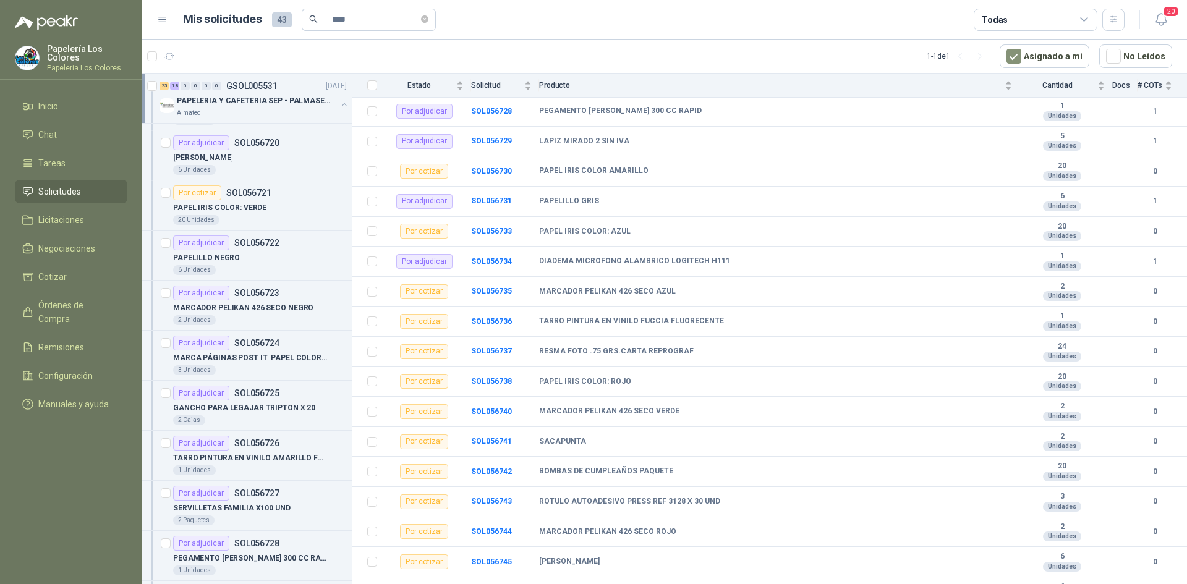
scroll to position [618, 0]
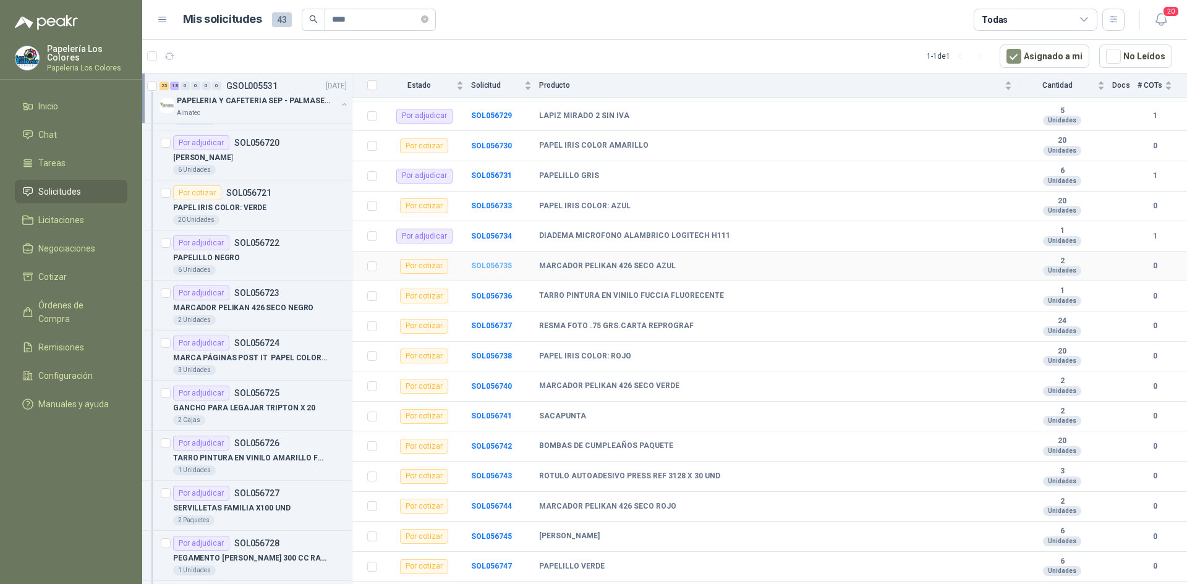
click at [498, 266] on b "SOL056735" at bounding box center [491, 265] width 41 height 9
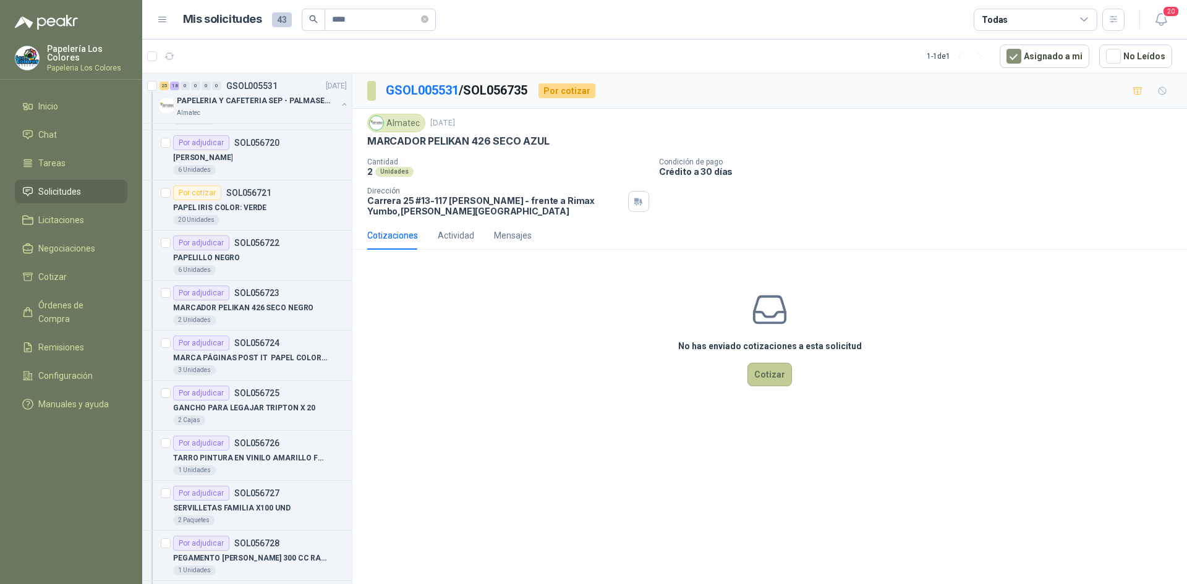
click at [757, 377] on button "Cotizar" at bounding box center [769, 374] width 45 height 23
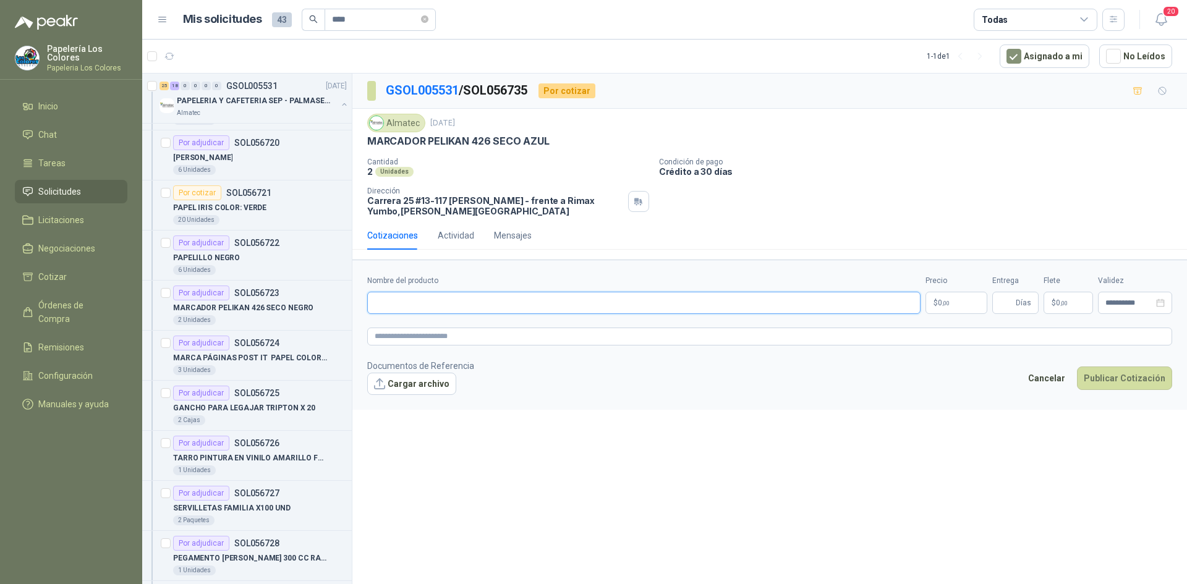
click at [471, 305] on input "Nombre del producto" at bounding box center [643, 303] width 553 height 22
paste input "**********"
type input "**********"
click at [952, 297] on body "Papelería Los Colores Papeleria Los Colores Inicio Chat Tareas Solicitudes Lici…" at bounding box center [593, 292] width 1187 height 584
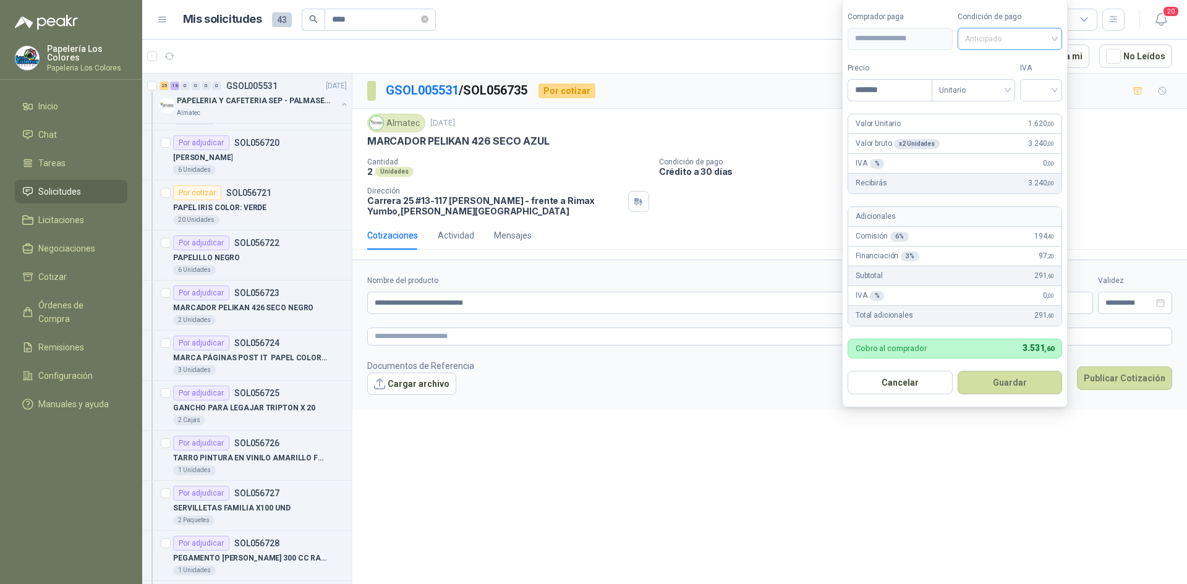
click at [1003, 40] on span "Anticipado" at bounding box center [1010, 39] width 90 height 19
type input "*******"
click at [1024, 85] on div "Crédito a 30 días" at bounding box center [1012, 84] width 87 height 14
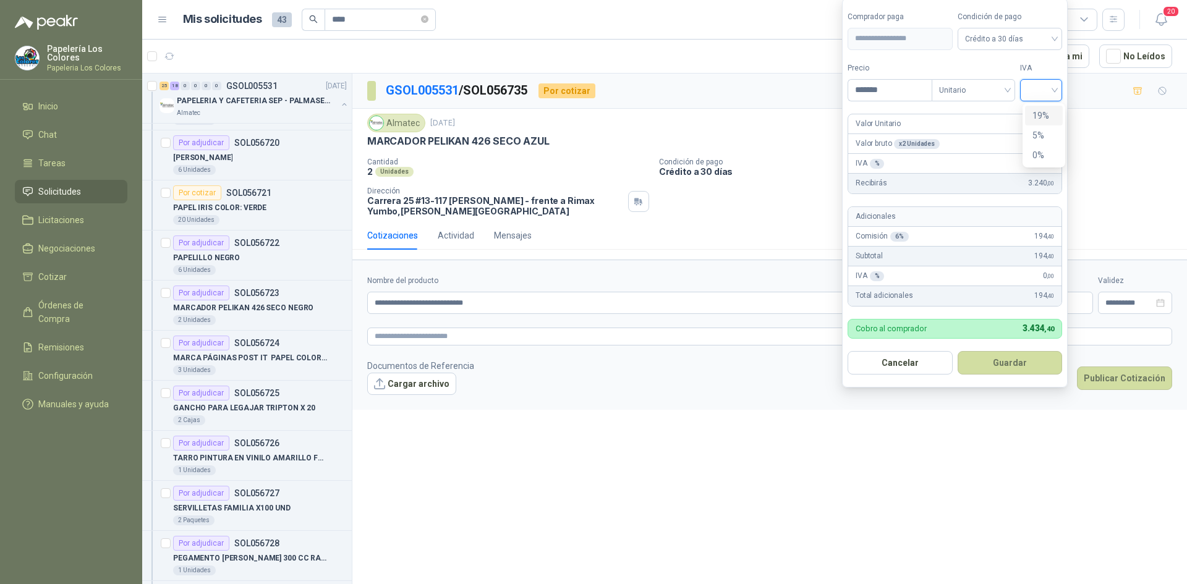
click at [1034, 88] on input "search" at bounding box center [1040, 89] width 27 height 19
click at [1037, 110] on div "19%" at bounding box center [1043, 116] width 23 height 14
click at [998, 365] on button "Guardar" at bounding box center [1012, 362] width 106 height 23
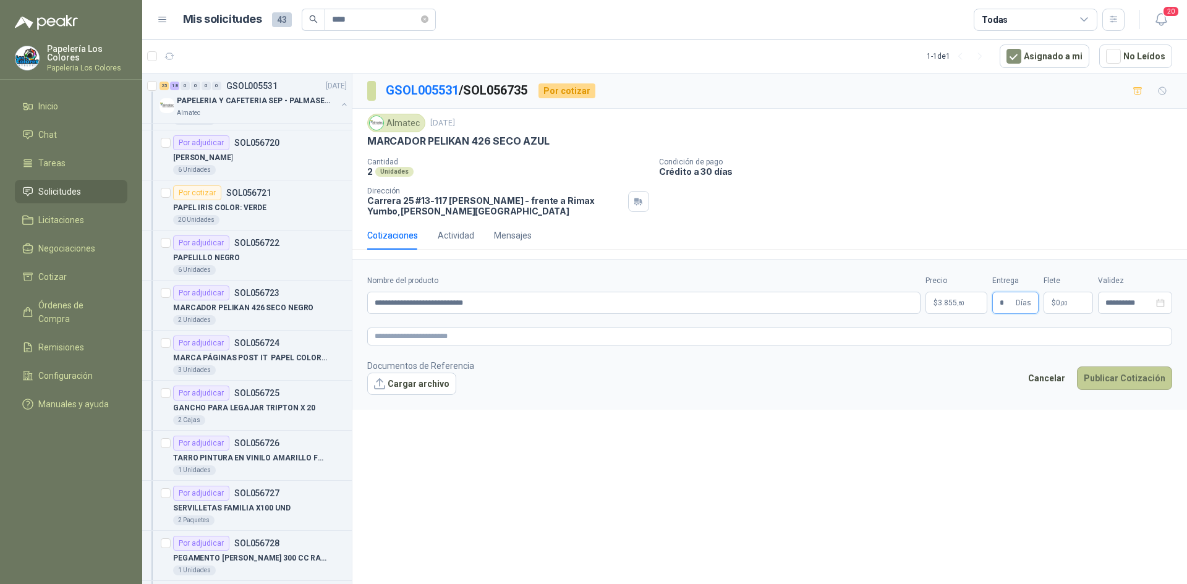
type input "*"
click at [1122, 380] on button "Publicar Cotización" at bounding box center [1124, 378] width 95 height 23
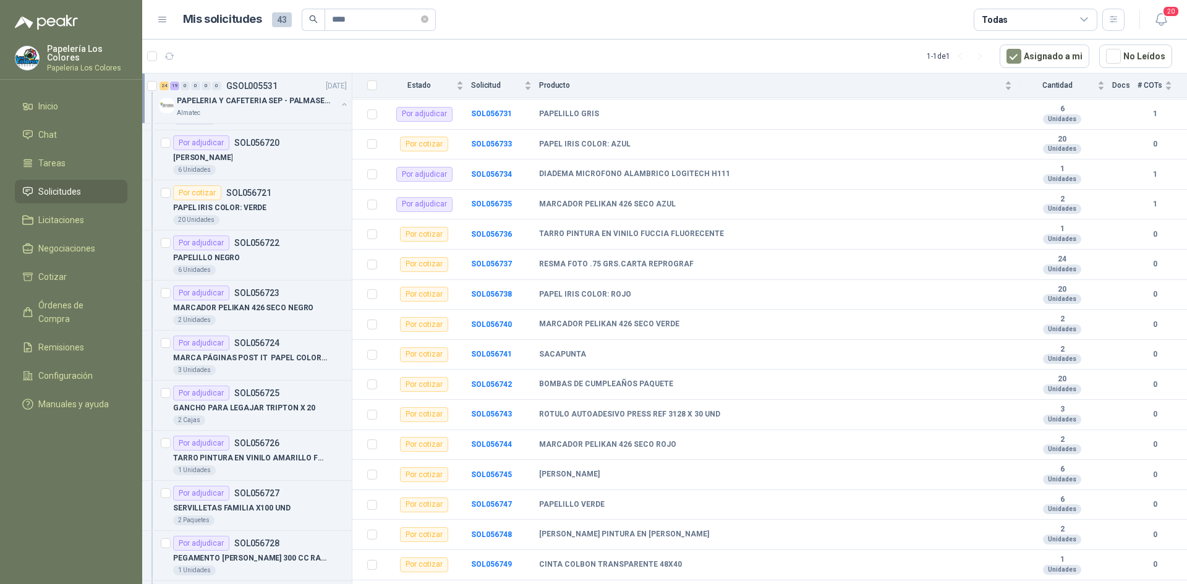
scroll to position [742, 0]
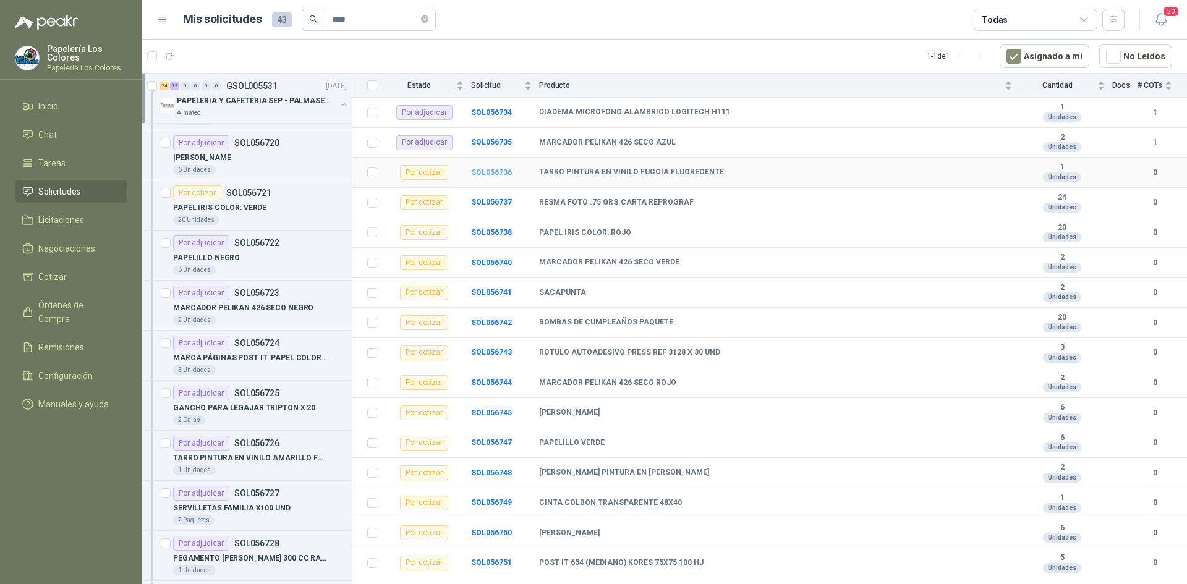
click at [486, 172] on b "SOL056736" at bounding box center [491, 172] width 41 height 9
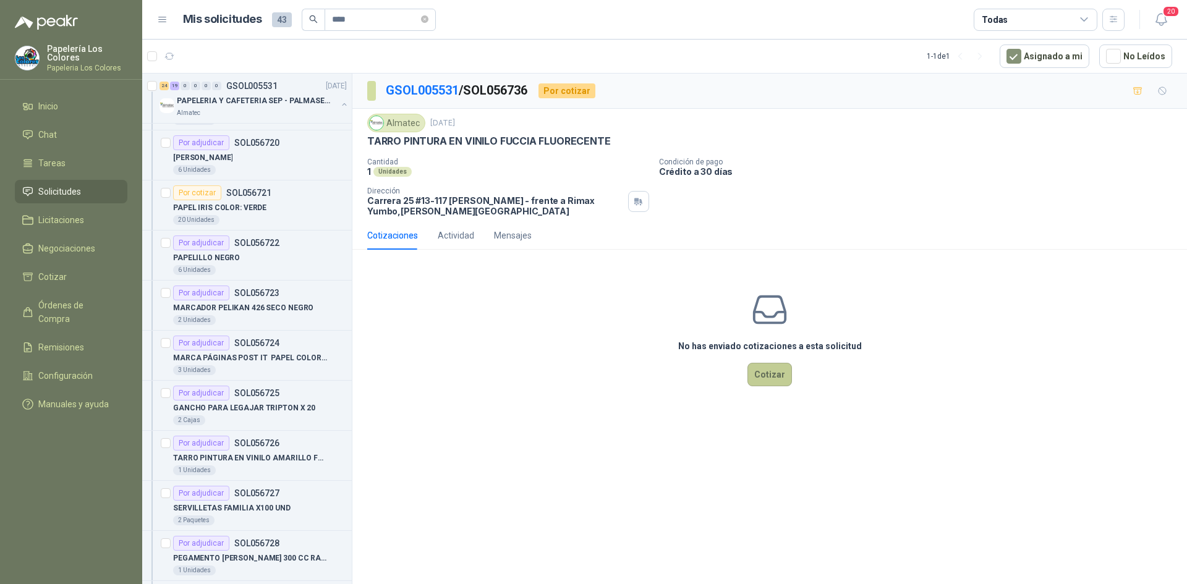
click at [769, 373] on button "Cotizar" at bounding box center [769, 374] width 45 height 23
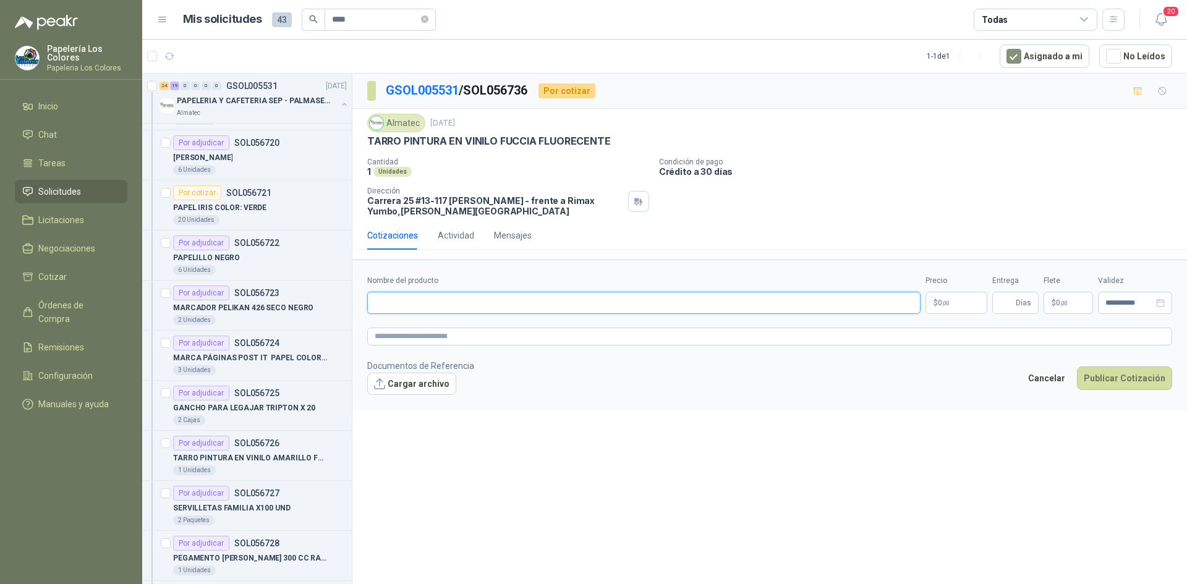
click at [429, 297] on input "Nombre del producto" at bounding box center [643, 303] width 553 height 22
paste input "**********"
type input "**********"
click at [950, 301] on body "Papelería Los Colores Papeleria Los Colores Inicio Chat Tareas Solicitudes Lici…" at bounding box center [593, 292] width 1187 height 584
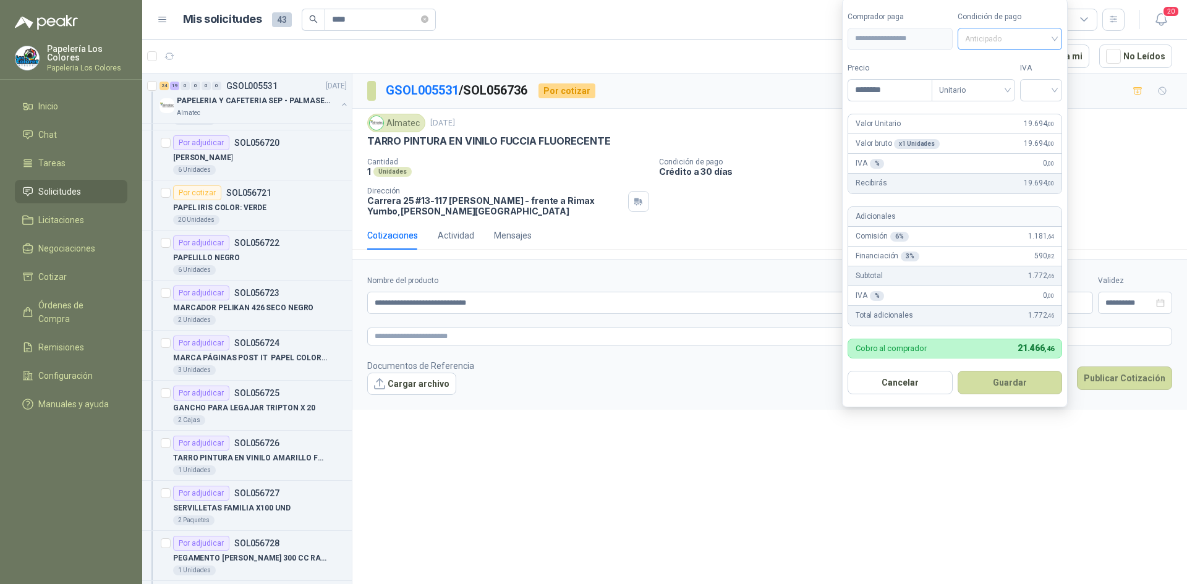
click at [1004, 41] on span "Anticipado" at bounding box center [1010, 39] width 90 height 19
type input "********"
click at [1004, 77] on div "Crédito a 30 días" at bounding box center [1012, 84] width 87 height 14
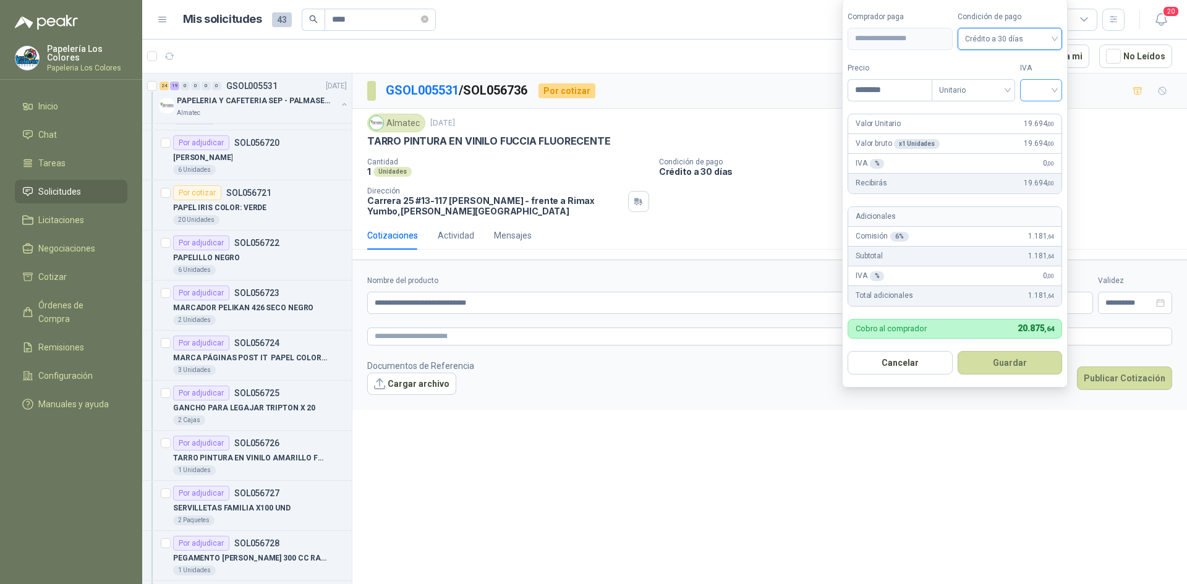
click at [1043, 82] on input "search" at bounding box center [1040, 89] width 27 height 19
click at [1046, 113] on div "19%" at bounding box center [1043, 116] width 23 height 14
click at [1026, 358] on button "Guardar" at bounding box center [1012, 362] width 106 height 23
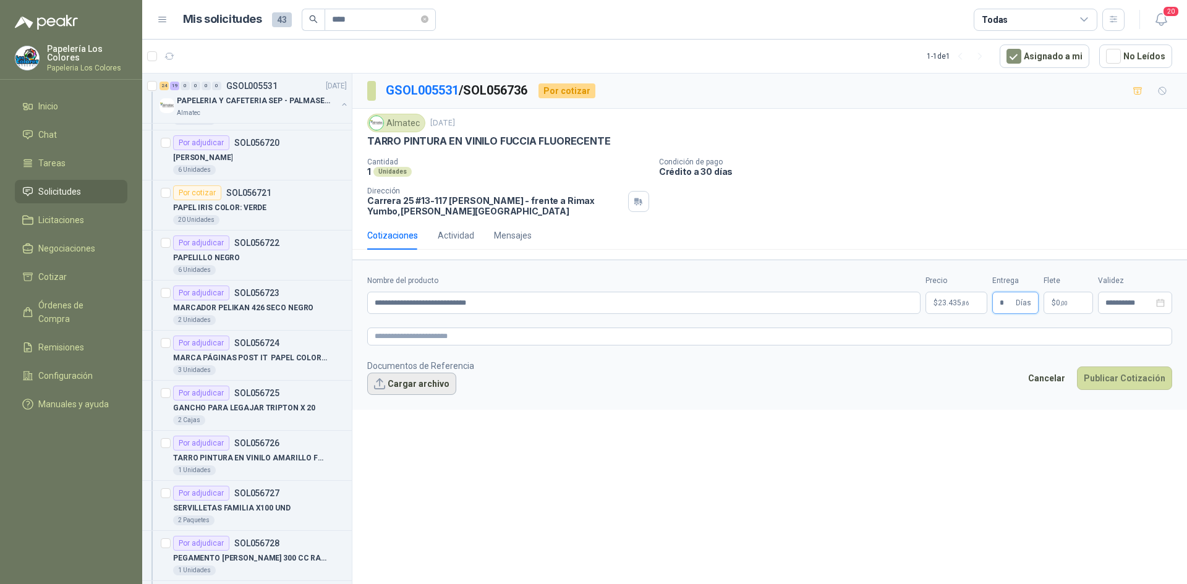
type input "*"
click at [400, 381] on button "Cargar archivo" at bounding box center [411, 384] width 89 height 22
click at [1107, 372] on button "Publicar Cotización" at bounding box center [1124, 378] width 95 height 23
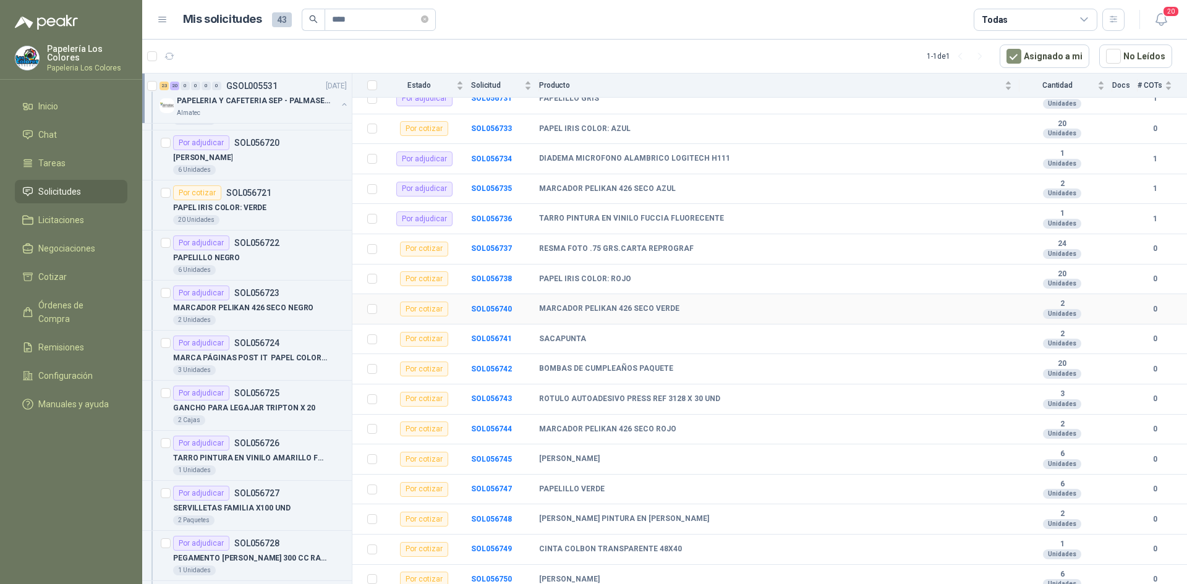
scroll to position [742, 0]
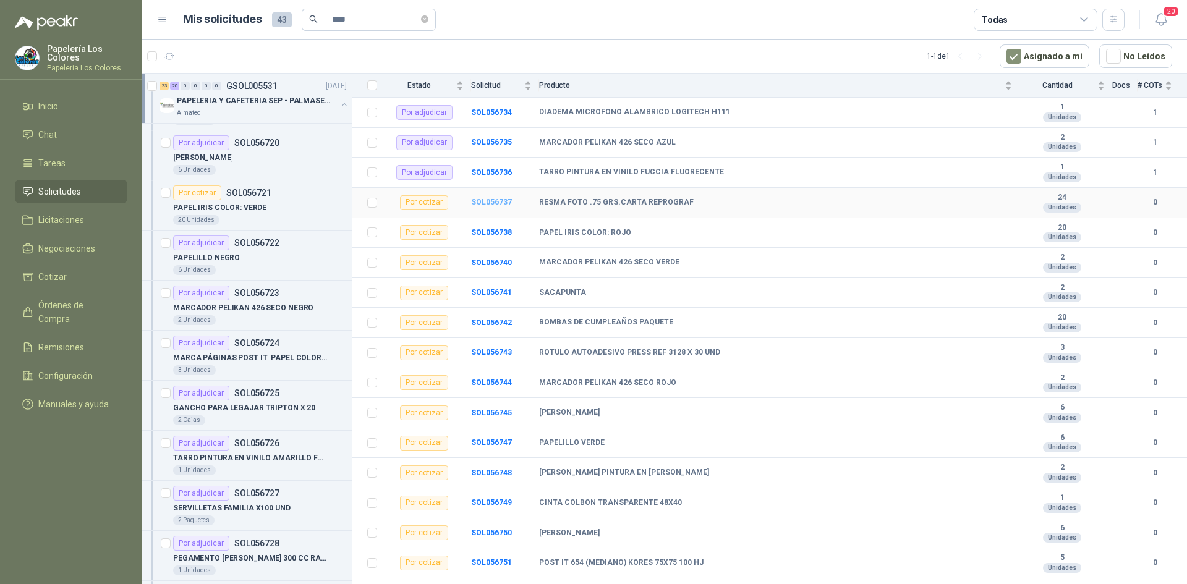
click at [491, 203] on b "SOL056737" at bounding box center [491, 202] width 41 height 9
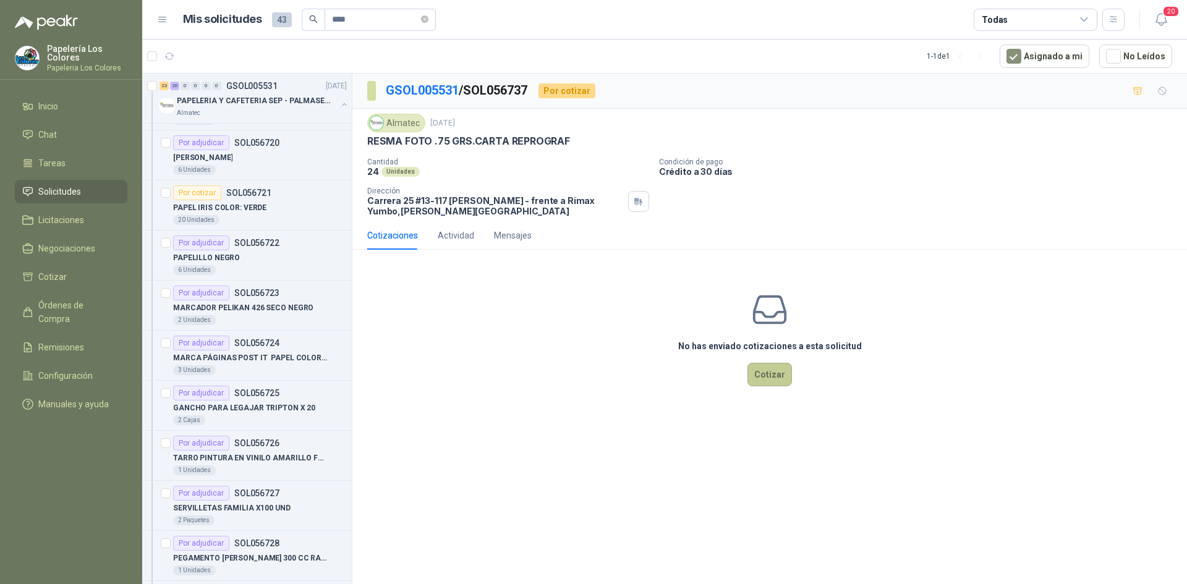
click at [770, 375] on button "Cotizar" at bounding box center [769, 374] width 45 height 23
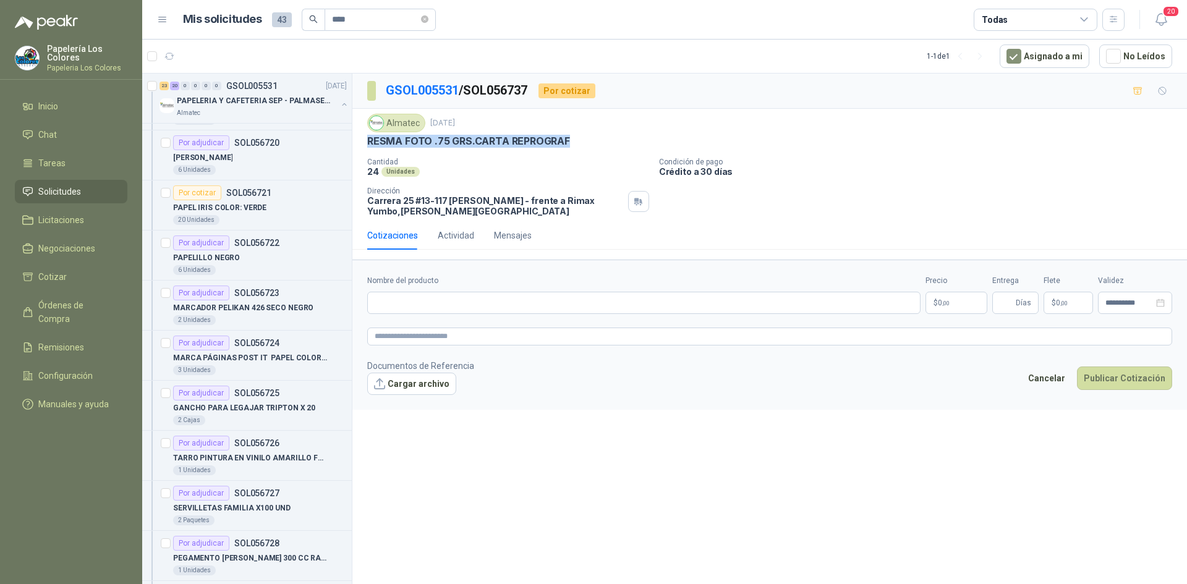
drag, startPoint x: 368, startPoint y: 140, endPoint x: 570, endPoint y: 141, distance: 202.7
click at [570, 141] on div "RESMA FOTO .75 GRS.CARTA REPROGRAF" at bounding box center [769, 141] width 805 height 13
copy p "RESMA FOTO .75 GRS.CARTA REPROGRAF"
click at [435, 303] on input "Nombre del producto" at bounding box center [643, 303] width 553 height 22
paste input "**********"
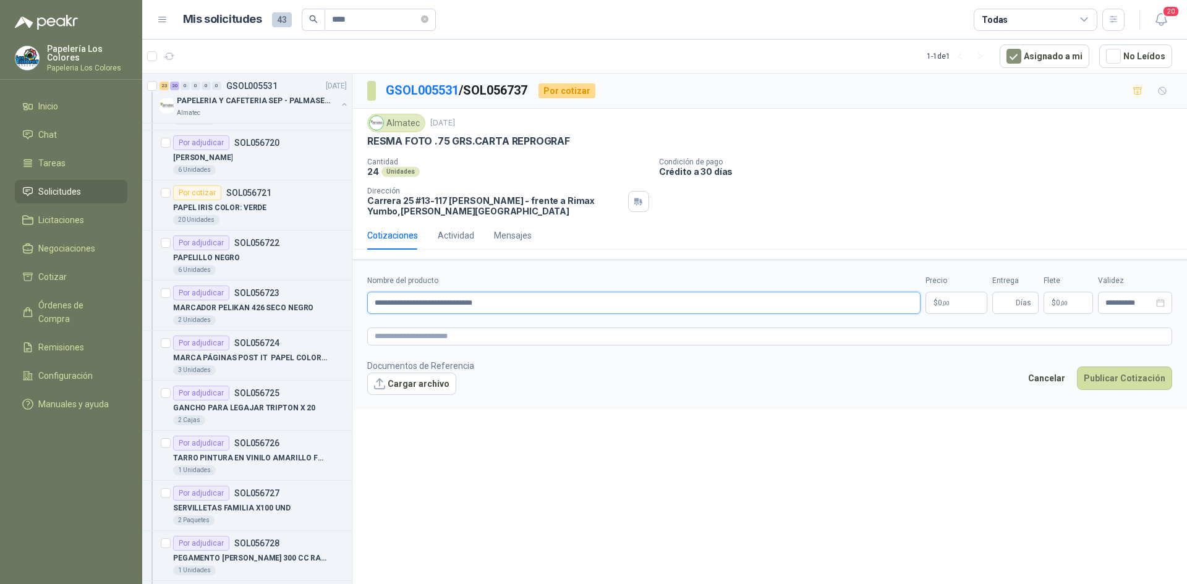
type input "**********"
click at [969, 306] on body "Papelería Los Colores Papeleria Los Colores Inicio Chat Tareas Solicitudes Lici…" at bounding box center [593, 292] width 1187 height 584
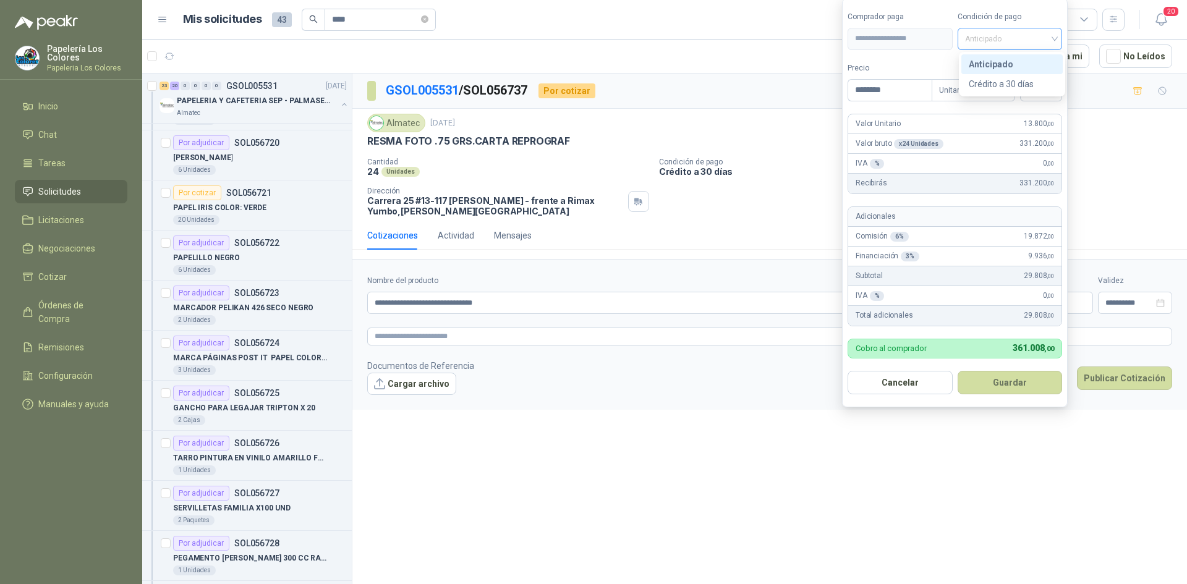
click at [998, 33] on span "Anticipado" at bounding box center [1010, 39] width 90 height 19
type input "********"
click at [1001, 80] on div "Crédito a 30 días" at bounding box center [1012, 84] width 87 height 14
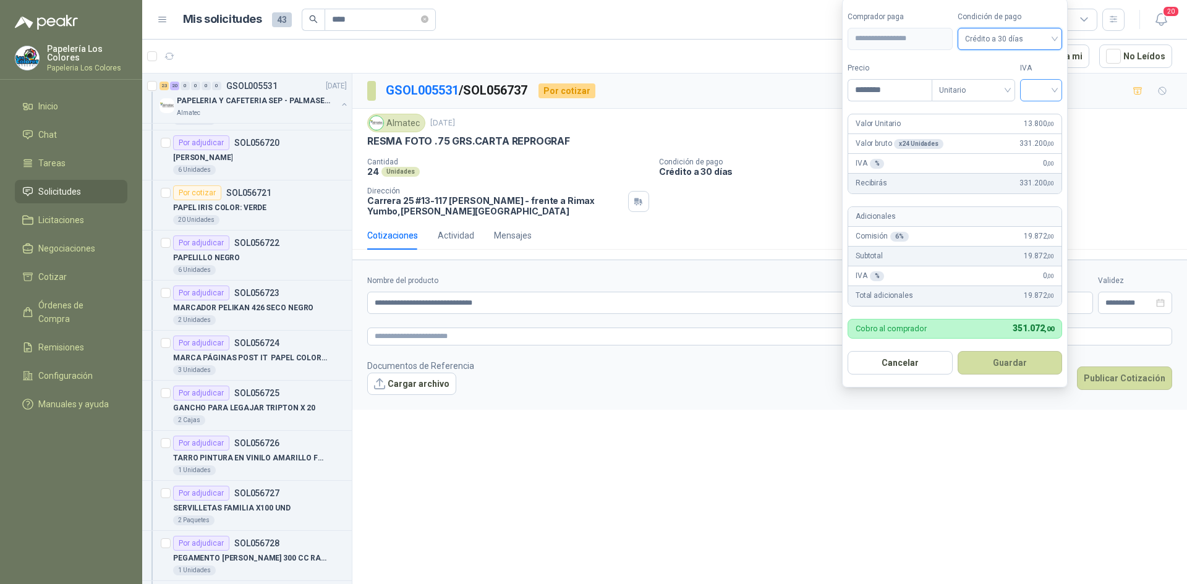
click at [1046, 88] on input "search" at bounding box center [1040, 89] width 27 height 19
click at [1042, 112] on div "19%" at bounding box center [1043, 116] width 23 height 14
click at [1013, 355] on form "**********" at bounding box center [956, 192] width 229 height 389
click at [988, 355] on button "Guardar" at bounding box center [1012, 362] width 106 height 23
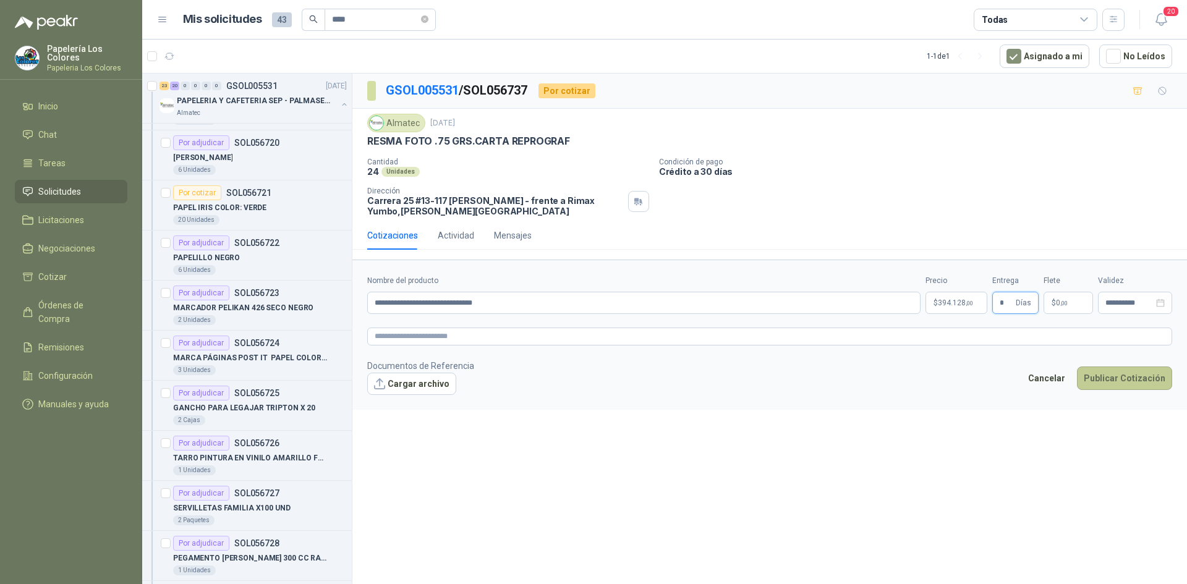
type input "*"
click at [1115, 373] on button "Publicar Cotización" at bounding box center [1124, 378] width 95 height 23
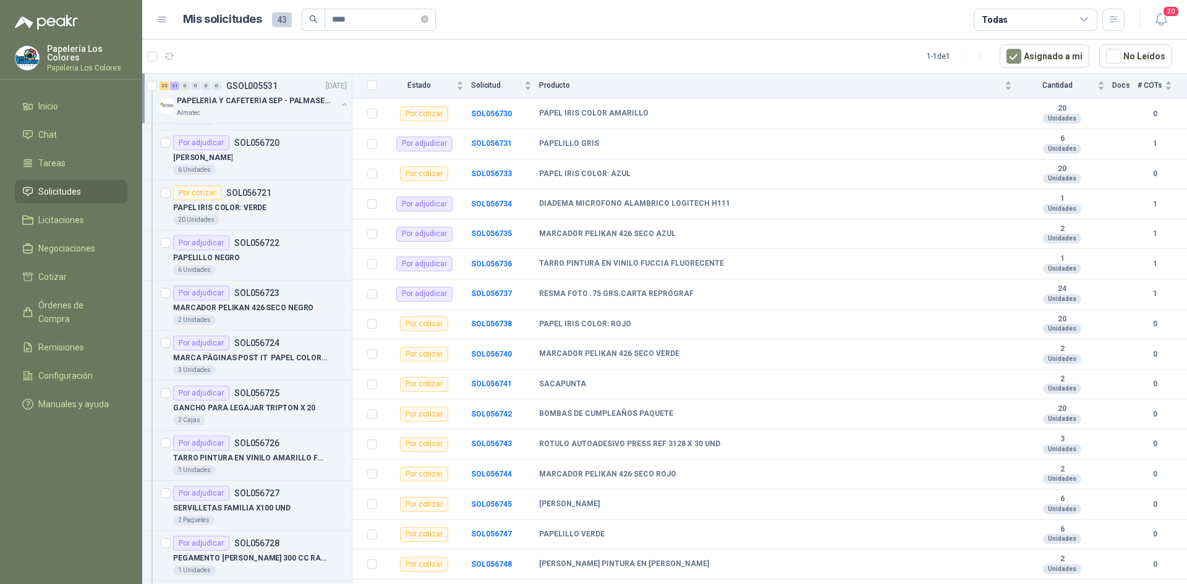
scroll to position [680, 0]
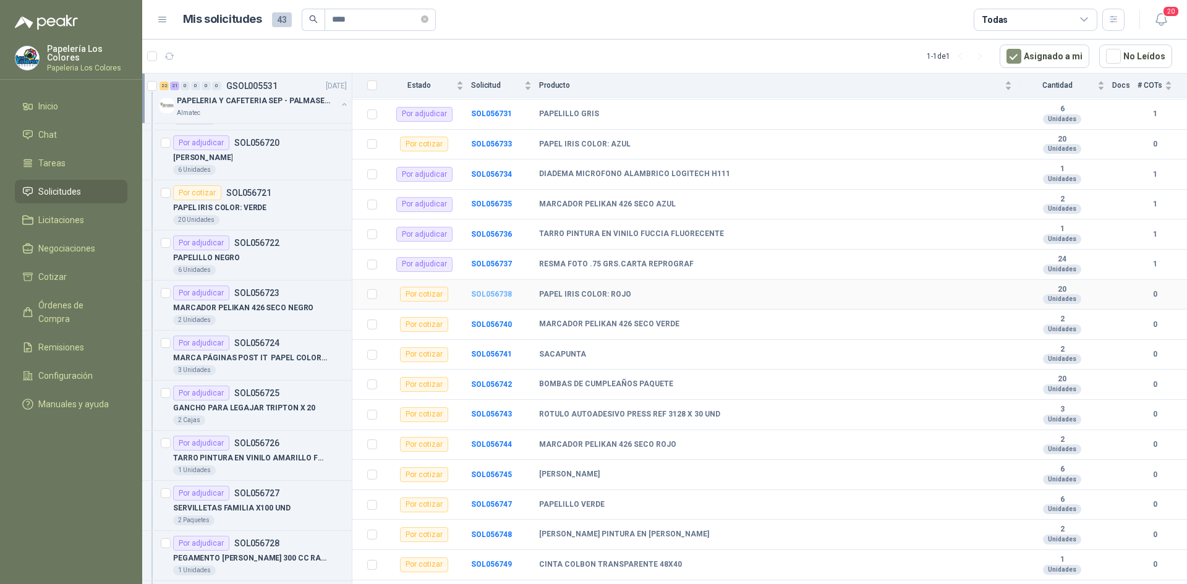
click at [487, 294] on b "SOL056738" at bounding box center [491, 294] width 41 height 9
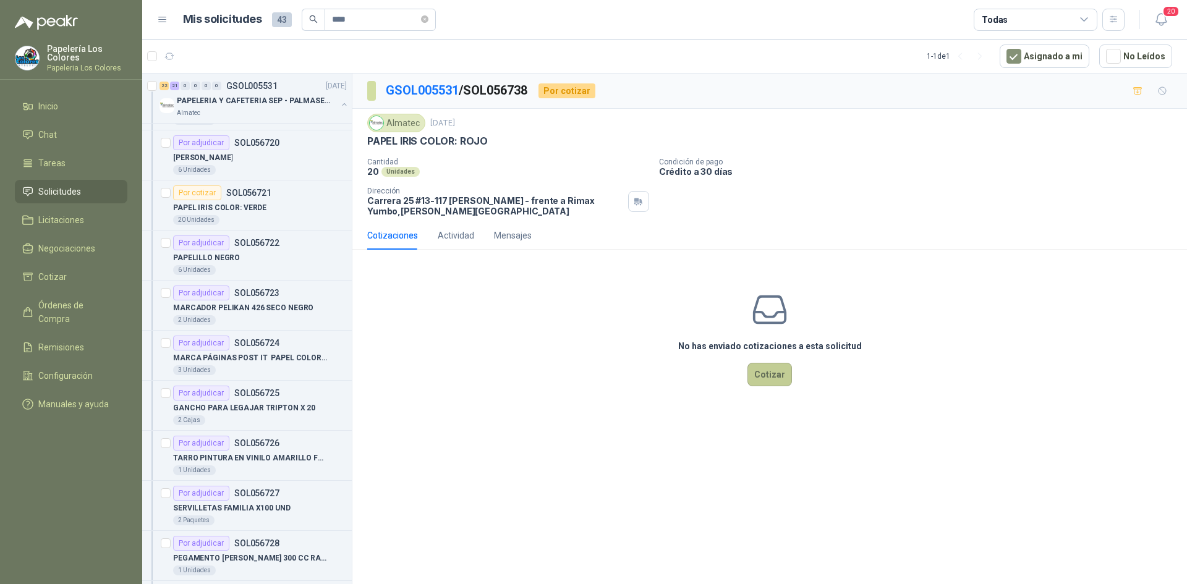
click at [771, 369] on button "Cotizar" at bounding box center [769, 374] width 45 height 23
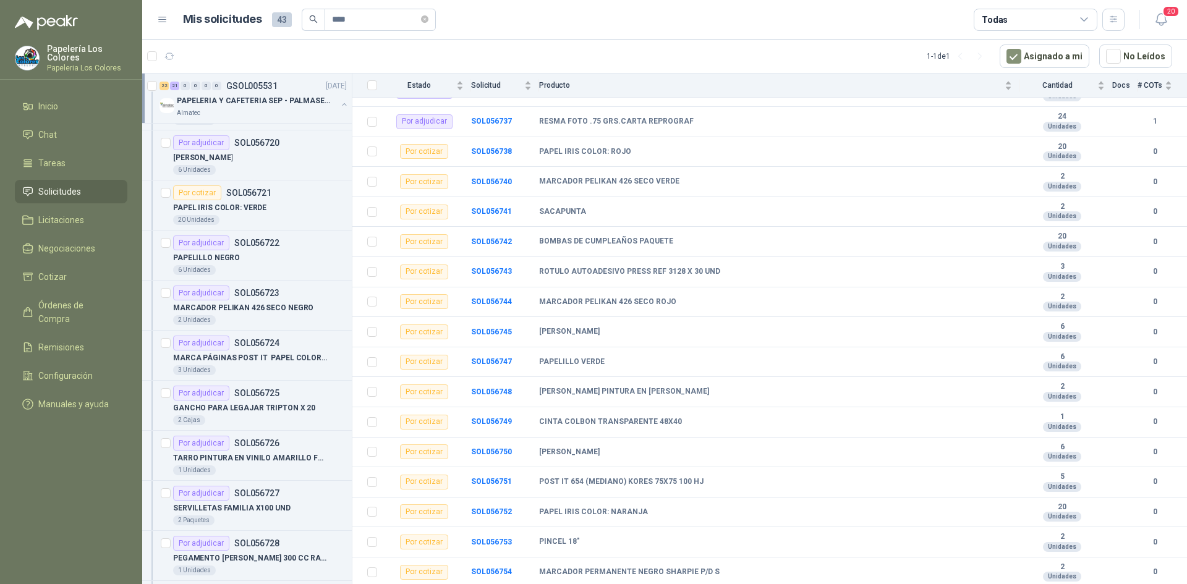
scroll to position [804, 0]
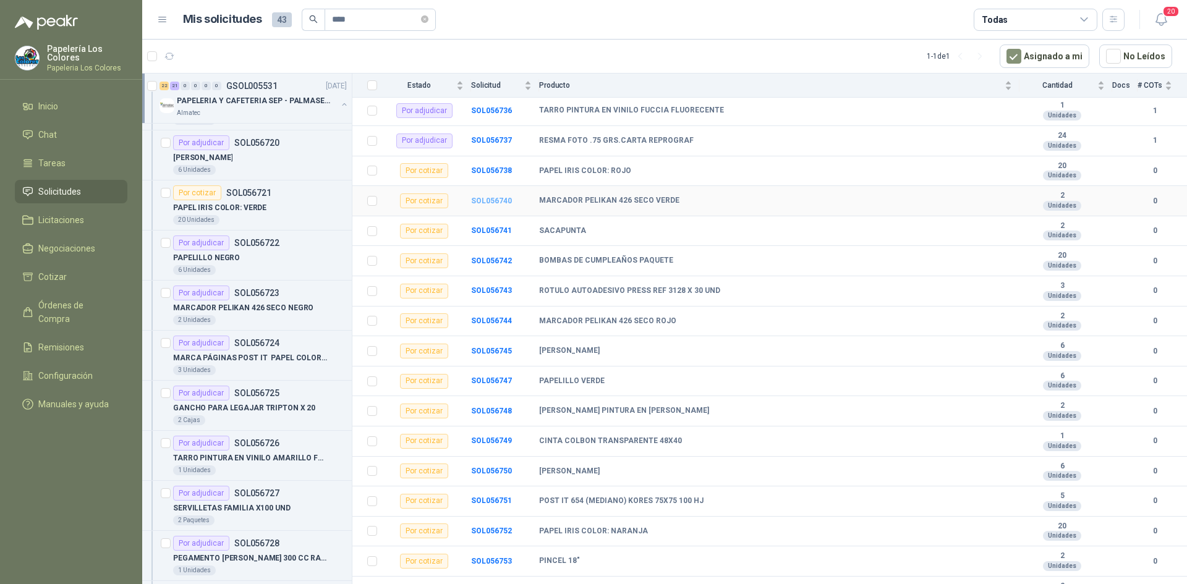
click at [490, 198] on b "SOL056740" at bounding box center [491, 201] width 41 height 9
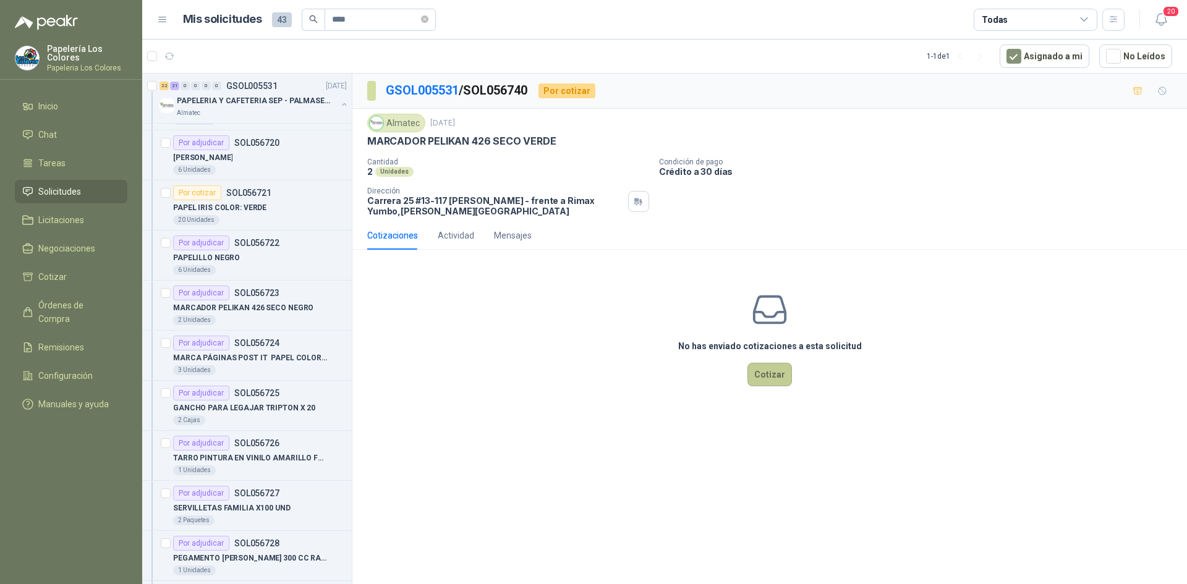
click at [767, 365] on button "Cotizar" at bounding box center [769, 374] width 45 height 23
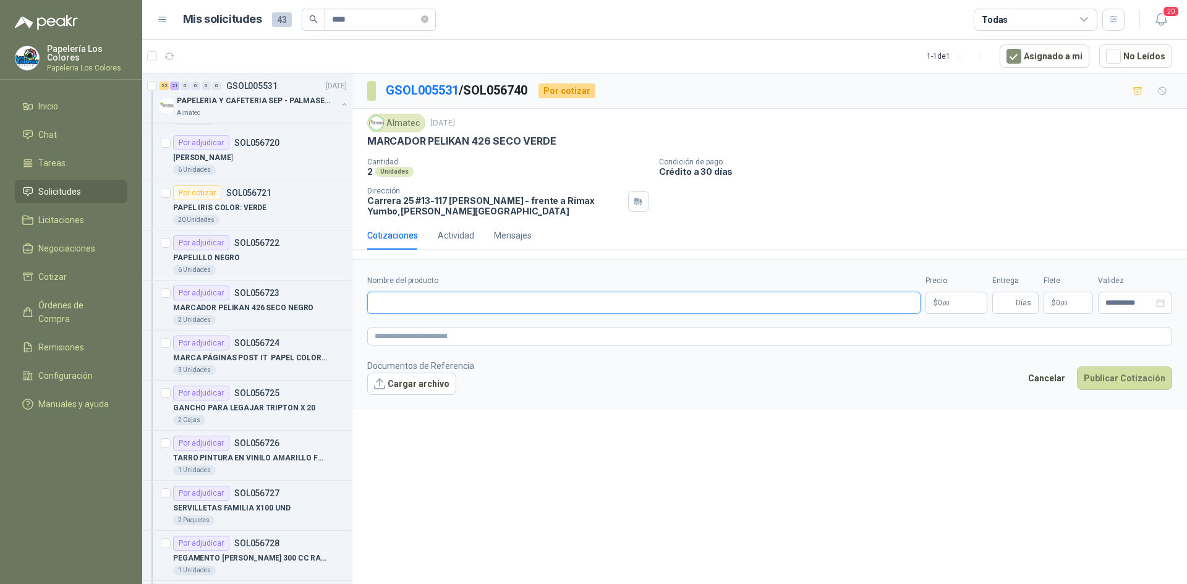
click at [490, 307] on input "Nombre del producto" at bounding box center [643, 303] width 553 height 22
paste input "**********"
type input "**********"
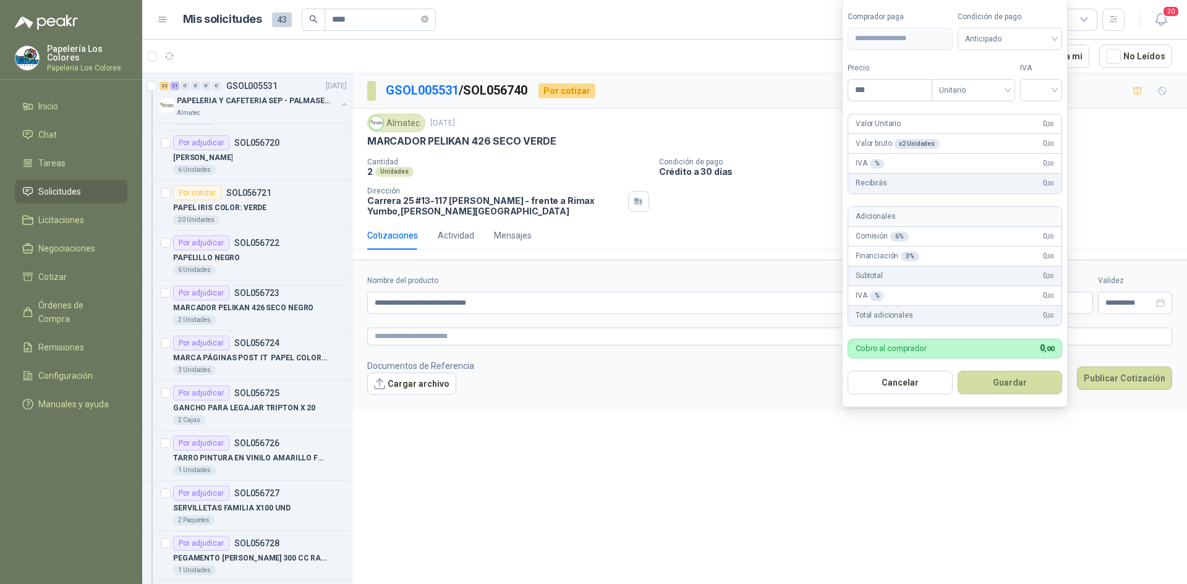
click at [941, 302] on body "Papelería Los Colores Papeleria Los Colores Inicio Chat Tareas Solicitudes Lici…" at bounding box center [593, 292] width 1187 height 584
click at [1032, 40] on span "Anticipado" at bounding box center [1010, 39] width 90 height 19
type input "*******"
click at [1014, 80] on div "Crédito a 30 días" at bounding box center [1012, 84] width 87 height 14
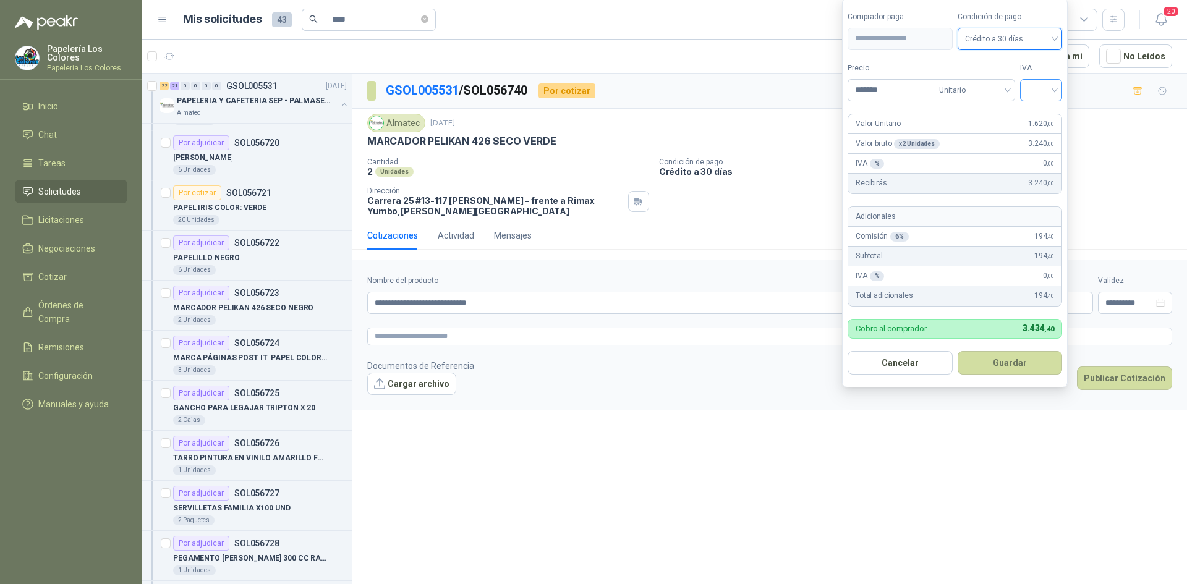
click at [1041, 80] on input "search" at bounding box center [1040, 89] width 27 height 19
click at [1045, 112] on div "19%" at bounding box center [1043, 116] width 23 height 14
click at [1014, 360] on button "Guardar" at bounding box center [1012, 362] width 106 height 23
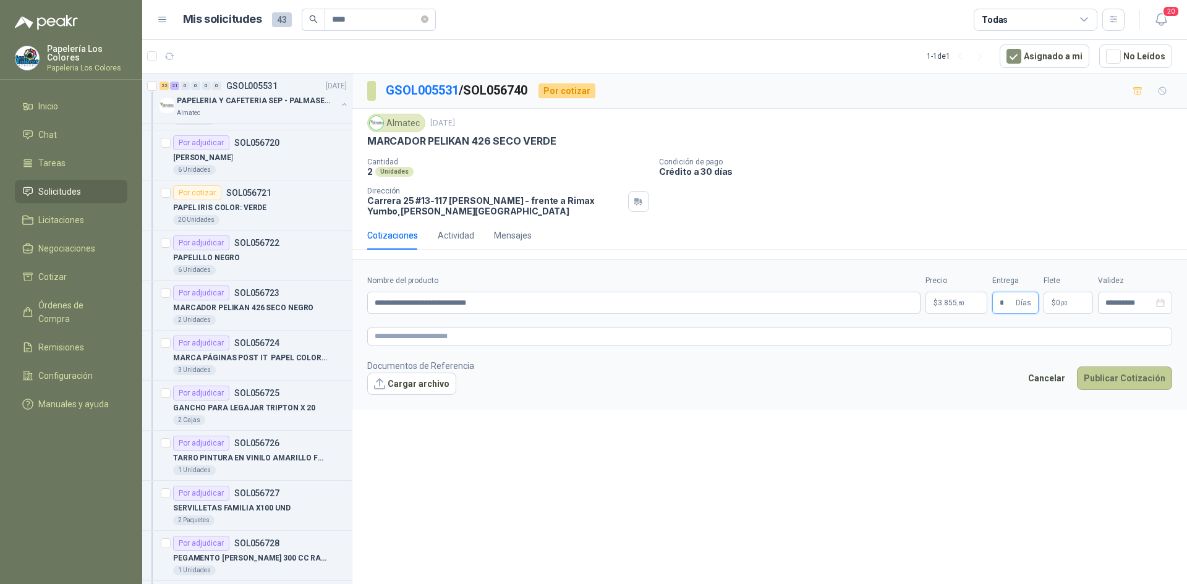
type input "*"
click at [1127, 380] on button "Publicar Cotización" at bounding box center [1124, 378] width 95 height 23
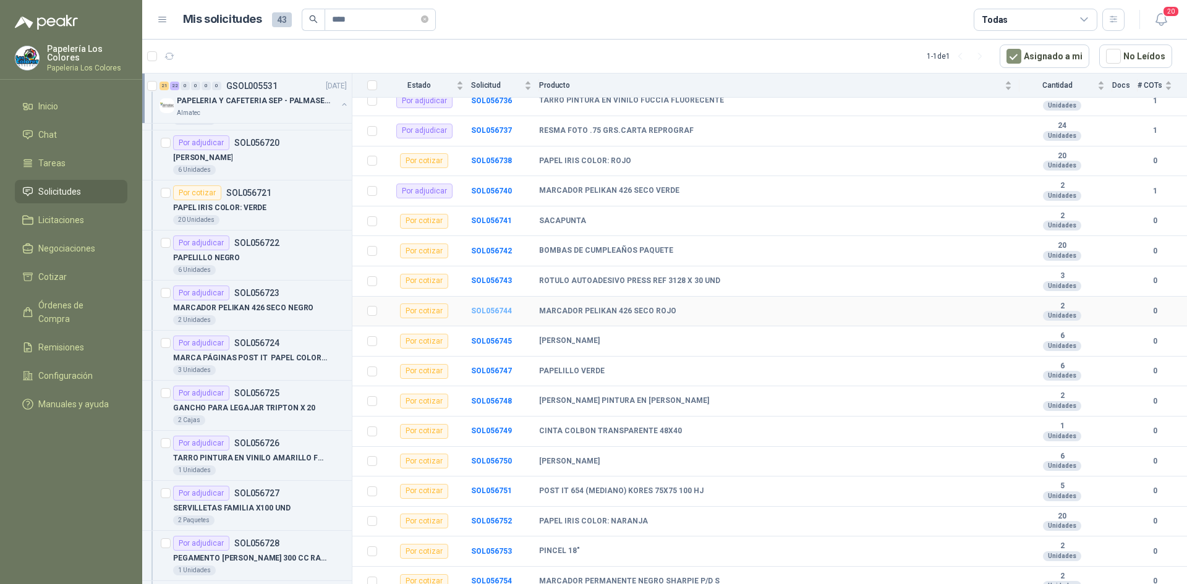
scroll to position [804, 0]
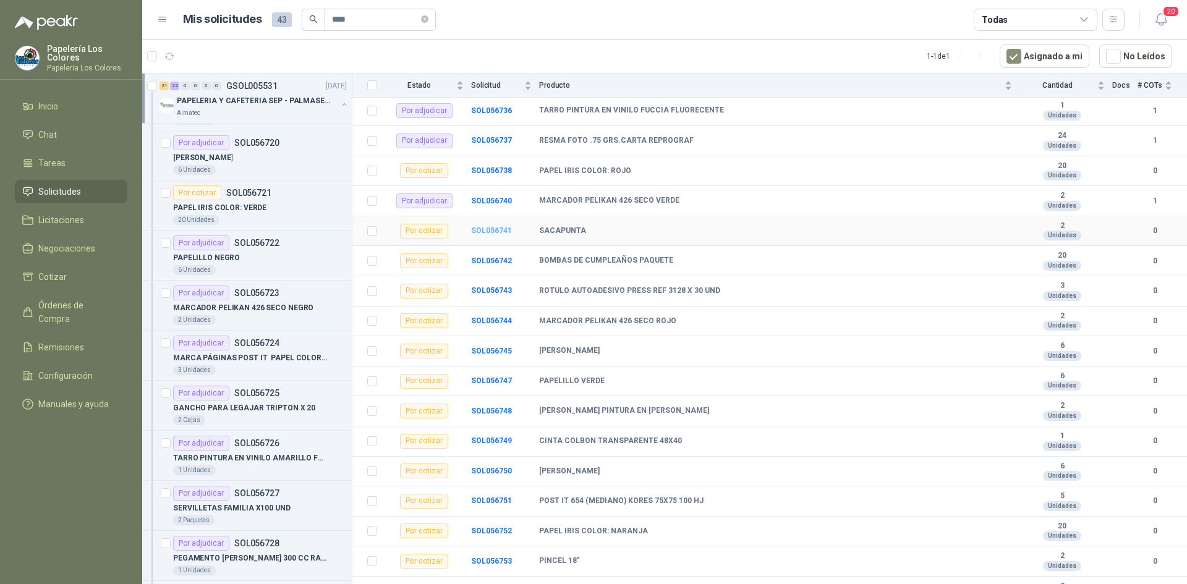
click at [487, 227] on b "SOL056741" at bounding box center [491, 230] width 41 height 9
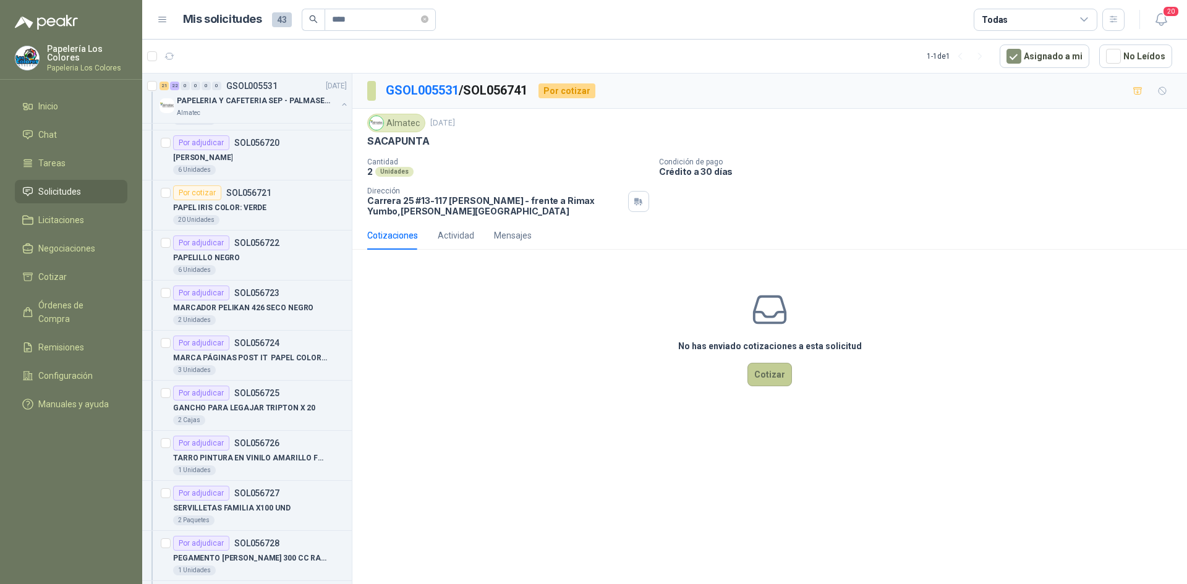
click at [776, 373] on button "Cotizar" at bounding box center [769, 374] width 45 height 23
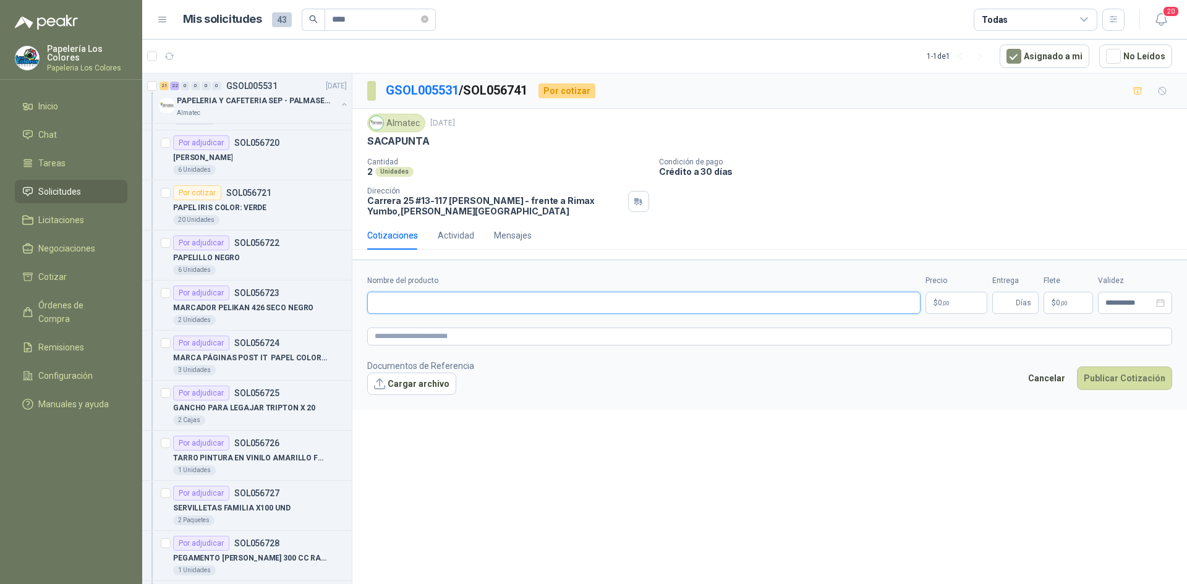
click at [428, 297] on input "Nombre del producto" at bounding box center [643, 303] width 553 height 22
click at [487, 305] on input "Nombre del producto" at bounding box center [643, 303] width 553 height 22
paste input "**********"
type input "**********"
click at [941, 301] on body "Papelería Los Colores Papeleria Los Colores Inicio Chat Tareas Solicitudes Lici…" at bounding box center [593, 292] width 1187 height 584
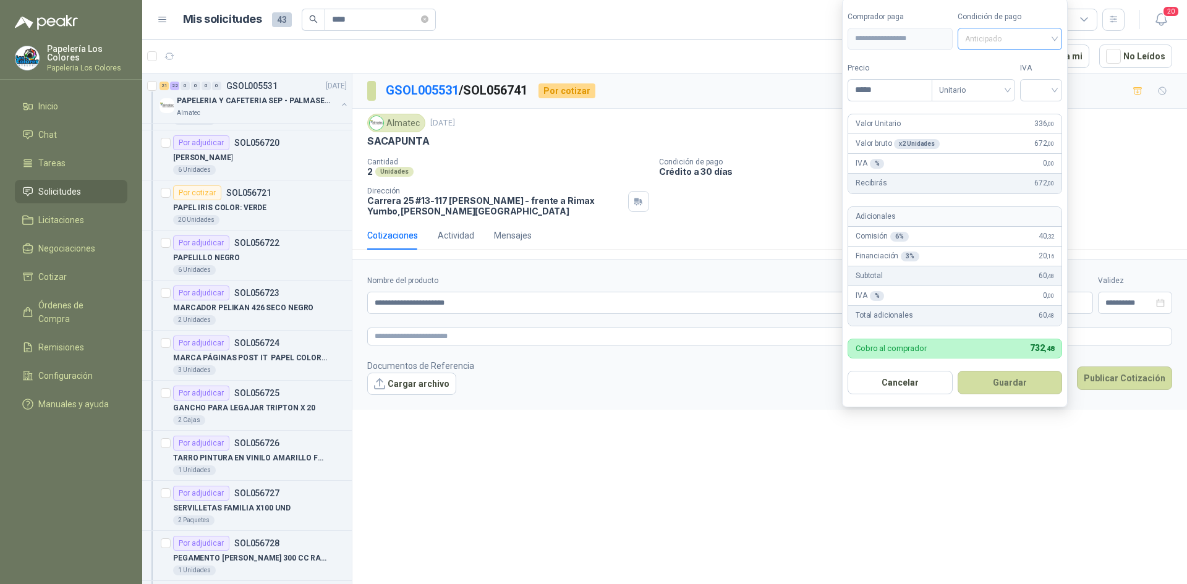
click at [1010, 41] on span "Anticipado" at bounding box center [1010, 39] width 90 height 19
type input "*****"
click at [1002, 80] on div "Crédito a 30 días" at bounding box center [1012, 84] width 87 height 14
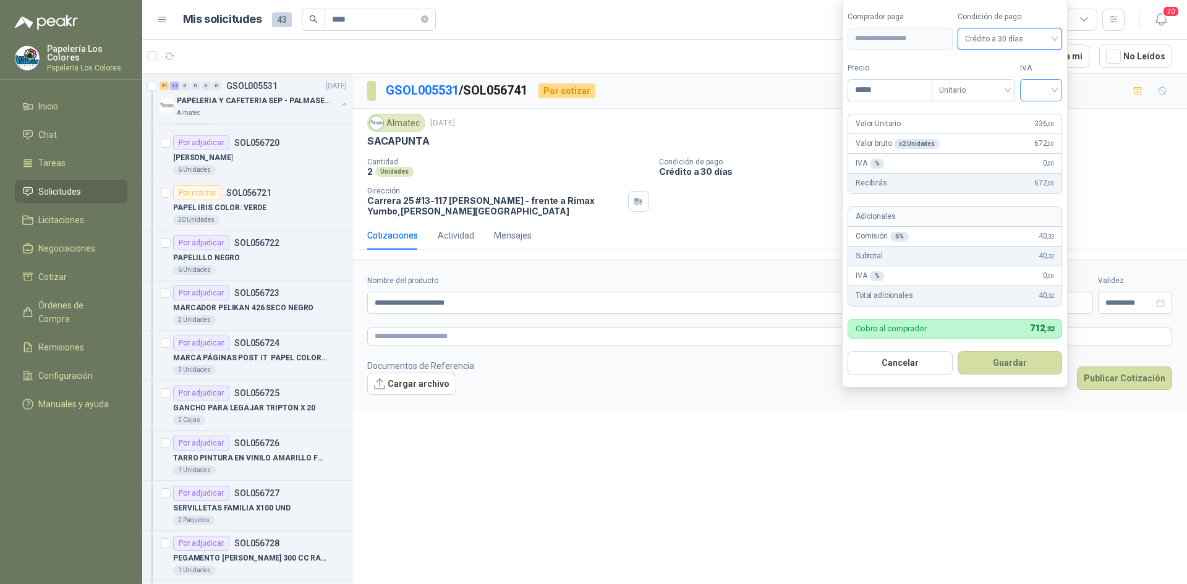
click at [1043, 95] on input "search" at bounding box center [1040, 89] width 27 height 19
click at [1036, 117] on div "19%" at bounding box center [1043, 116] width 23 height 14
click at [1011, 357] on button "Guardar" at bounding box center [1012, 362] width 106 height 23
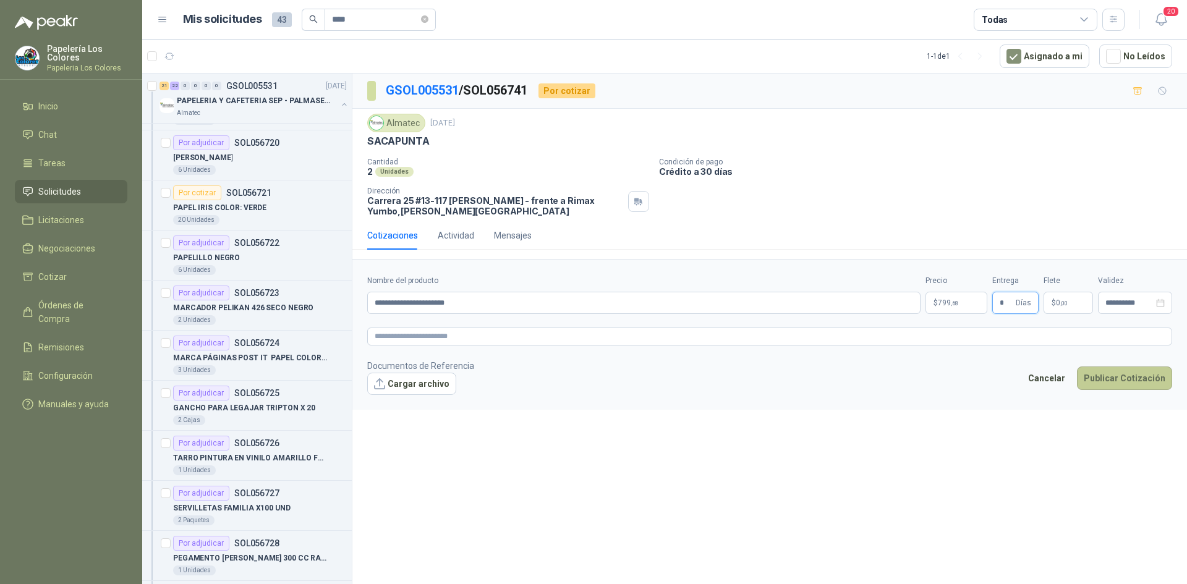
type input "*"
click at [1112, 371] on button "Publicar Cotización" at bounding box center [1124, 378] width 95 height 23
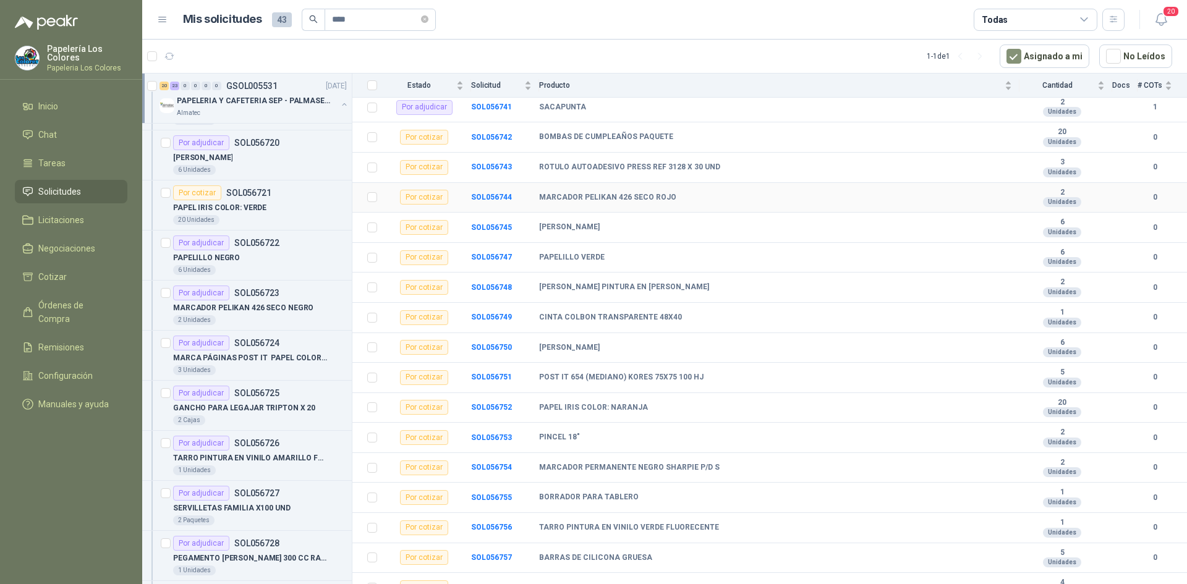
scroll to position [865, 0]
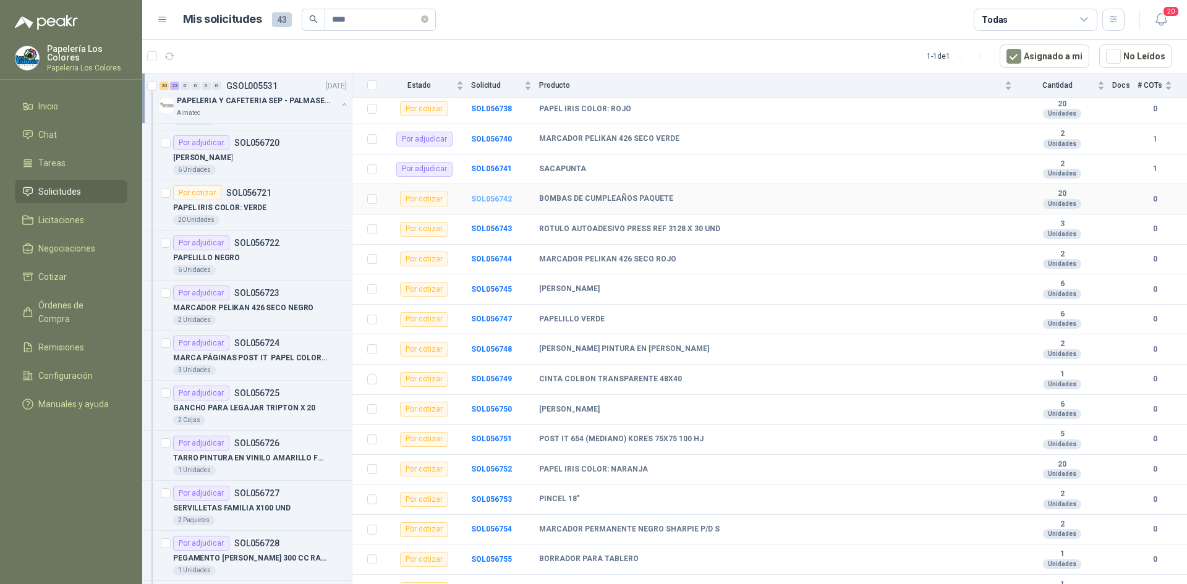
click at [488, 197] on b "SOL056742" at bounding box center [491, 199] width 41 height 9
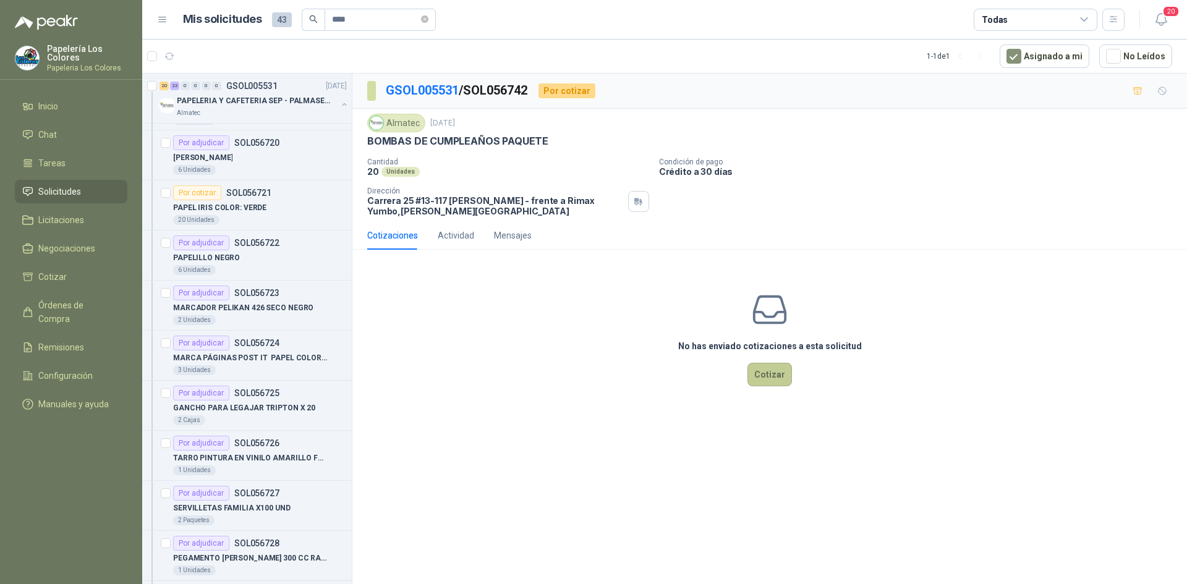
click at [773, 370] on button "Cotizar" at bounding box center [769, 374] width 45 height 23
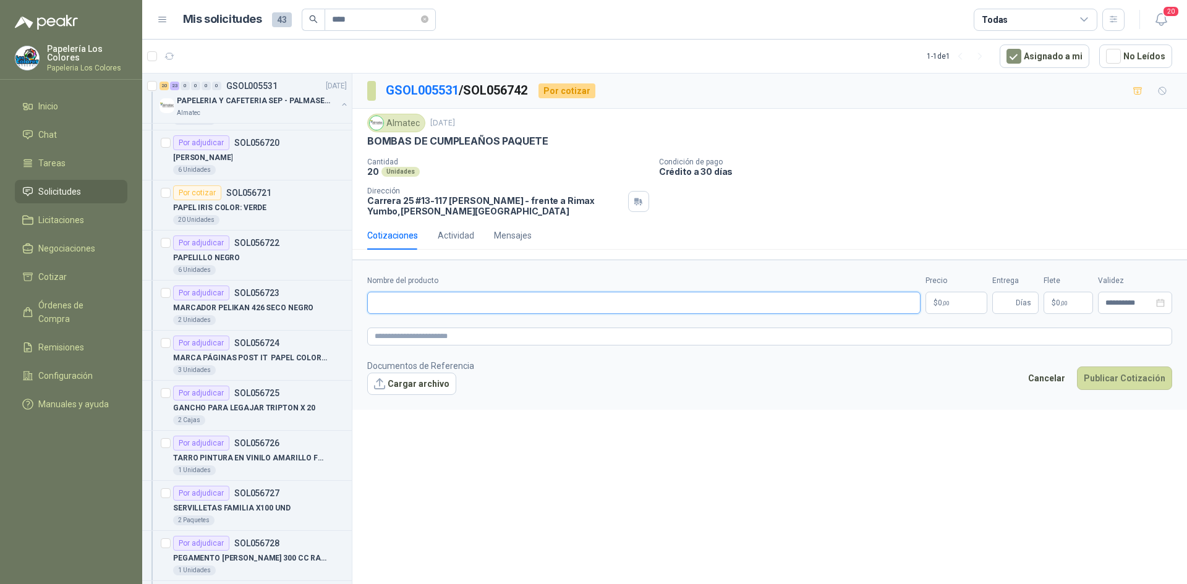
click at [493, 307] on input "Nombre del producto" at bounding box center [643, 303] width 553 height 22
paste input "**********"
type input "**********"
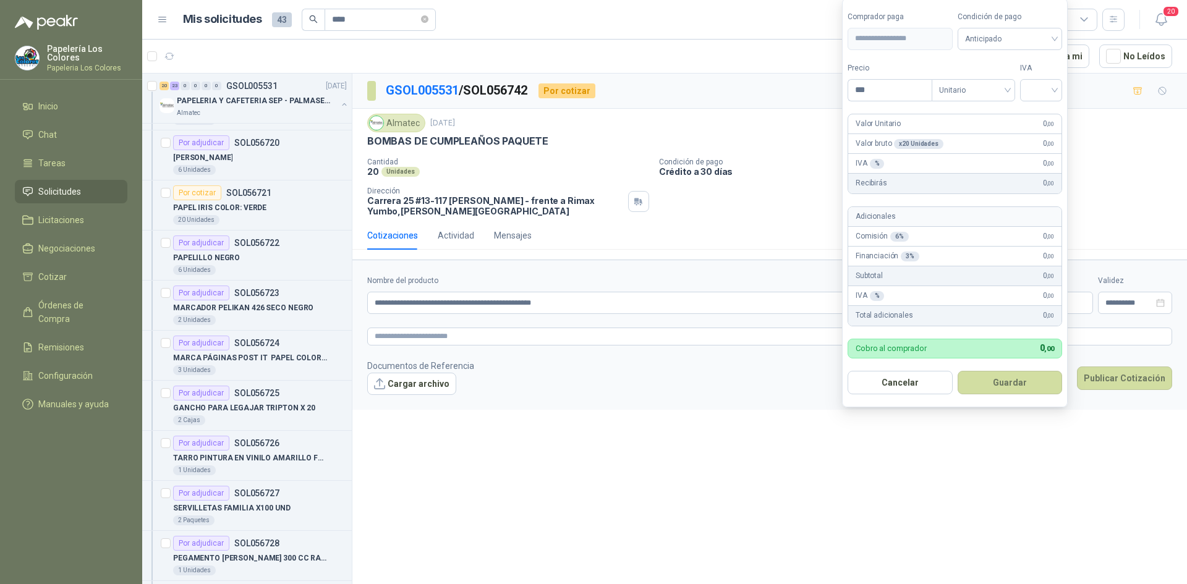
click at [955, 303] on body "Papelería Los Colores Papeleria Los Colores Inicio Chat Tareas Solicitudes Lici…" at bounding box center [593, 292] width 1187 height 584
click at [1027, 37] on span "Anticipado" at bounding box center [1010, 39] width 90 height 19
type input "********"
click at [980, 82] on div "Crédito a 30 días" at bounding box center [1012, 84] width 87 height 14
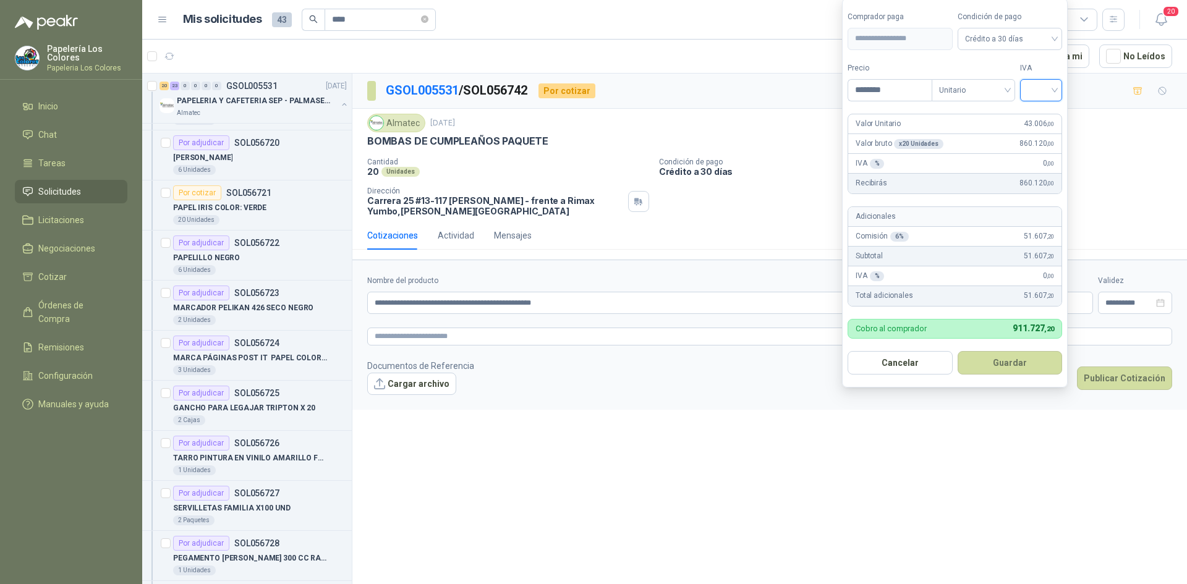
click at [1031, 83] on input "search" at bounding box center [1040, 89] width 27 height 19
click at [1033, 112] on div "19%" at bounding box center [1043, 116] width 23 height 14
click at [1017, 355] on button "Guardar" at bounding box center [1012, 362] width 106 height 23
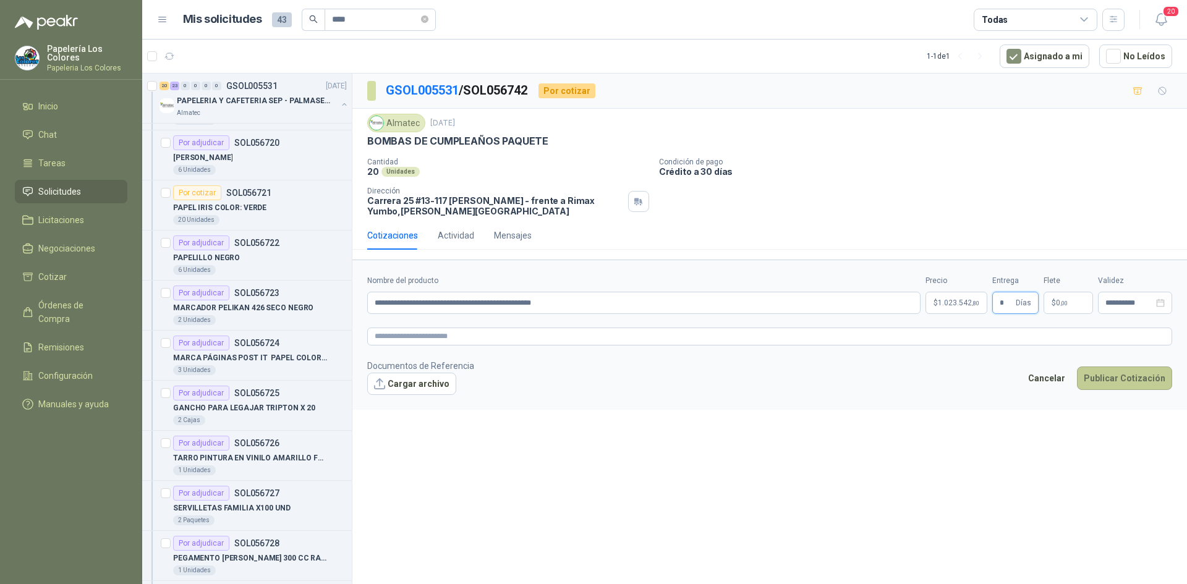
type input "*"
click at [1132, 379] on button "Publicar Cotización" at bounding box center [1124, 378] width 95 height 23
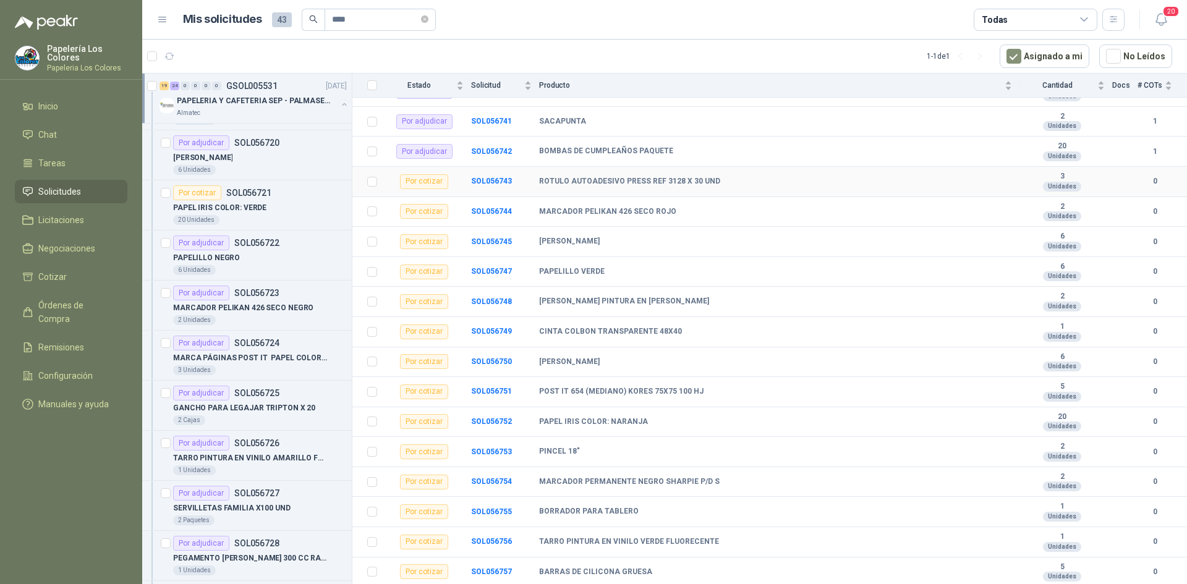
scroll to position [927, 0]
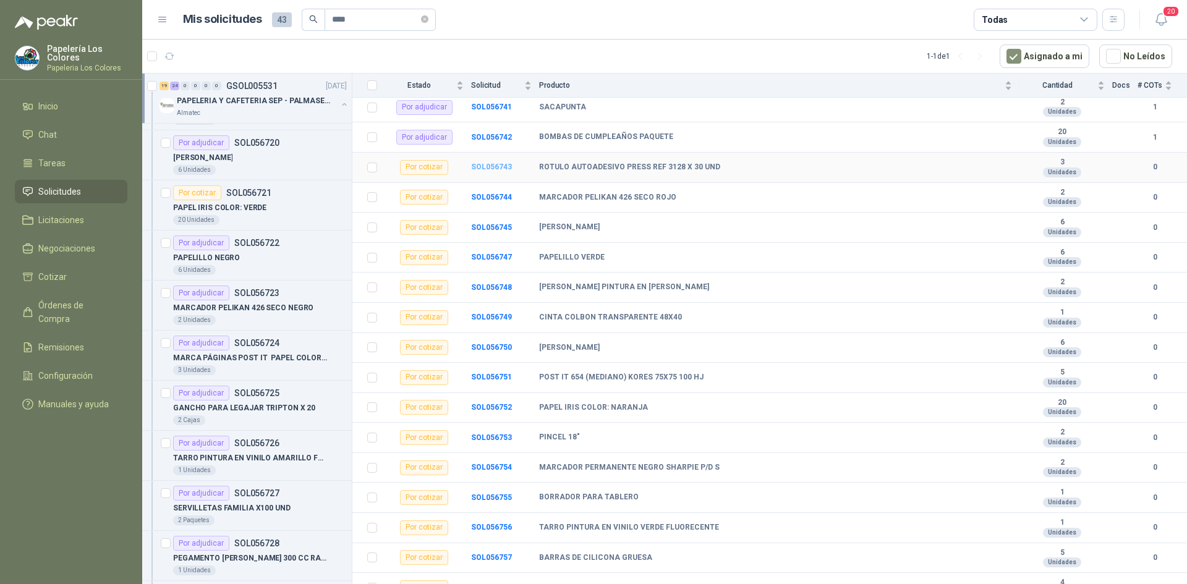
click at [496, 164] on b "SOL056743" at bounding box center [491, 167] width 41 height 9
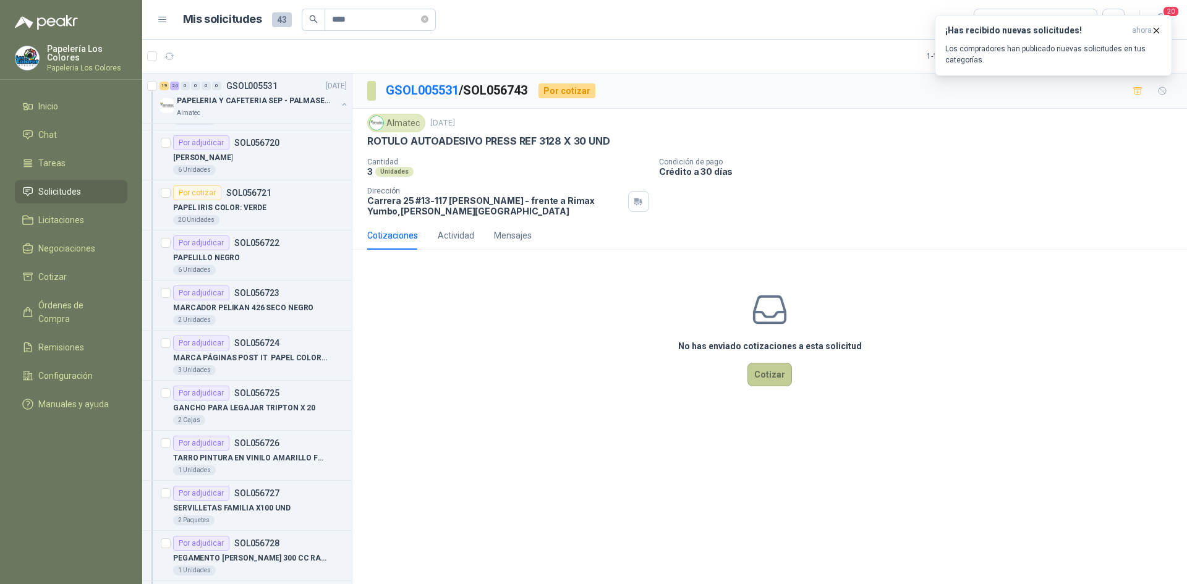
click at [769, 368] on button "Cotizar" at bounding box center [769, 374] width 45 height 23
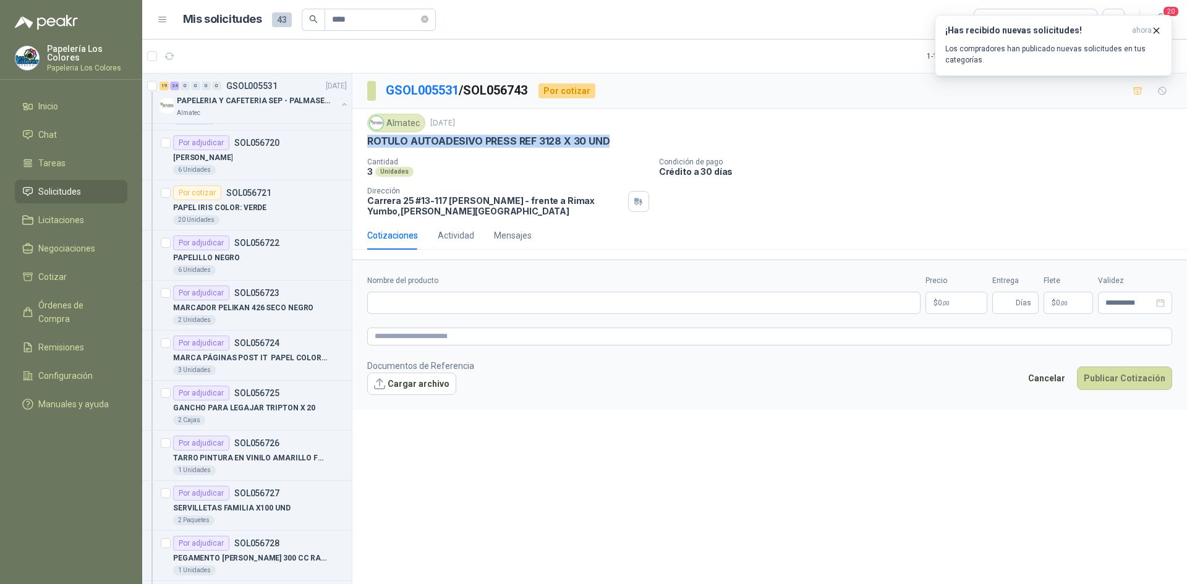
drag, startPoint x: 606, startPoint y: 143, endPoint x: 366, endPoint y: 145, distance: 240.5
click at [366, 145] on div "Almatec [DATE] ROTULO AUTOADESIVO PRESS REF 3128 X 30 UND Cantidad 3 Unidades …" at bounding box center [769, 165] width 834 height 112
copy p "ROTULO AUTOADESIVO PRESS REF 3128 X 30 UND"
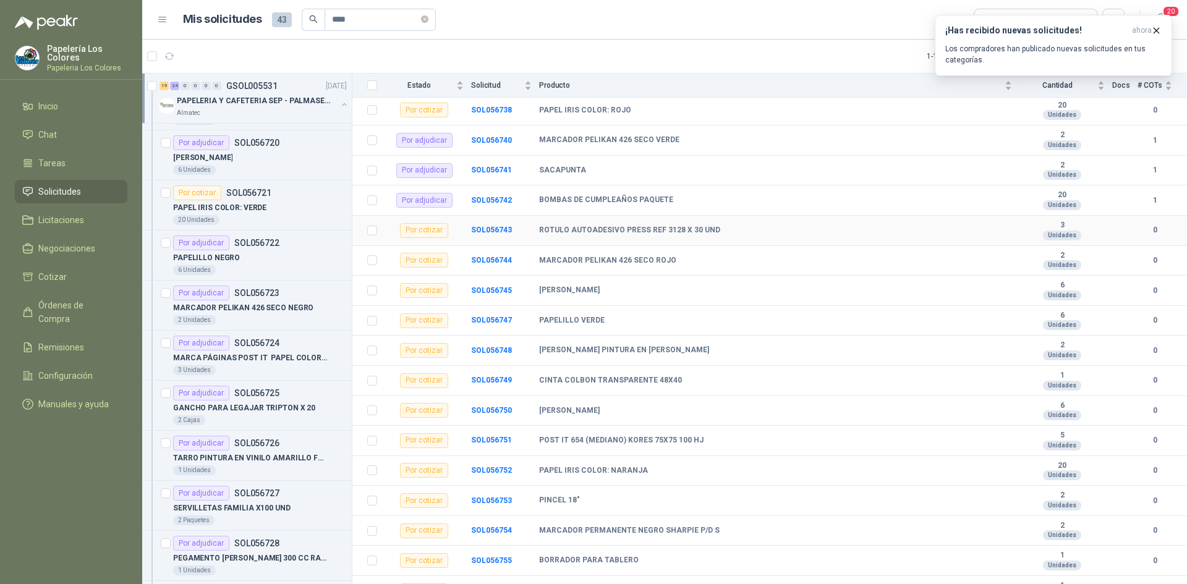
scroll to position [865, 0]
click at [478, 256] on b "SOL056744" at bounding box center [491, 259] width 41 height 9
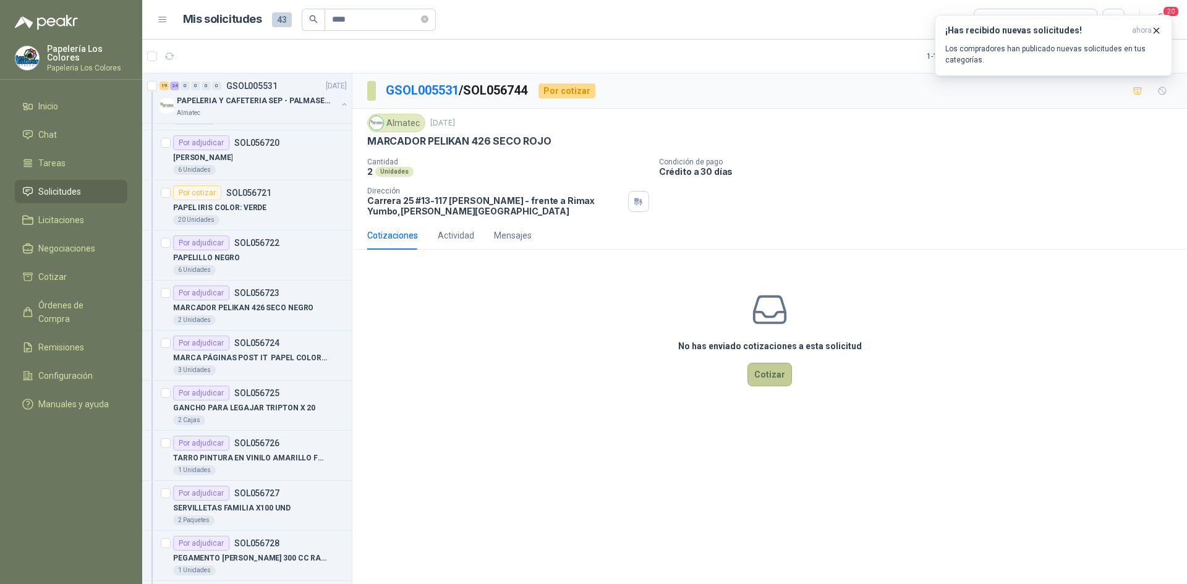
click at [766, 375] on button "Cotizar" at bounding box center [769, 374] width 45 height 23
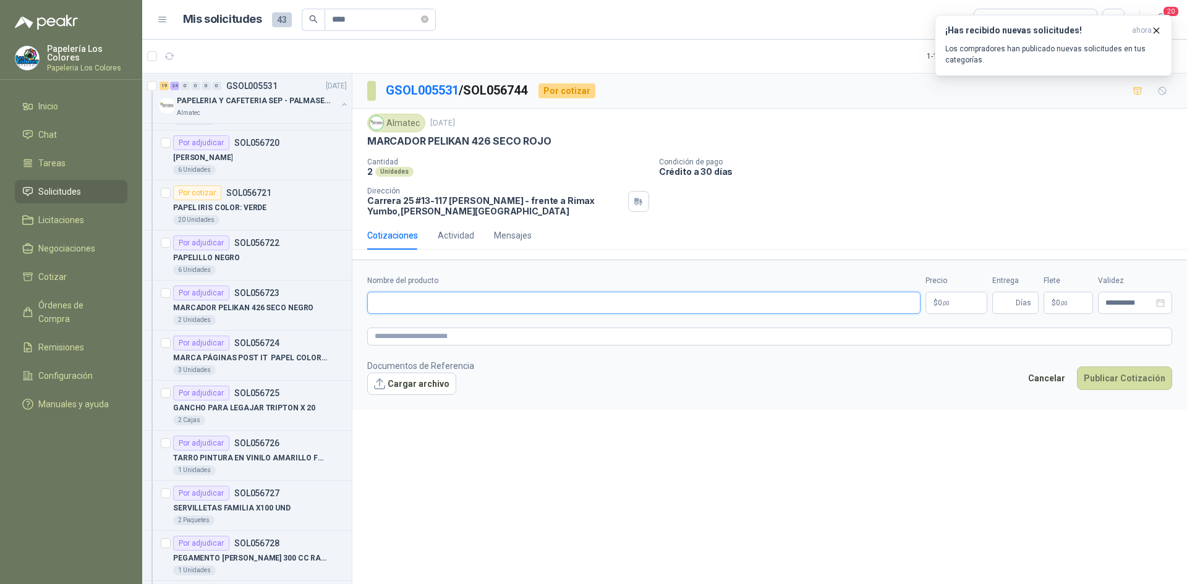
click at [468, 303] on input "Nombre del producto" at bounding box center [643, 303] width 553 height 22
click at [498, 304] on input "Nombre del producto" at bounding box center [643, 303] width 553 height 22
paste input "**********"
type input "**********"
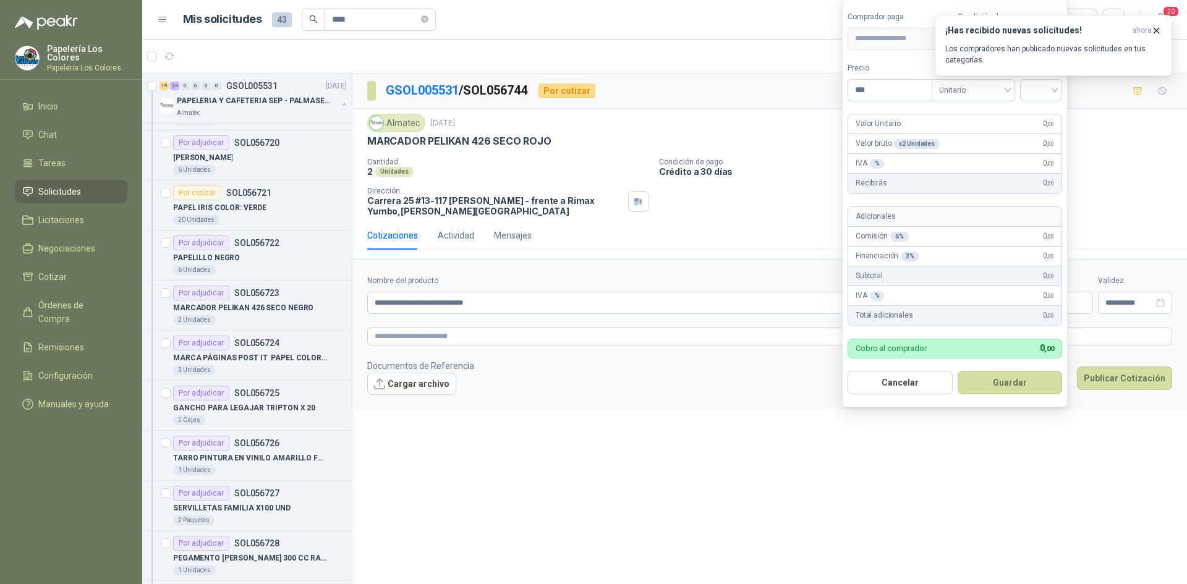
click at [957, 305] on body "Papelería Los Colores Papeleria Los Colores Inicio Chat Tareas Solicitudes Lici…" at bounding box center [593, 292] width 1187 height 584
type input "*******"
click at [1155, 28] on icon "button" at bounding box center [1156, 30] width 5 height 5
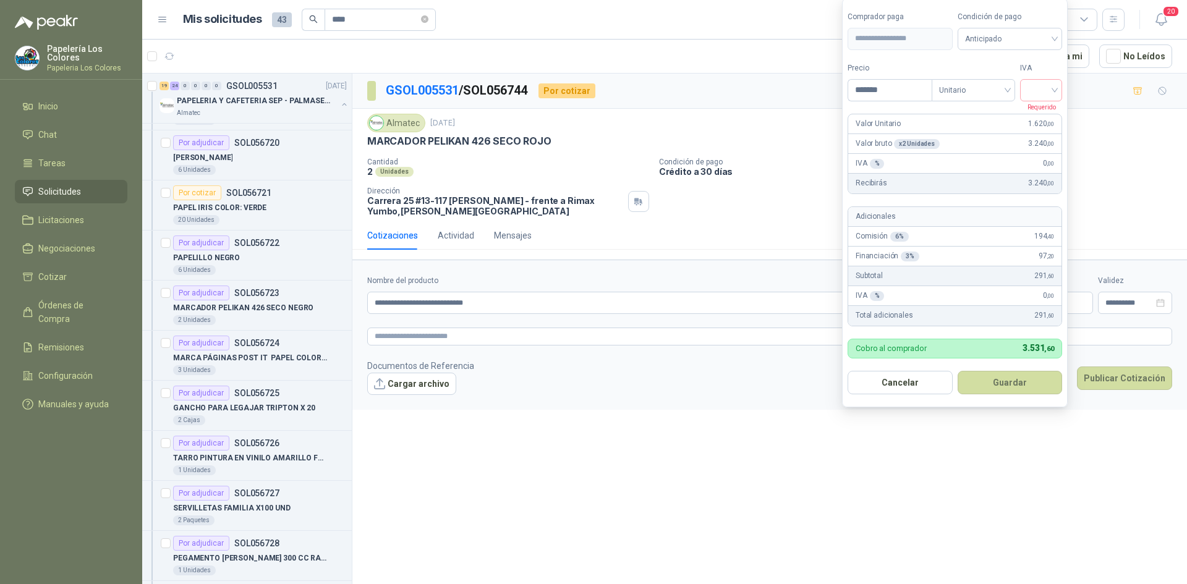
click at [954, 302] on body "Papelería Los Colores Papeleria Los Colores Inicio Chat Tareas Solicitudes Lici…" at bounding box center [593, 292] width 1187 height 584
click at [986, 41] on span "Anticipado" at bounding box center [1010, 39] width 90 height 19
click at [992, 76] on div "Crédito a 30 días" at bounding box center [1011, 84] width 101 height 20
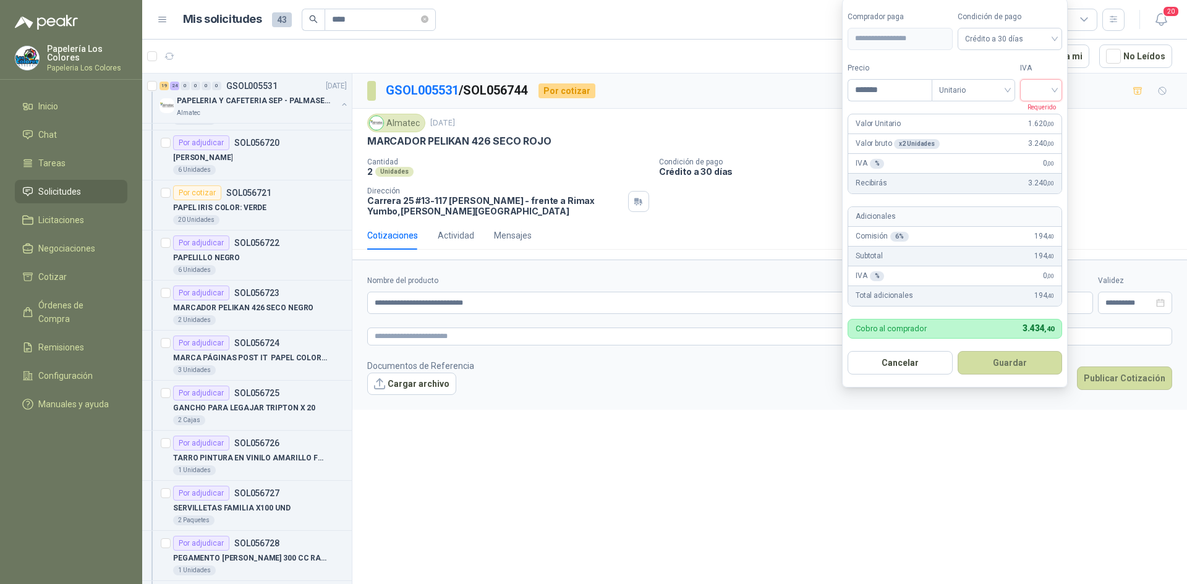
click at [1053, 90] on input "search" at bounding box center [1040, 89] width 27 height 19
click at [1046, 112] on div "19%" at bounding box center [1043, 116] width 23 height 14
click at [994, 360] on button "Guardar" at bounding box center [1012, 362] width 106 height 23
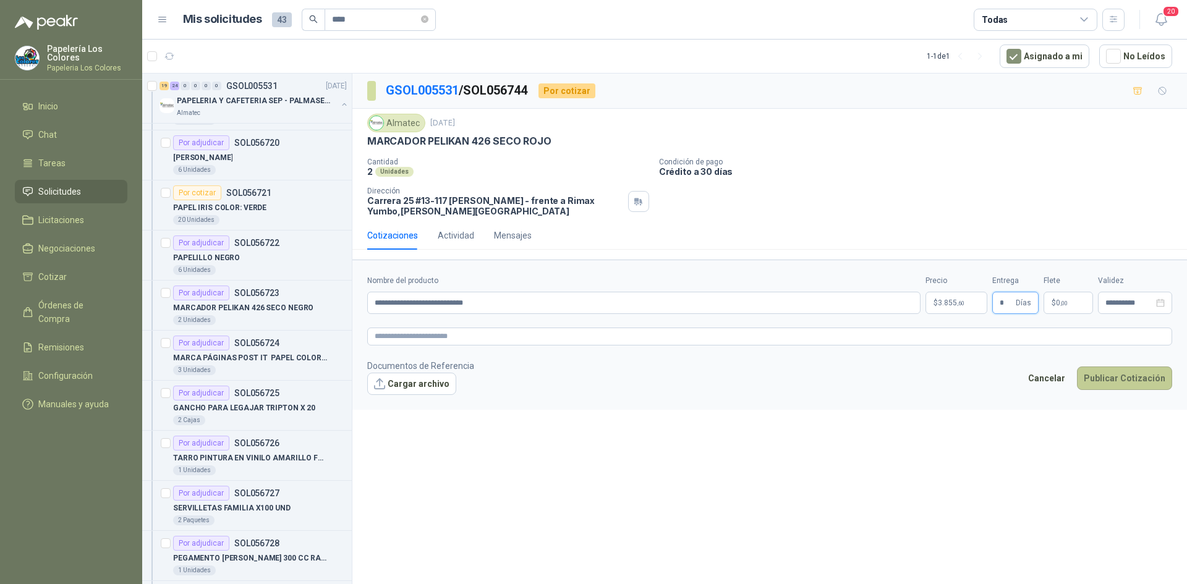
type input "*"
click at [1131, 375] on button "Publicar Cotización" at bounding box center [1124, 378] width 95 height 23
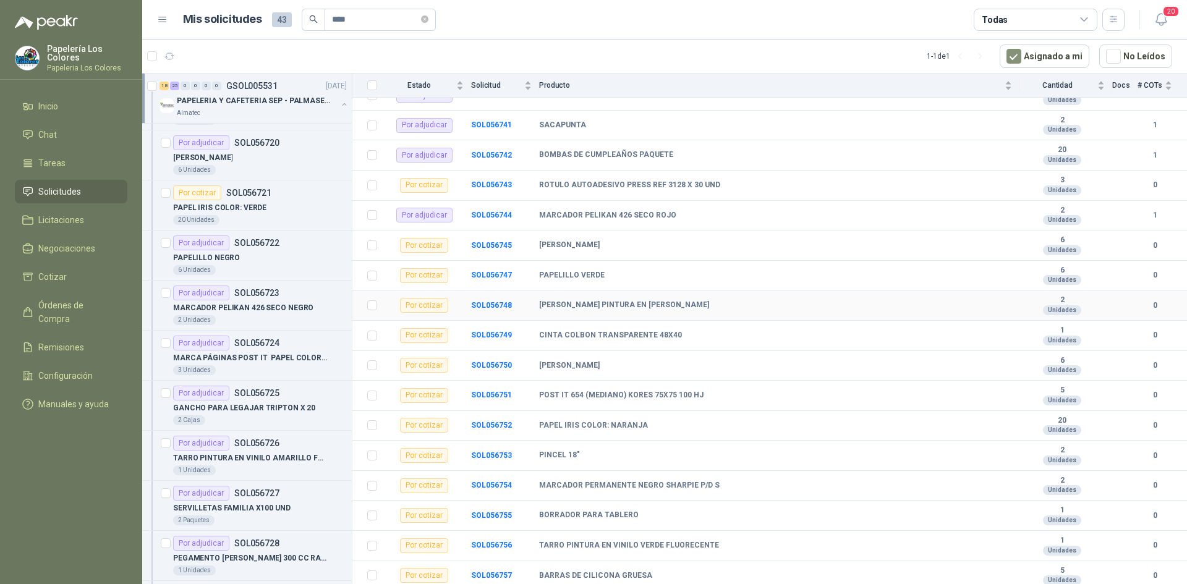
scroll to position [927, 0]
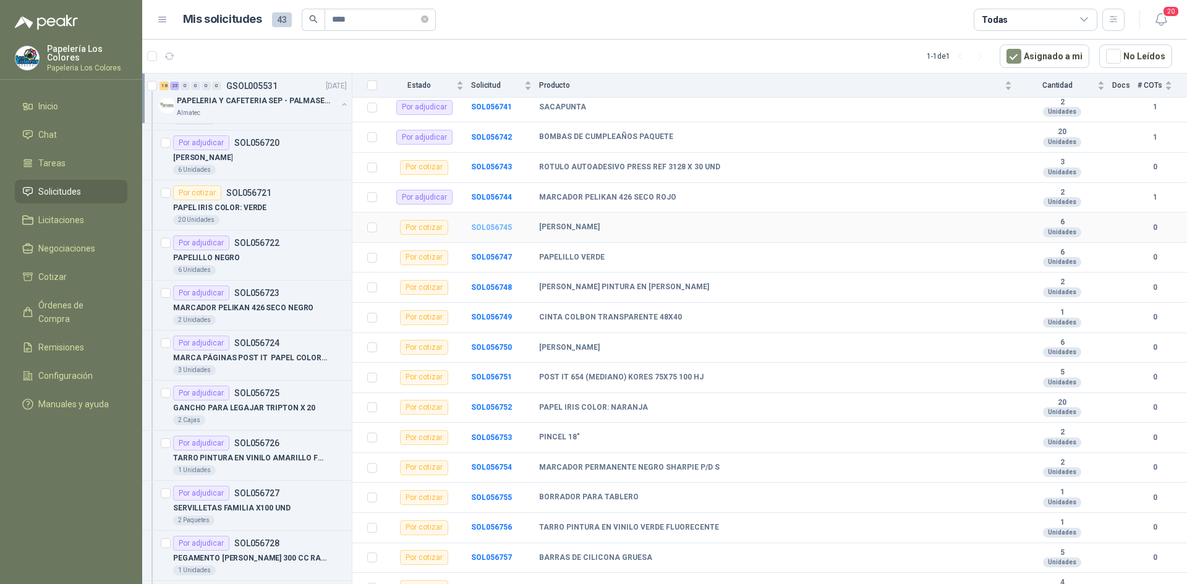
click at [484, 224] on b "SOL056745" at bounding box center [491, 227] width 41 height 9
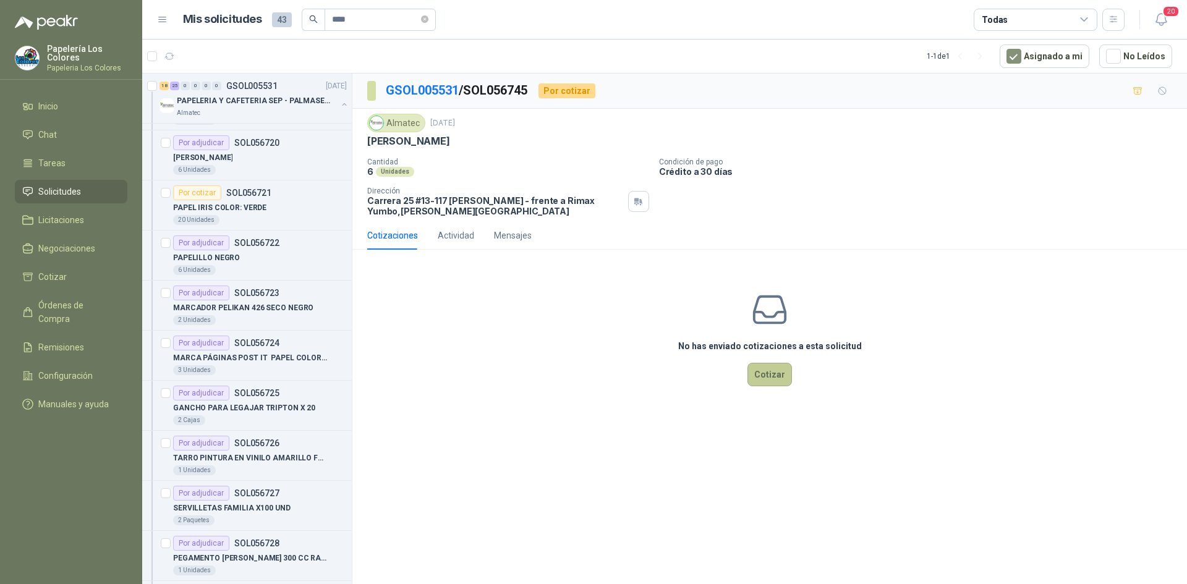
click at [768, 375] on button "Cotizar" at bounding box center [769, 374] width 45 height 23
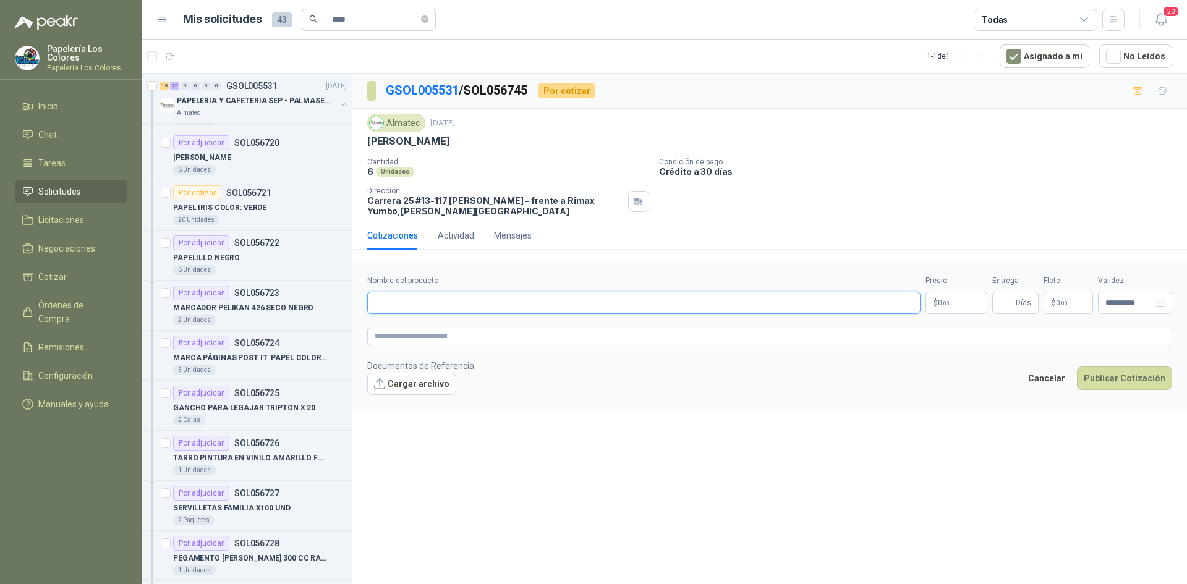
click at [426, 299] on input "Nombre del producto" at bounding box center [643, 303] width 553 height 22
click at [478, 309] on input "Nombre del producto" at bounding box center [643, 303] width 553 height 22
paste input "**********"
type input "**********"
click at [956, 302] on body "Papelería Los Colores Papeleria Los Colores Inicio Chat Tareas Solicitudes Lici…" at bounding box center [593, 292] width 1187 height 584
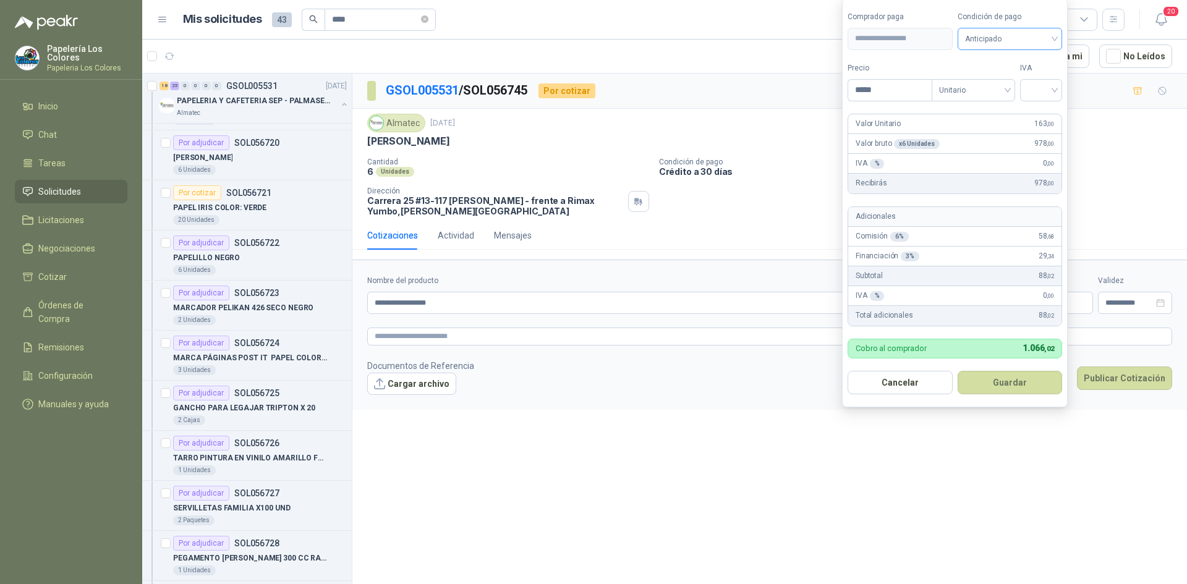
click at [985, 36] on span "Anticipado" at bounding box center [1010, 39] width 90 height 19
type input "*****"
click at [993, 78] on div "Crédito a 30 días" at bounding box center [1012, 84] width 87 height 14
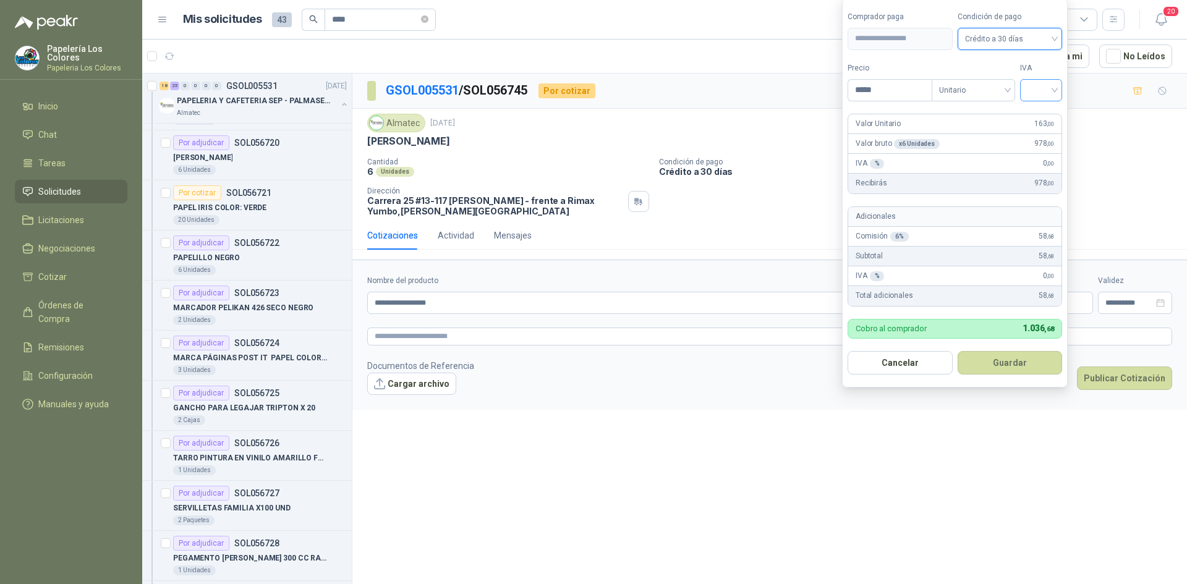
click at [1038, 93] on input "search" at bounding box center [1040, 89] width 27 height 19
click at [1043, 112] on div "19%" at bounding box center [1043, 116] width 23 height 14
click at [1009, 355] on button "Guardar" at bounding box center [1012, 362] width 106 height 23
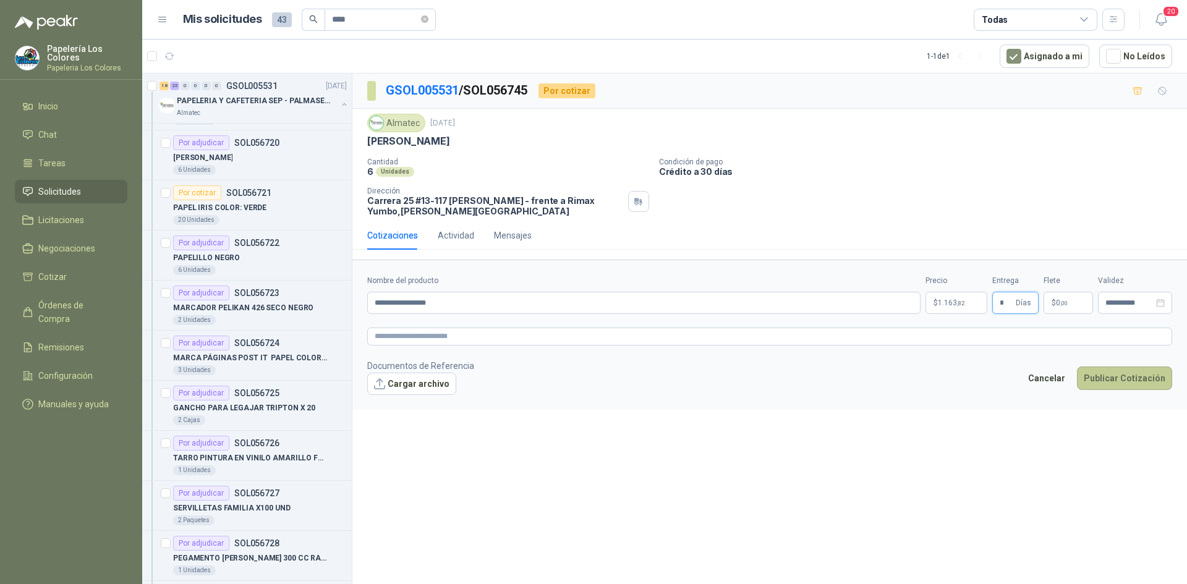
type input "*"
click at [1116, 375] on button "Publicar Cotización" at bounding box center [1124, 378] width 95 height 23
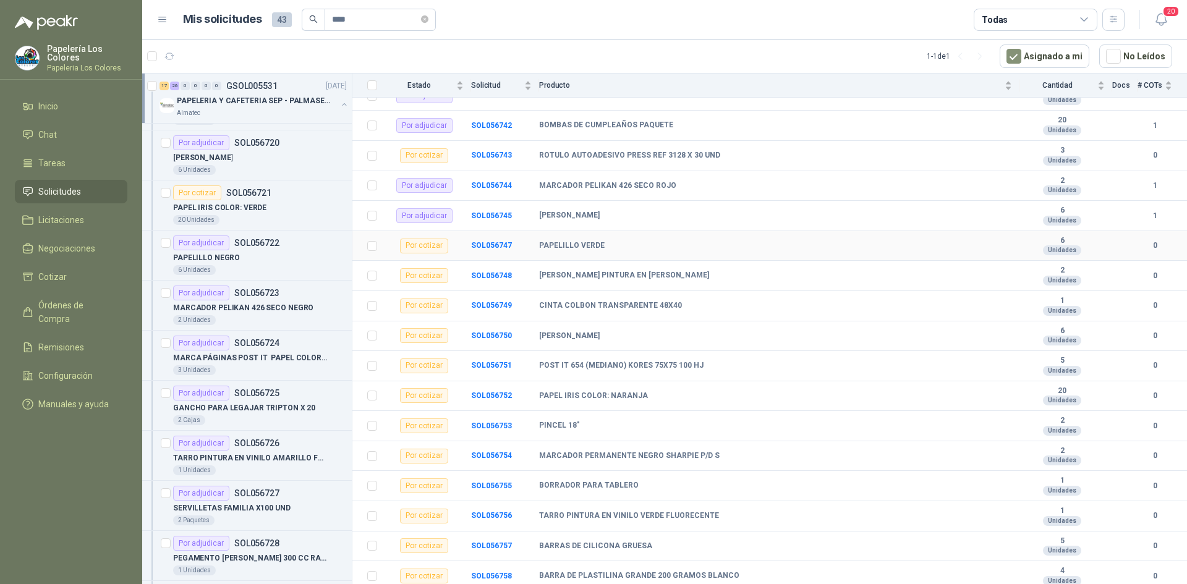
scroll to position [942, 0]
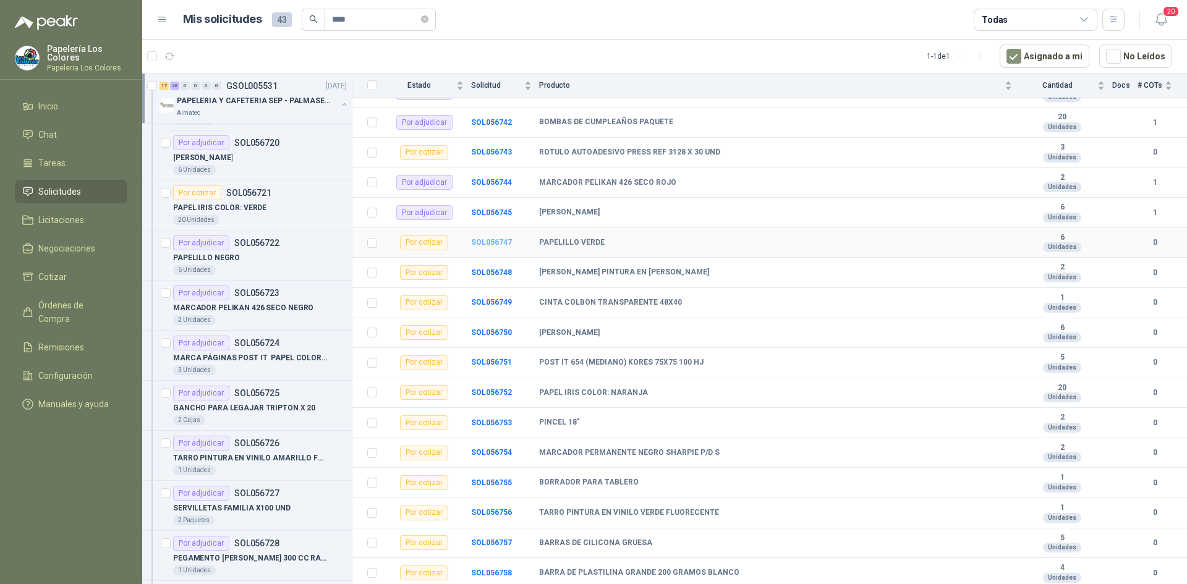
click at [483, 241] on b "SOL056747" at bounding box center [491, 242] width 41 height 9
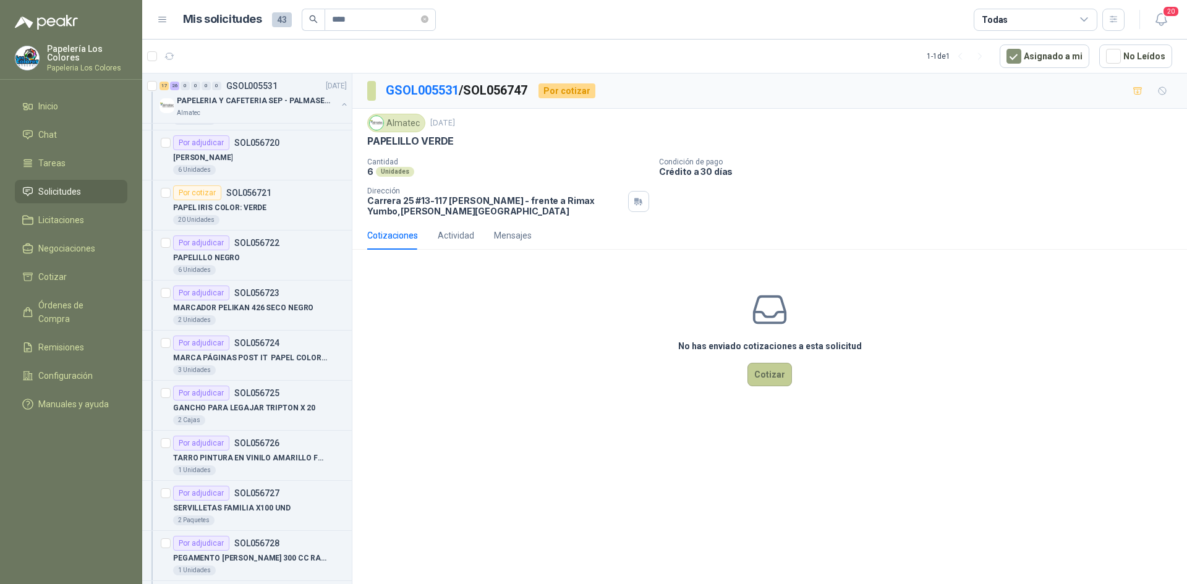
click at [776, 373] on button "Cotizar" at bounding box center [769, 374] width 45 height 23
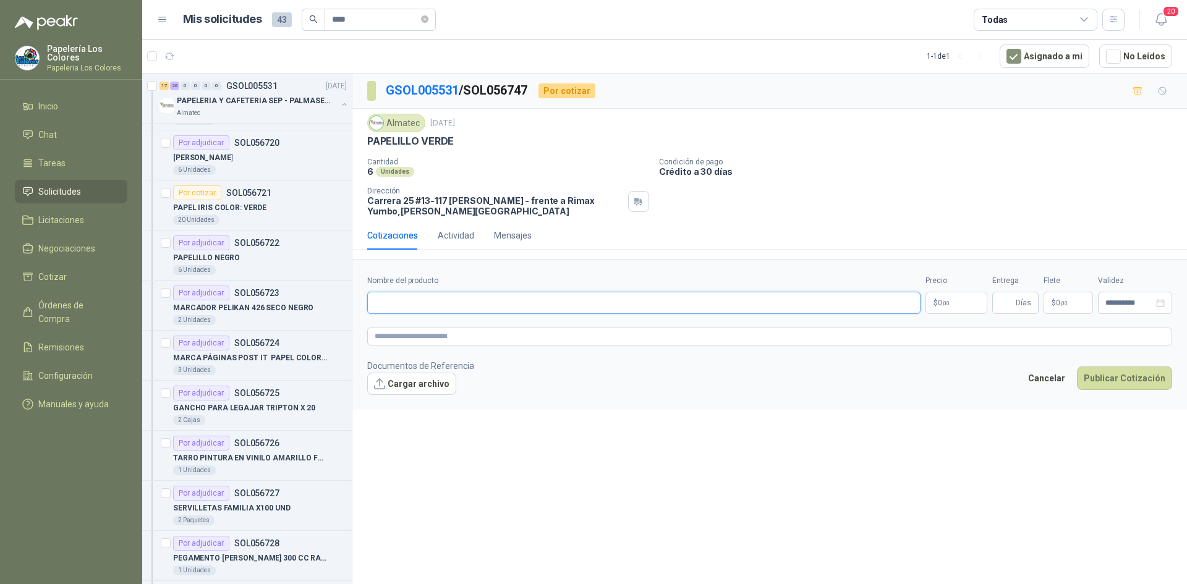
click at [523, 303] on input "Nombre del producto" at bounding box center [643, 303] width 553 height 22
paste input "**********"
type input "**********"
click at [956, 302] on body "Papelería Los Colores Papeleria Los Colores Inicio Chat Tareas Solicitudes Lici…" at bounding box center [593, 292] width 1187 height 584
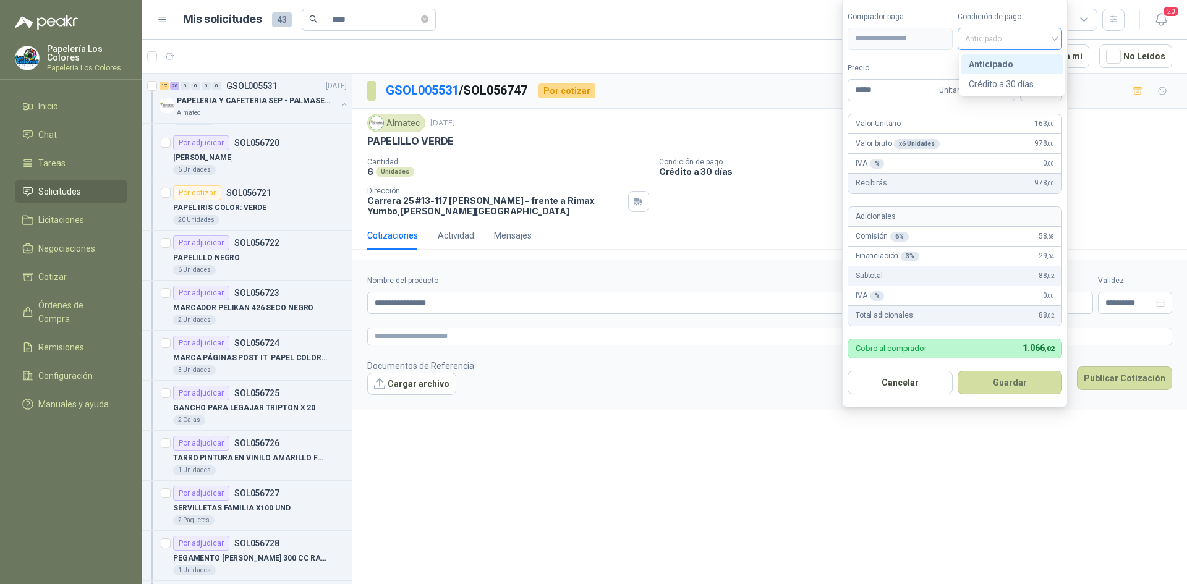
click at [983, 33] on span "Anticipado" at bounding box center [1010, 39] width 90 height 19
type input "*****"
click at [1006, 78] on div "Crédito a 30 días" at bounding box center [1012, 84] width 87 height 14
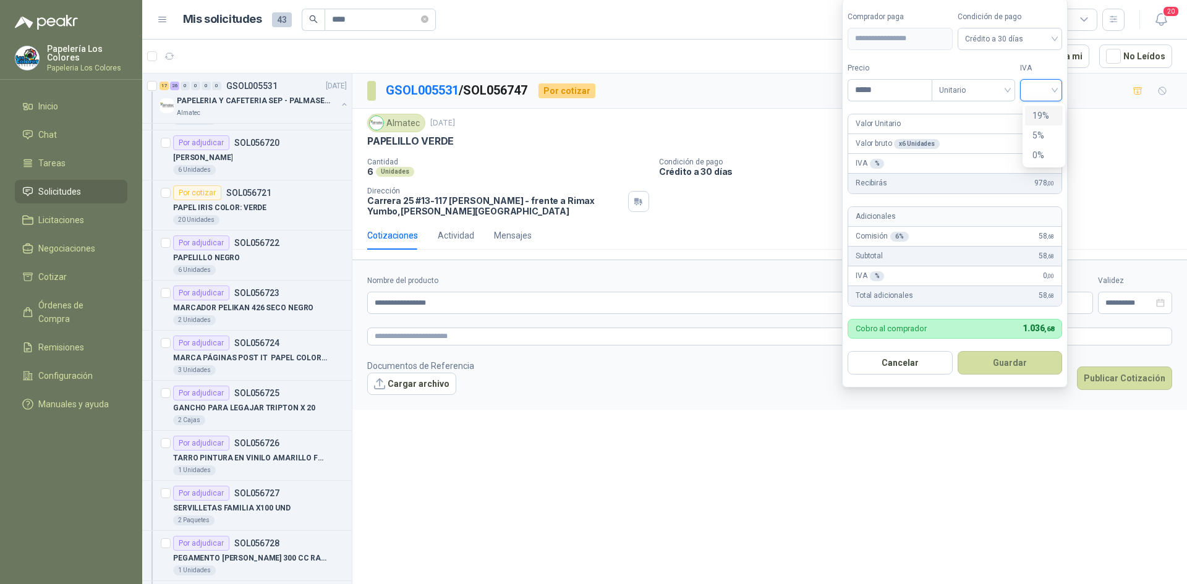
click at [1040, 92] on input "search" at bounding box center [1040, 89] width 27 height 19
click at [1048, 119] on div "19%" at bounding box center [1043, 116] width 23 height 14
click at [1024, 364] on button "Guardar" at bounding box center [1012, 362] width 106 height 23
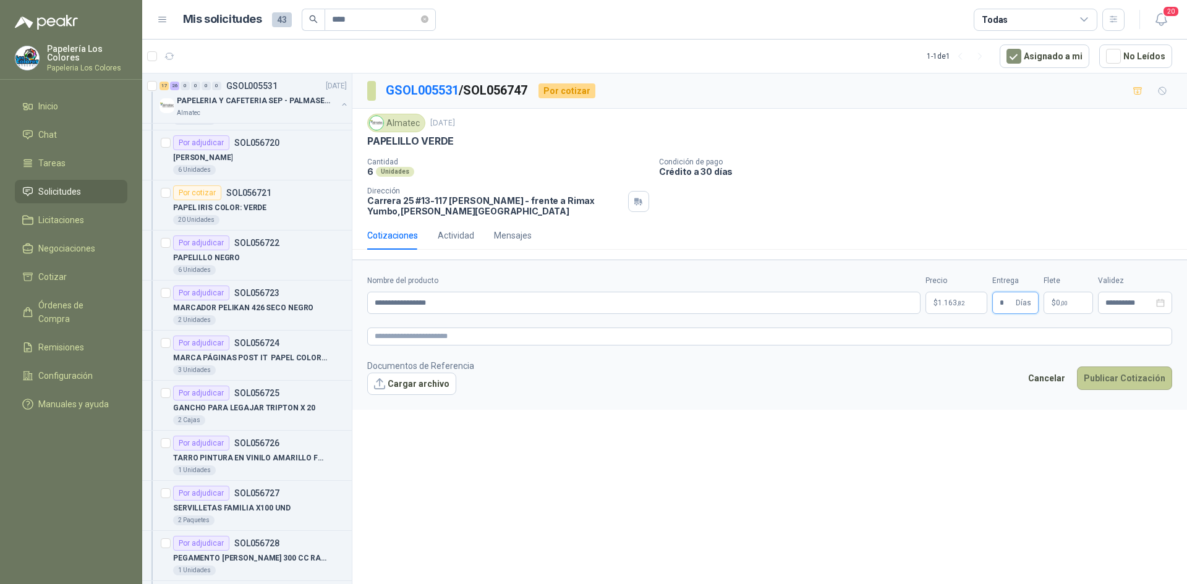
type input "*"
click at [1123, 378] on button "Publicar Cotización" at bounding box center [1124, 378] width 95 height 23
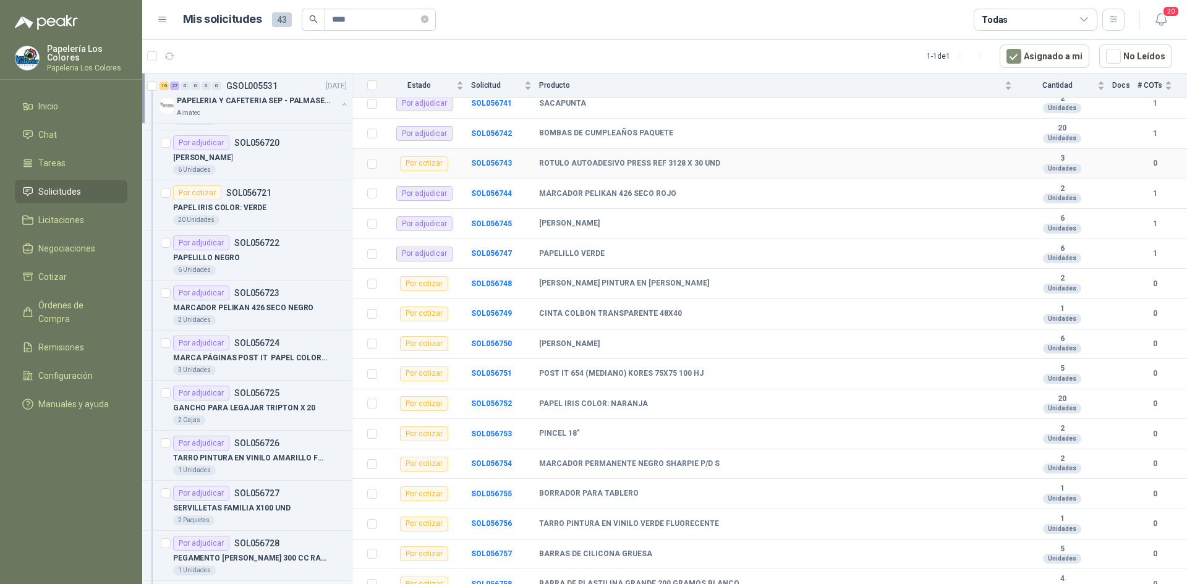
scroll to position [942, 0]
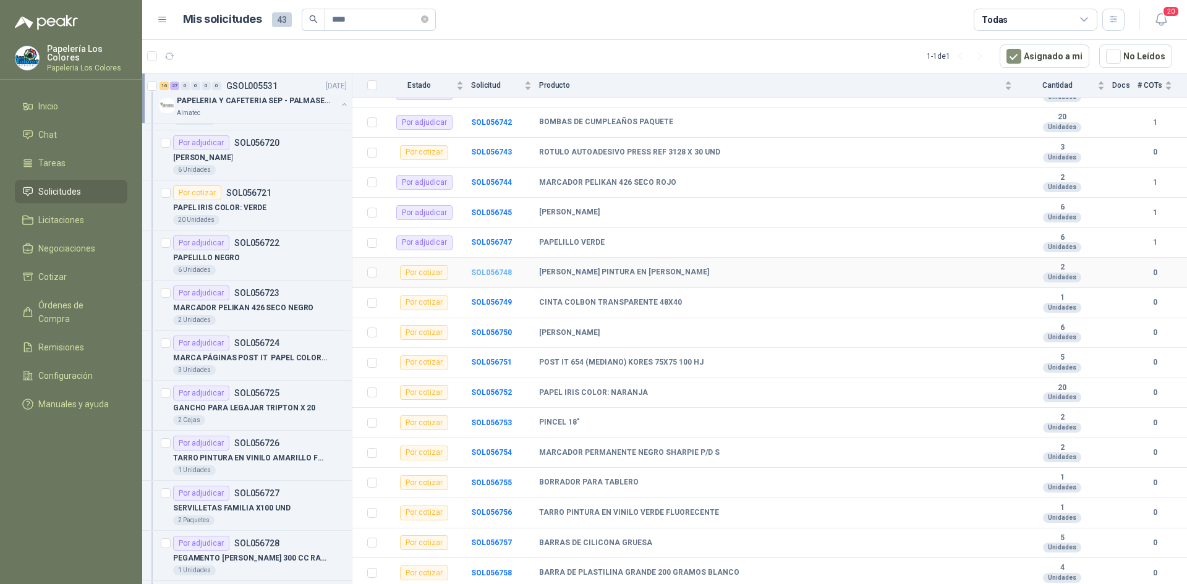
click at [481, 271] on b "SOL056748" at bounding box center [491, 272] width 41 height 9
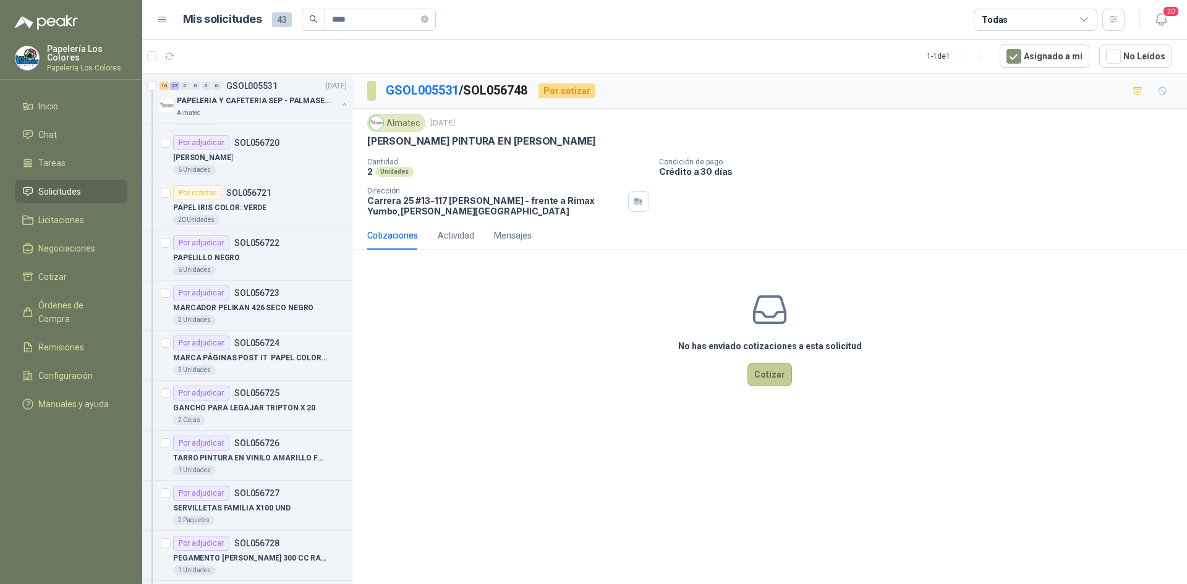
click at [758, 374] on button "Cotizar" at bounding box center [769, 374] width 45 height 23
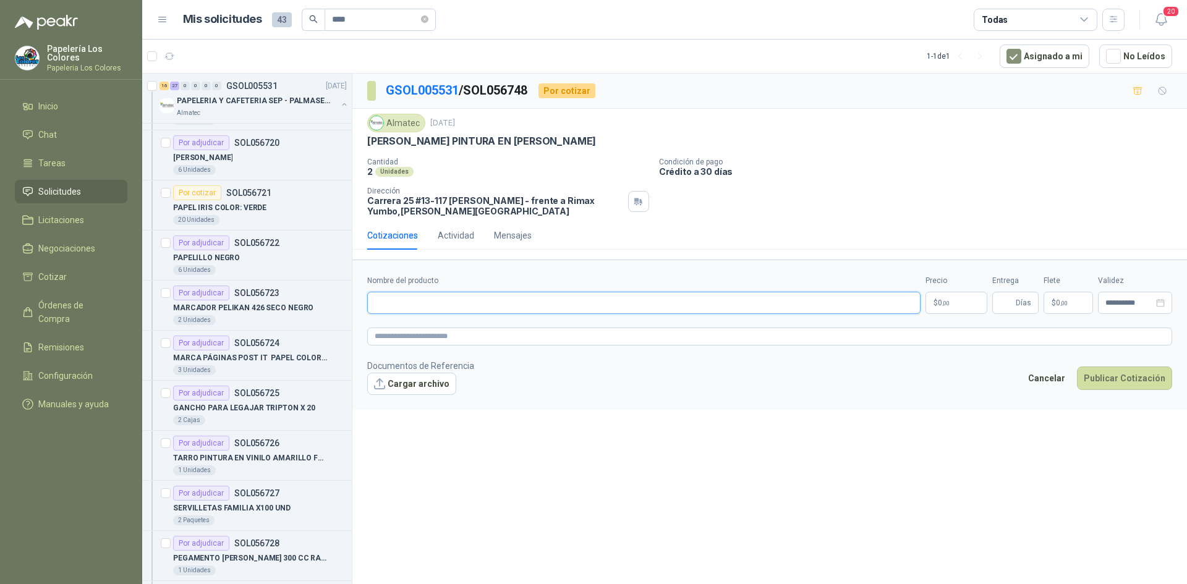
click at [569, 302] on input "Nombre del producto" at bounding box center [643, 303] width 553 height 22
paste input "**********"
type input "**********"
click at [964, 287] on label "Precio" at bounding box center [956, 281] width 62 height 12
click at [959, 302] on body "Papelería Los Colores Papeleria Los Colores Inicio Chat Tareas Solicitudes Lici…" at bounding box center [593, 292] width 1187 height 584
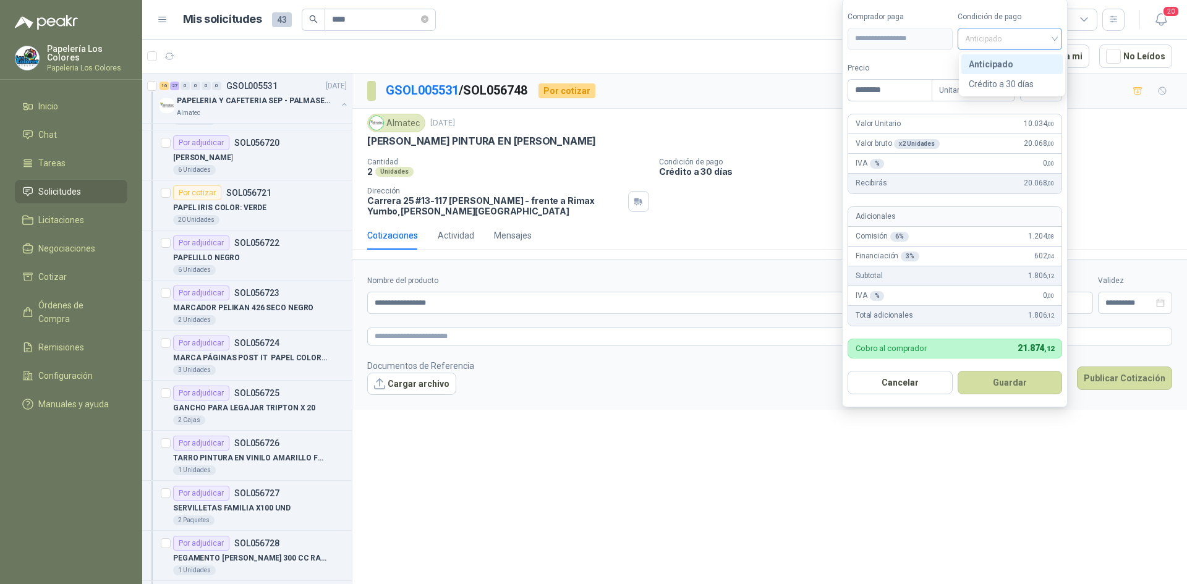
click at [1017, 40] on span "Anticipado" at bounding box center [1010, 39] width 90 height 19
type input "********"
click at [1011, 75] on div "Crédito a 30 días" at bounding box center [1011, 84] width 101 height 20
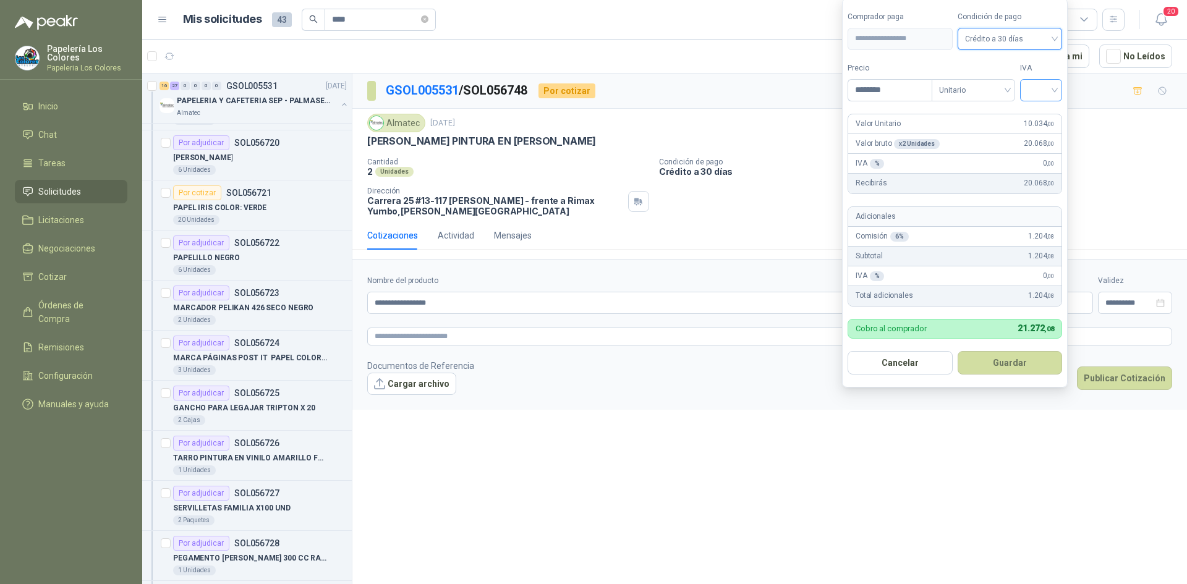
click at [1034, 81] on input "search" at bounding box center [1040, 89] width 27 height 19
click at [1043, 114] on div "19%" at bounding box center [1043, 116] width 23 height 14
click at [990, 359] on button "Guardar" at bounding box center [1012, 362] width 106 height 23
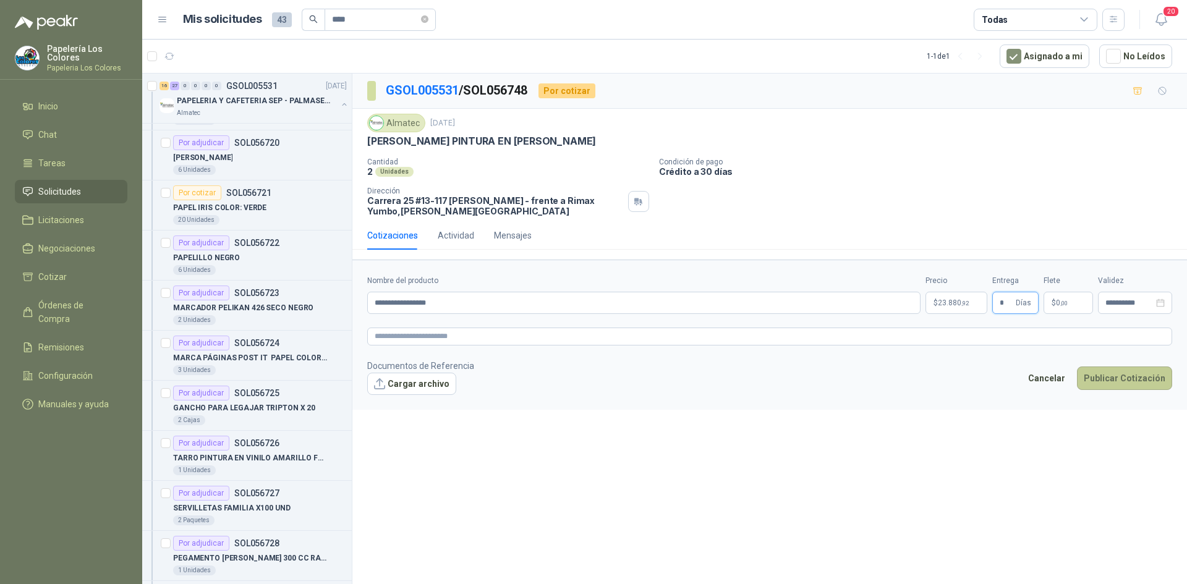
type input "*"
click at [1122, 377] on button "Publicar Cotización" at bounding box center [1124, 378] width 95 height 23
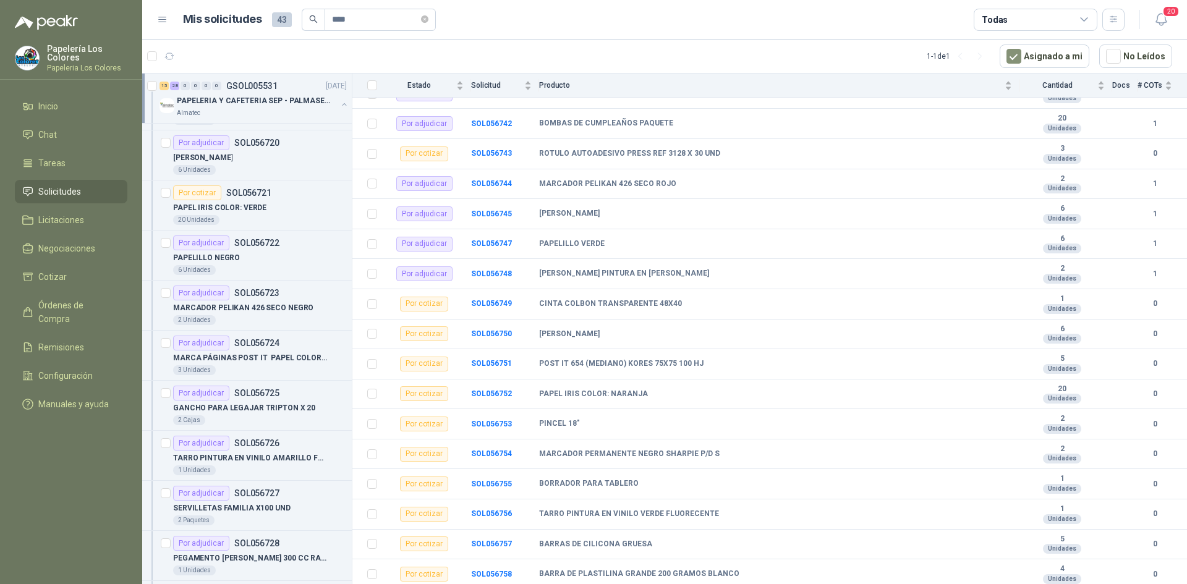
scroll to position [942, 0]
click at [498, 303] on b "SOL056749" at bounding box center [491, 302] width 41 height 9
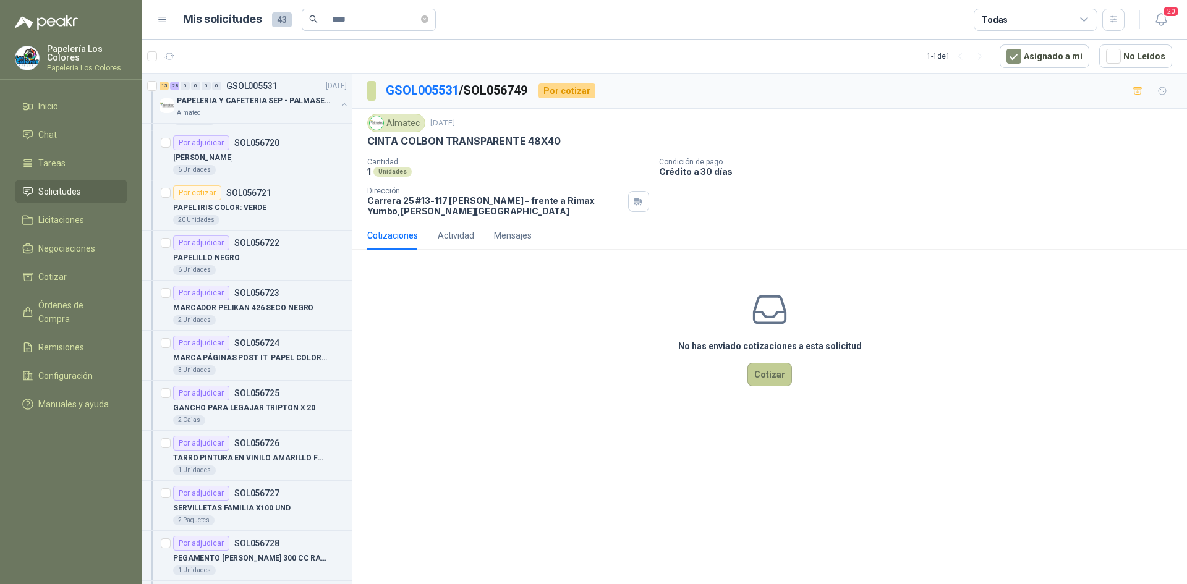
click at [776, 368] on button "Cotizar" at bounding box center [769, 374] width 45 height 23
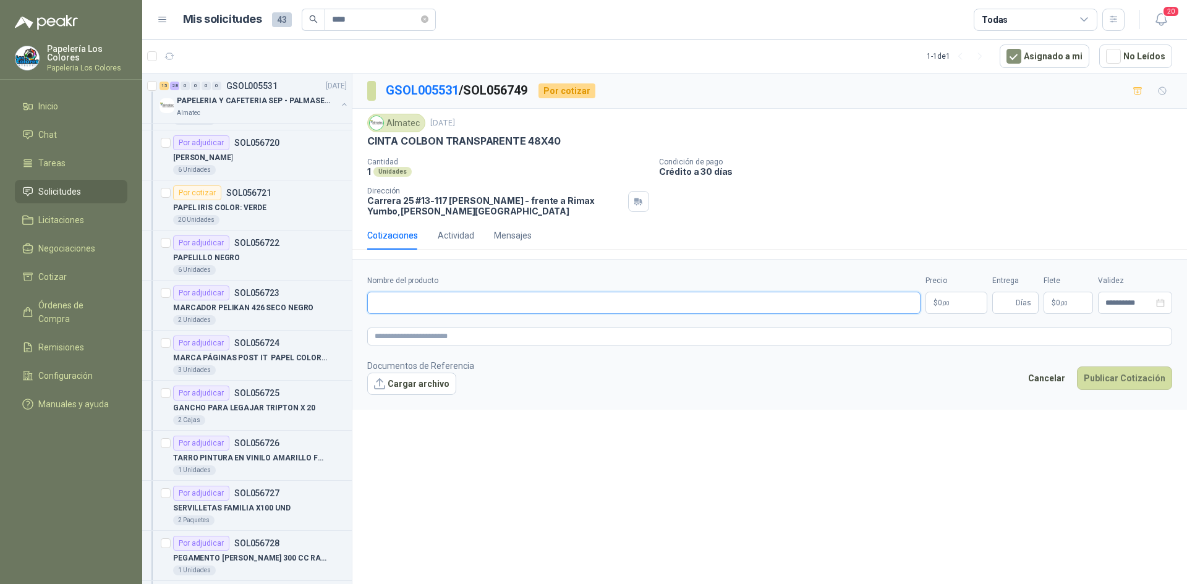
click at [542, 308] on input "Nombre del producto" at bounding box center [643, 303] width 553 height 22
click at [516, 300] on input "Nombre del producto" at bounding box center [643, 303] width 553 height 22
paste input "**********"
type input "**********"
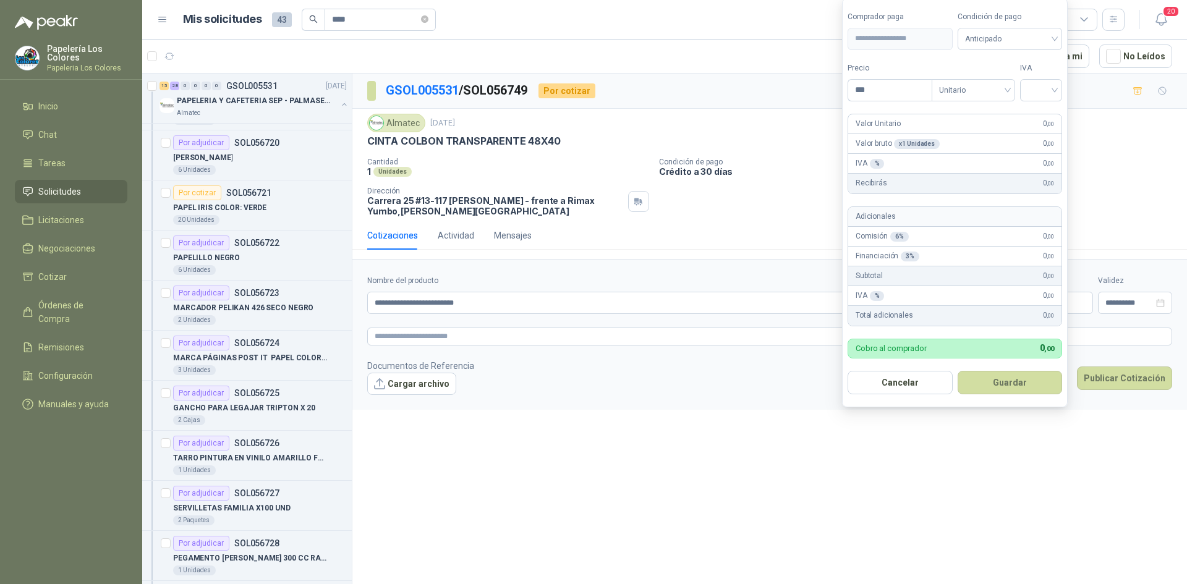
click at [948, 295] on body "Papelería Los Colores Papeleria Los Colores Inicio Chat Tareas Solicitudes Lici…" at bounding box center [593, 292] width 1187 height 584
type input "*******"
click at [1012, 42] on span "Anticipado" at bounding box center [1010, 39] width 90 height 19
click at [996, 82] on div "Crédito a 30 días" at bounding box center [1012, 84] width 87 height 14
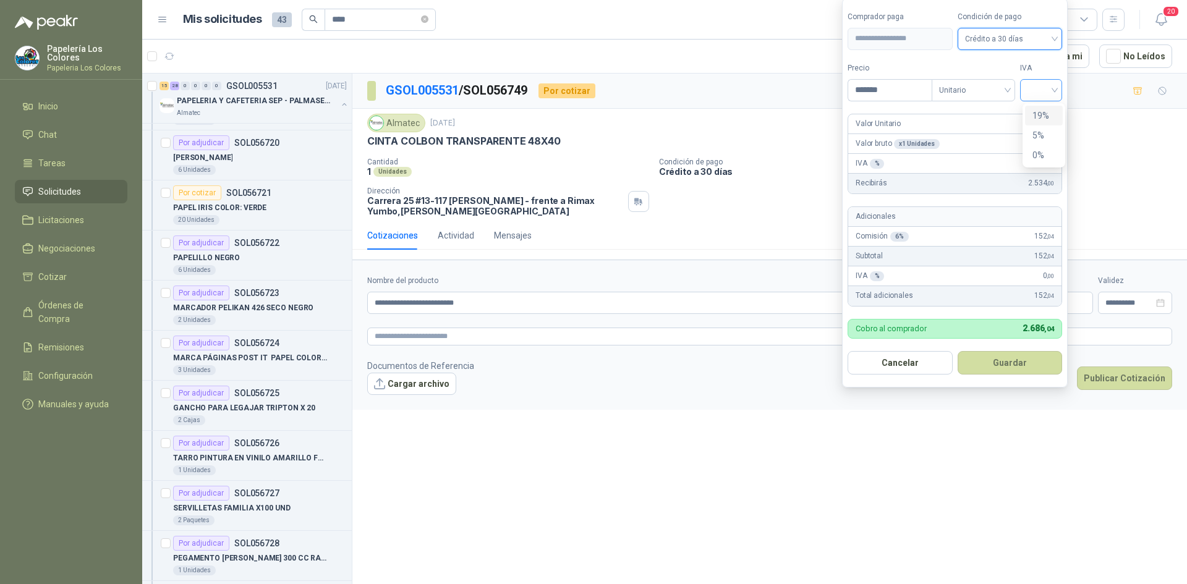
click at [1027, 83] on div at bounding box center [1041, 90] width 42 height 22
click at [1038, 114] on div "19%" at bounding box center [1043, 116] width 23 height 14
click at [1006, 354] on button "Guardar" at bounding box center [1012, 362] width 106 height 23
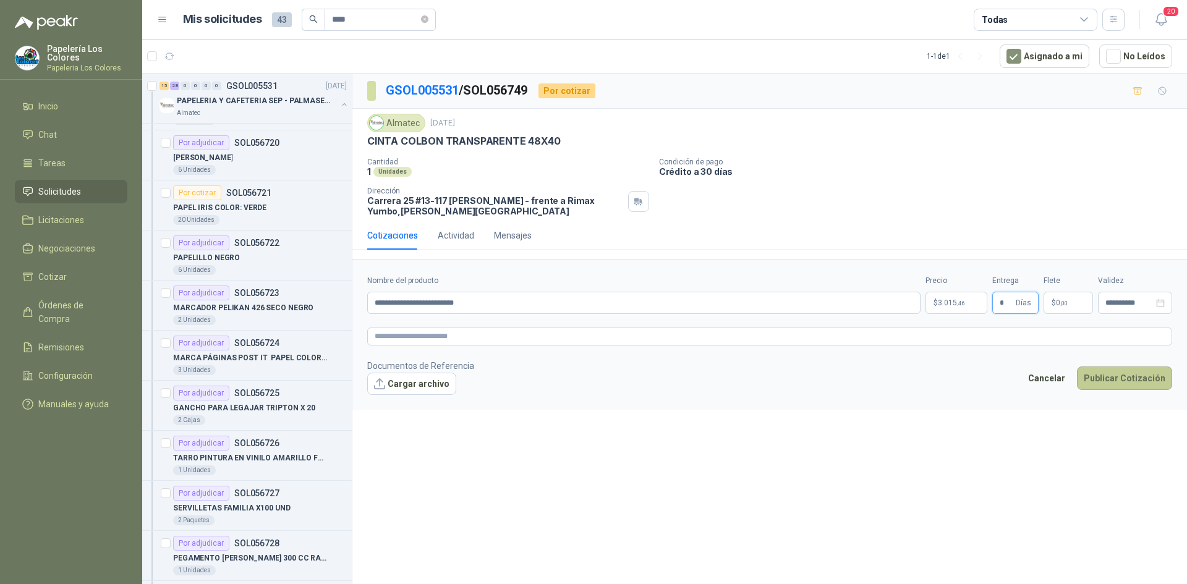
type input "*"
click at [1114, 373] on button "Publicar Cotización" at bounding box center [1124, 378] width 95 height 23
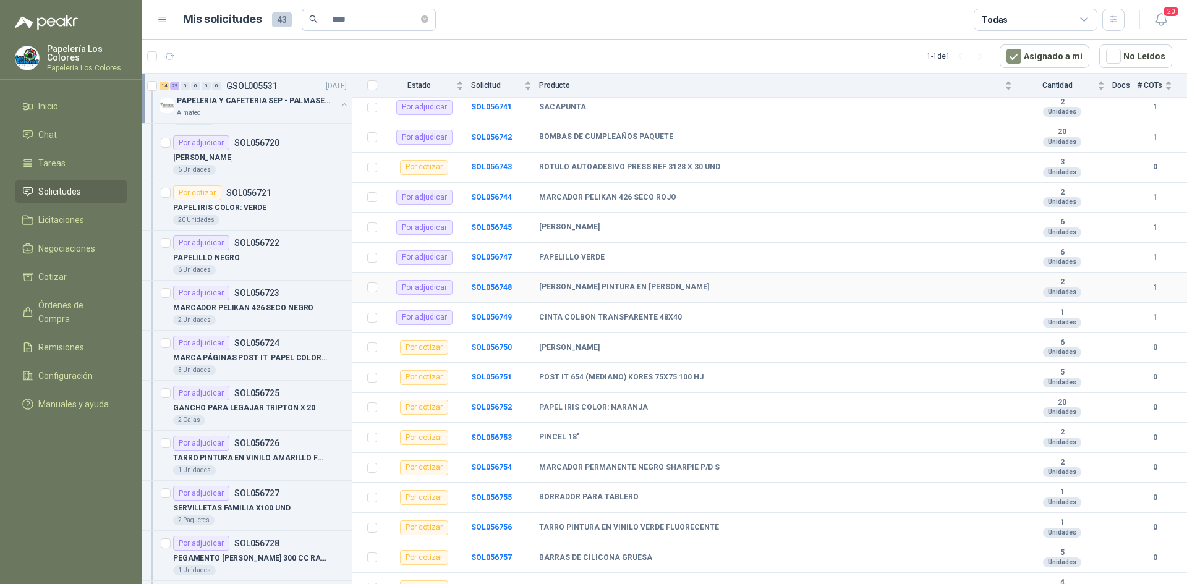
scroll to position [942, 0]
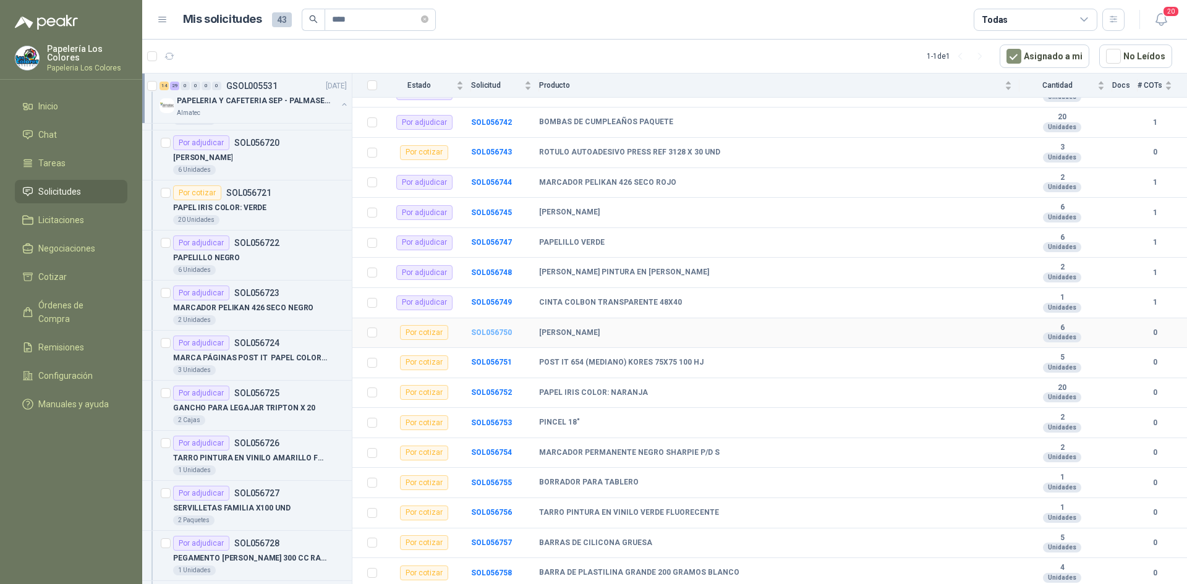
click at [490, 333] on b "SOL056750" at bounding box center [491, 332] width 41 height 9
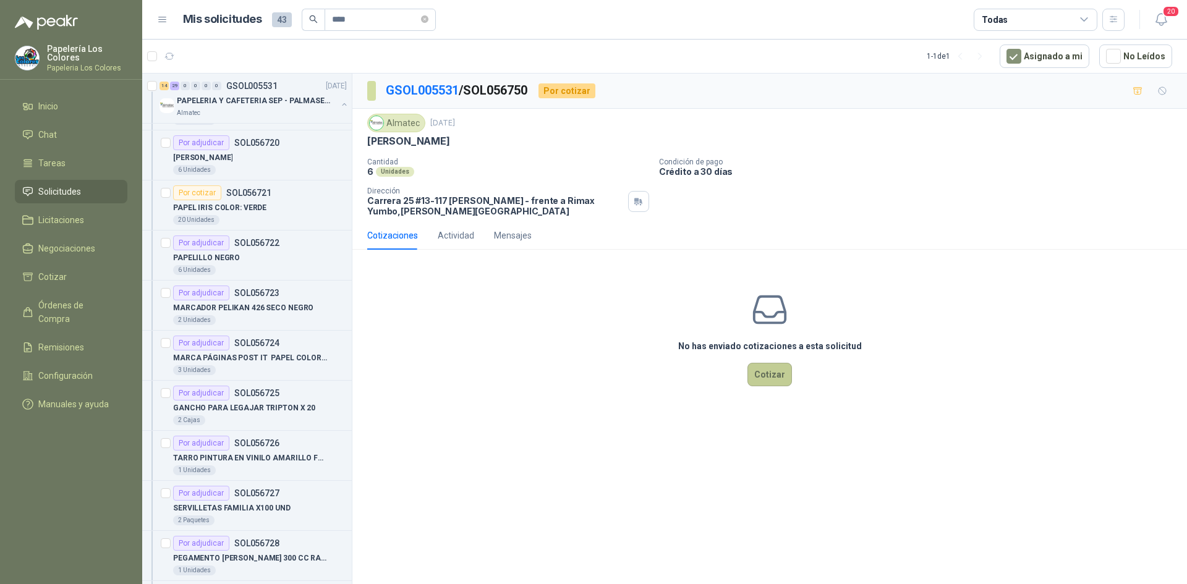
click at [777, 375] on button "Cotizar" at bounding box center [769, 374] width 45 height 23
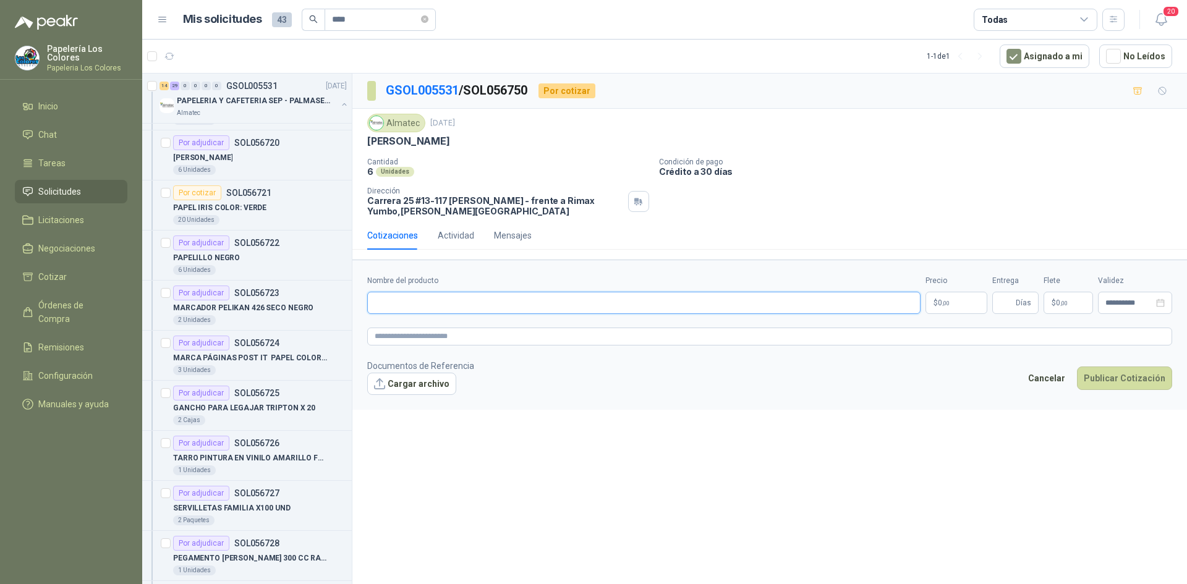
drag, startPoint x: 458, startPoint y: 302, endPoint x: 475, endPoint y: 308, distance: 17.6
click at [458, 302] on input "Nombre del producto" at bounding box center [643, 303] width 553 height 22
paste input "**********"
type input "**********"
click at [954, 300] on body "Papelería Los Colores Papeleria Los Colores Inicio Chat Tareas Solicitudes Lici…" at bounding box center [593, 292] width 1187 height 584
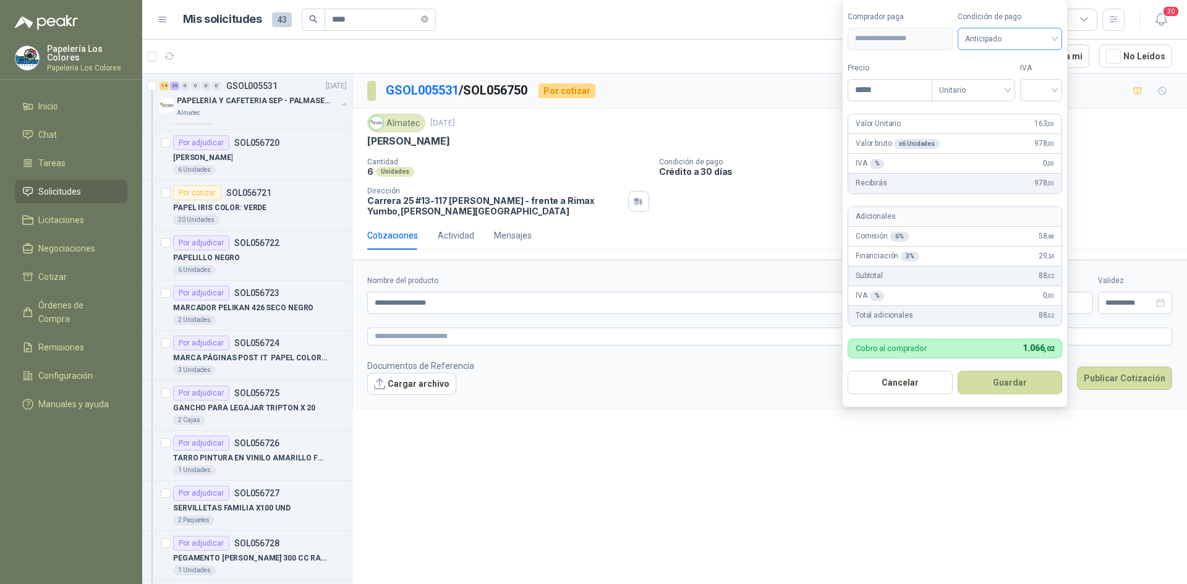
click at [1009, 32] on span "Anticipado" at bounding box center [1010, 39] width 90 height 19
type input "*****"
click at [1001, 78] on div "Crédito a 30 días" at bounding box center [1012, 84] width 87 height 14
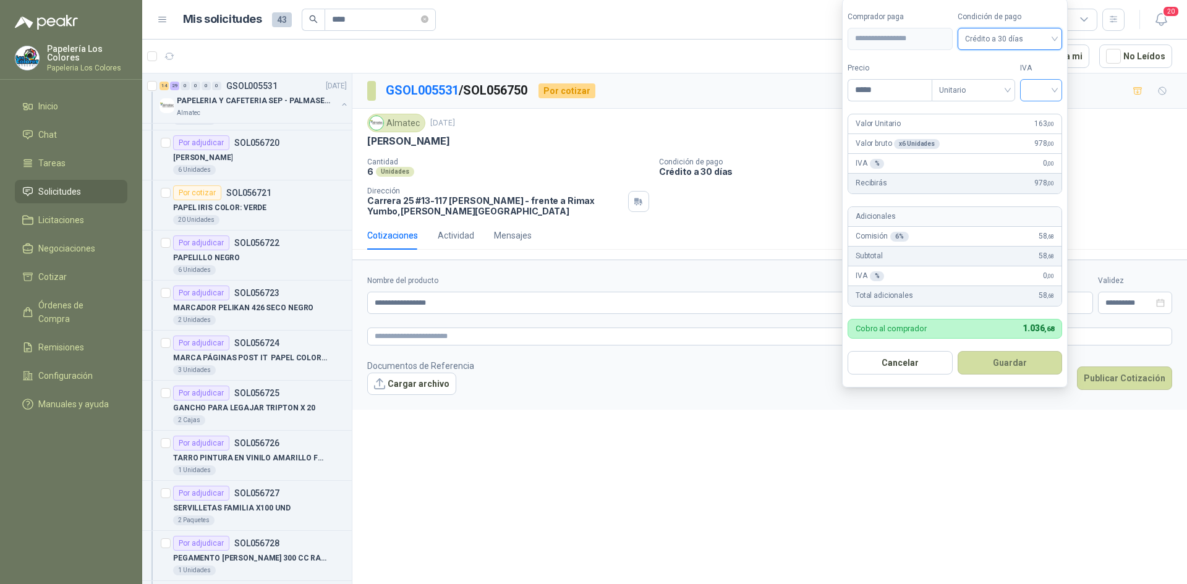
click at [1048, 82] on input "search" at bounding box center [1040, 89] width 27 height 19
click at [1045, 116] on div "19%" at bounding box center [1043, 116] width 23 height 14
click at [999, 365] on button "Guardar" at bounding box center [1012, 362] width 106 height 23
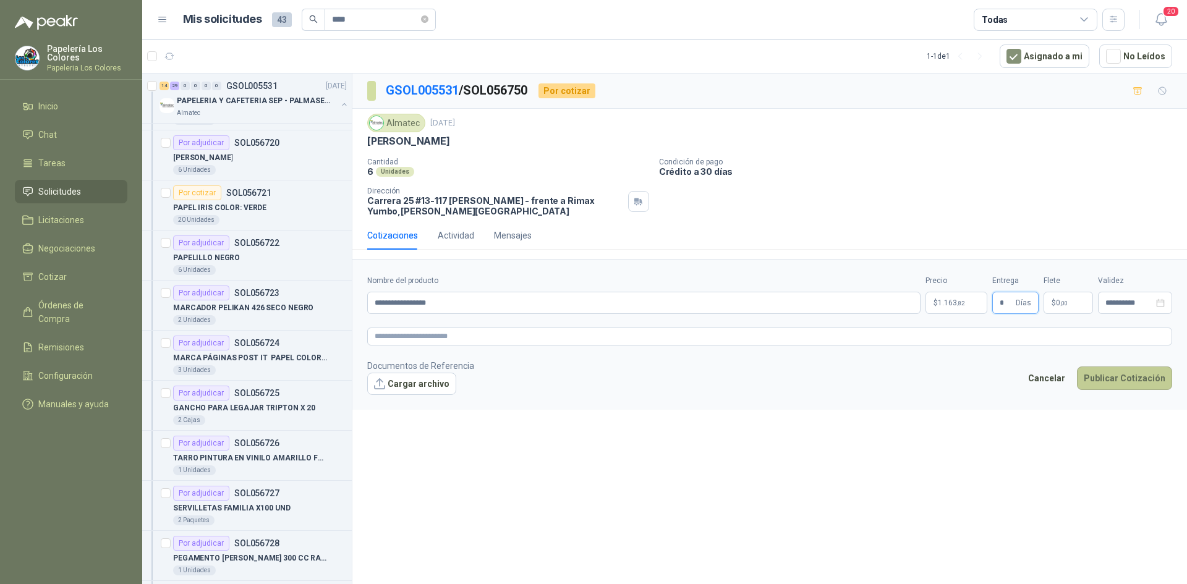
type input "*"
click at [1121, 371] on button "Publicar Cotización" at bounding box center [1124, 378] width 95 height 23
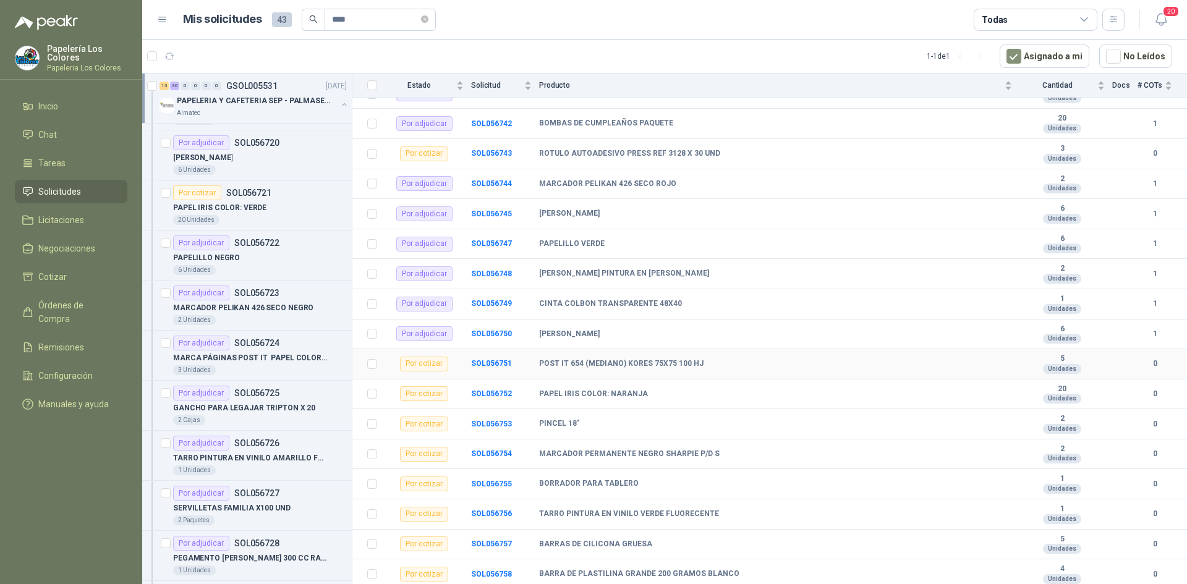
scroll to position [942, 0]
click at [494, 360] on b "SOL056751" at bounding box center [491, 362] width 41 height 9
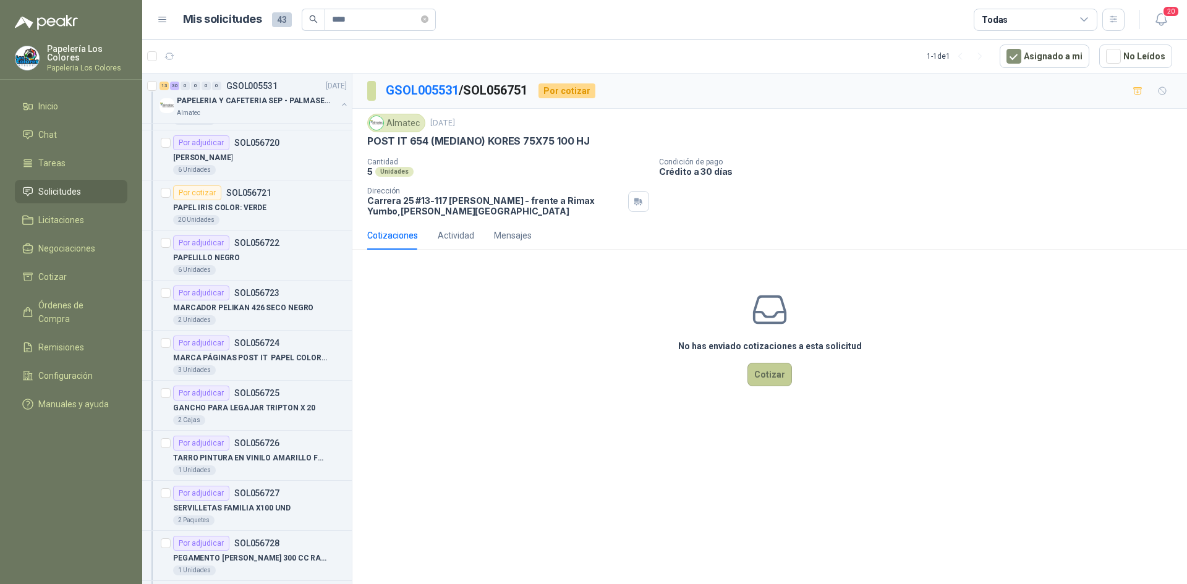
click at [774, 374] on button "Cotizar" at bounding box center [769, 374] width 45 height 23
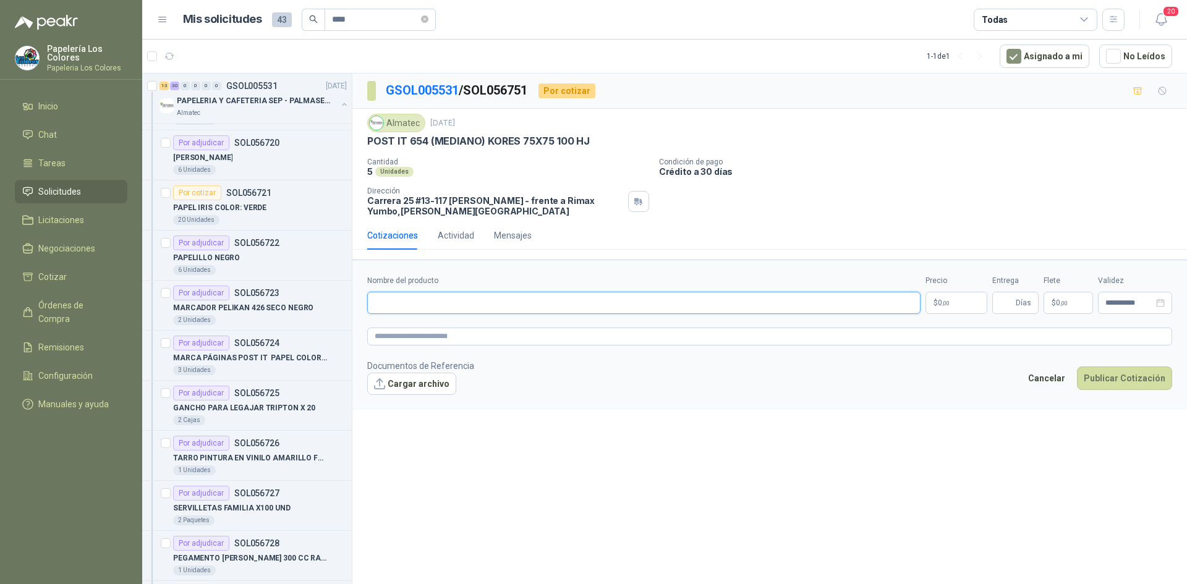
click at [509, 295] on input "Nombre del producto" at bounding box center [643, 303] width 553 height 22
drag, startPoint x: 369, startPoint y: 140, endPoint x: 587, endPoint y: 148, distance: 218.3
click at [587, 148] on div "POST IT 654 (MEDIANO) KORES 75X75 100 HJ" at bounding box center [769, 141] width 805 height 13
copy p "POST IT 654 (MEDIANO) KORES 75X75 100 HJ"
click at [416, 299] on input "Nombre del producto" at bounding box center [643, 303] width 553 height 22
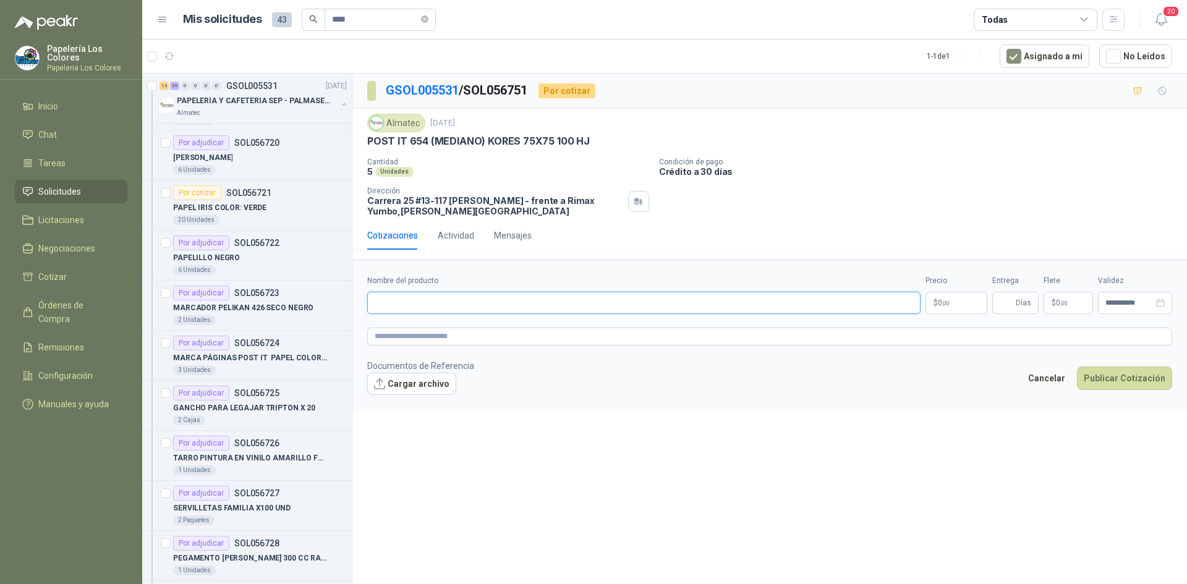
click at [459, 307] on input "Nombre del producto" at bounding box center [643, 303] width 553 height 22
paste input "**********"
type input "**********"
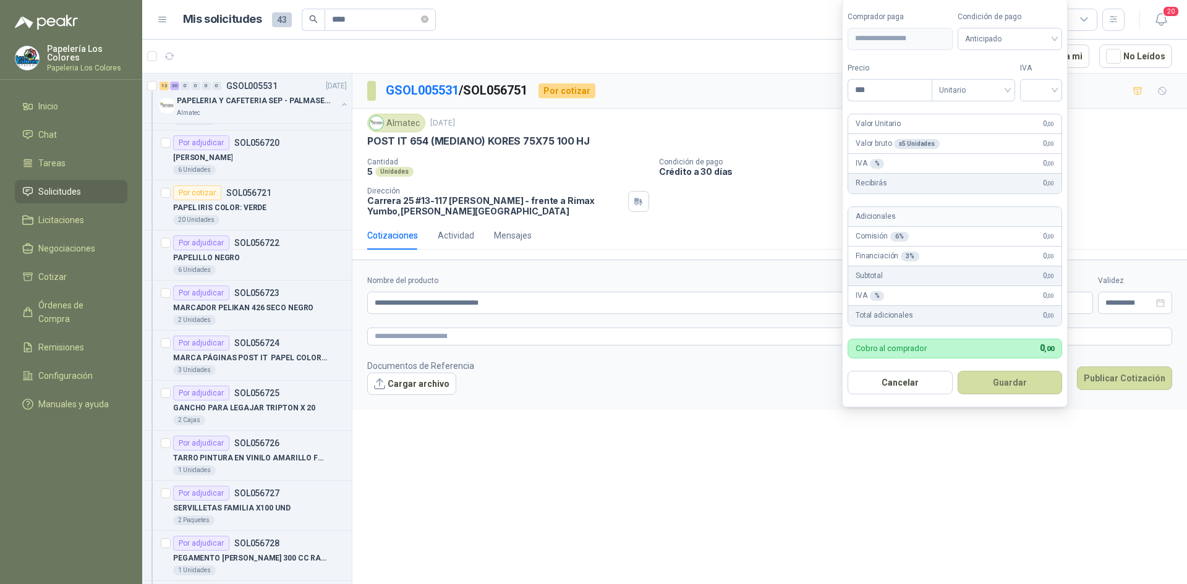
click at [947, 304] on body "Papelería Los Colores Papeleria Los Colores Inicio Chat Tareas Solicitudes Lici…" at bounding box center [593, 292] width 1187 height 584
type input "*******"
click at [996, 36] on span "Anticipado" at bounding box center [1010, 39] width 90 height 19
click at [996, 80] on div "Crédito a 30 días" at bounding box center [1012, 84] width 87 height 14
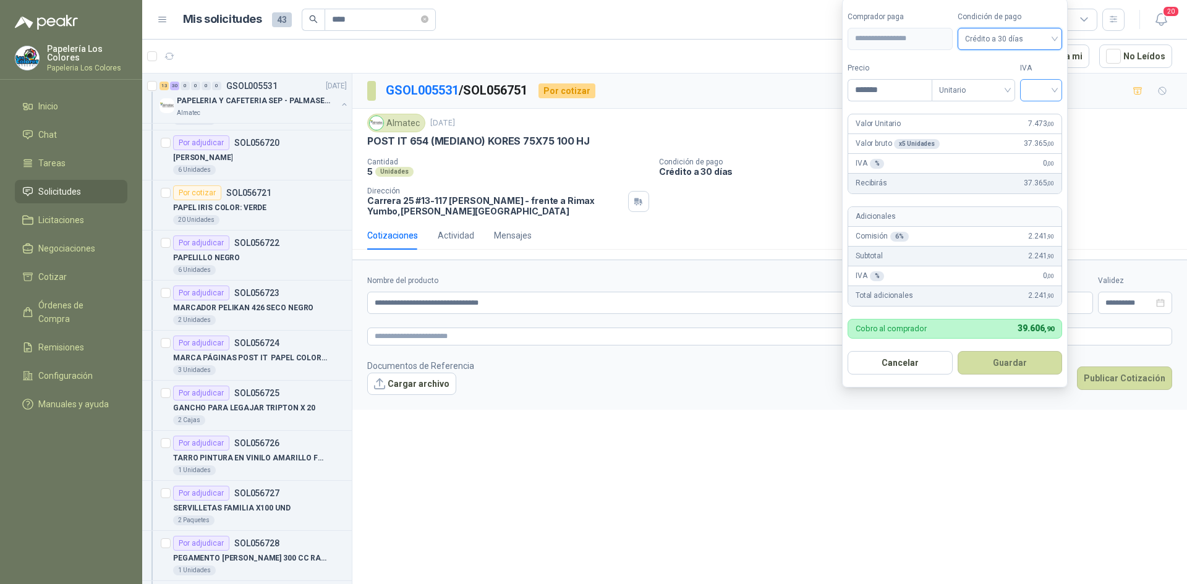
click at [1035, 87] on input "search" at bounding box center [1040, 89] width 27 height 19
click at [1040, 111] on div "19%" at bounding box center [1043, 116] width 23 height 14
click at [998, 364] on button "Guardar" at bounding box center [1012, 362] width 106 height 23
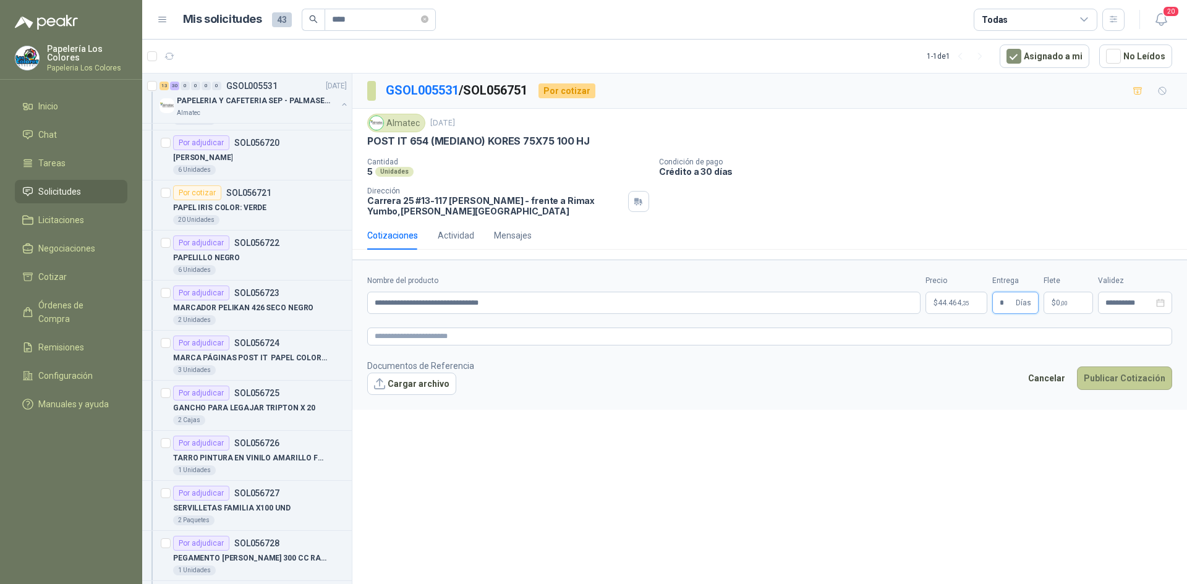
type input "*"
click at [1114, 376] on button "Publicar Cotización" at bounding box center [1124, 378] width 95 height 23
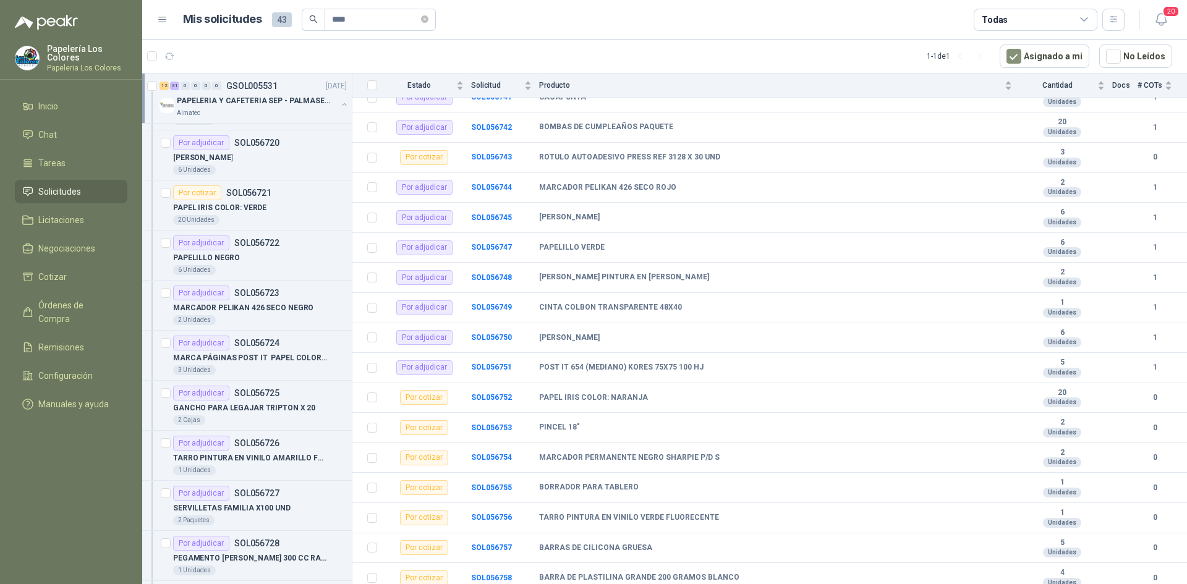
scroll to position [942, 0]
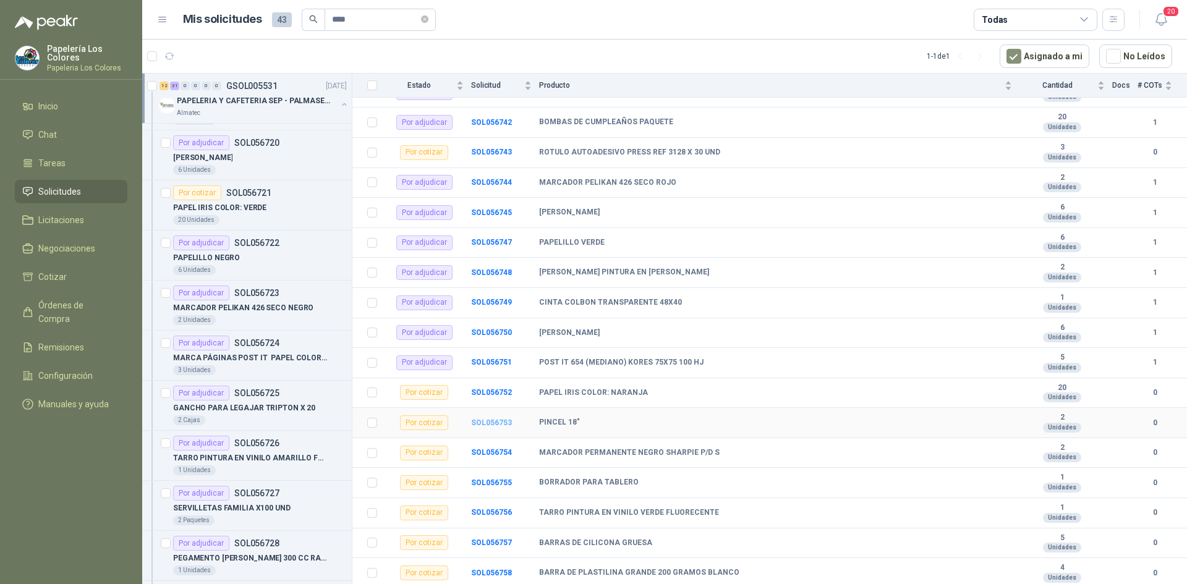
click at [501, 422] on b "SOL056753" at bounding box center [491, 422] width 41 height 9
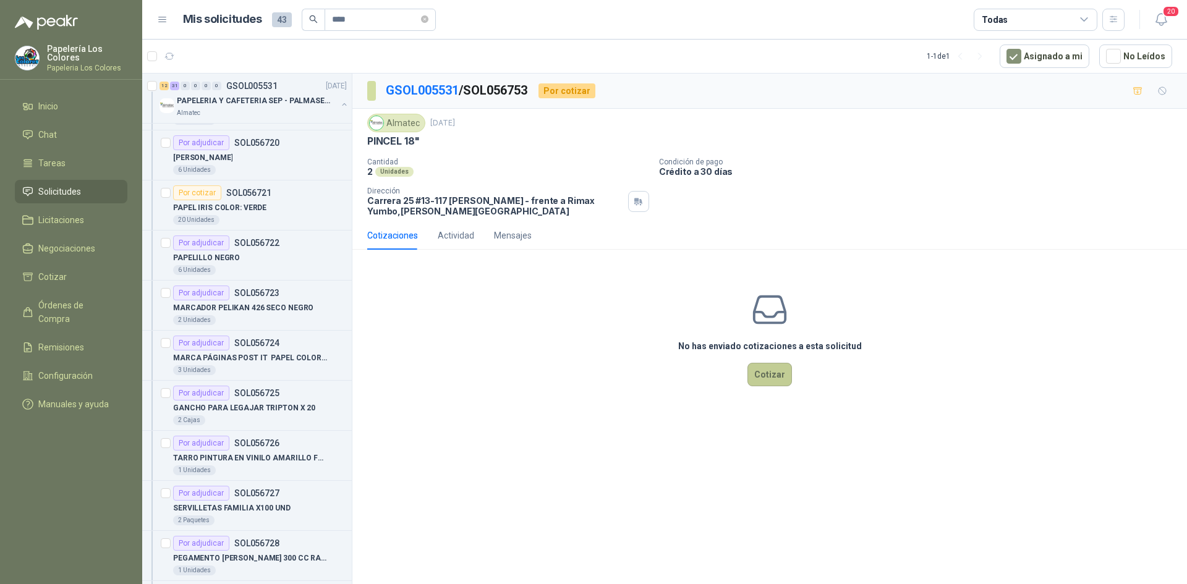
click at [775, 379] on button "Cotizar" at bounding box center [769, 374] width 45 height 23
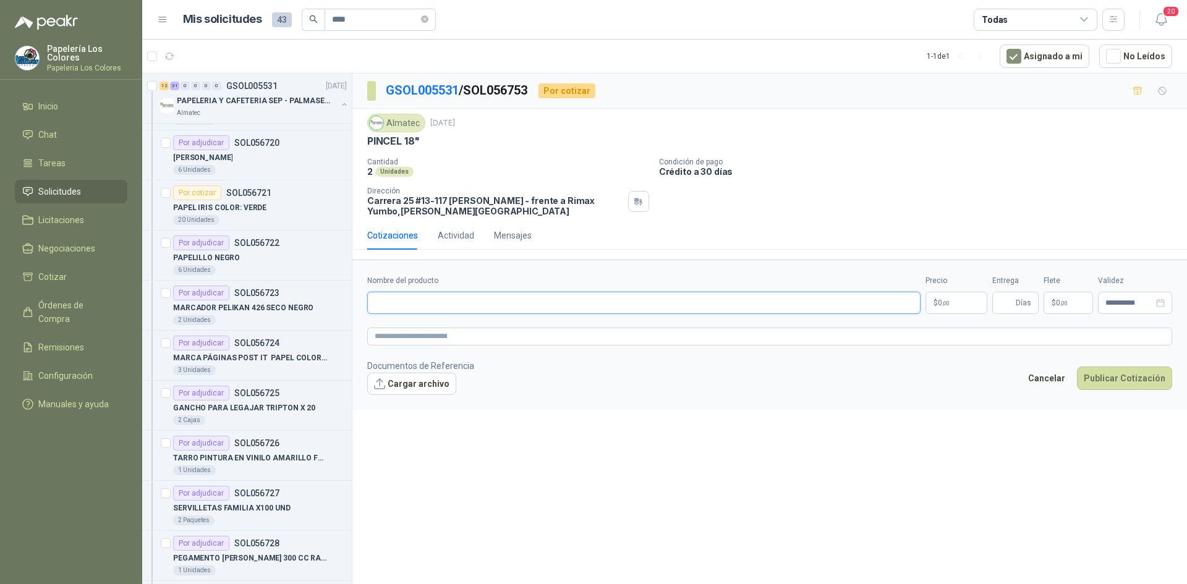
click at [515, 304] on input "Nombre del producto" at bounding box center [643, 303] width 553 height 22
paste input "**********"
type input "**********"
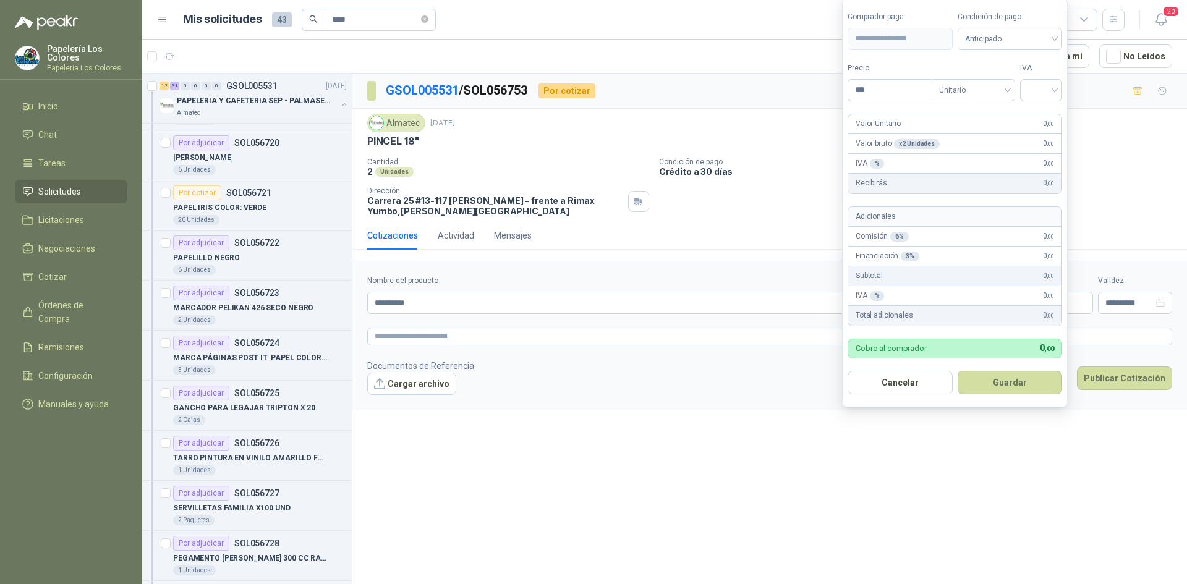
click at [954, 294] on body "Papelería Los Colores Papeleria Los Colores Inicio Chat Tareas Solicitudes Lici…" at bounding box center [593, 292] width 1187 height 584
click at [1015, 32] on span "Anticipado" at bounding box center [1010, 39] width 90 height 19
type input "*******"
click at [1011, 79] on div "Crédito a 30 días" at bounding box center [1012, 84] width 87 height 14
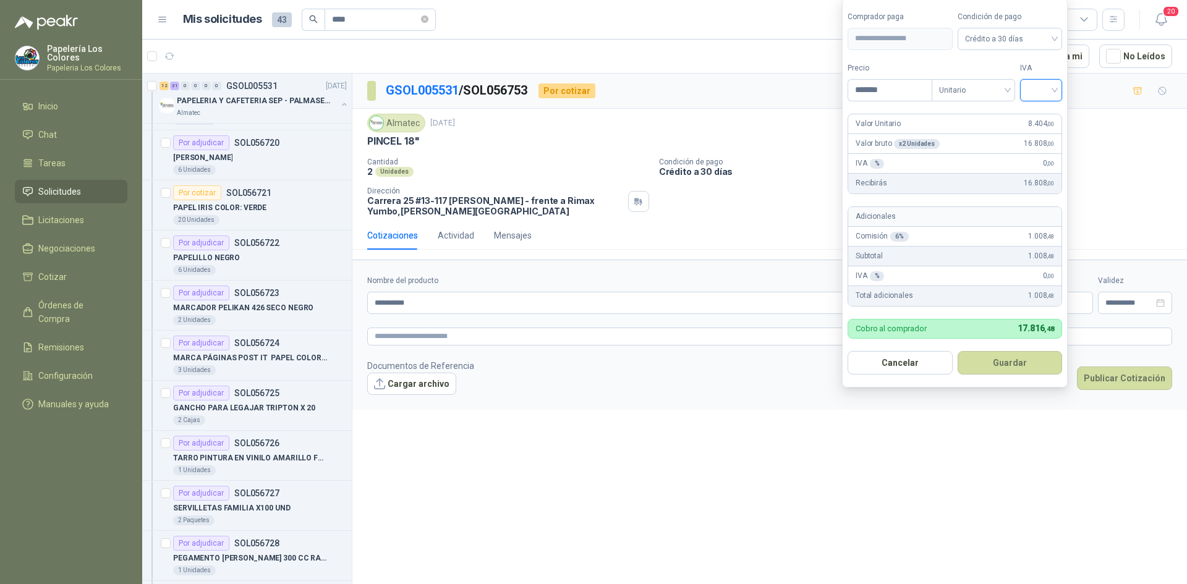
click at [1041, 86] on input "search" at bounding box center [1040, 89] width 27 height 19
click at [1042, 109] on div "19%" at bounding box center [1043, 116] width 23 height 14
click at [1004, 357] on button "Guardar" at bounding box center [1012, 362] width 106 height 23
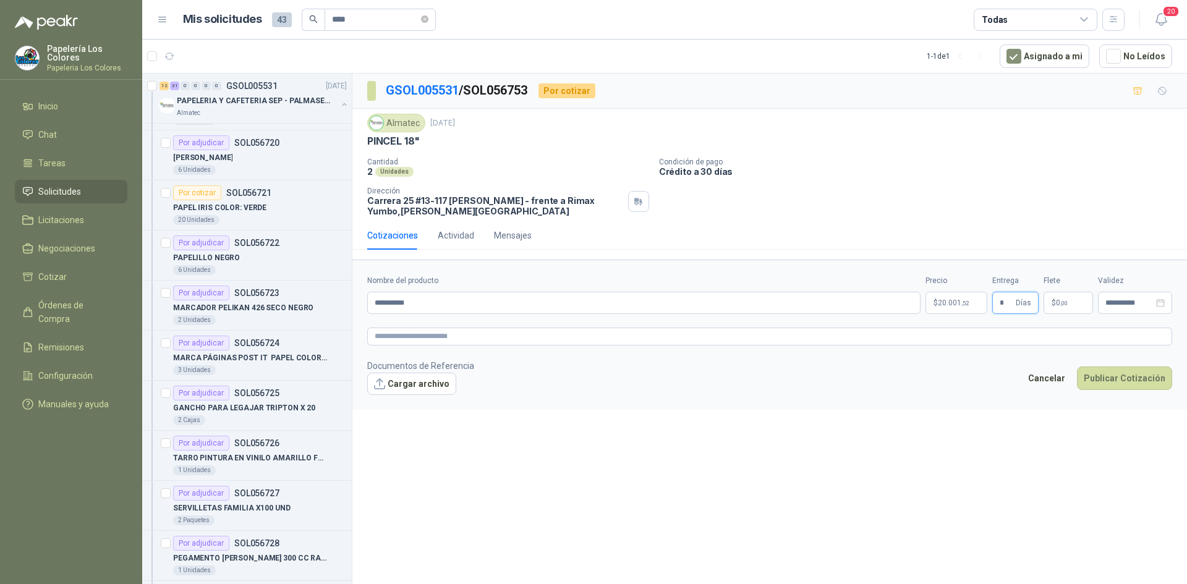
type input "*"
click at [1122, 375] on button "Publicar Cotización" at bounding box center [1124, 378] width 95 height 23
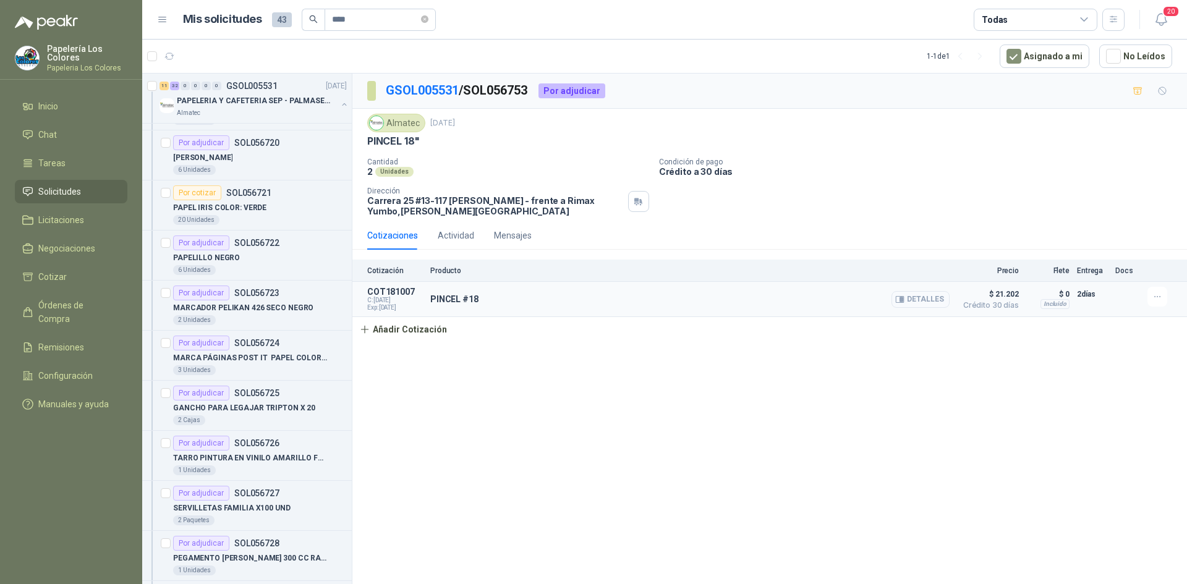
click at [939, 297] on button "Detalles" at bounding box center [920, 299] width 58 height 17
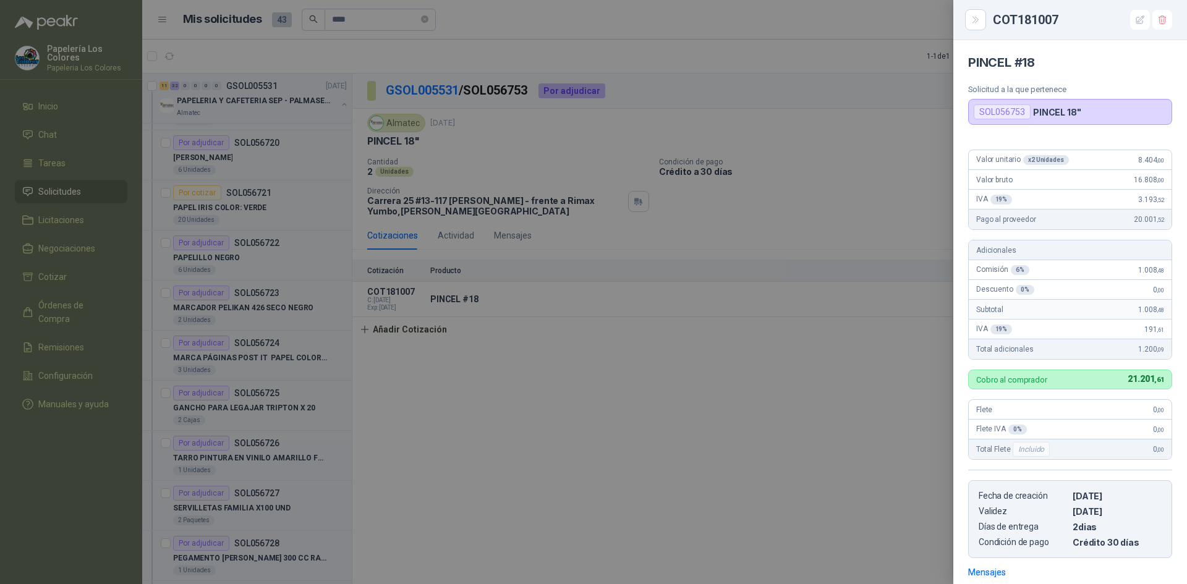
drag, startPoint x: 758, startPoint y: 388, endPoint x: 757, endPoint y: 396, distance: 8.7
click at [757, 396] on div at bounding box center [593, 292] width 1187 height 584
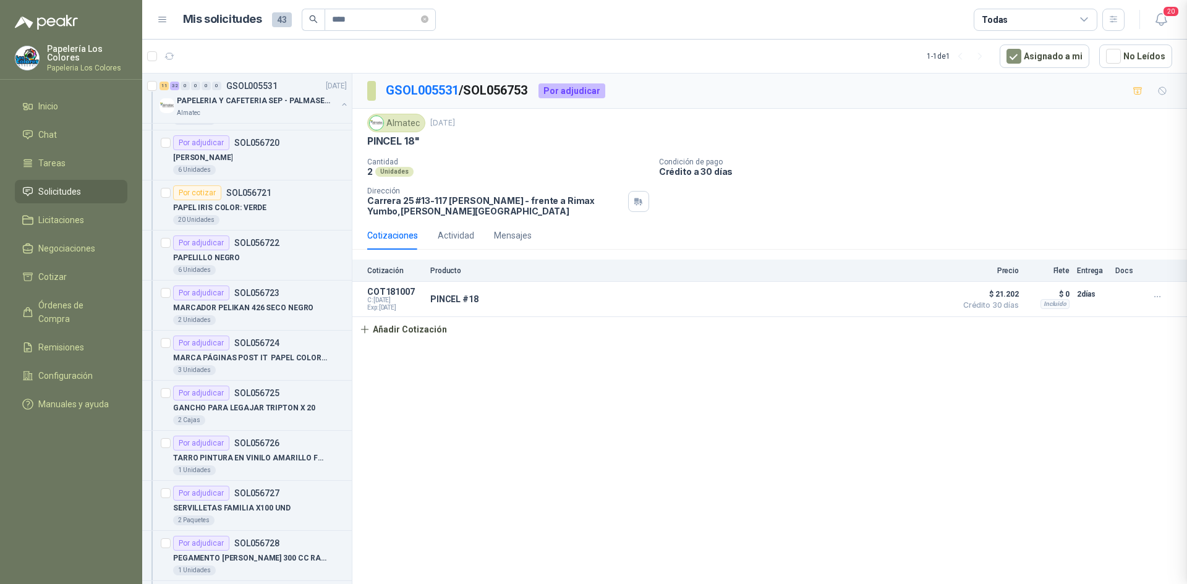
scroll to position [179, 0]
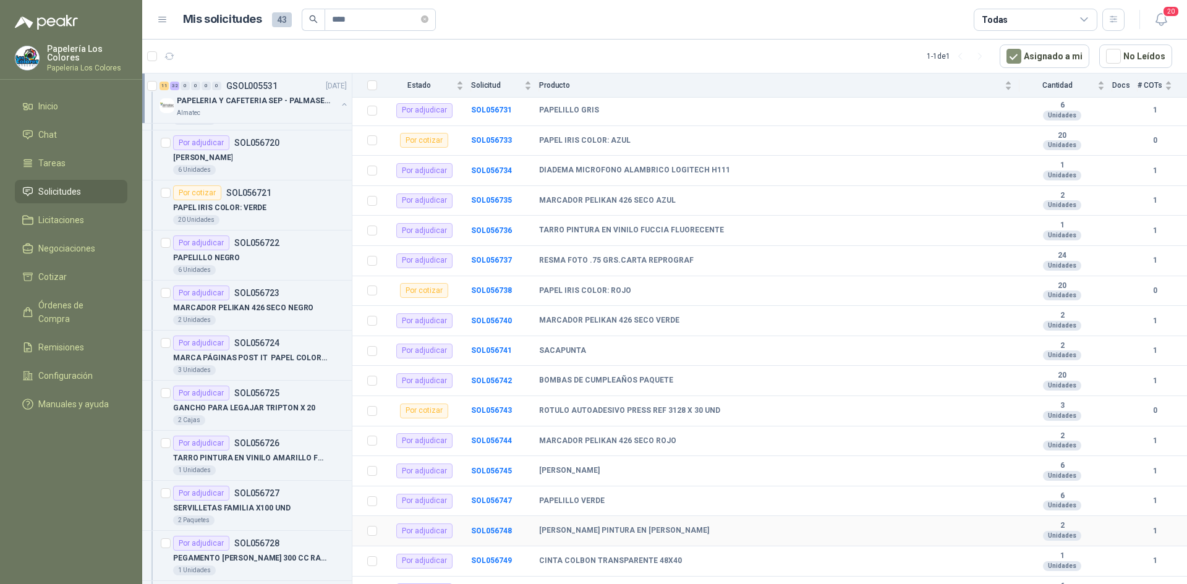
scroll to position [942, 0]
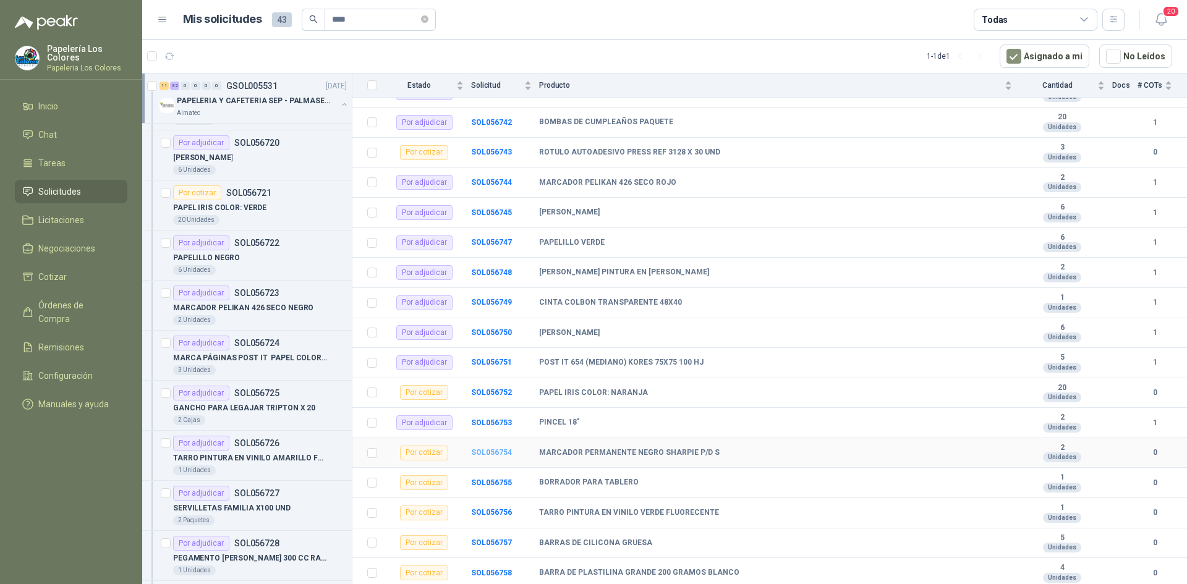
click at [483, 456] on b "SOL056754" at bounding box center [491, 452] width 41 height 9
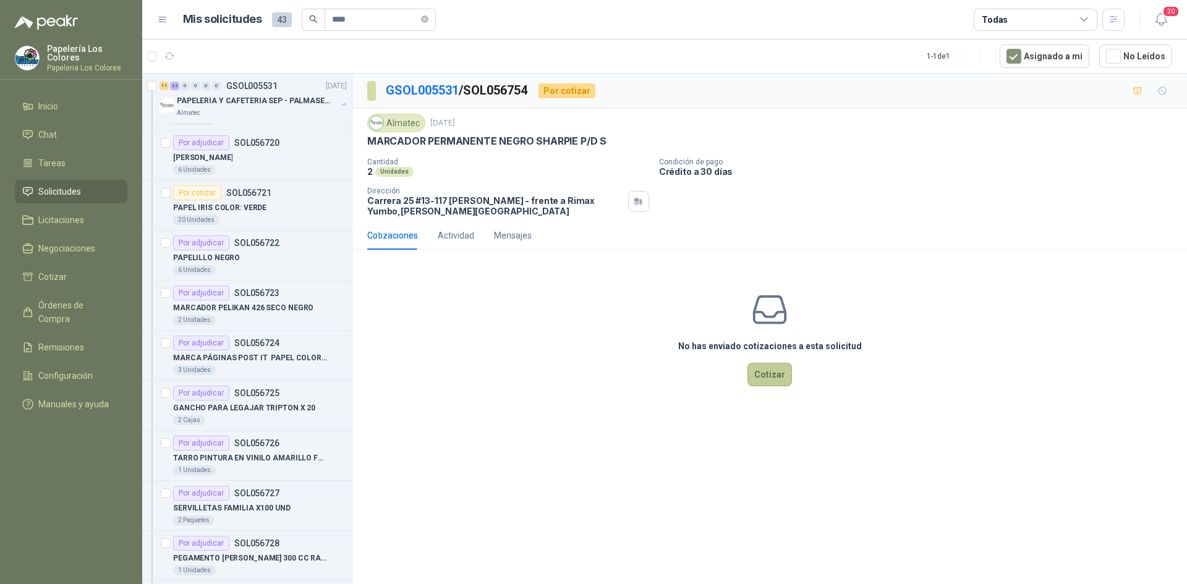
click at [766, 374] on button "Cotizar" at bounding box center [769, 374] width 45 height 23
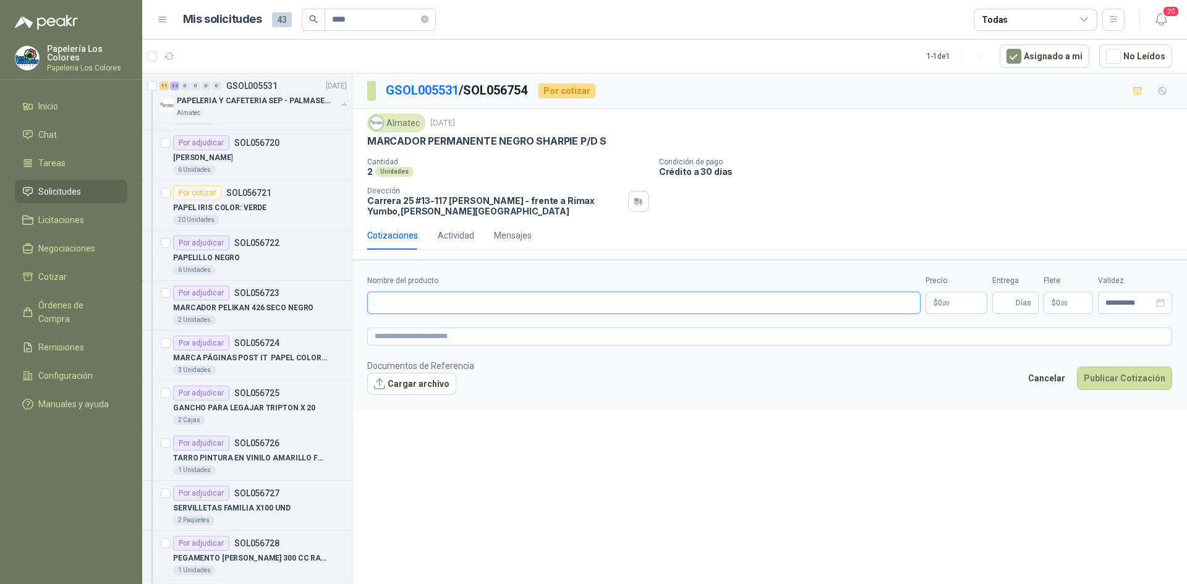
click at [480, 305] on input "Nombre del producto" at bounding box center [643, 303] width 553 height 22
click at [443, 305] on input "Nombre del producto" at bounding box center [643, 303] width 553 height 22
paste input "**********"
type input "**********"
click at [965, 301] on body "Papelería Los Colores Papeleria Los Colores Inicio Chat Tareas Solicitudes Lici…" at bounding box center [593, 292] width 1187 height 584
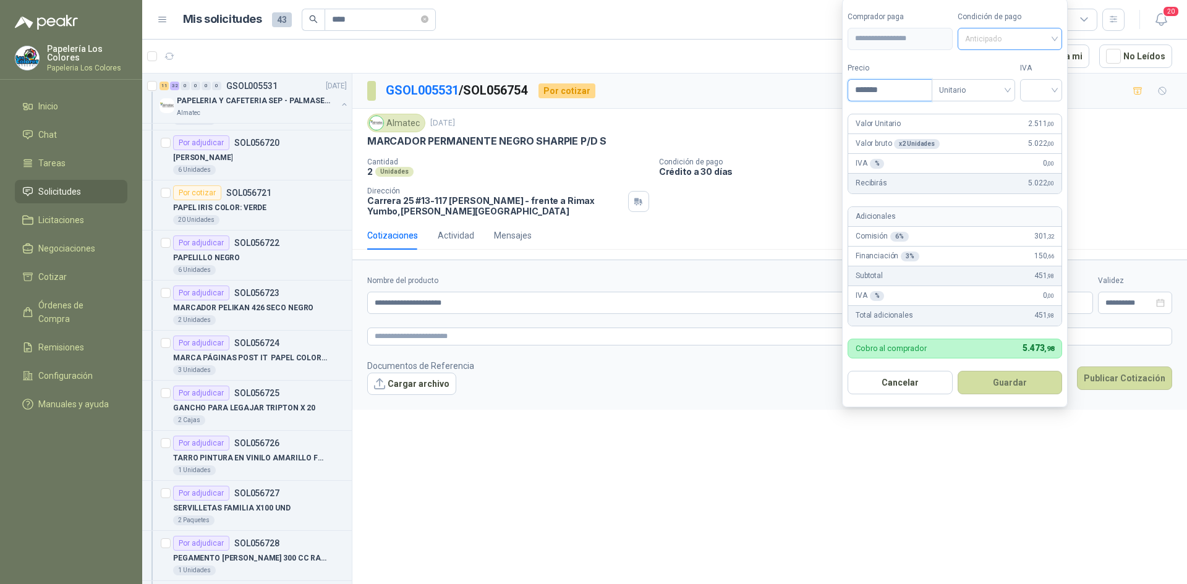
click at [986, 41] on span "Anticipado" at bounding box center [1010, 39] width 90 height 19
type input "*******"
click at [1002, 83] on div "Crédito a 30 días" at bounding box center [1012, 84] width 87 height 14
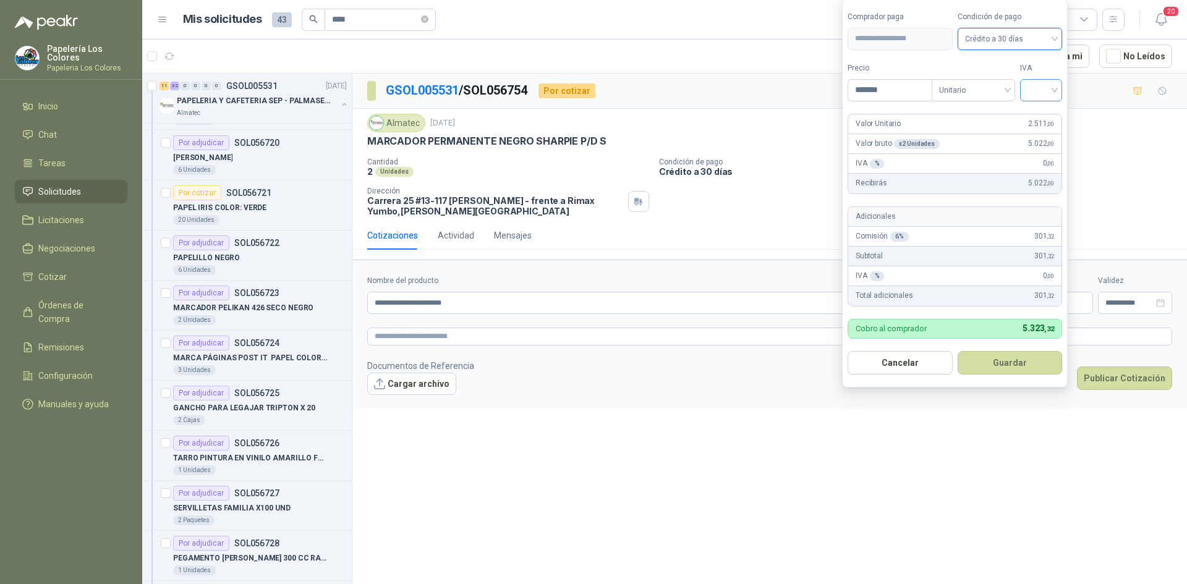
click at [1046, 93] on input "search" at bounding box center [1040, 89] width 27 height 19
click at [1038, 116] on div "19%" at bounding box center [1043, 116] width 23 height 14
click at [994, 365] on button "Guardar" at bounding box center [1012, 362] width 106 height 23
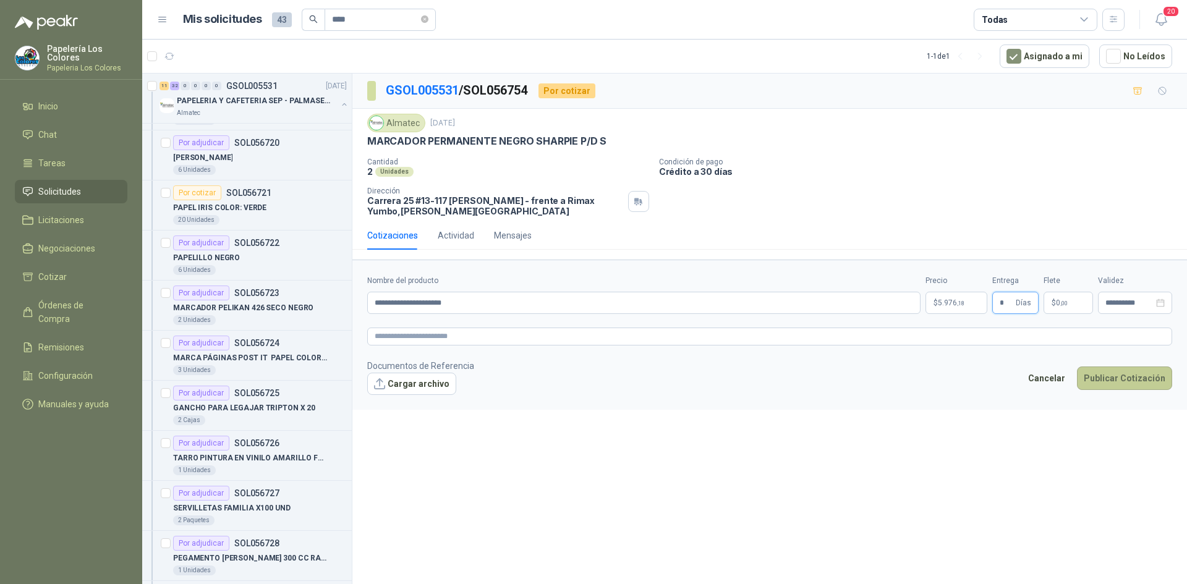
type input "*"
click at [1140, 381] on button "Publicar Cotización" at bounding box center [1124, 378] width 95 height 23
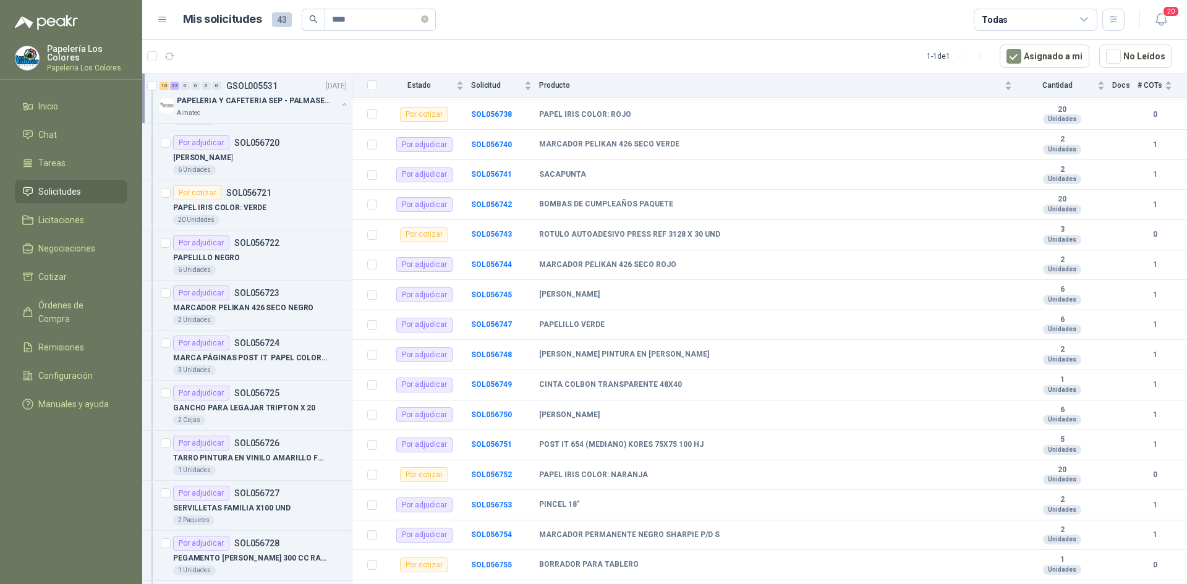
scroll to position [942, 0]
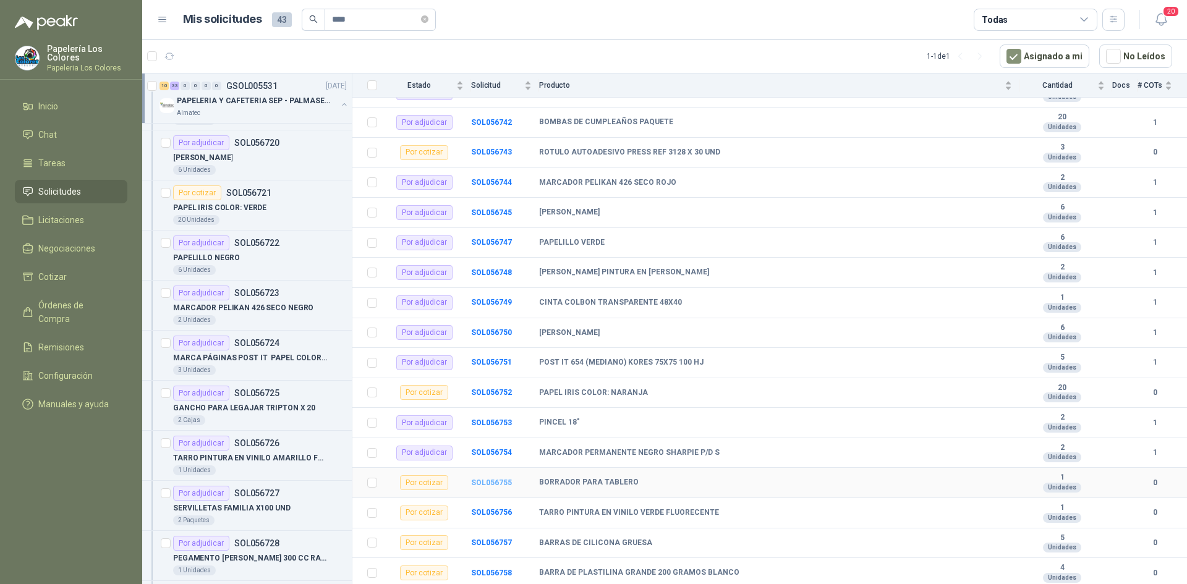
click at [501, 480] on b "SOL056755" at bounding box center [491, 482] width 41 height 9
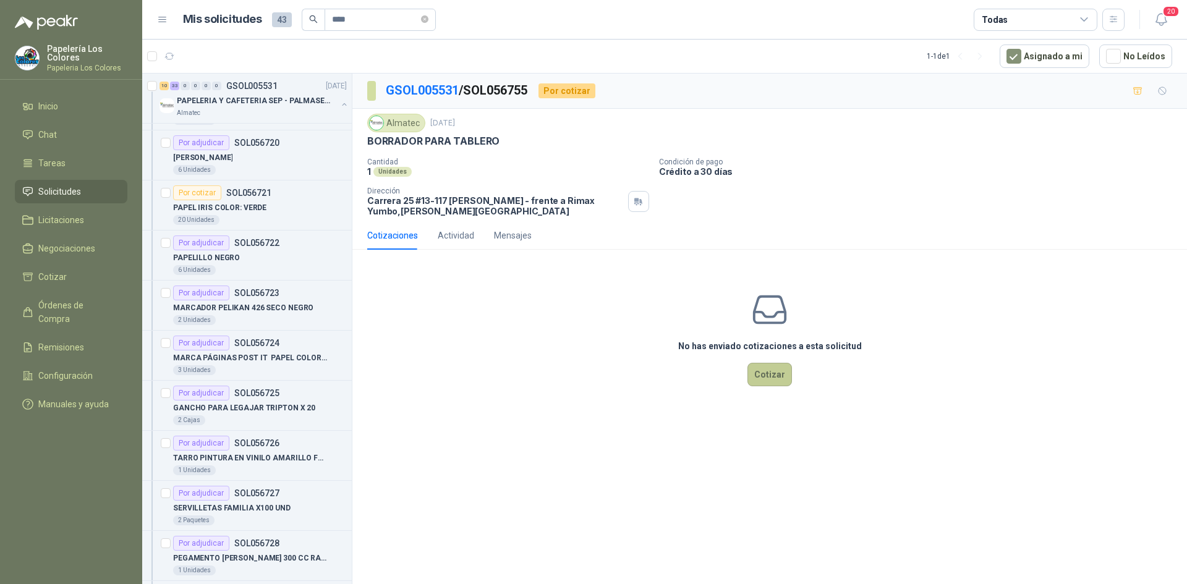
click at [774, 380] on button "Cotizar" at bounding box center [769, 374] width 45 height 23
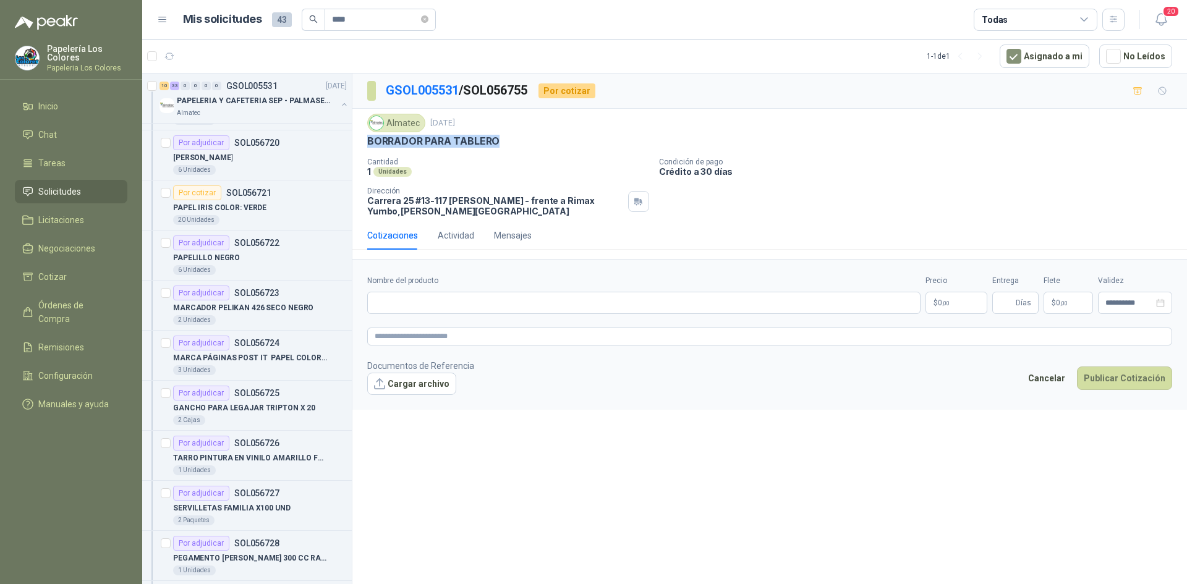
drag, startPoint x: 368, startPoint y: 137, endPoint x: 496, endPoint y: 140, distance: 128.0
click at [496, 140] on p "BORRADOR PARA TABLERO" at bounding box center [433, 141] width 132 height 13
click at [475, 307] on input "Nombre del producto" at bounding box center [643, 303] width 553 height 22
click at [465, 305] on input "Nombre del producto" at bounding box center [643, 303] width 553 height 22
paste input "**********"
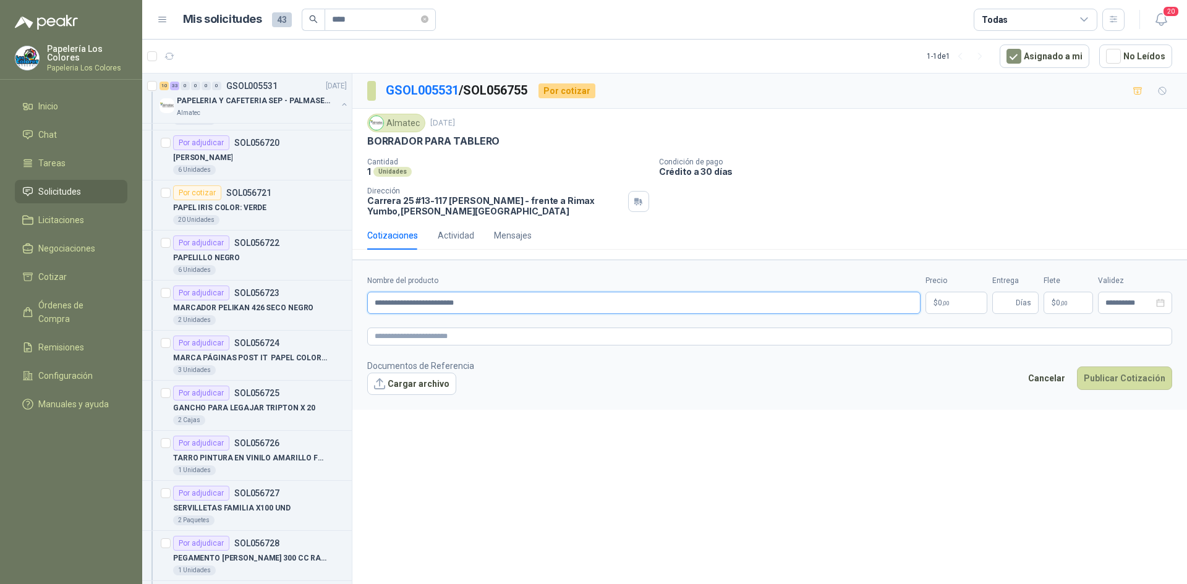
type input "**********"
click at [961, 299] on body "Papelería Los Colores Papeleria Los Colores Inicio Chat Tareas Solicitudes Lici…" at bounding box center [593, 292] width 1187 height 584
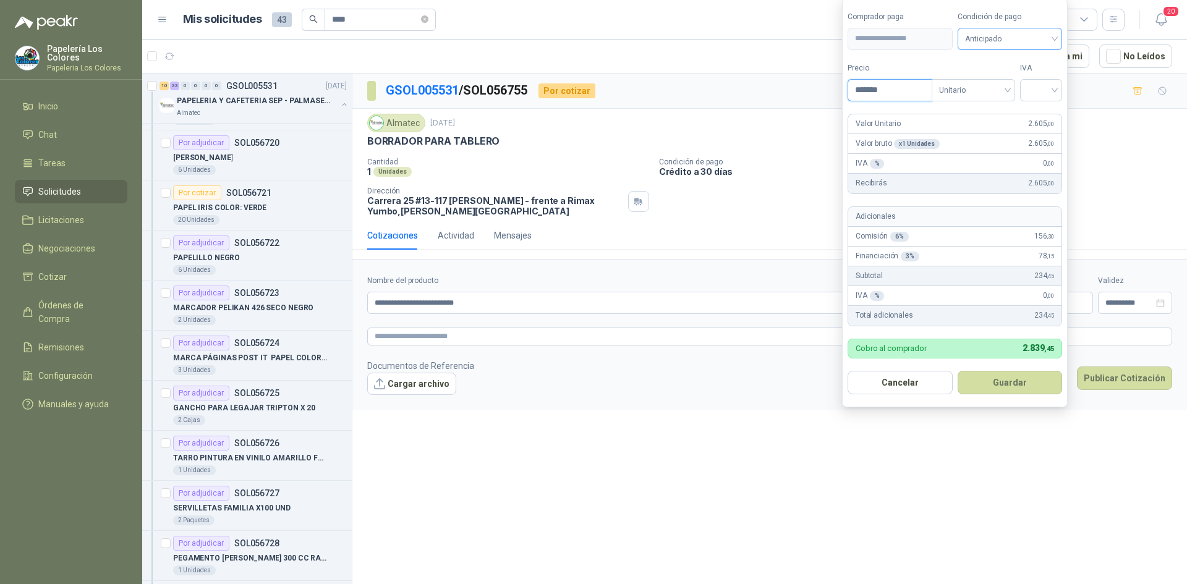
click at [990, 40] on span "Anticipado" at bounding box center [1010, 39] width 90 height 19
type input "*******"
click at [998, 87] on div "Crédito a 30 días" at bounding box center [1012, 84] width 87 height 14
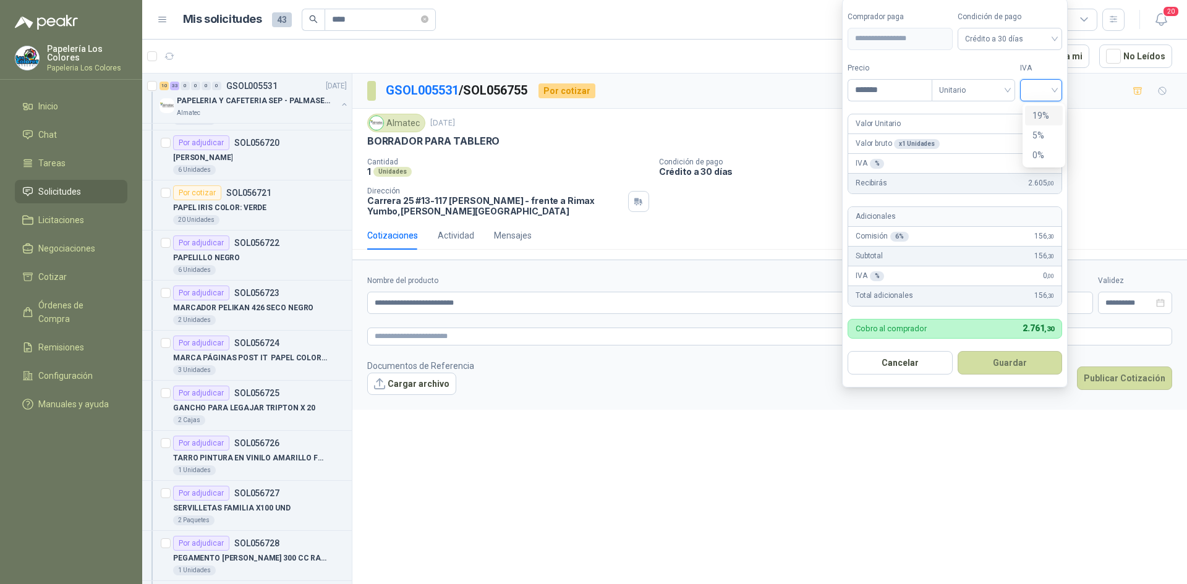
click at [1043, 90] on input "search" at bounding box center [1040, 89] width 27 height 19
click at [1043, 112] on div "19%" at bounding box center [1043, 116] width 23 height 14
click at [1006, 360] on button "Guardar" at bounding box center [1012, 362] width 106 height 23
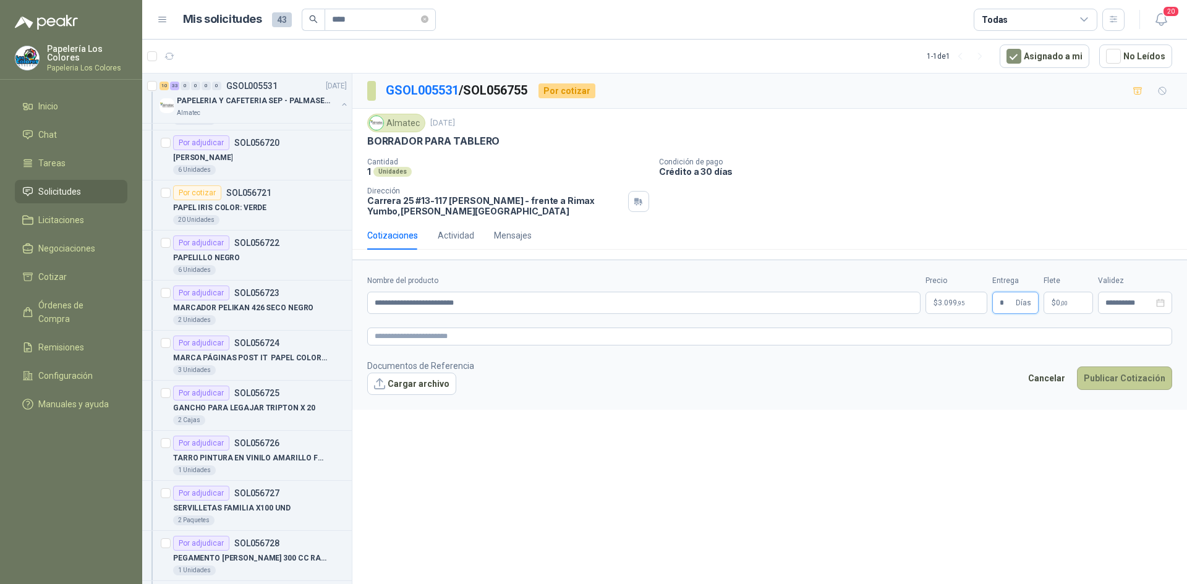
type input "*"
click at [1121, 368] on button "Publicar Cotización" at bounding box center [1124, 378] width 95 height 23
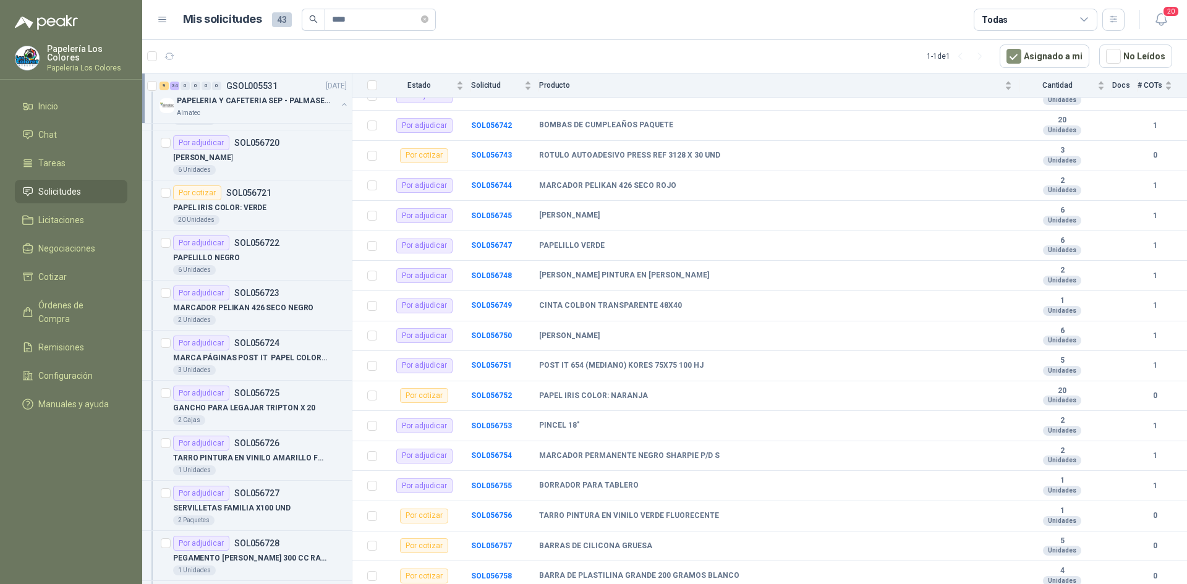
scroll to position [942, 0]
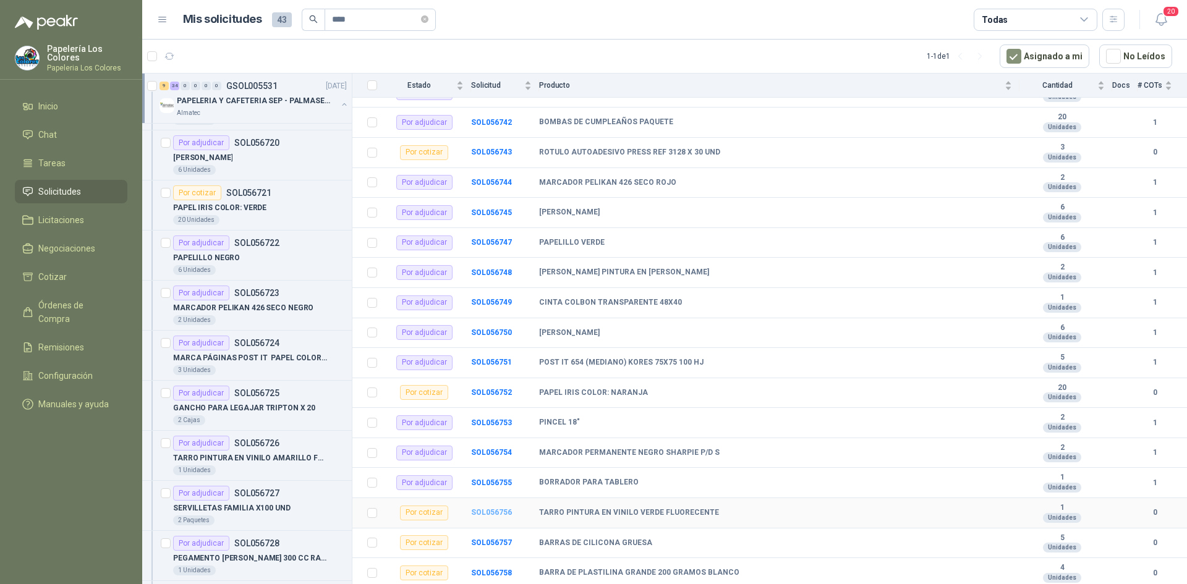
click at [498, 511] on b "SOL056756" at bounding box center [491, 512] width 41 height 9
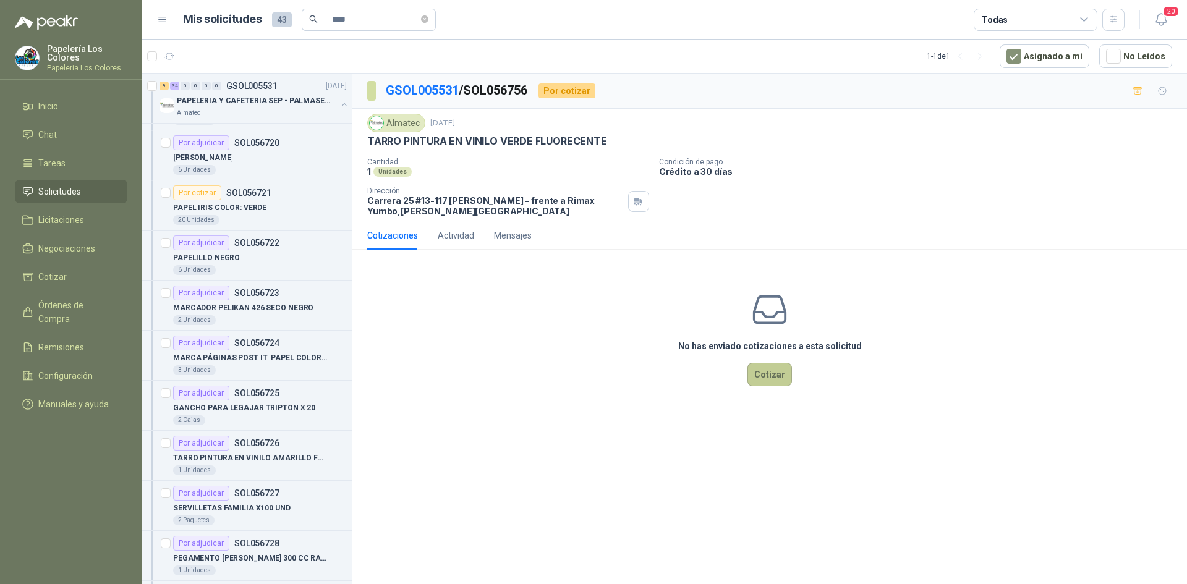
click at [771, 371] on button "Cotizar" at bounding box center [769, 374] width 45 height 23
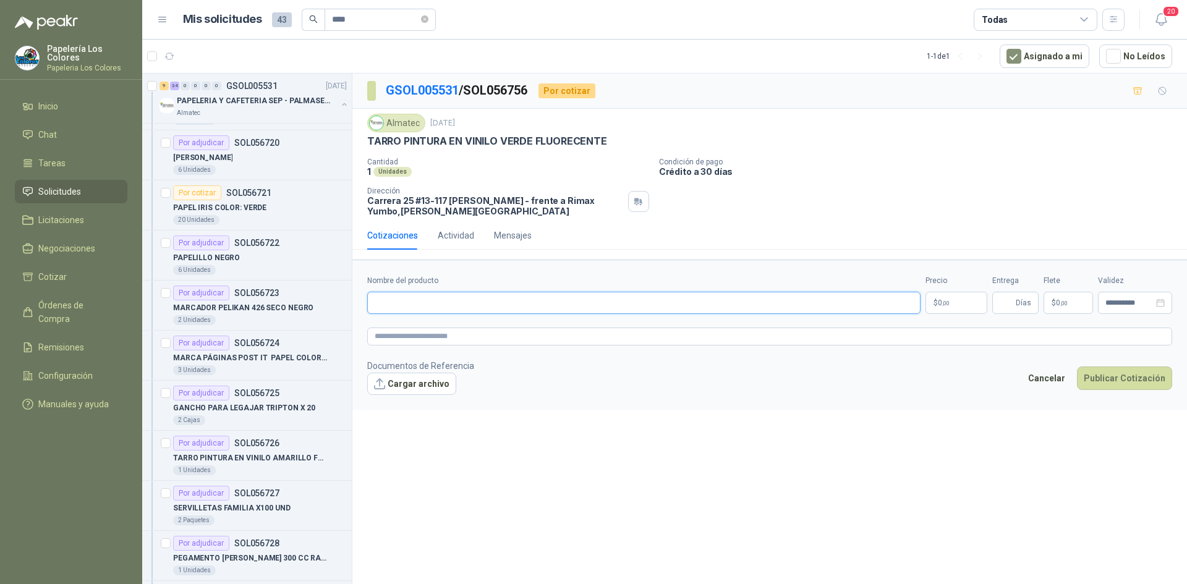
click at [434, 305] on input "Nombre del producto" at bounding box center [643, 303] width 553 height 22
click at [464, 303] on input "Nombre del producto" at bounding box center [643, 303] width 553 height 22
paste input "**********"
type input "**********"
click at [949, 299] on body "Papelería Los Colores Papeleria Los Colores Inicio Chat Tareas Solicitudes Lici…" at bounding box center [593, 292] width 1187 height 584
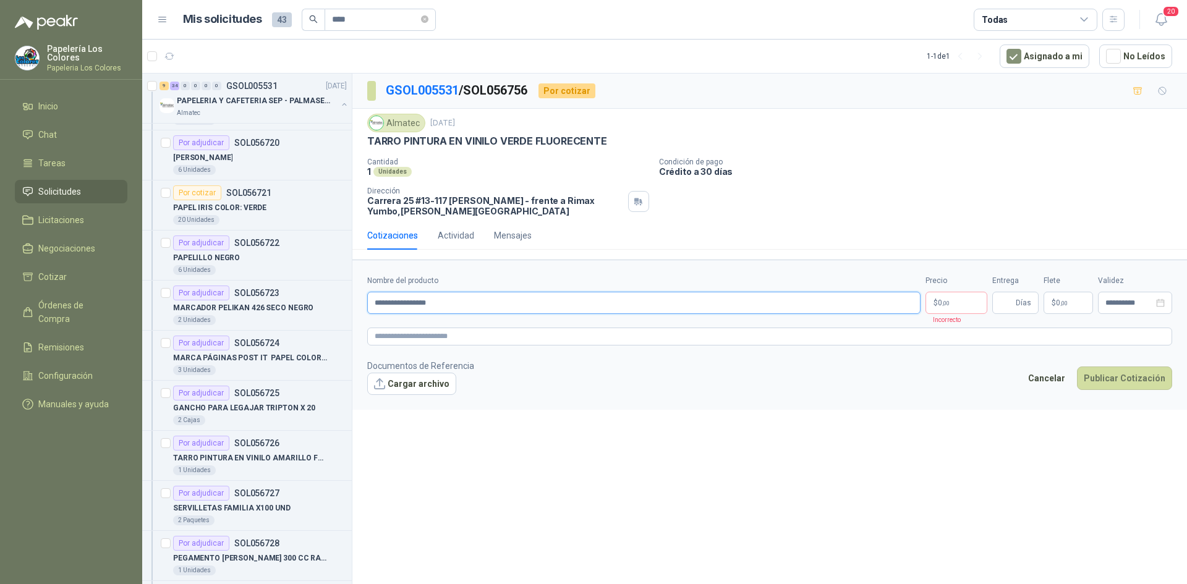
click at [559, 297] on input "**********" at bounding box center [643, 303] width 553 height 22
drag, startPoint x: 461, startPoint y: 300, endPoint x: 302, endPoint y: 313, distance: 159.9
click at [302, 313] on div "9 34 0 0 0 0 GSOL005531 [DATE] PAPELERIA Y CAFETERIA SEP - PALMASECA Almatec Po…" at bounding box center [664, 330] width 1045 height 515
paste input "**********"
type input "**********"
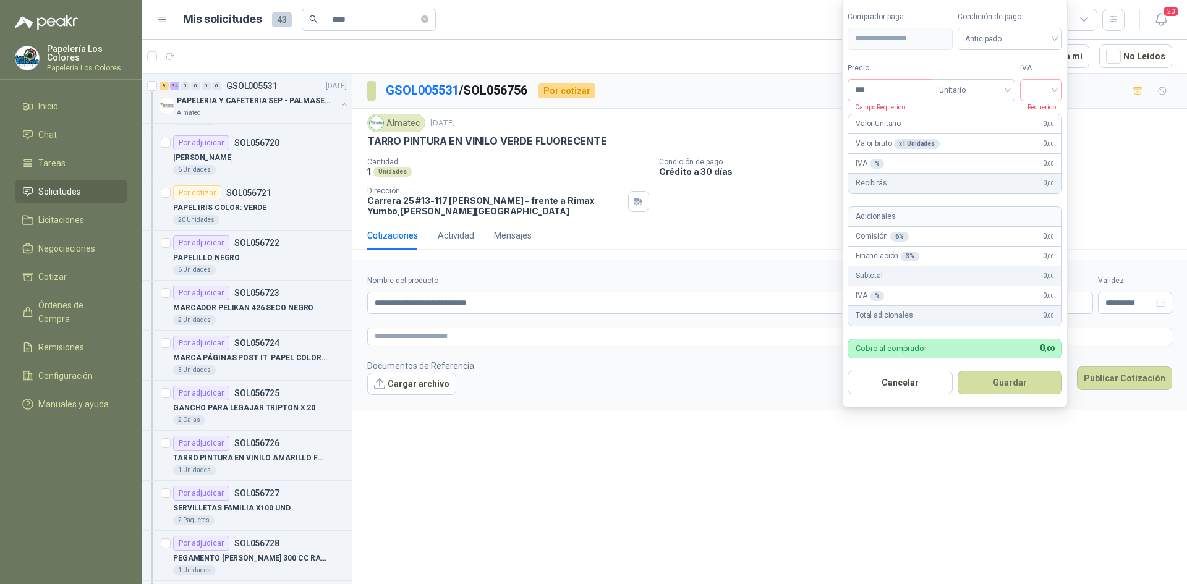
click at [961, 300] on body "Papelería Los Colores Papeleria Los Colores Inicio Chat Tareas Solicitudes Lici…" at bounding box center [593, 292] width 1187 height 584
click at [899, 93] on input "***" at bounding box center [889, 90] width 83 height 21
click at [1022, 44] on span "Anticipado" at bounding box center [1010, 39] width 90 height 19
type input "********"
click at [1012, 84] on div "Crédito a 30 días" at bounding box center [1012, 84] width 87 height 14
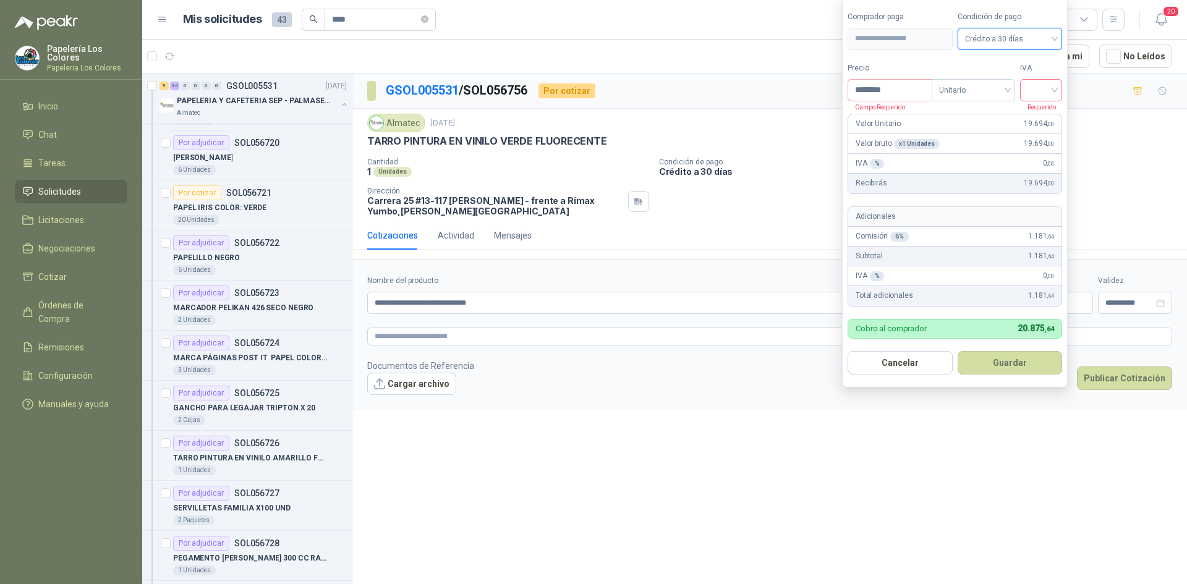
click at [1046, 82] on input "search" at bounding box center [1040, 89] width 27 height 19
click at [1036, 112] on div "19%" at bounding box center [1043, 116] width 23 height 14
click at [994, 365] on button "Guardar" at bounding box center [1012, 362] width 106 height 23
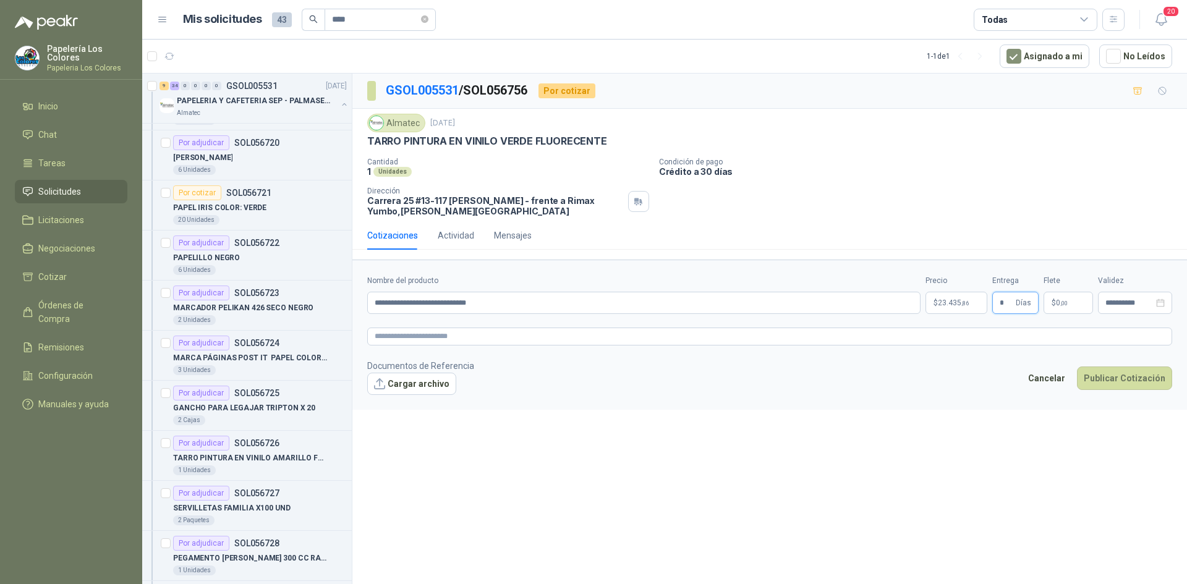
type input "*"
click at [1127, 369] on button "Publicar Cotización" at bounding box center [1124, 378] width 95 height 23
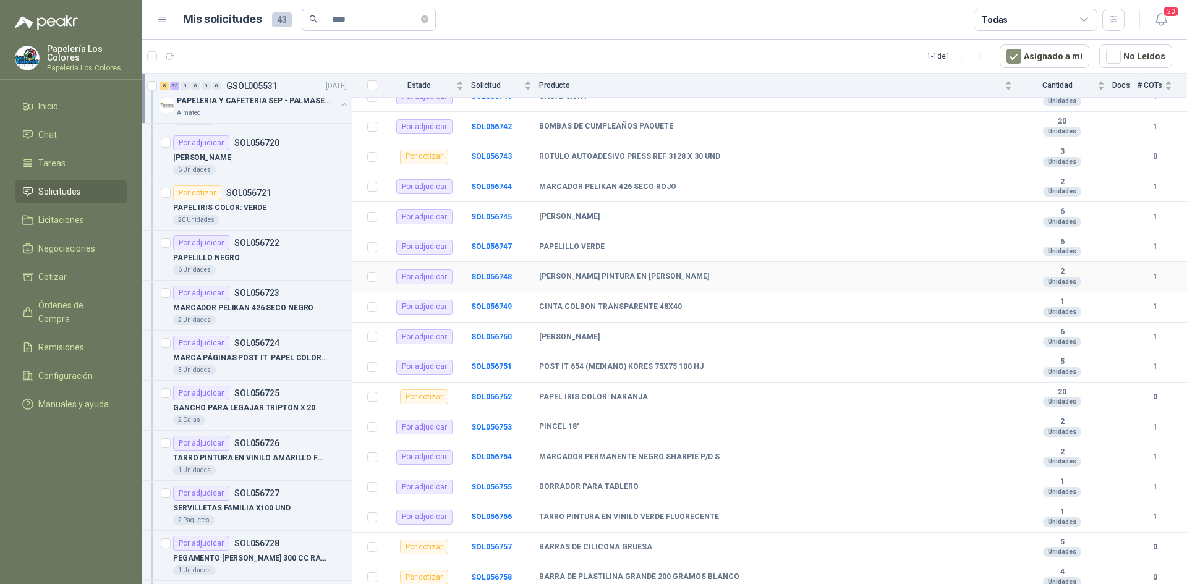
scroll to position [942, 0]
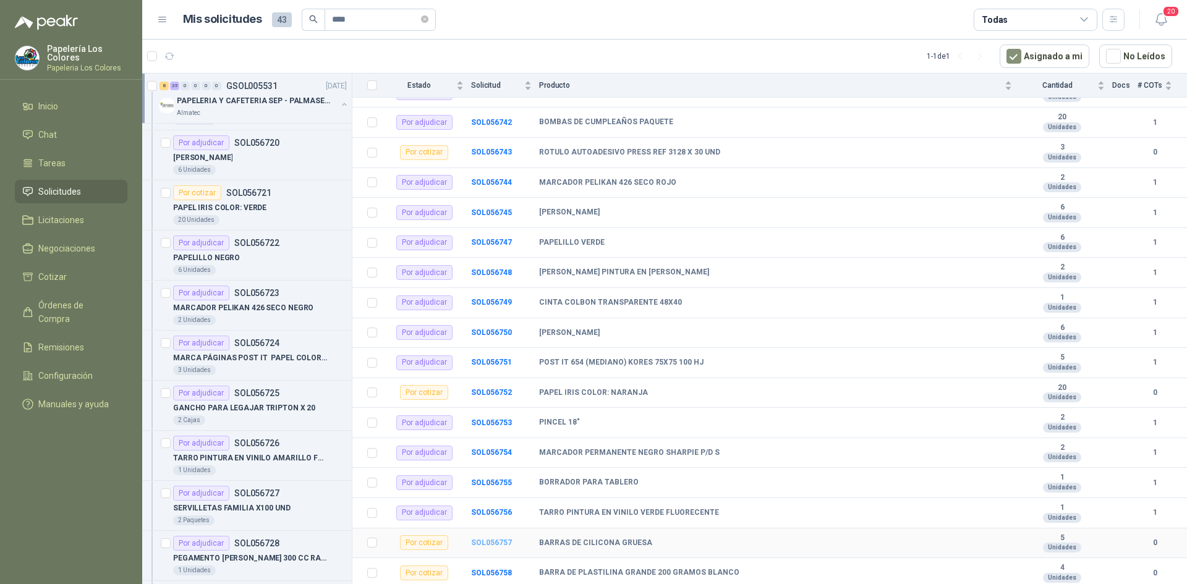
click at [502, 541] on b "SOL056757" at bounding box center [491, 542] width 41 height 9
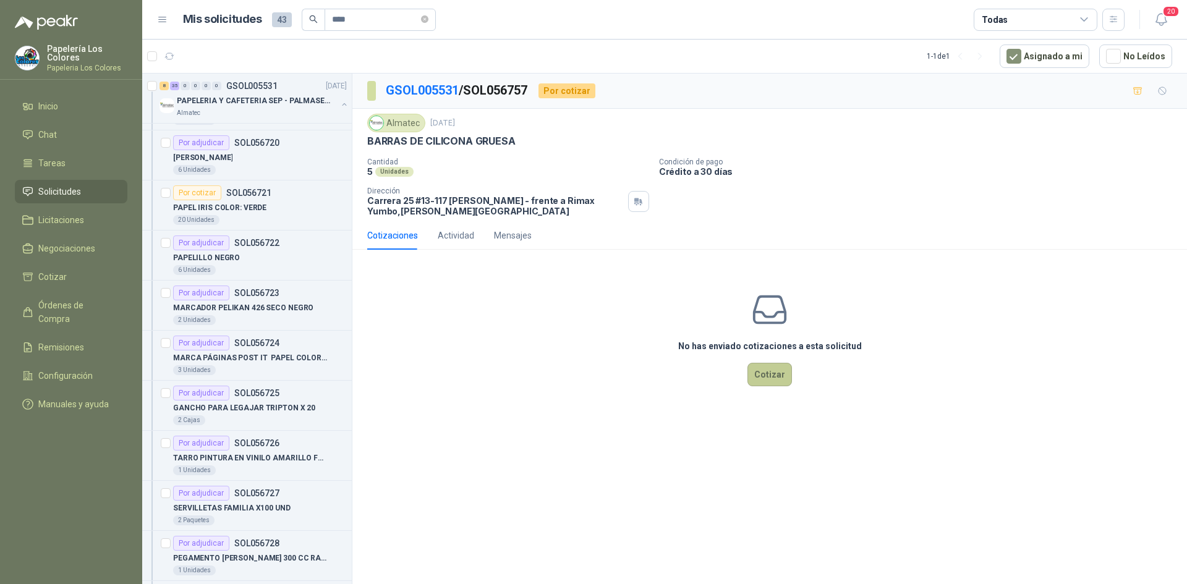
click at [781, 371] on button "Cotizar" at bounding box center [769, 374] width 45 height 23
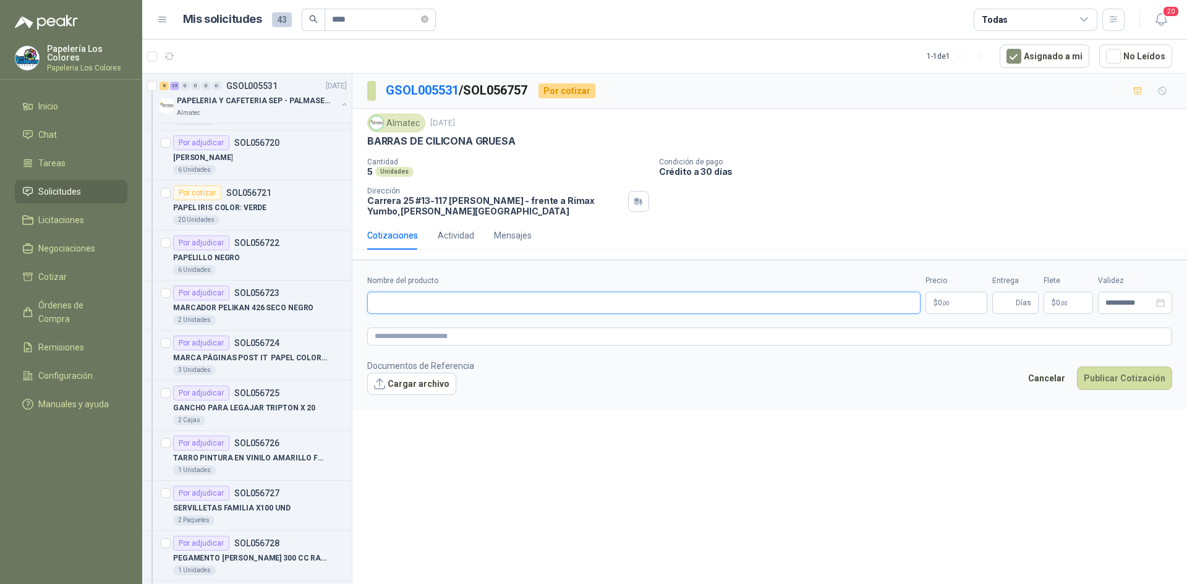
click at [471, 309] on input "Nombre del producto" at bounding box center [643, 303] width 553 height 22
click at [462, 305] on input "Nombre del producto" at bounding box center [643, 303] width 553 height 22
paste input "**********"
type input "**********"
click at [946, 305] on body "Papelería Los Colores Papeleria Los Colores Inicio Chat Tareas Solicitudes Lici…" at bounding box center [593, 292] width 1187 height 584
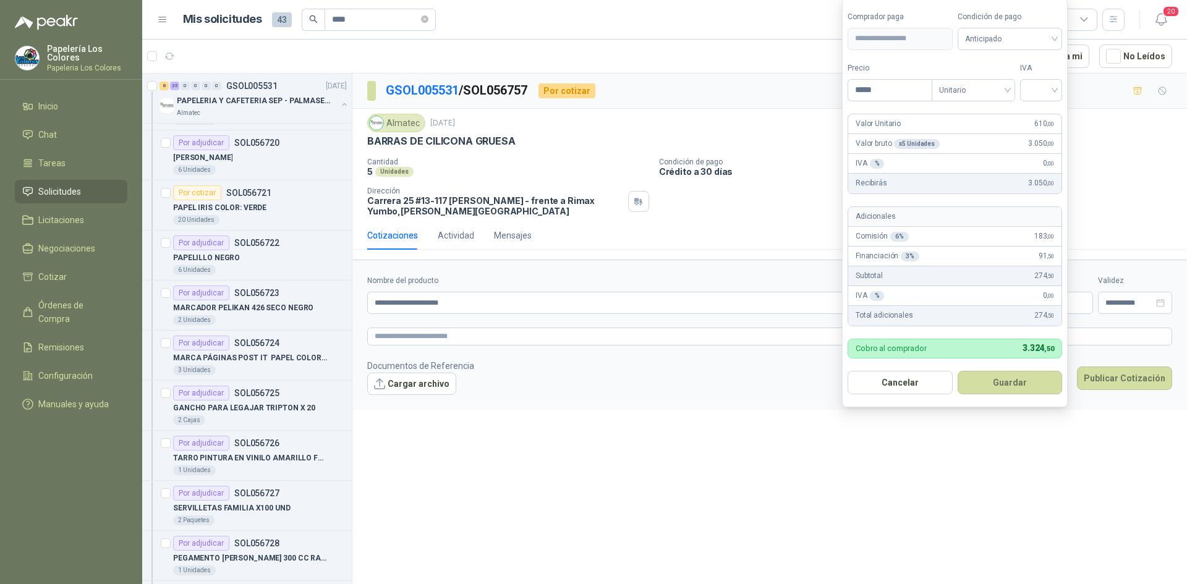
type input "*****"
click at [1011, 42] on span "Anticipado" at bounding box center [1010, 39] width 90 height 19
click at [1006, 82] on div "Crédito a 30 días" at bounding box center [1012, 84] width 87 height 14
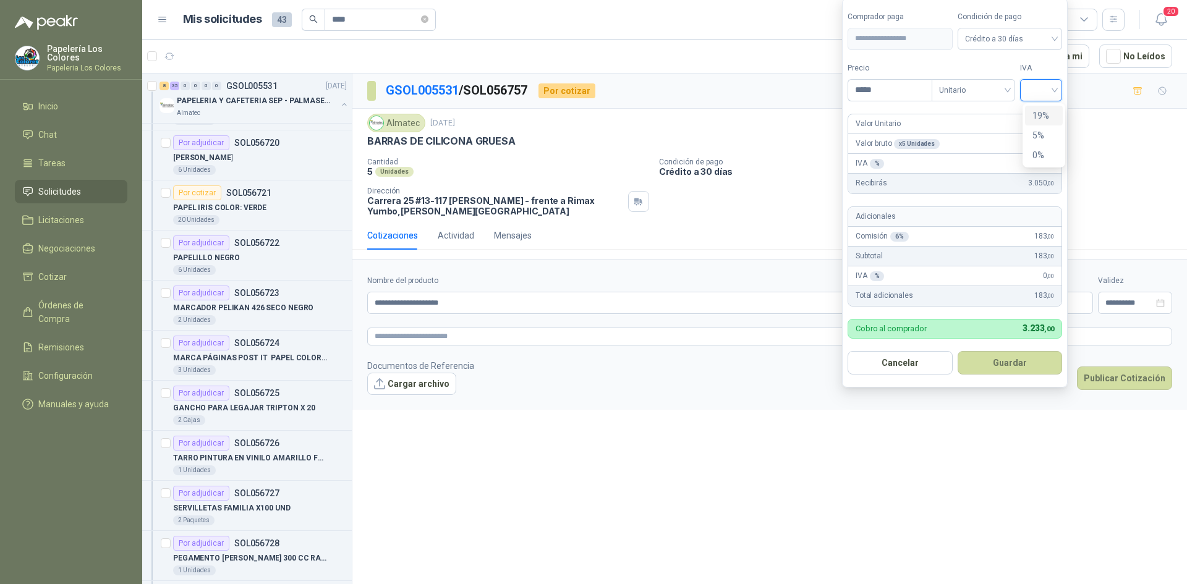
click at [1039, 87] on input "search" at bounding box center [1040, 89] width 27 height 19
click at [1040, 112] on div "19%" at bounding box center [1043, 116] width 23 height 14
click at [995, 375] on form "**********" at bounding box center [956, 192] width 229 height 389
click at [1001, 364] on button "Guardar" at bounding box center [1012, 362] width 106 height 23
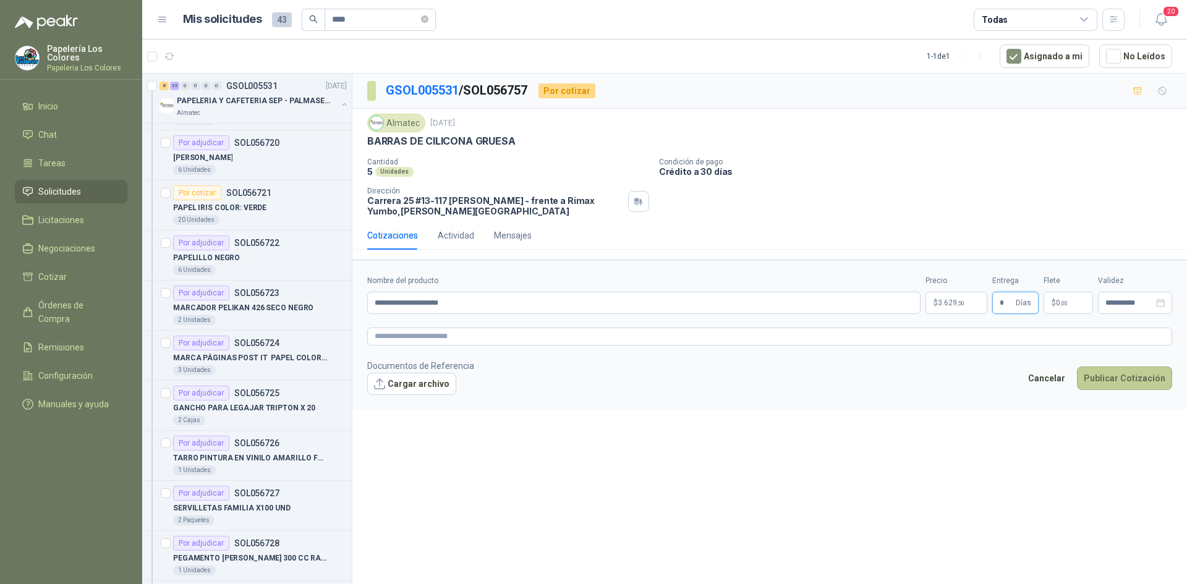
type input "*"
click at [1126, 378] on button "Publicar Cotización" at bounding box center [1124, 378] width 95 height 23
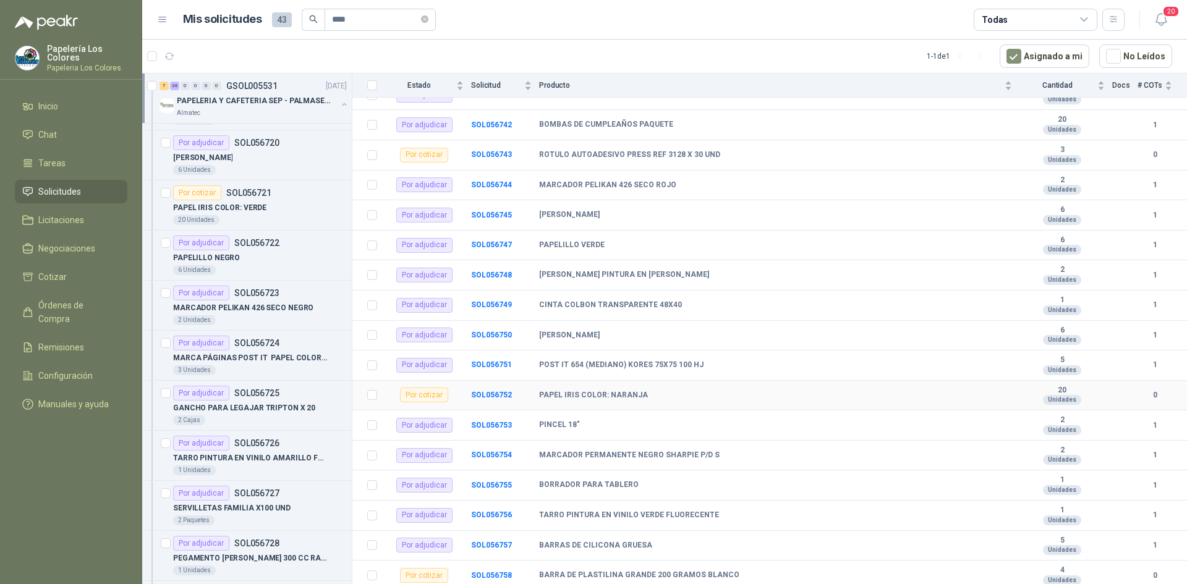
scroll to position [942, 0]
click at [491, 574] on b "SOL056758" at bounding box center [491, 573] width 41 height 9
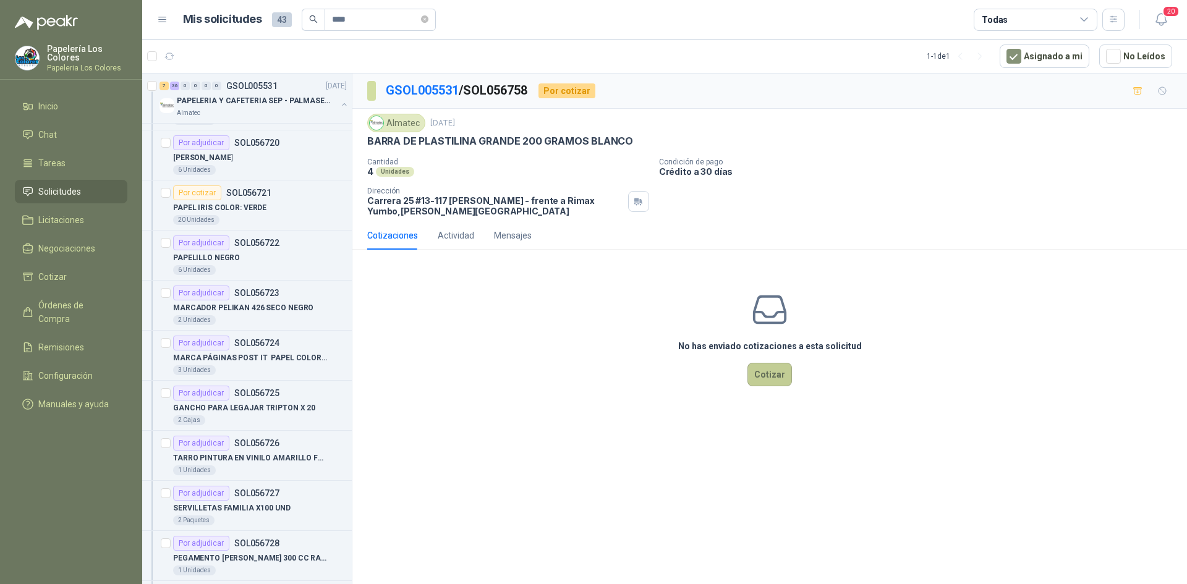
click at [779, 368] on button "Cotizar" at bounding box center [769, 374] width 45 height 23
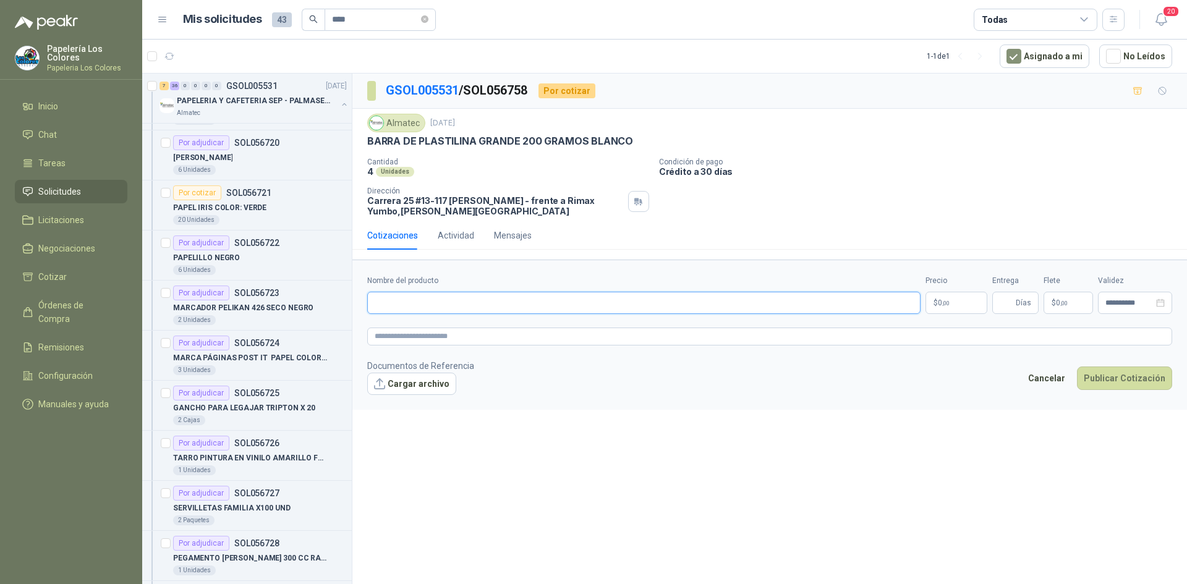
click at [419, 296] on input "Nombre del producto" at bounding box center [643, 303] width 553 height 22
click at [461, 301] on input "Nombre del producto" at bounding box center [643, 303] width 553 height 22
paste input "**********"
type input "**********"
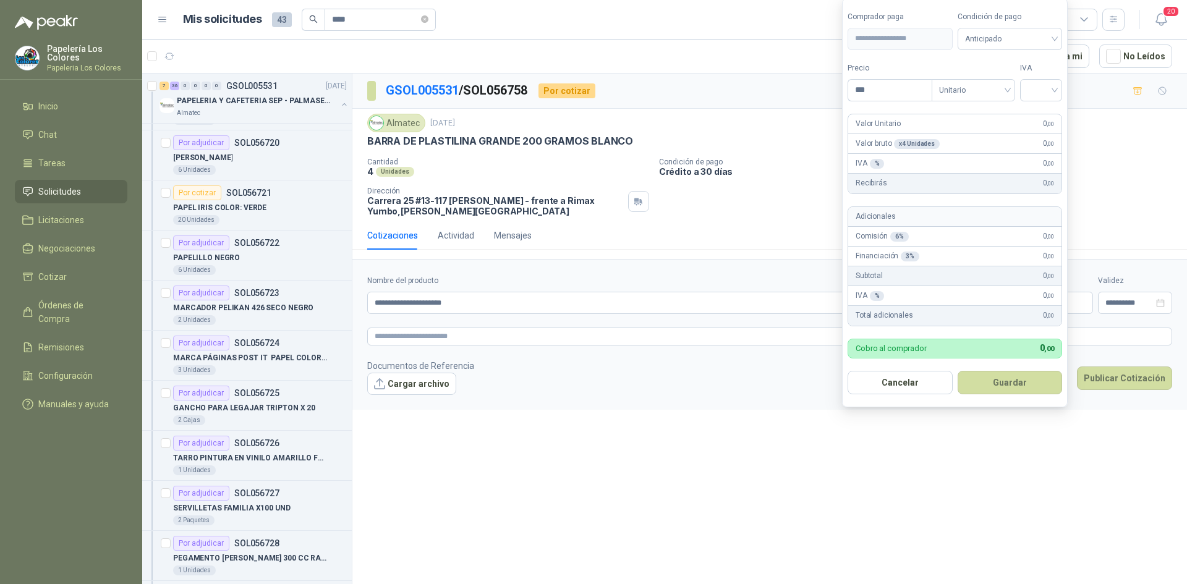
click at [944, 302] on body "Papelería Los Colores Papeleria Los Colores Inicio Chat Tareas Solicitudes Lici…" at bounding box center [593, 292] width 1187 height 584
click at [1006, 35] on span "Anticipado" at bounding box center [1010, 39] width 90 height 19
type input "*******"
click at [1014, 82] on div "Crédito a 30 días" at bounding box center [1012, 84] width 87 height 14
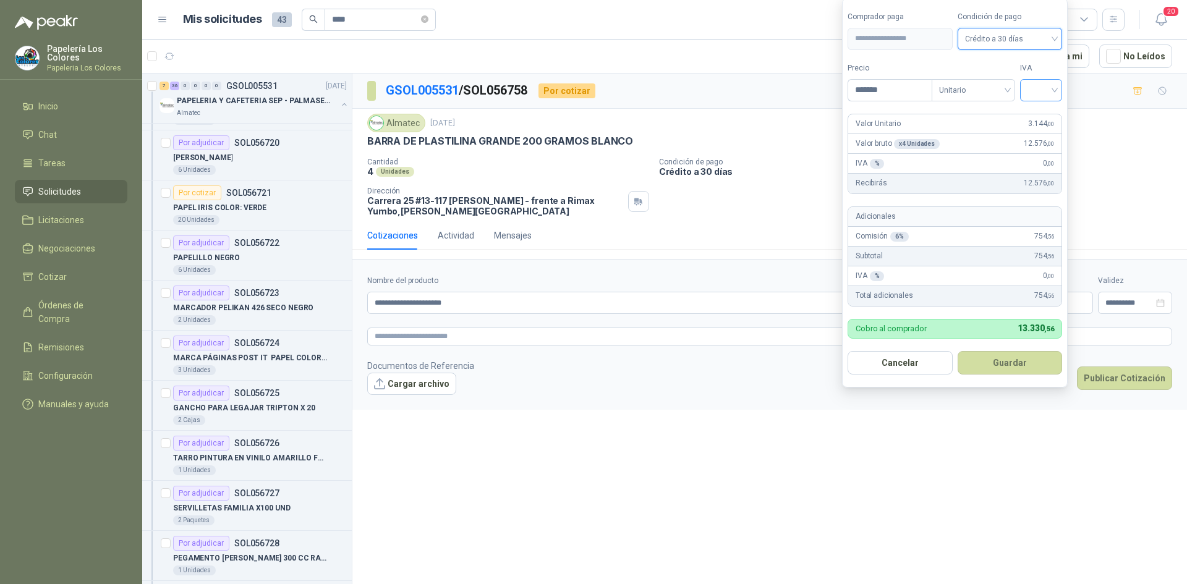
click at [1035, 86] on input "search" at bounding box center [1040, 89] width 27 height 19
click at [1044, 111] on div "19%" at bounding box center [1043, 116] width 23 height 14
click at [992, 371] on button "Guardar" at bounding box center [1012, 362] width 106 height 23
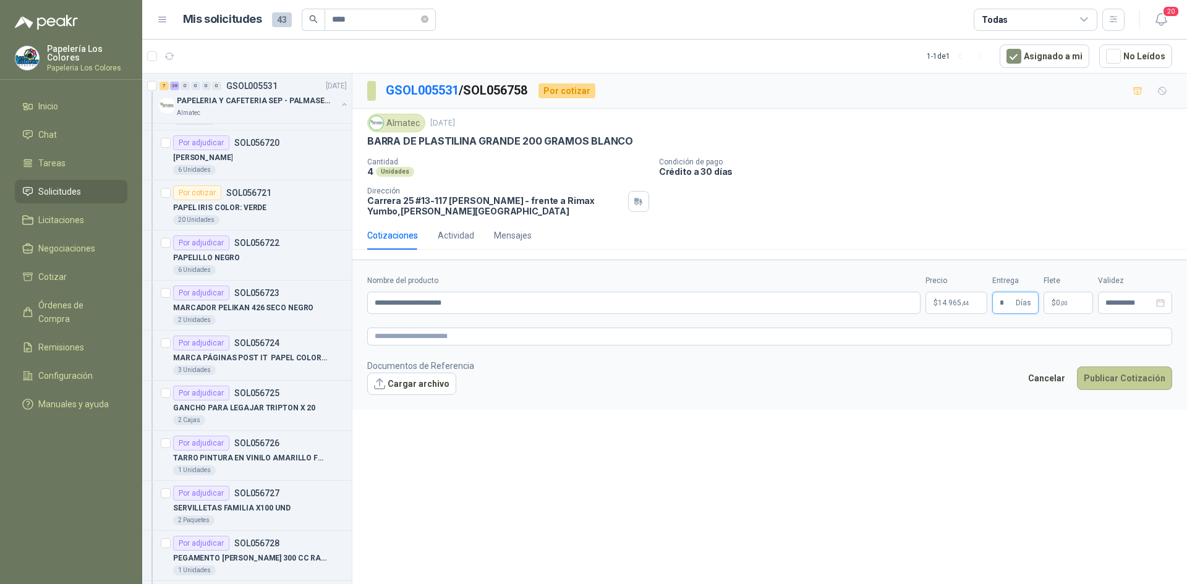
type input "*"
click at [1114, 373] on button "Publicar Cotización" at bounding box center [1124, 378] width 95 height 23
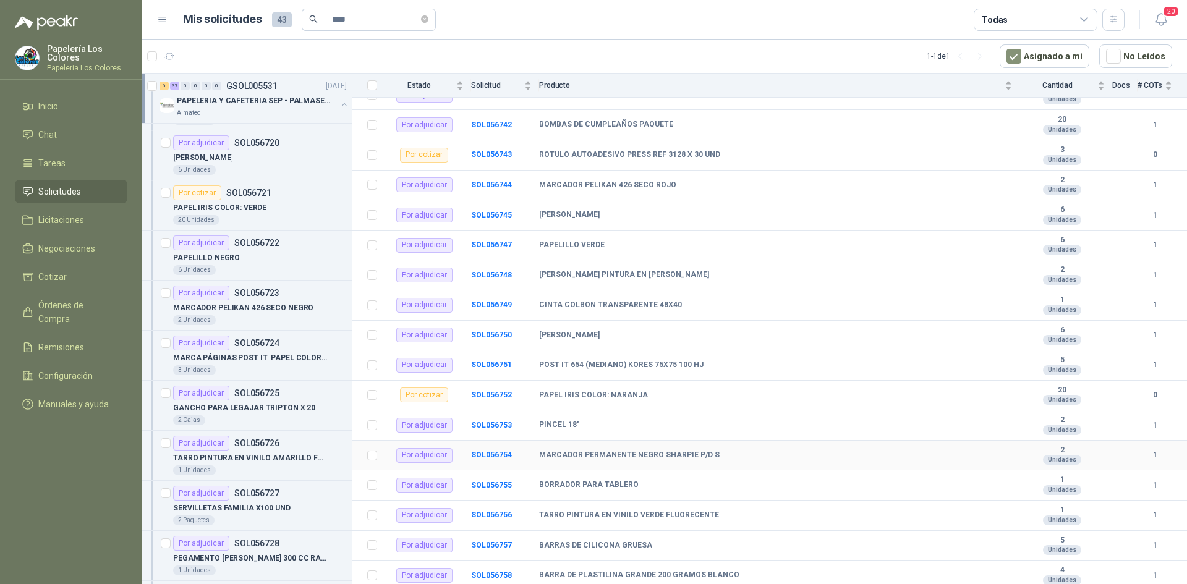
scroll to position [942, 0]
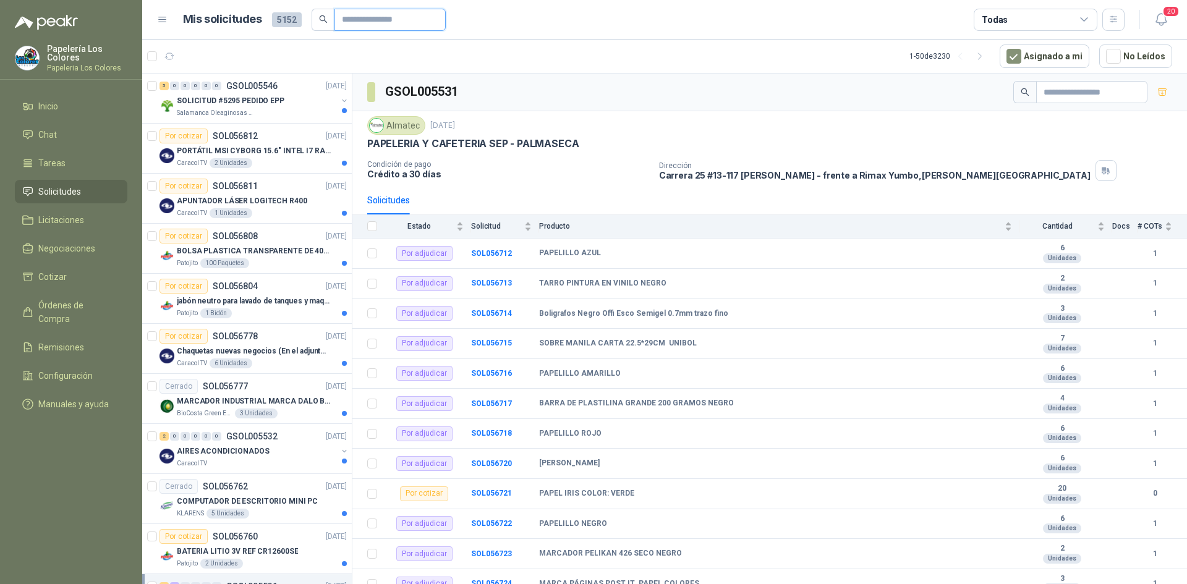
click at [380, 19] on input "text" at bounding box center [385, 19] width 87 height 21
type input "****"
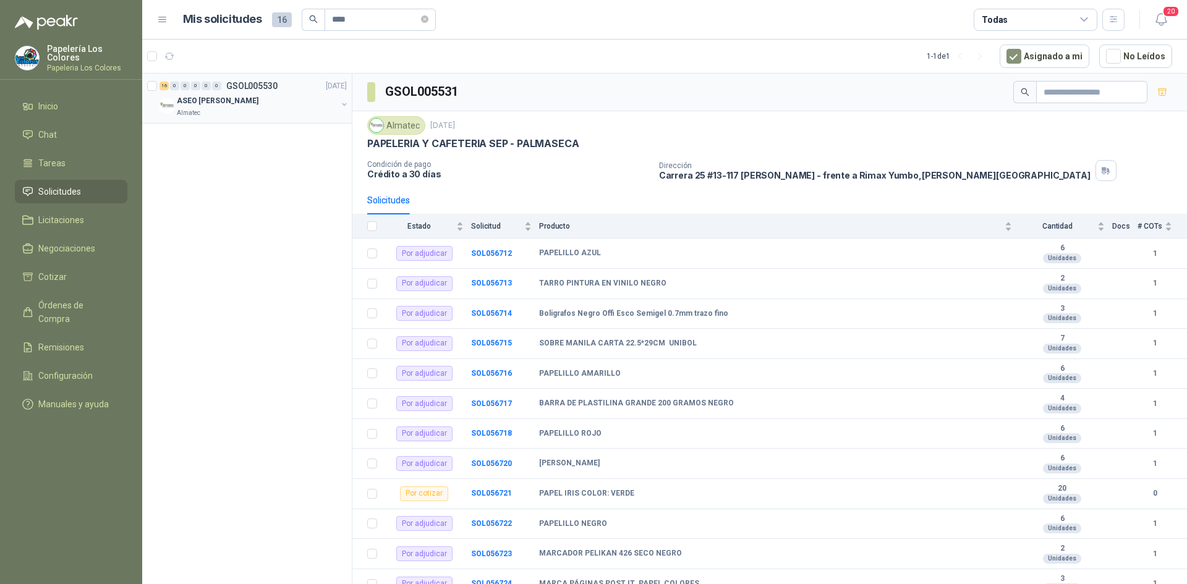
click at [273, 99] on div "ASEO [PERSON_NAME]" at bounding box center [257, 100] width 160 height 15
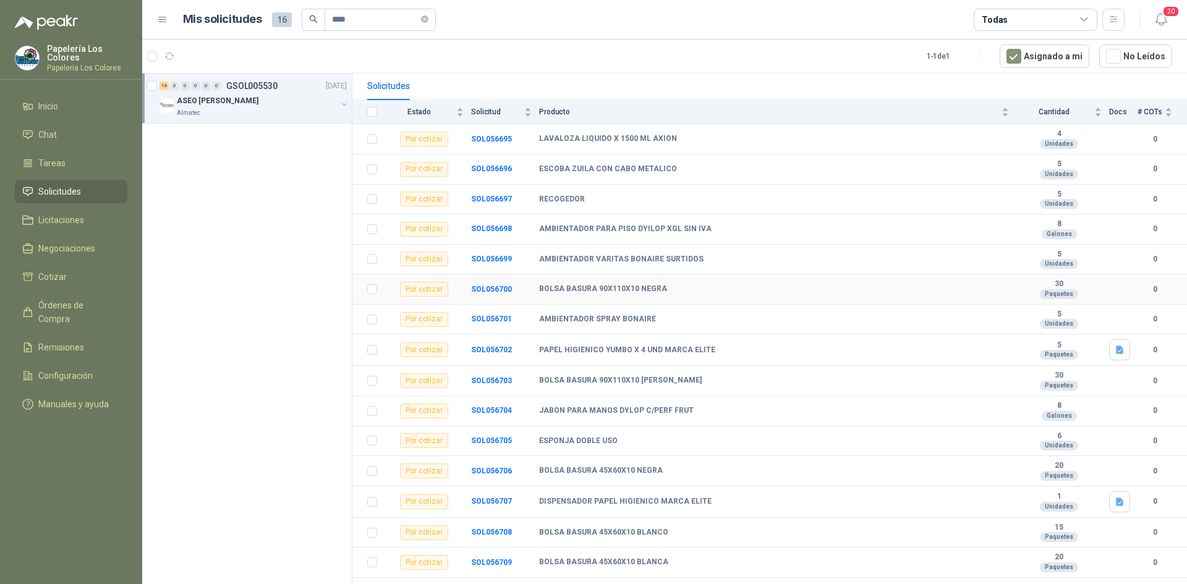
scroll to position [134, 0]
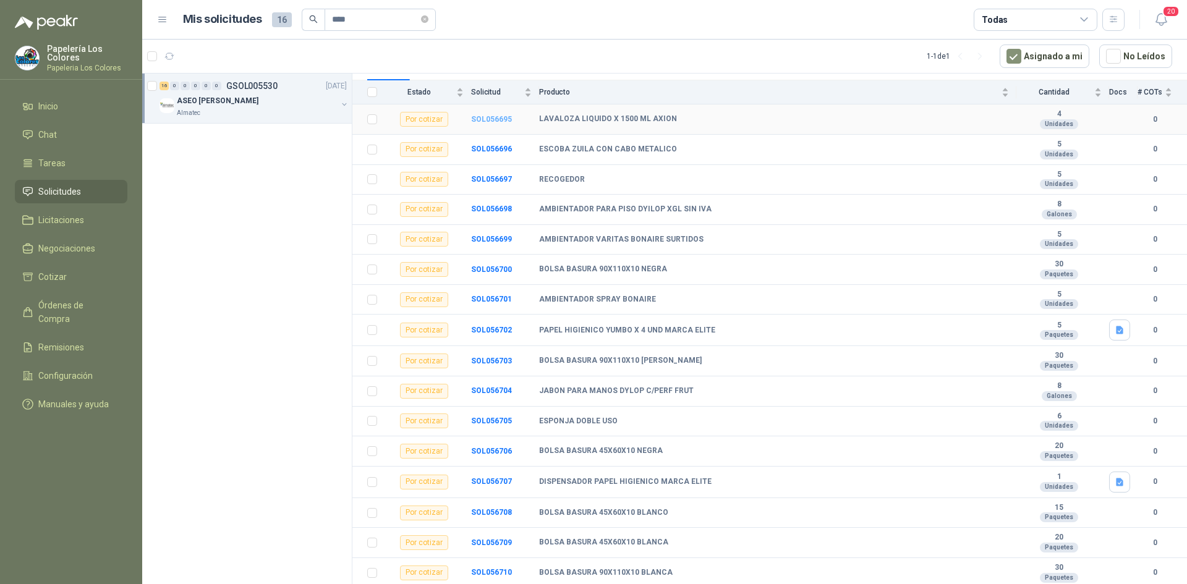
click at [490, 121] on b "SOL056695" at bounding box center [491, 119] width 41 height 9
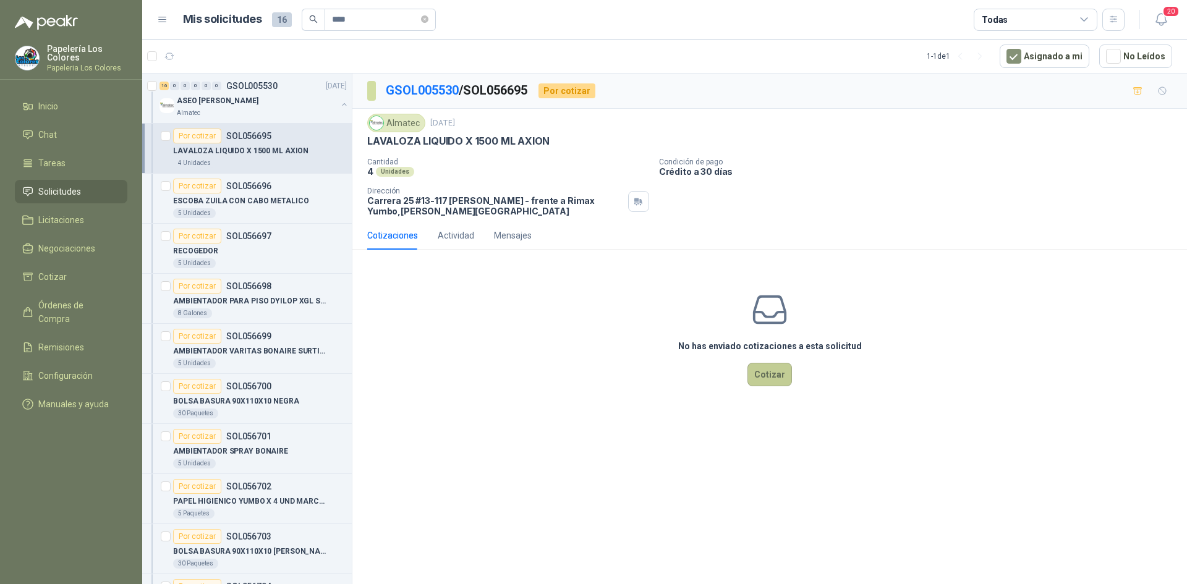
click at [773, 371] on button "Cotizar" at bounding box center [769, 374] width 45 height 23
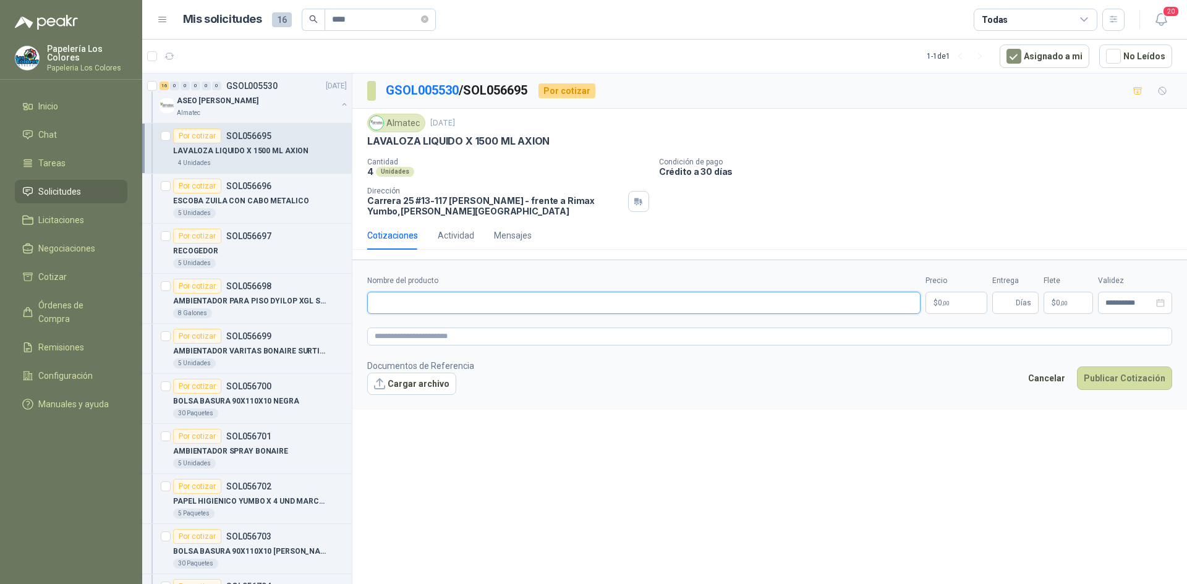
click at [461, 304] on input "Nombre del producto" at bounding box center [643, 303] width 553 height 22
drag, startPoint x: 368, startPoint y: 142, endPoint x: 550, endPoint y: 137, distance: 182.4
click at [550, 137] on div "LAVALOZA LIQUIDO X 1500 ML AXION" at bounding box center [769, 141] width 805 height 13
copy p "LAVALOZA LIQUIDO X 1500 ML AXION"
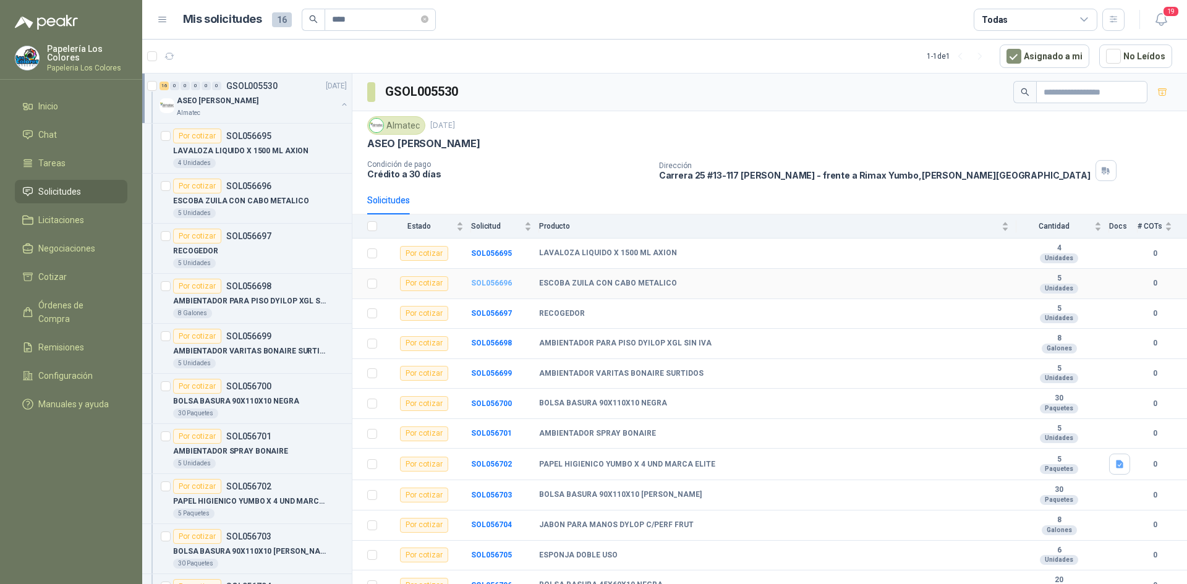
click at [486, 279] on b "SOL056696" at bounding box center [491, 283] width 41 height 9
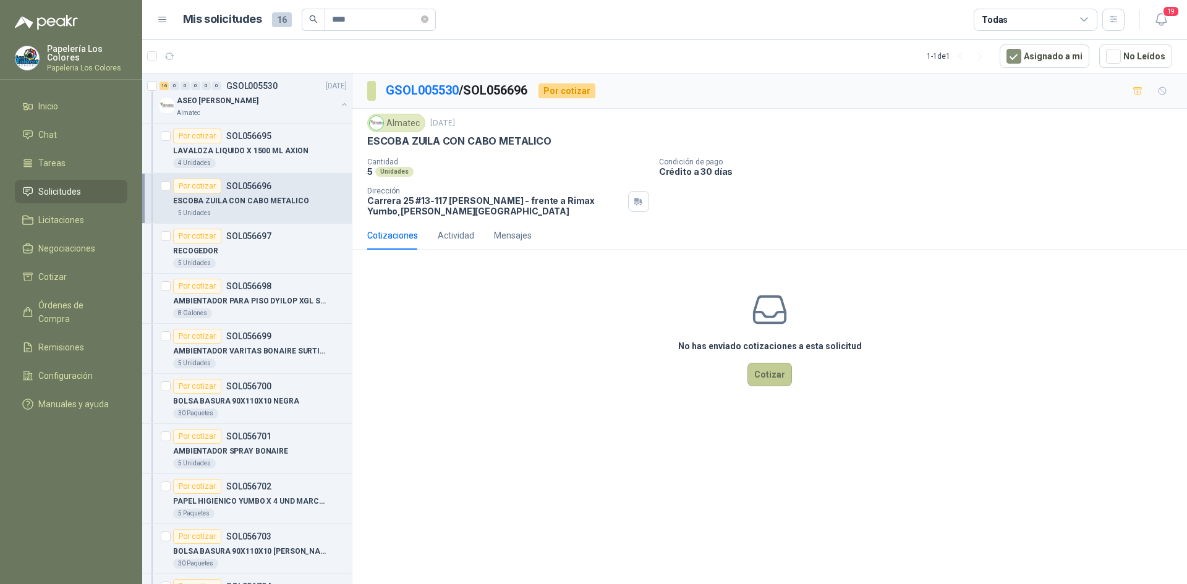
click at [761, 374] on button "Cotizar" at bounding box center [769, 374] width 45 height 23
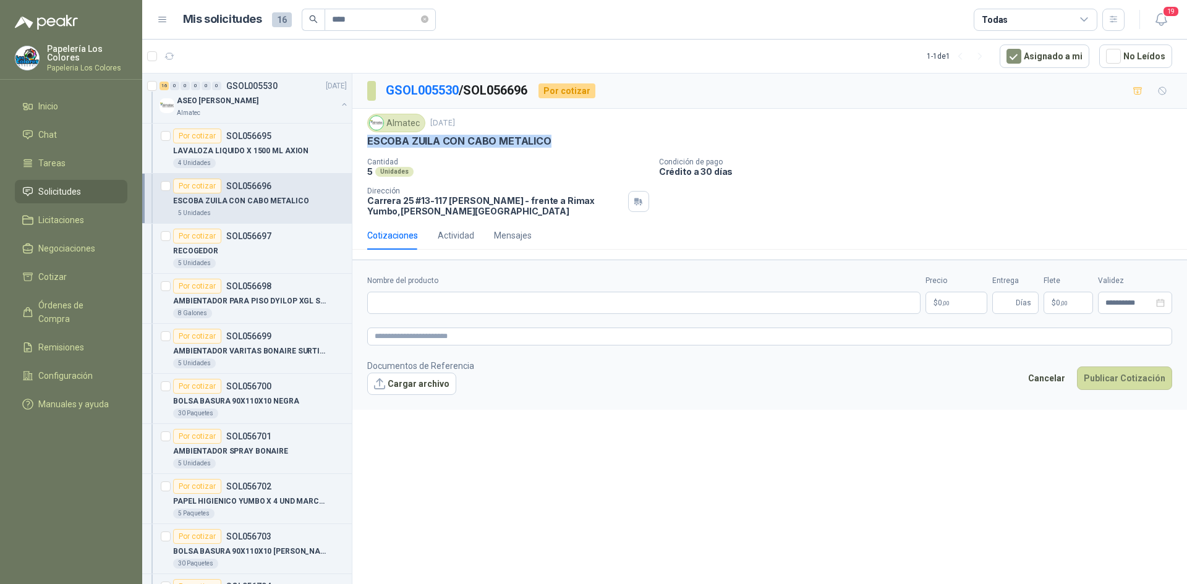
drag, startPoint x: 367, startPoint y: 141, endPoint x: 554, endPoint y: 151, distance: 187.5
click at [554, 151] on div "Almatec 18 sept, 2025 ESCOBA ZUILA CON CABO METALICO Cantidad 5 Unidades Condi…" at bounding box center [769, 165] width 805 height 103
copy p "ESCOBA ZUILA CON CABO METALICO"
click at [449, 298] on input "Nombre del producto" at bounding box center [643, 303] width 553 height 22
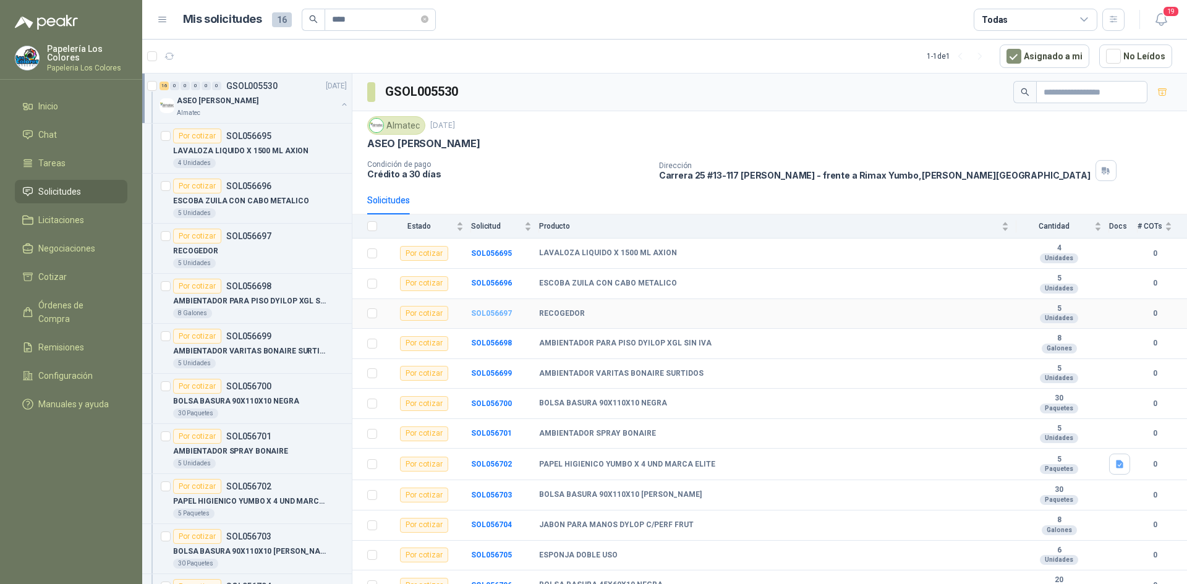
click at [487, 309] on b "SOL056697" at bounding box center [491, 313] width 41 height 9
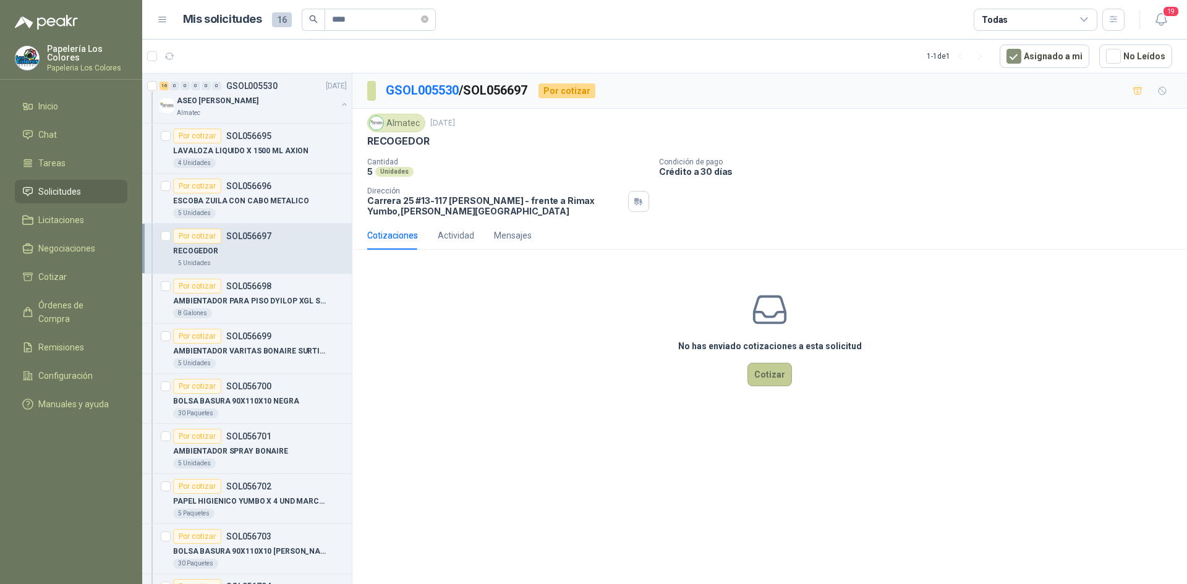
click at [763, 375] on button "Cotizar" at bounding box center [769, 374] width 45 height 23
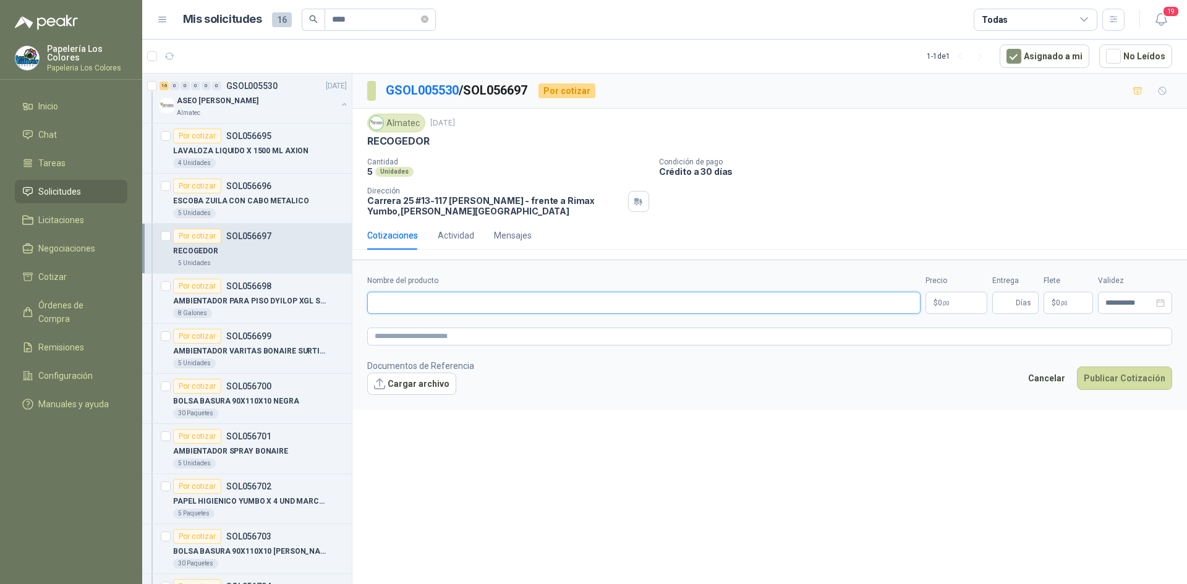
click at [424, 294] on input "Nombre del producto" at bounding box center [643, 303] width 553 height 22
click at [562, 302] on input "Nombre del producto" at bounding box center [643, 303] width 553 height 22
paste input "**********"
type input "**********"
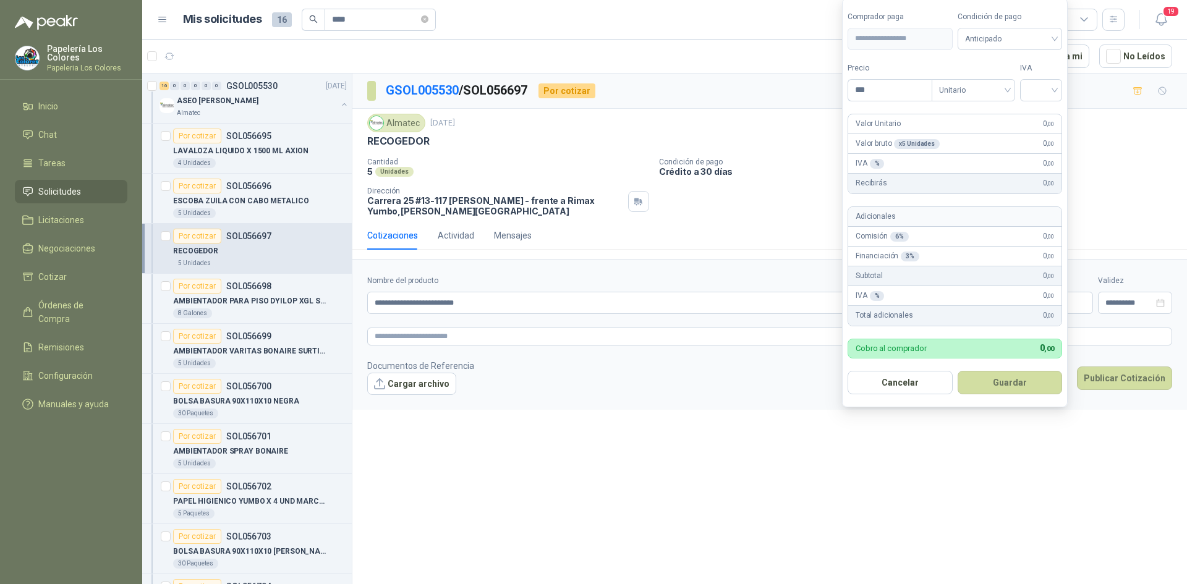
click at [968, 301] on body "Papelería Los Colores Papeleria Los Colores Inicio Chat Tareas Solicitudes Lici…" at bounding box center [593, 292] width 1187 height 584
click at [985, 36] on span "Anticipado" at bounding box center [1010, 39] width 90 height 19
type input "*******"
click at [988, 80] on div "Crédito a 30 días" at bounding box center [1012, 84] width 87 height 14
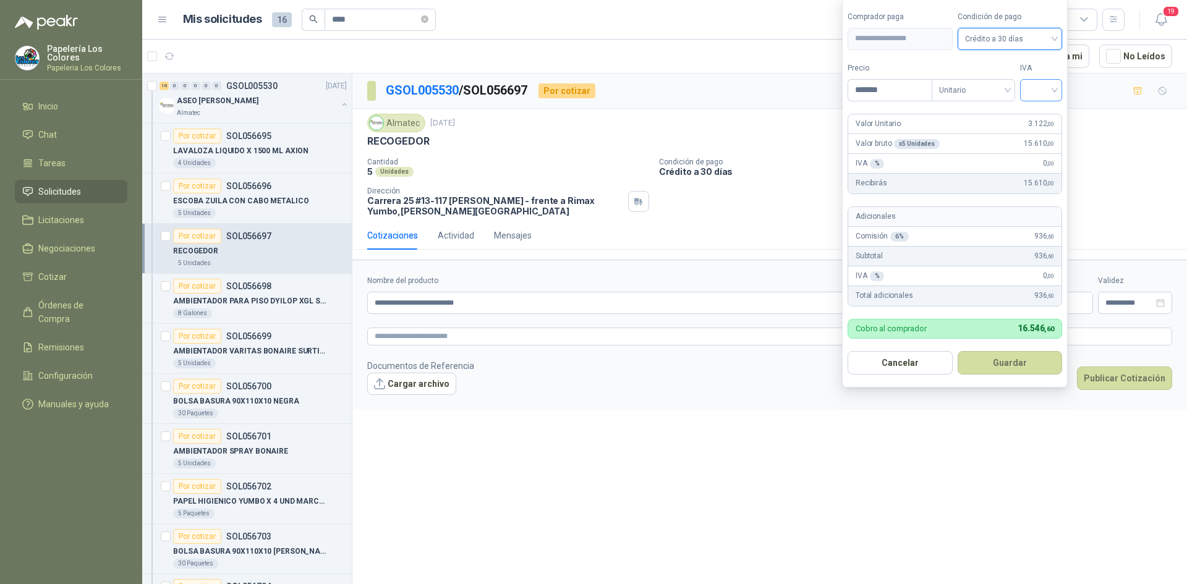
click at [1038, 88] on input "search" at bounding box center [1040, 89] width 27 height 19
click at [1043, 118] on div "19%" at bounding box center [1043, 116] width 23 height 14
click at [1001, 355] on button "Guardar" at bounding box center [1012, 362] width 106 height 23
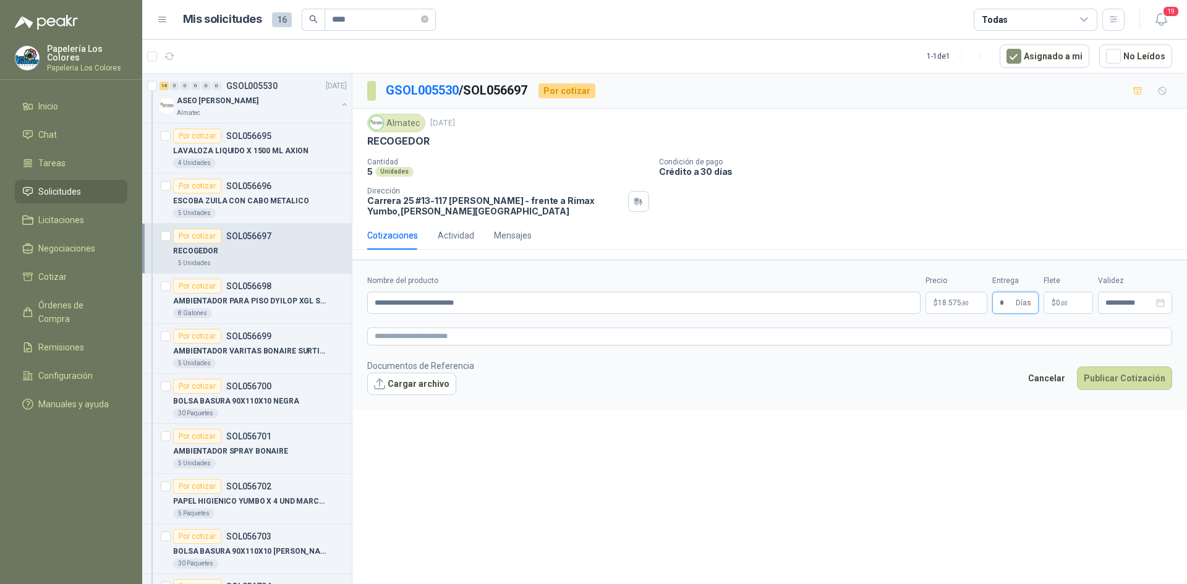
type input "*"
click at [1134, 378] on button "Publicar Cotización" at bounding box center [1124, 378] width 95 height 23
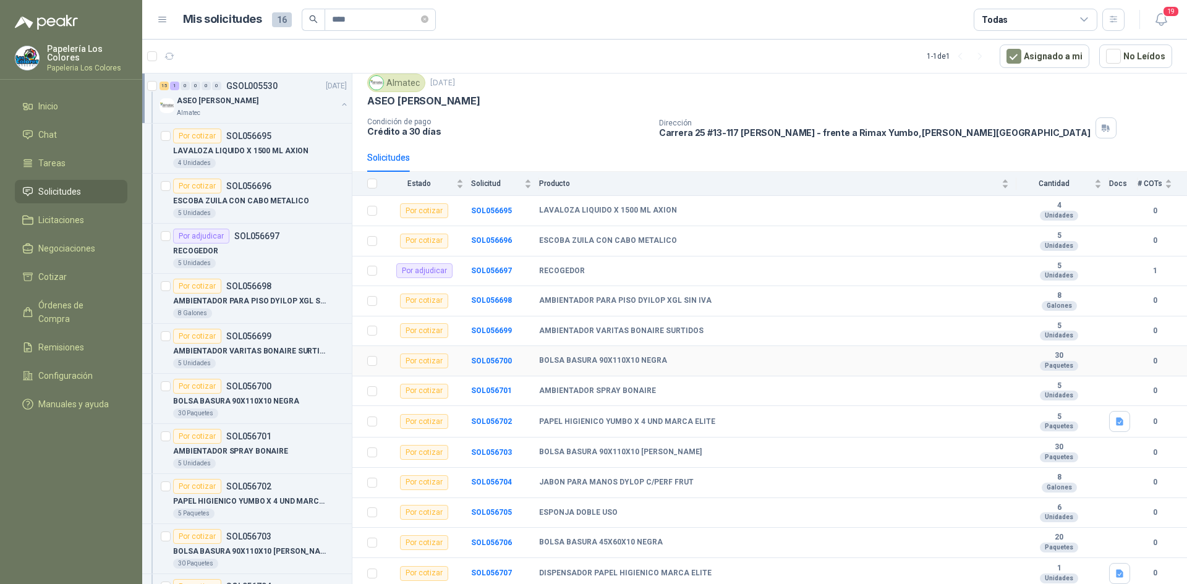
scroll to position [124, 0]
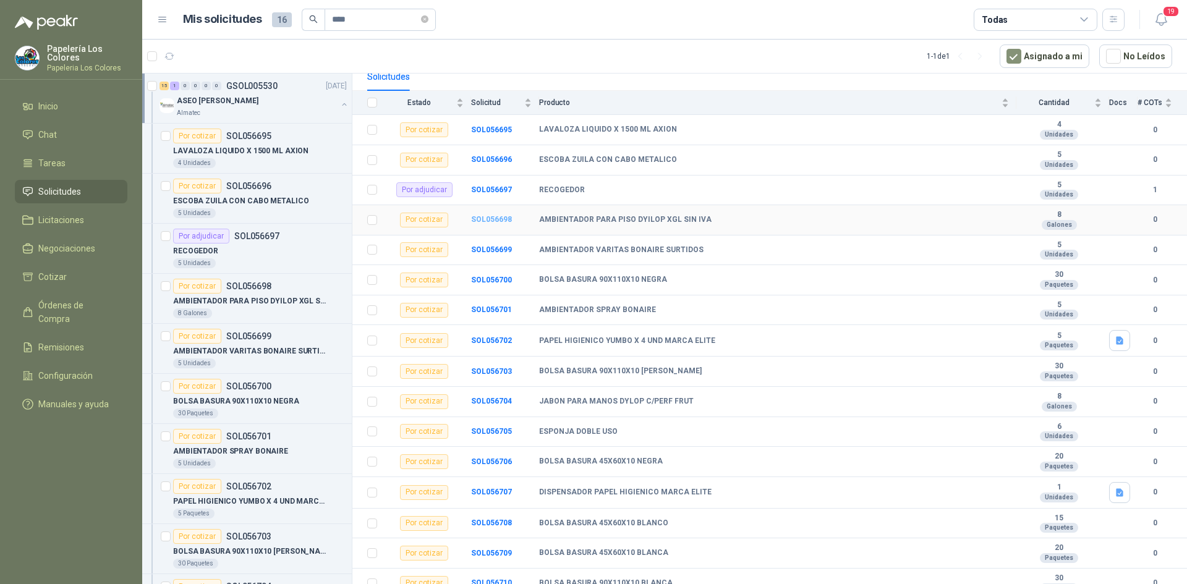
click at [493, 218] on b "SOL056698" at bounding box center [491, 219] width 41 height 9
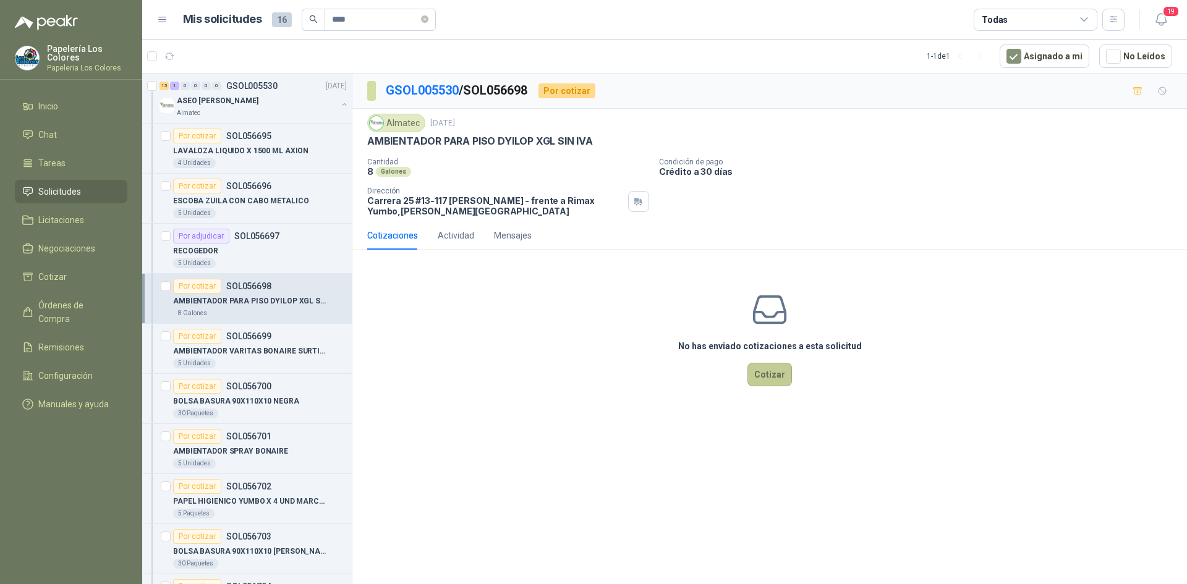
click at [774, 373] on button "Cotizar" at bounding box center [769, 374] width 45 height 23
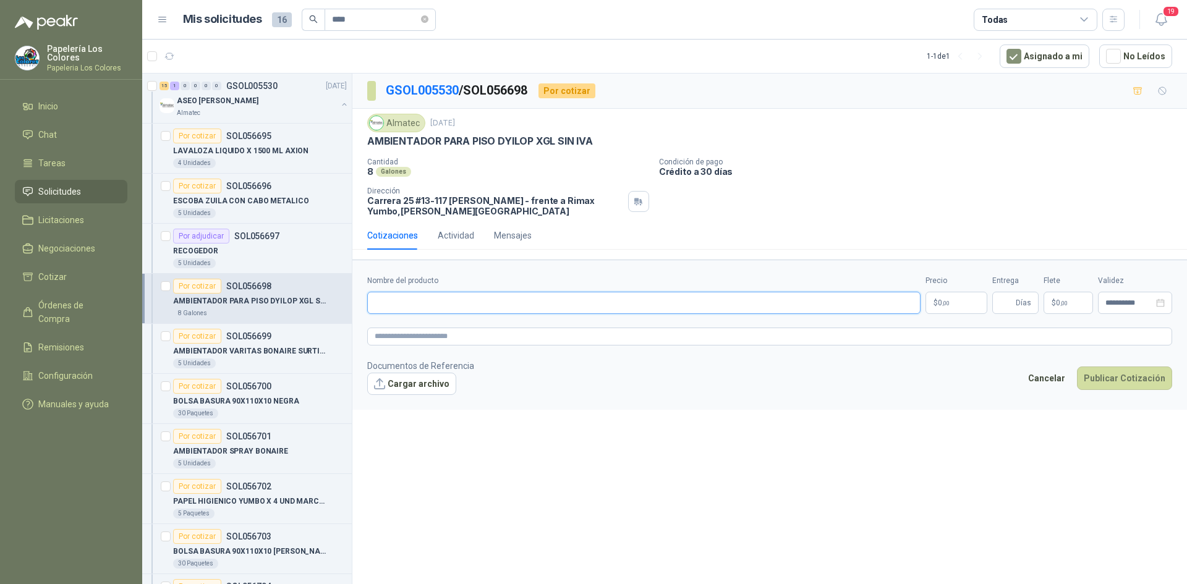
click at [461, 297] on input "Nombre del producto" at bounding box center [643, 303] width 553 height 22
paste input "**********"
type input "**********"
click at [949, 298] on body "Papelería Los Colores Papeleria Los Colores Inicio Chat Tareas Solicitudes Lici…" at bounding box center [593, 292] width 1187 height 584
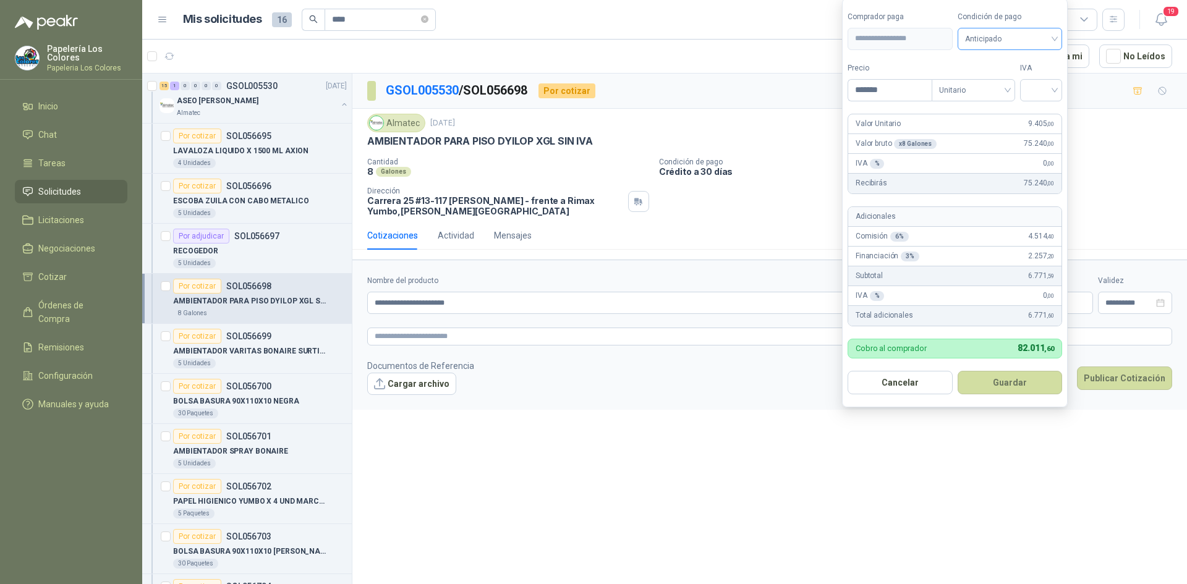
click at [998, 43] on span "Anticipado" at bounding box center [1010, 39] width 90 height 19
type input "*******"
click at [1007, 82] on div "Crédito a 30 días" at bounding box center [1012, 84] width 87 height 14
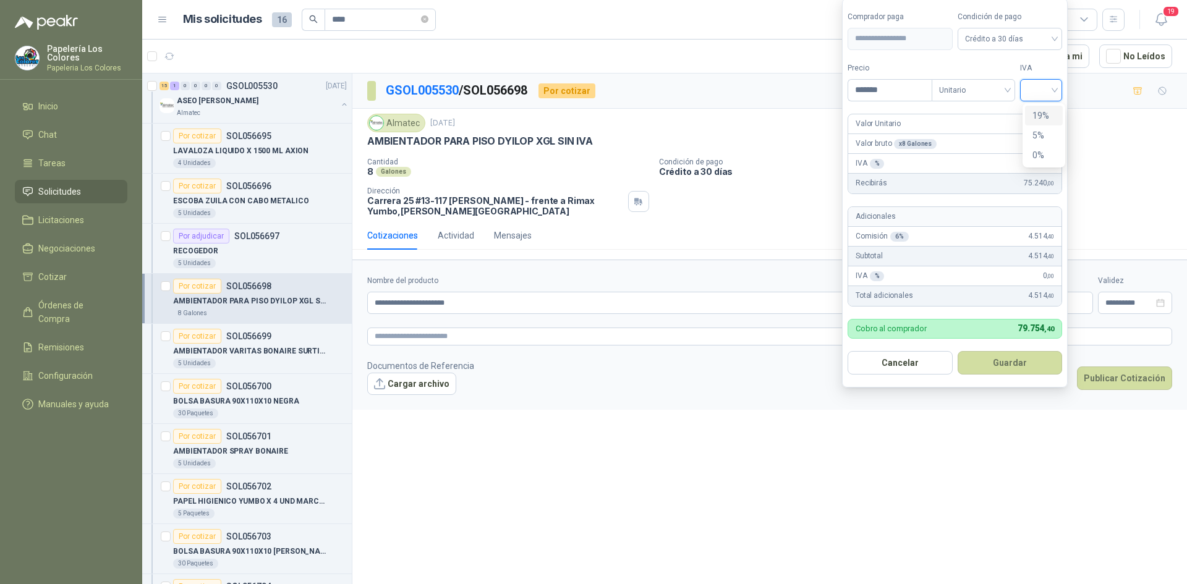
click at [1037, 89] on input "search" at bounding box center [1040, 89] width 27 height 19
click at [1036, 109] on div "19%" at bounding box center [1043, 116] width 23 height 14
click at [1004, 358] on button "Guardar" at bounding box center [1012, 362] width 106 height 23
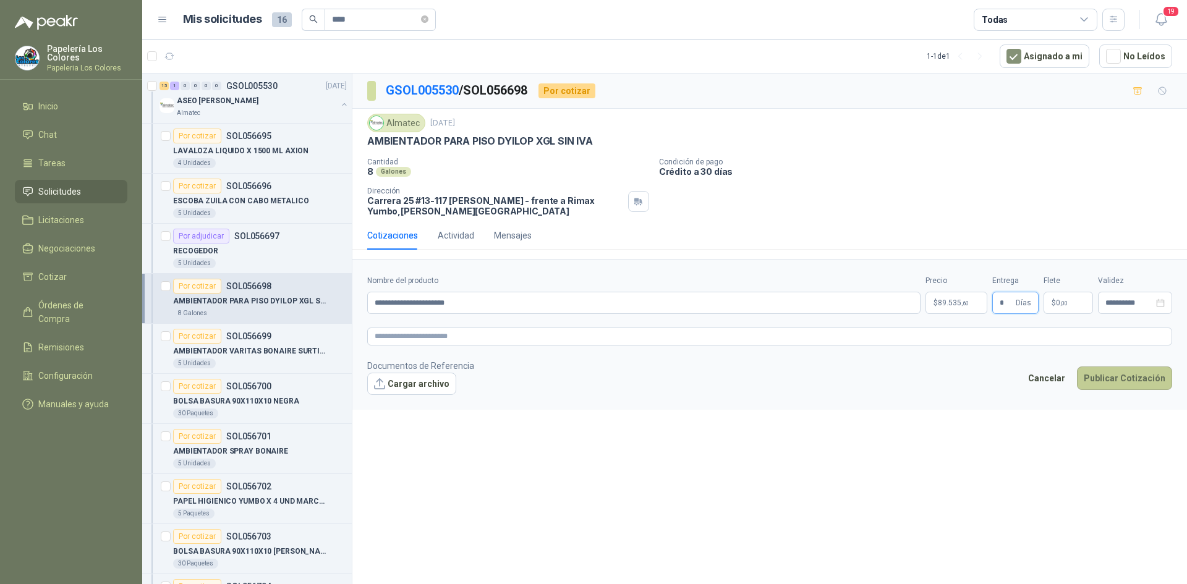
type input "*"
click at [1118, 371] on button "Publicar Cotización" at bounding box center [1124, 378] width 95 height 23
